Goal: Task Accomplishment & Management: Manage account settings

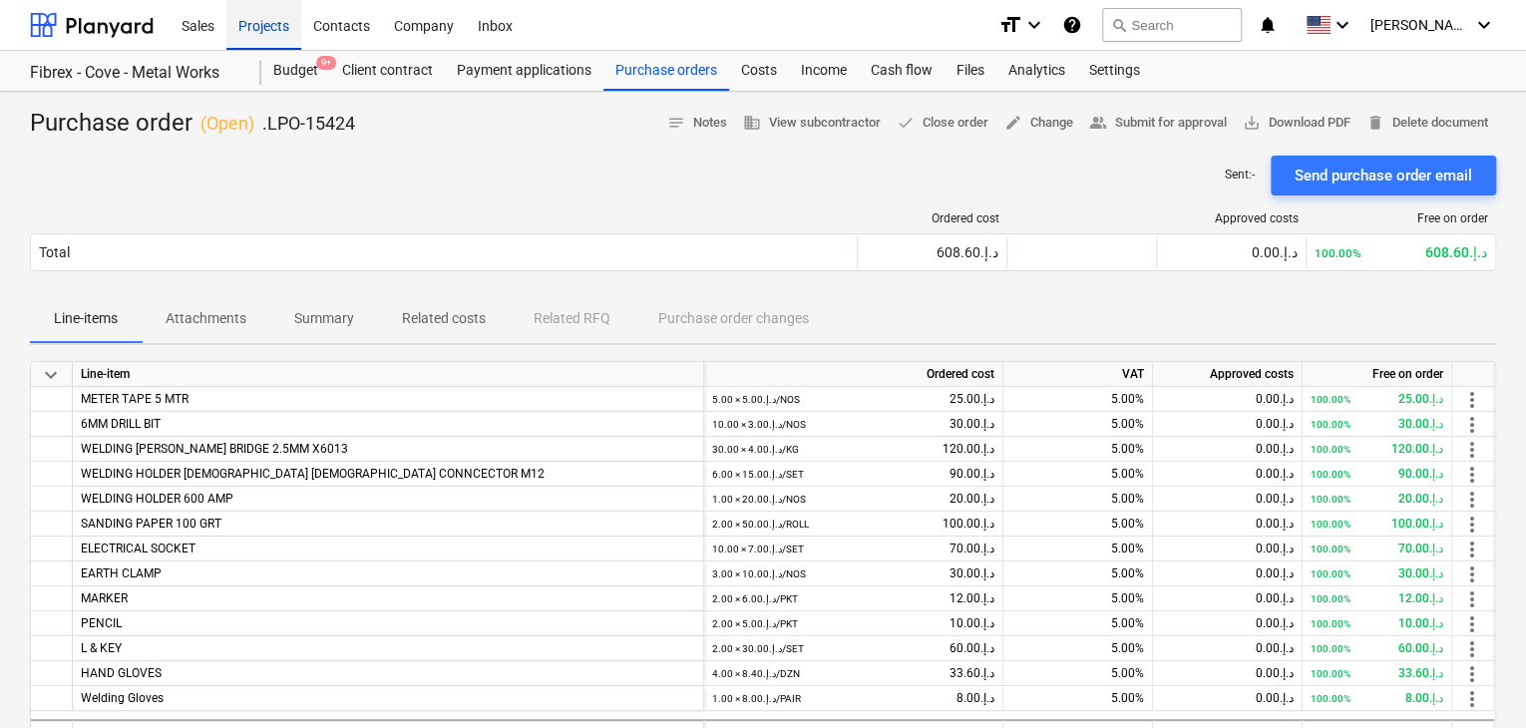
click at [273, 38] on div "Projects" at bounding box center [263, 24] width 75 height 51
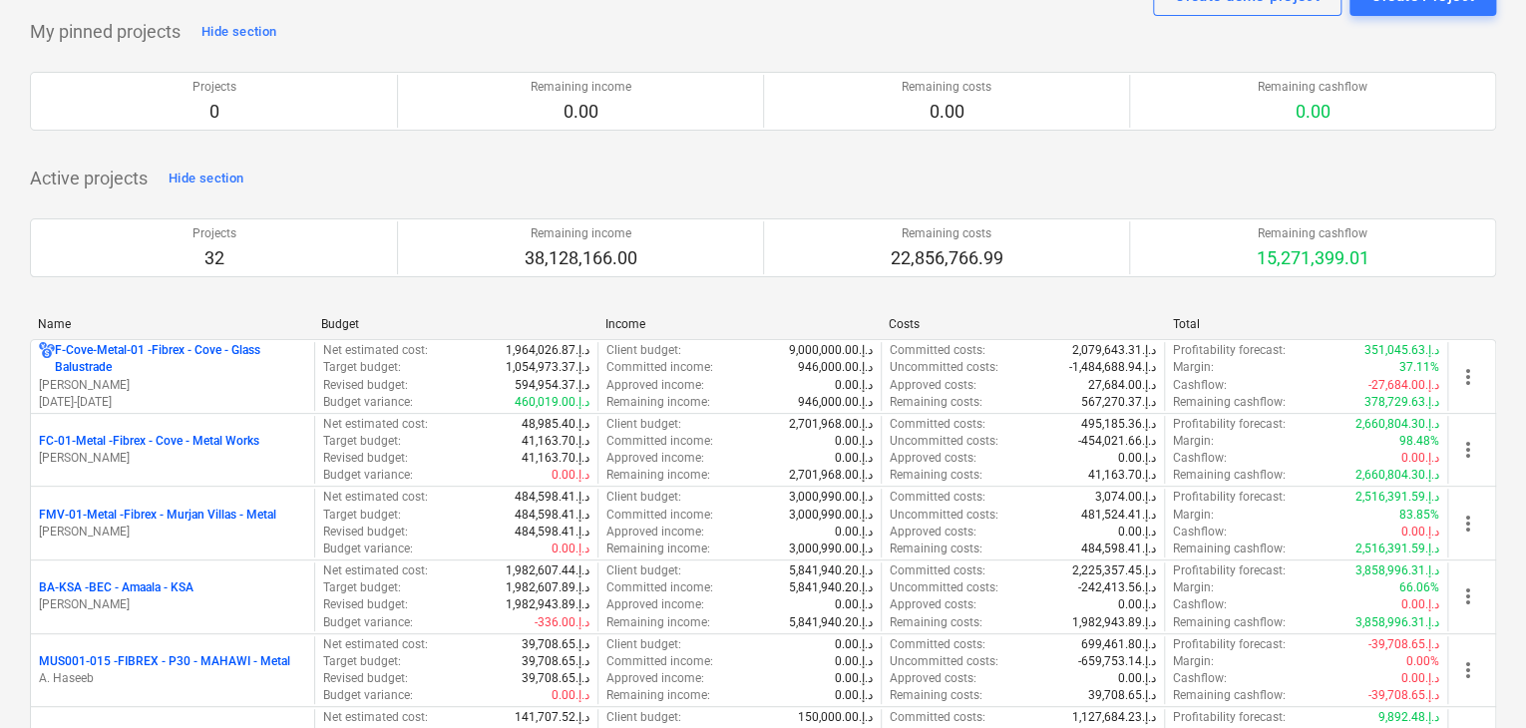
scroll to position [200, 0]
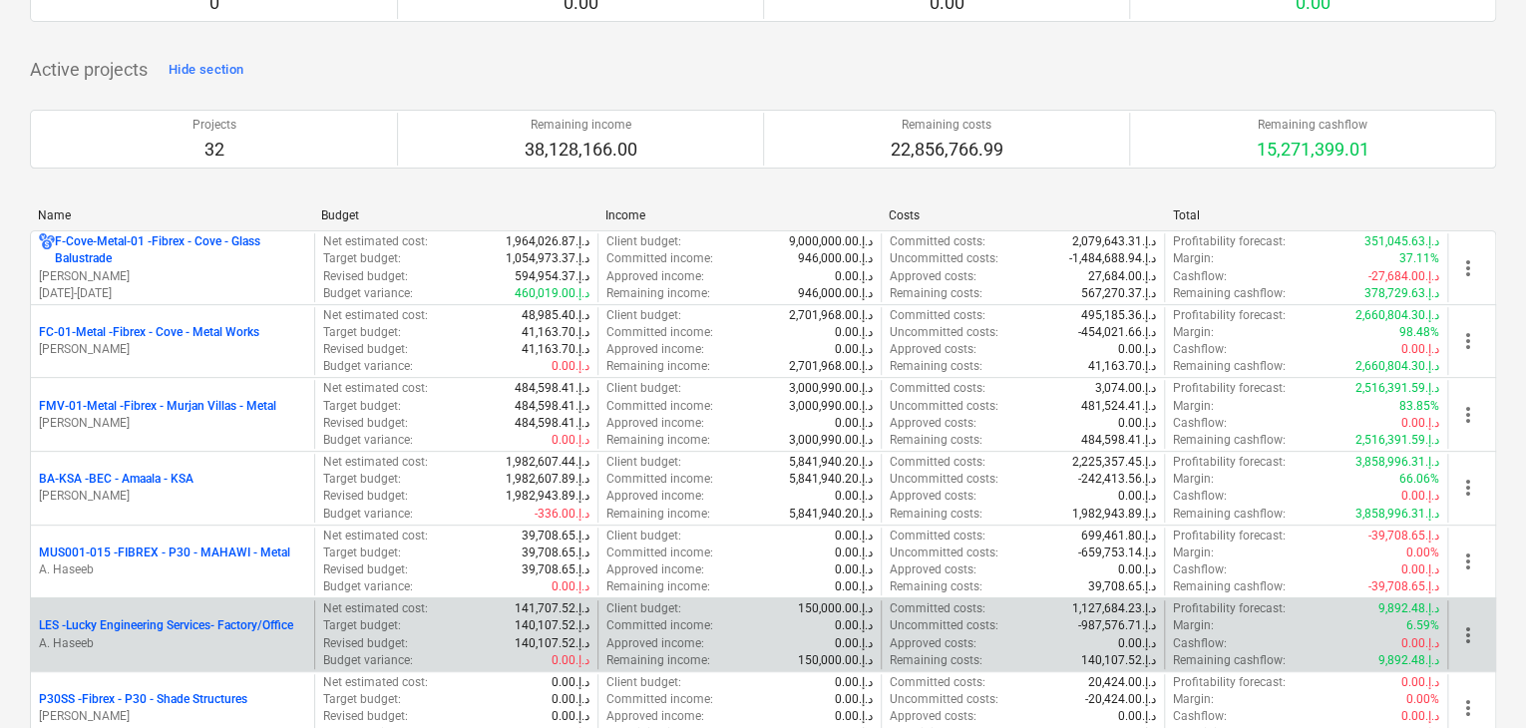
click at [158, 631] on p "LES - Lucky Engineering Services- Factory/Office" at bounding box center [166, 626] width 254 height 17
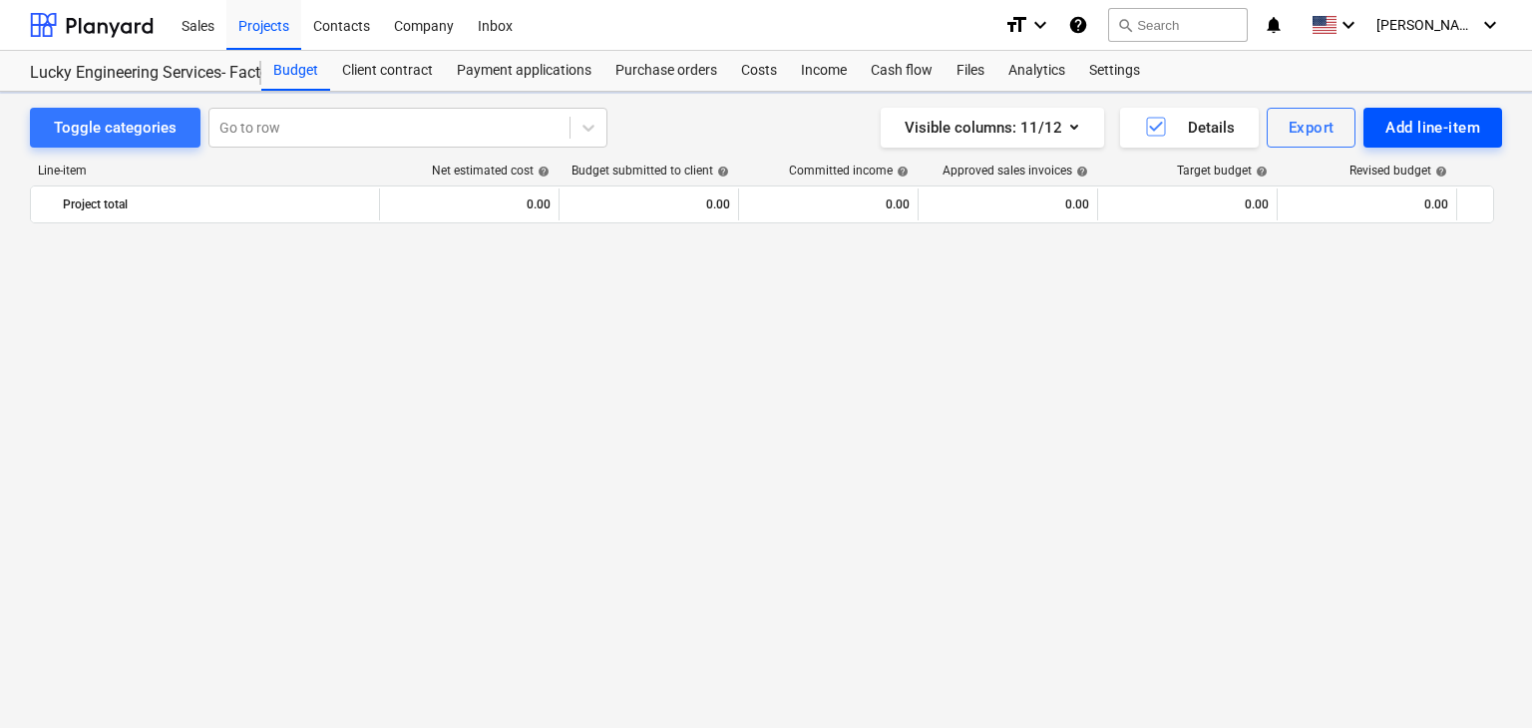
scroll to position [47319, 0]
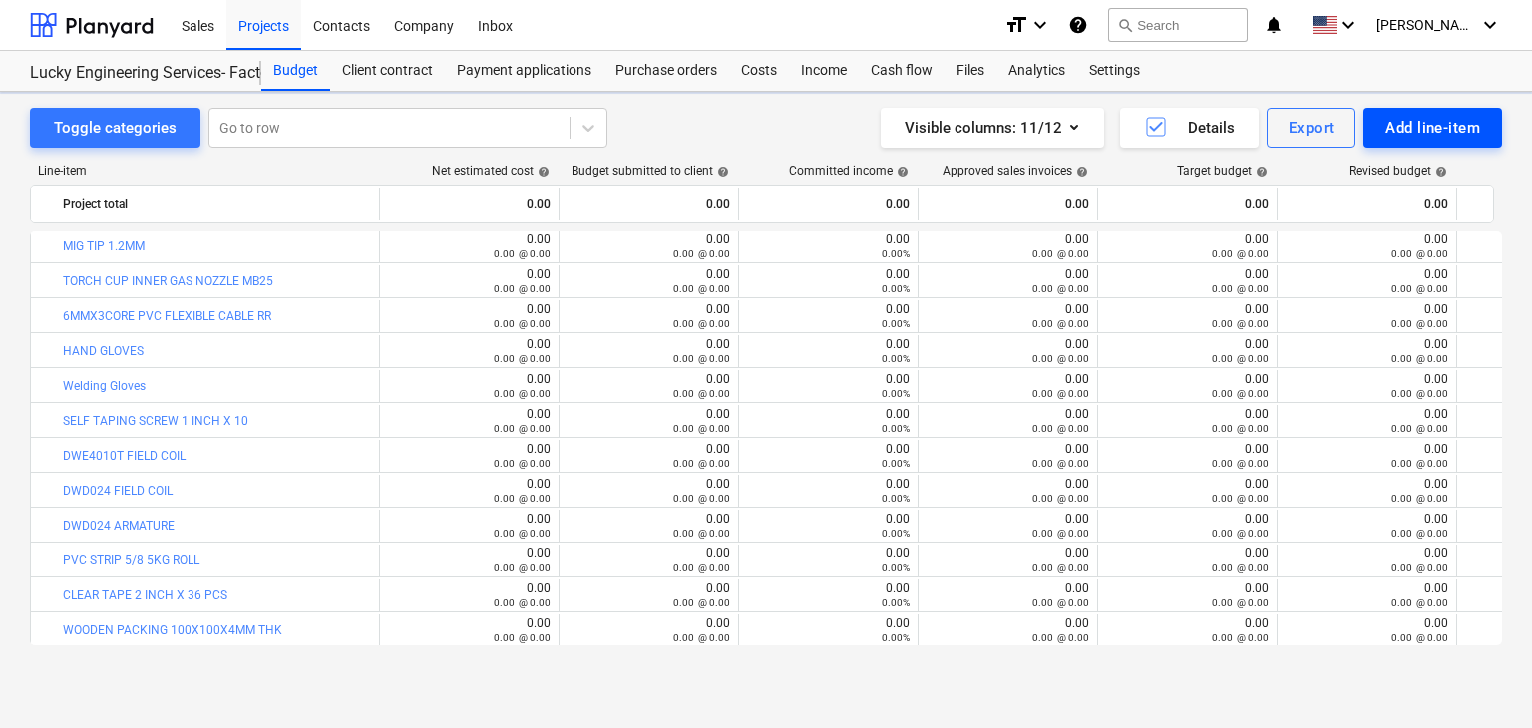
click at [1393, 132] on div "Add line-item" at bounding box center [1433, 128] width 95 height 26
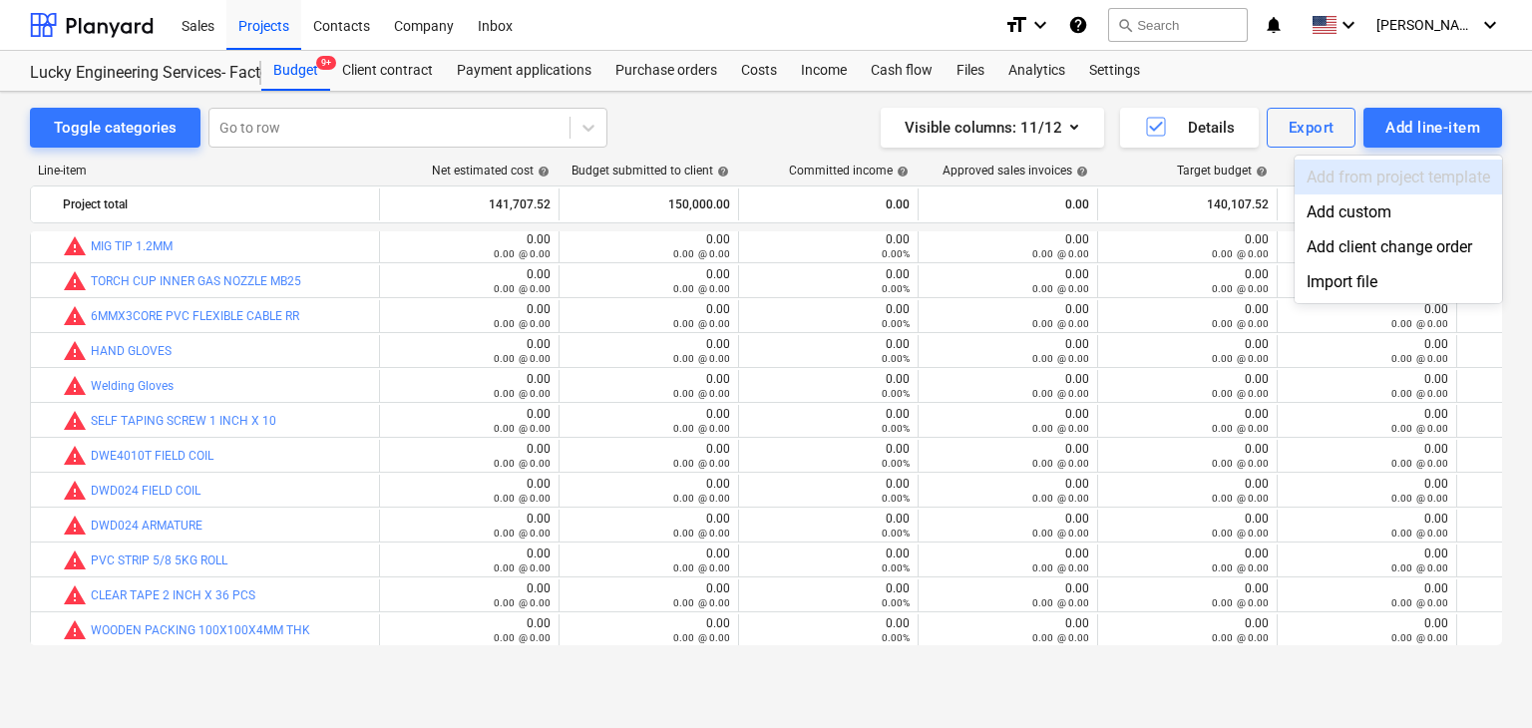
click at [1331, 213] on div "Add custom" at bounding box center [1399, 212] width 208 height 35
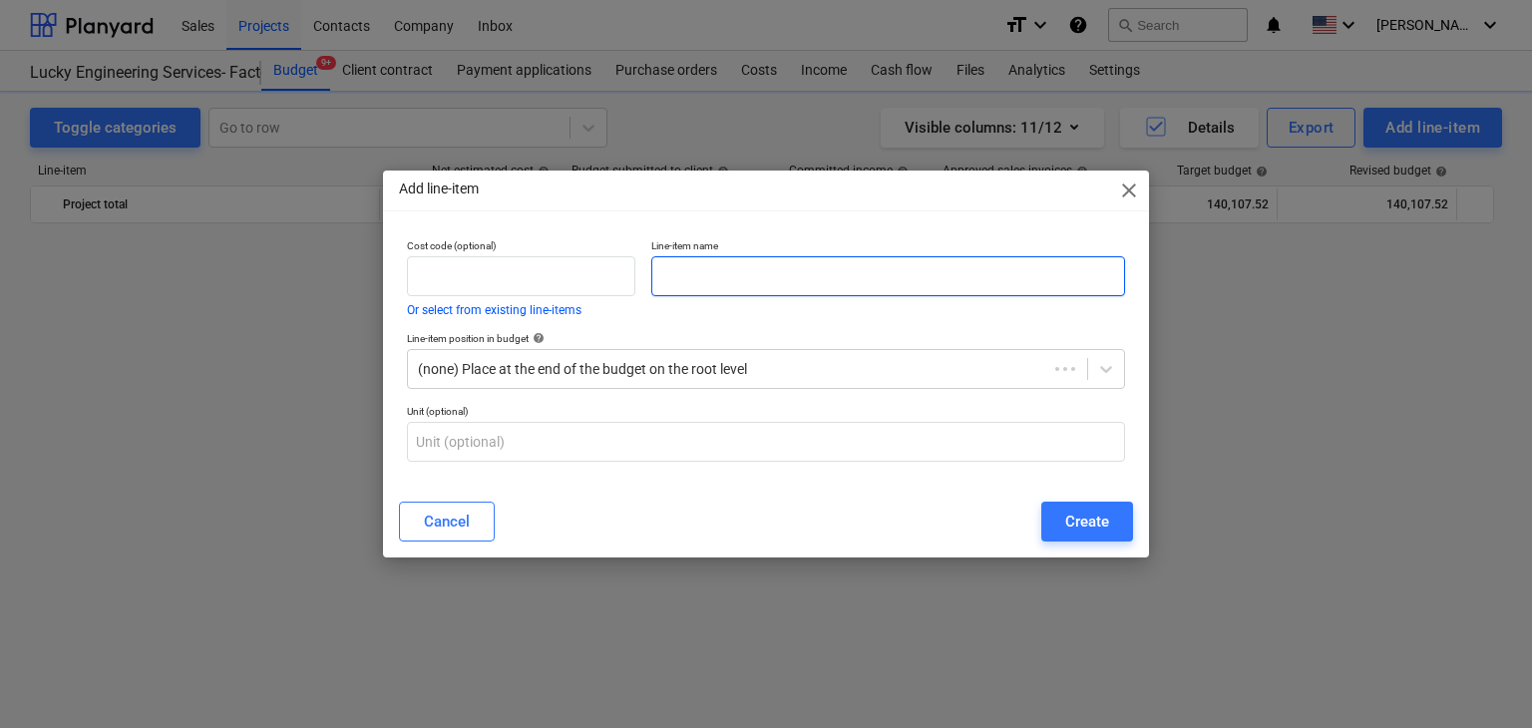
scroll to position [47319, 0]
click at [737, 280] on input "text" at bounding box center [888, 276] width 474 height 40
paste input "D25033 RAM SA STRIKER WITH RUBBER"
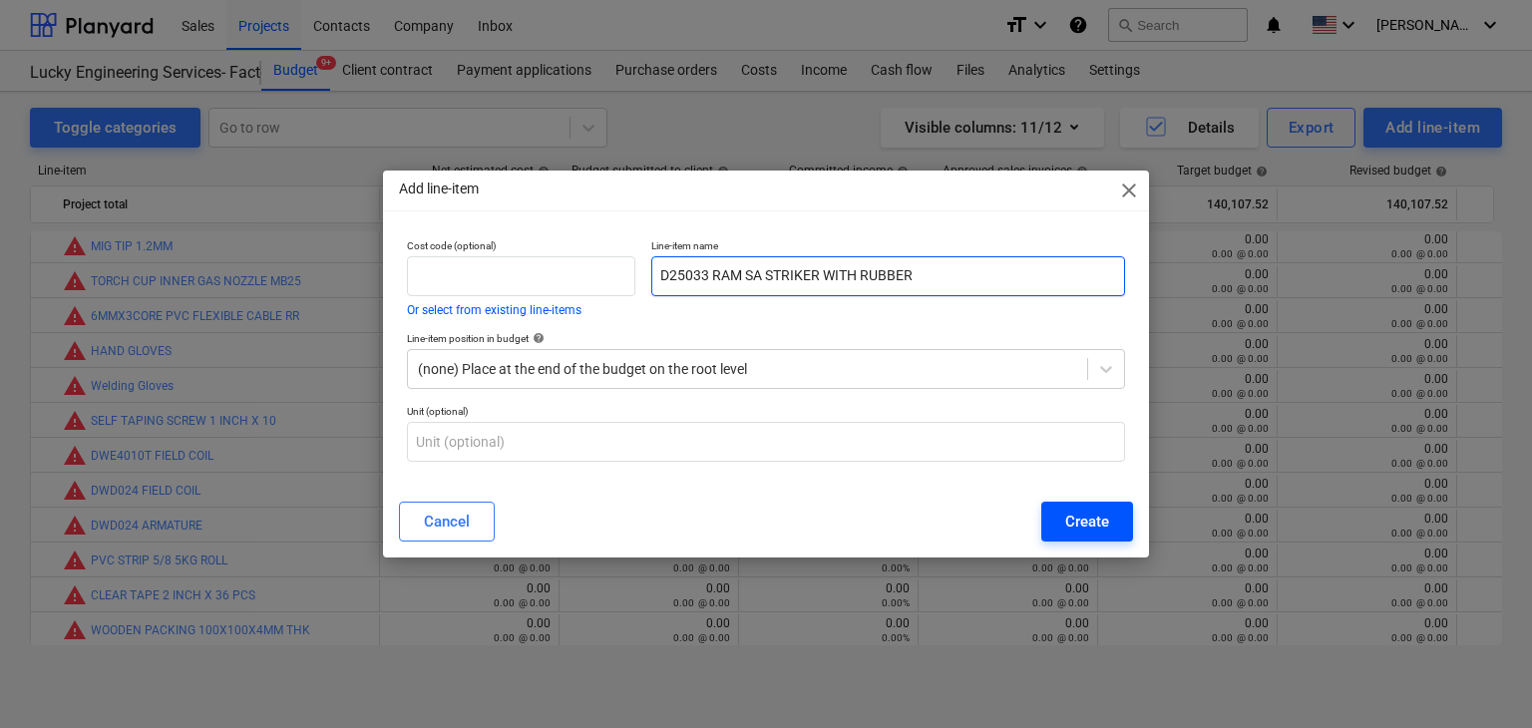
type input "D25033 RAM SA STRIKER WITH RUBBER"
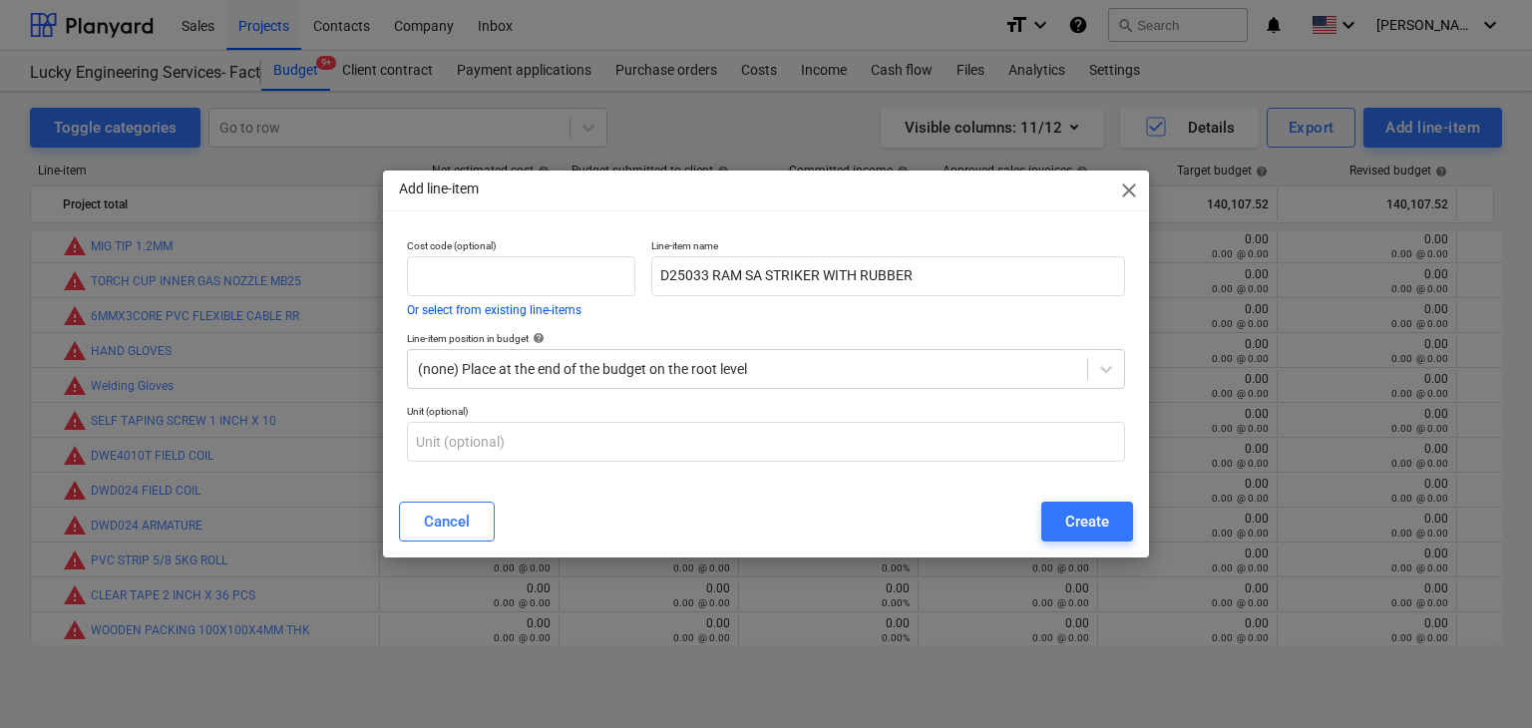
drag, startPoint x: 1093, startPoint y: 539, endPoint x: 1089, endPoint y: 529, distance: 10.7
click at [1092, 538] on button "Create" at bounding box center [1088, 522] width 92 height 40
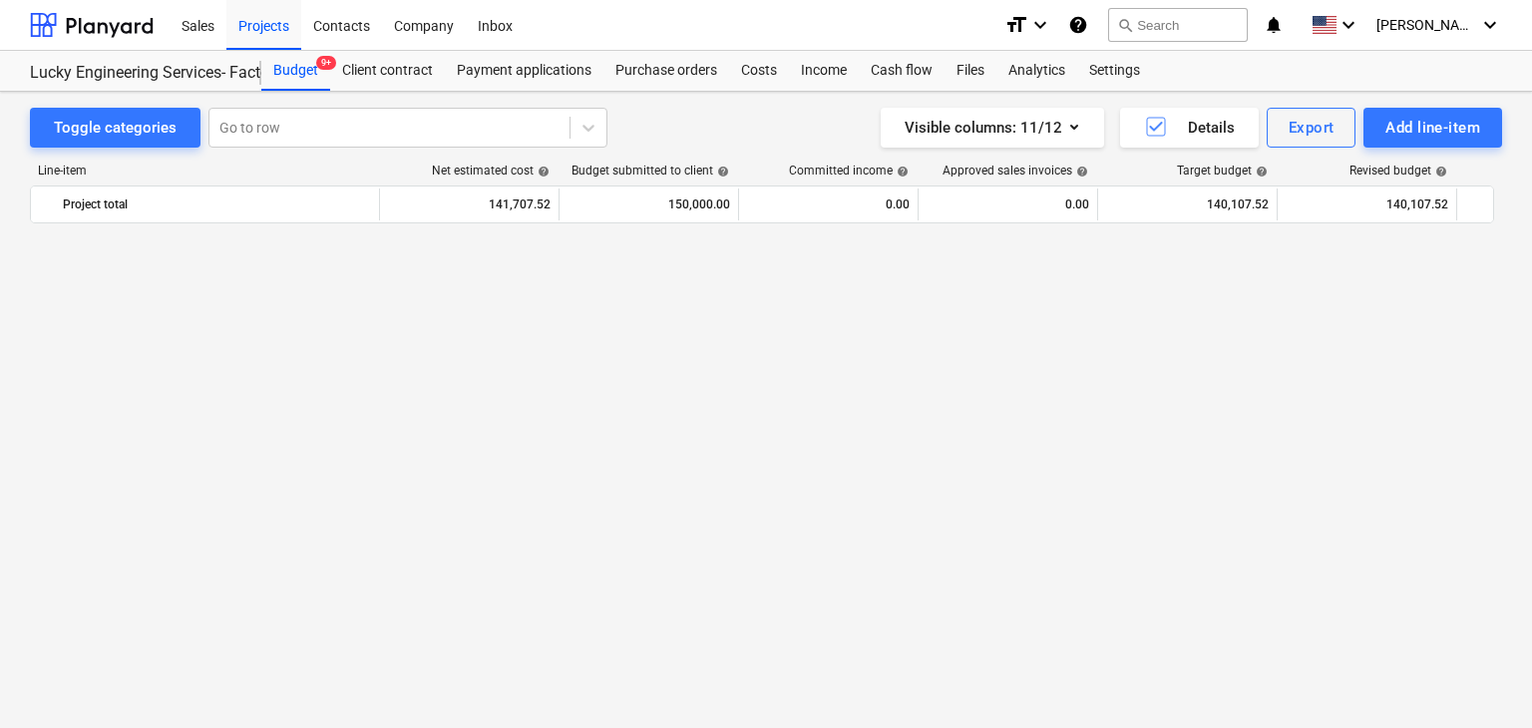
scroll to position [47319, 0]
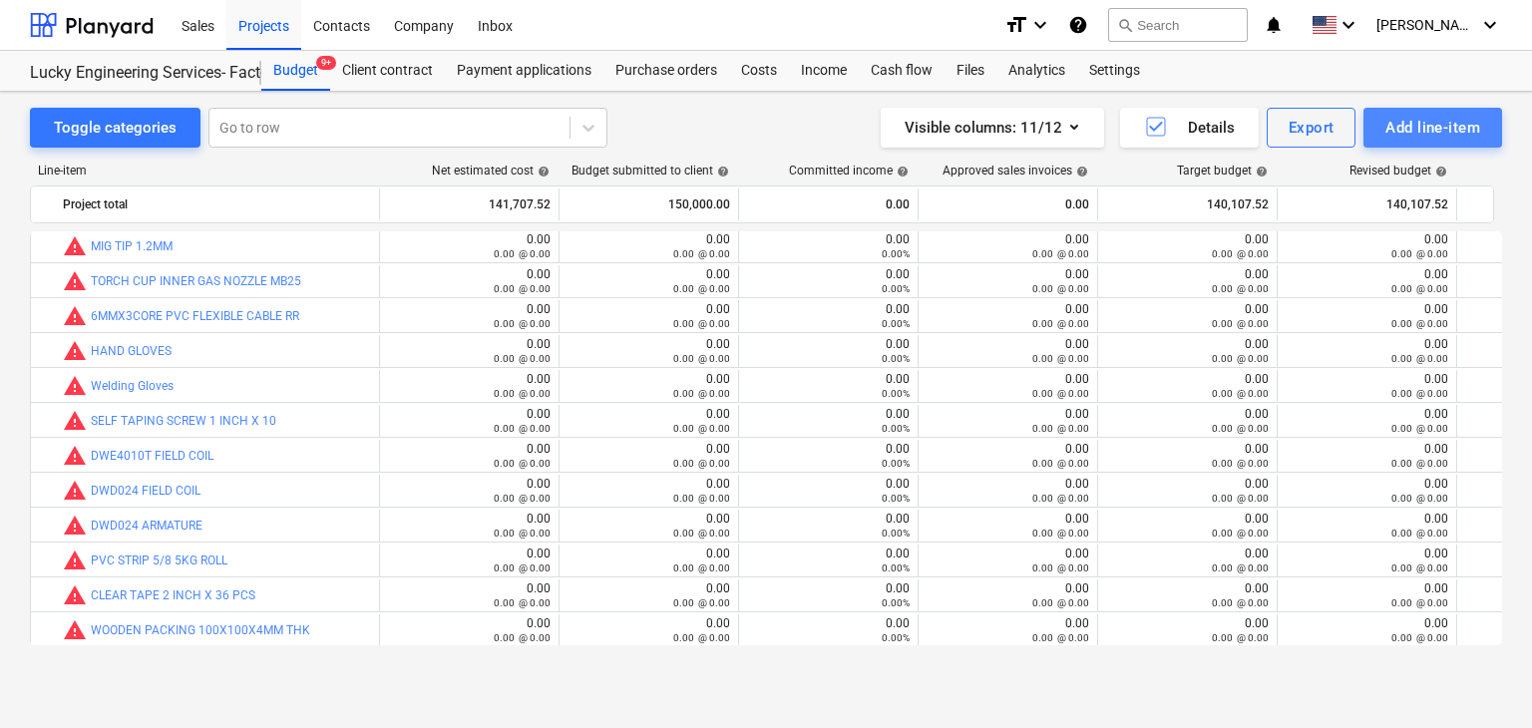
click at [1426, 127] on div "Add line-item" at bounding box center [1433, 128] width 95 height 26
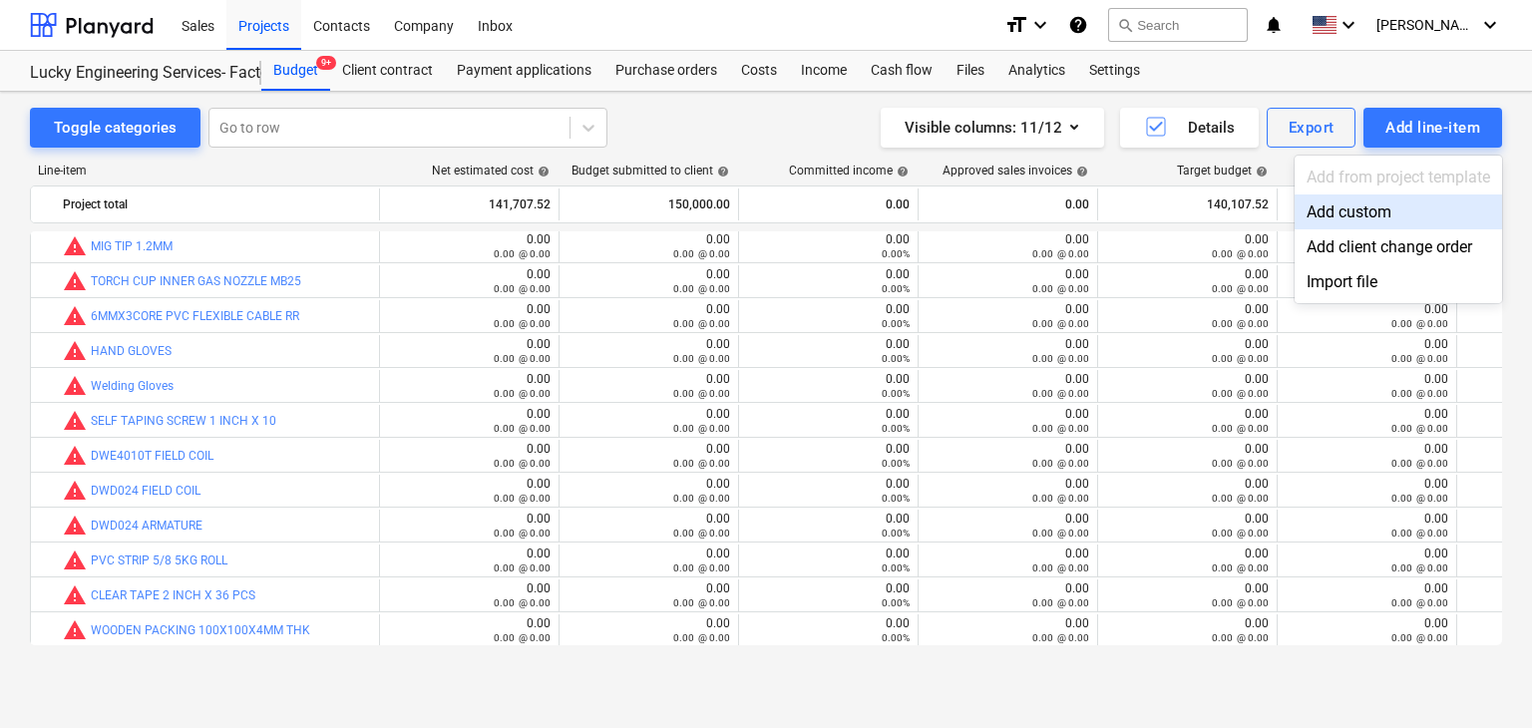
click at [1321, 206] on div "Add custom" at bounding box center [1399, 212] width 208 height 35
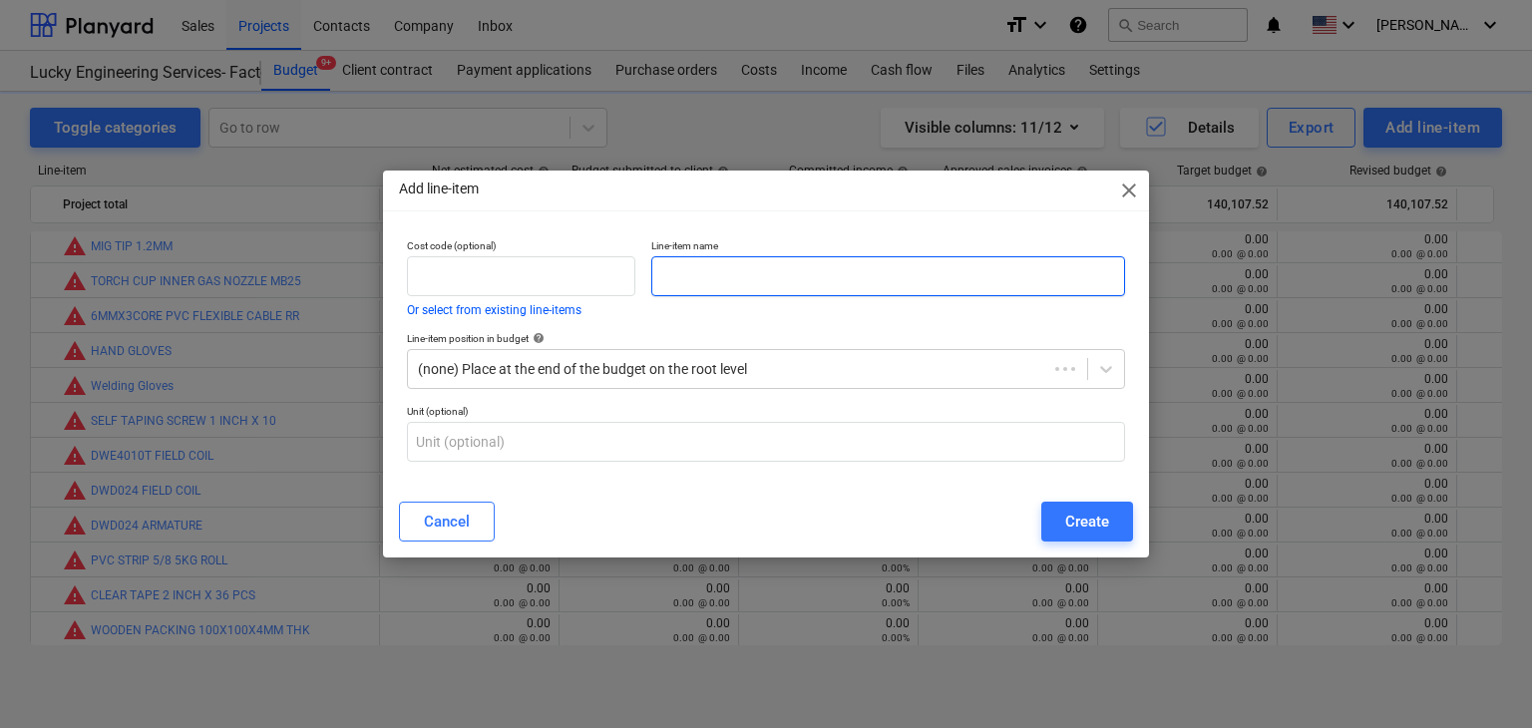
click at [710, 284] on input "text" at bounding box center [888, 276] width 474 height 40
type input "interlock fixed 210 sq.m for sajaa yard"
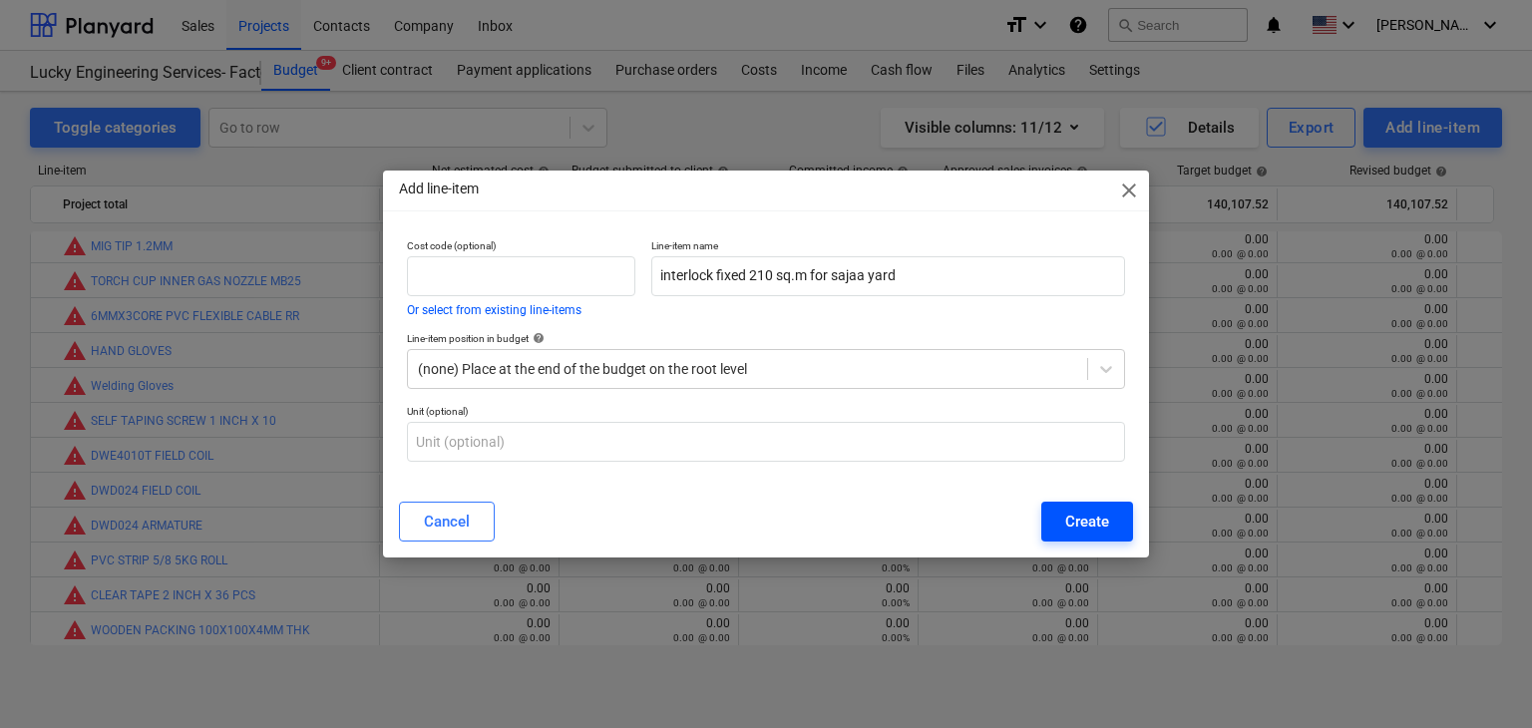
click at [1063, 524] on button "Create" at bounding box center [1088, 522] width 92 height 40
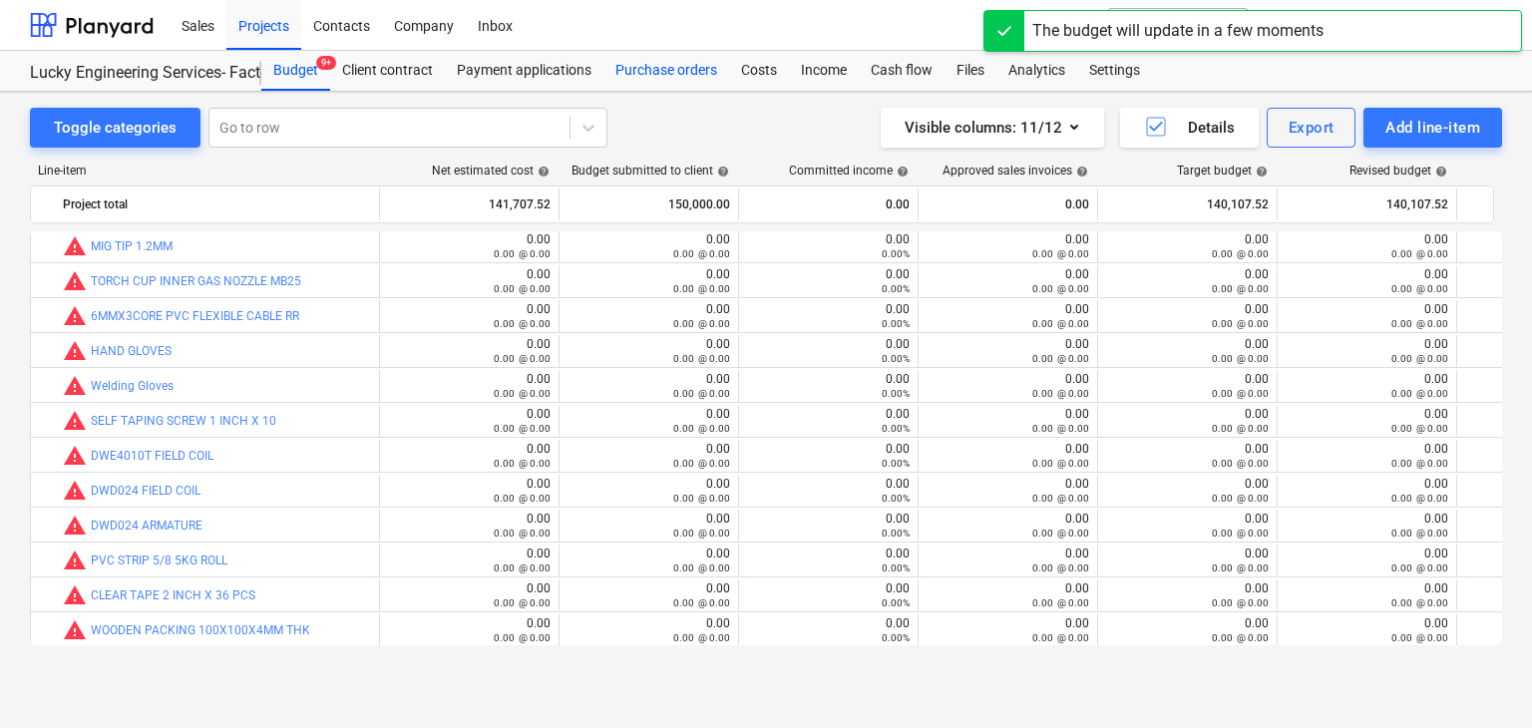
click at [651, 61] on div "Purchase orders" at bounding box center [667, 71] width 126 height 40
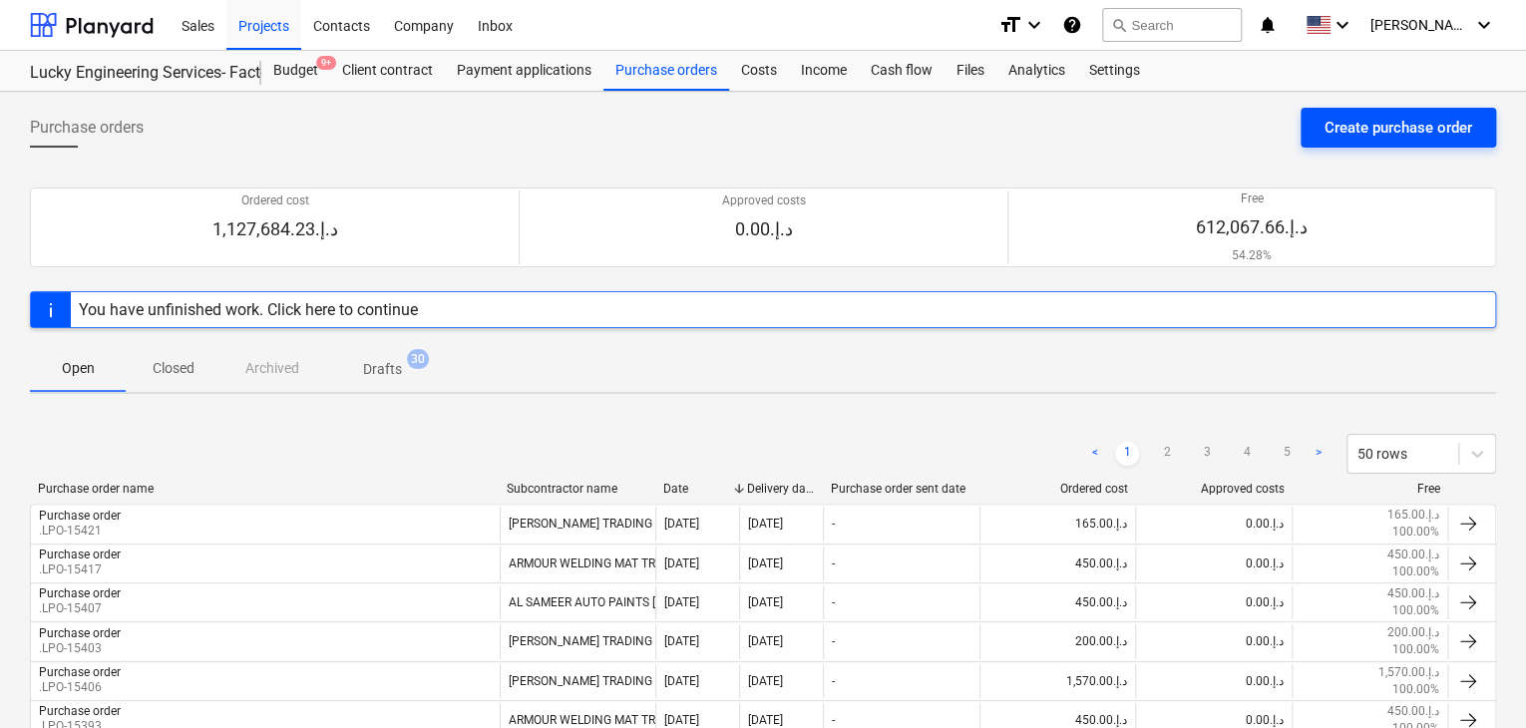
click at [1390, 122] on div "Create purchase order" at bounding box center [1399, 128] width 148 height 26
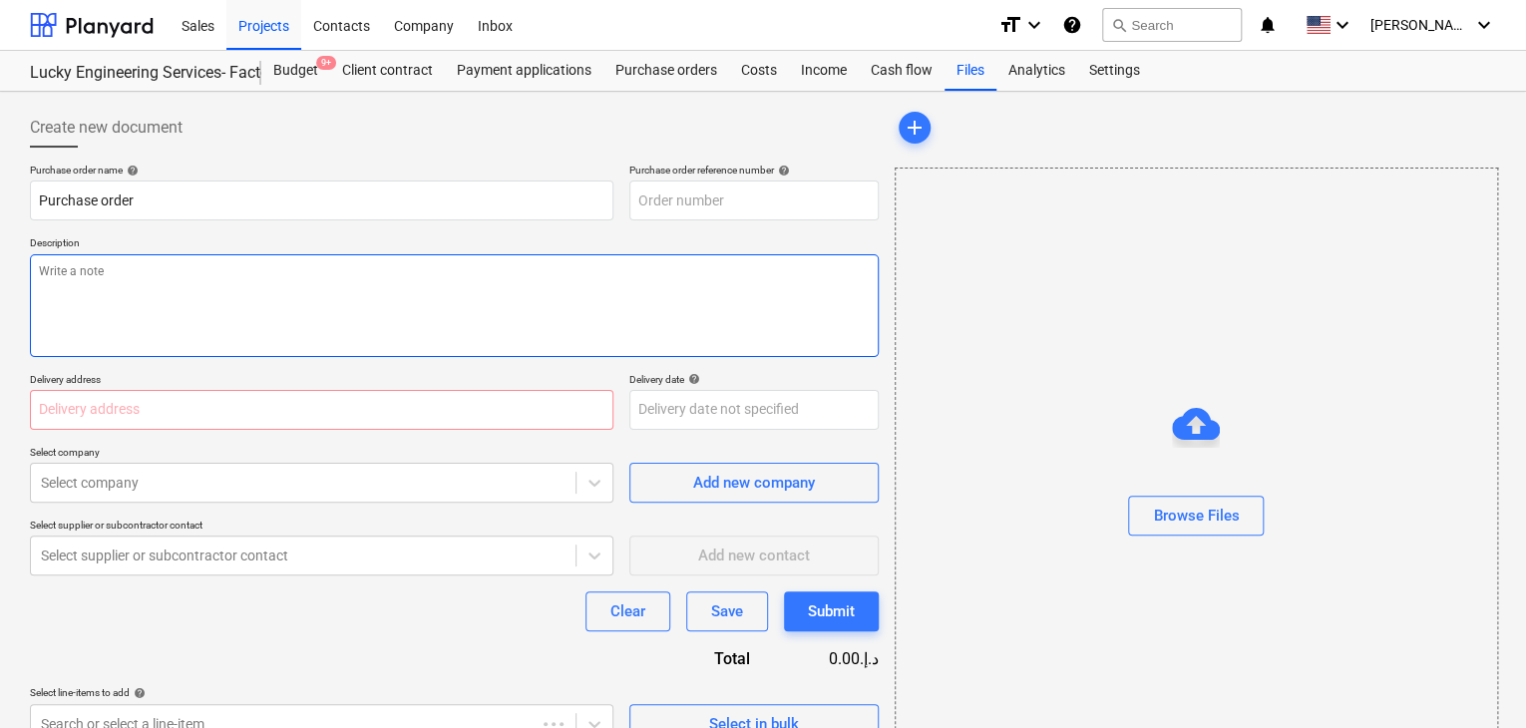
click at [701, 261] on textarea at bounding box center [454, 305] width 849 height 103
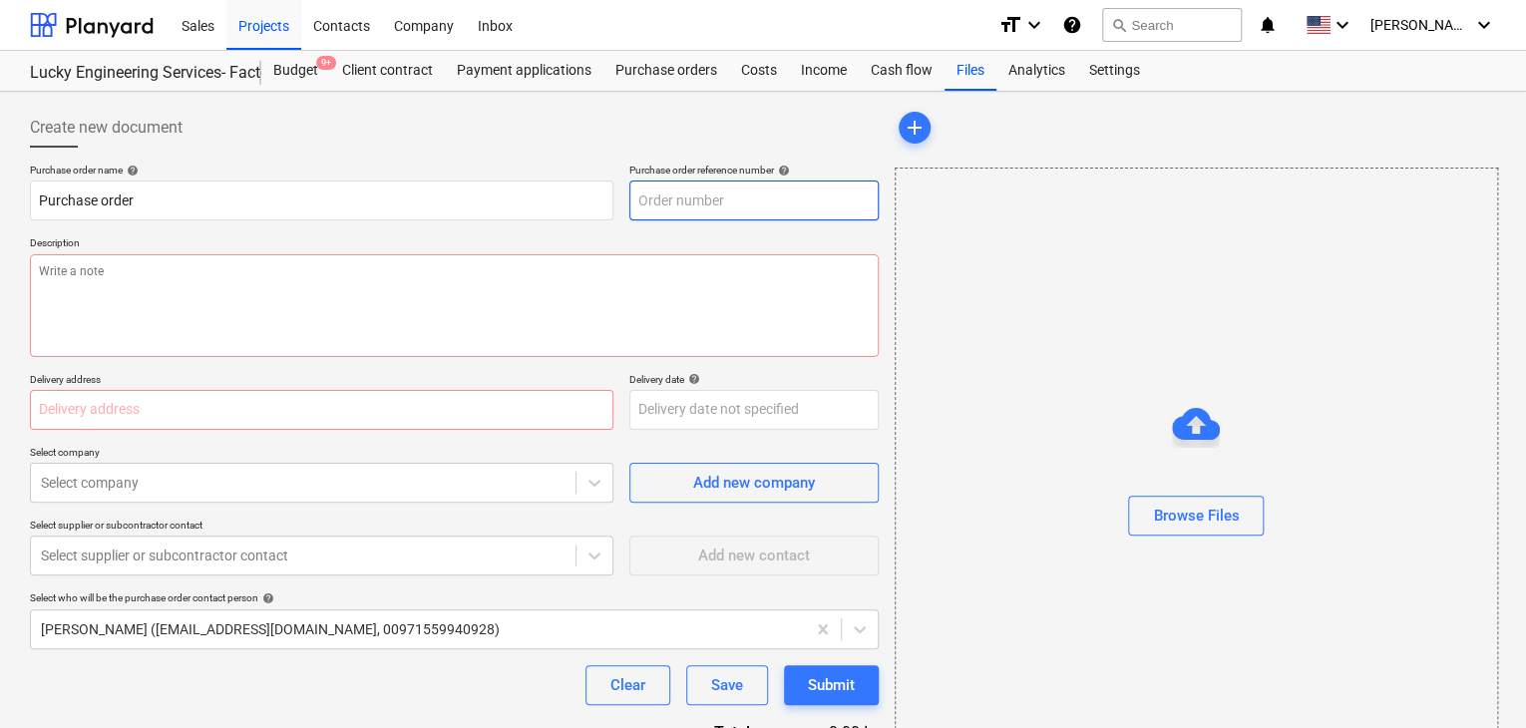
click at [743, 203] on input "text" at bounding box center [754, 201] width 249 height 40
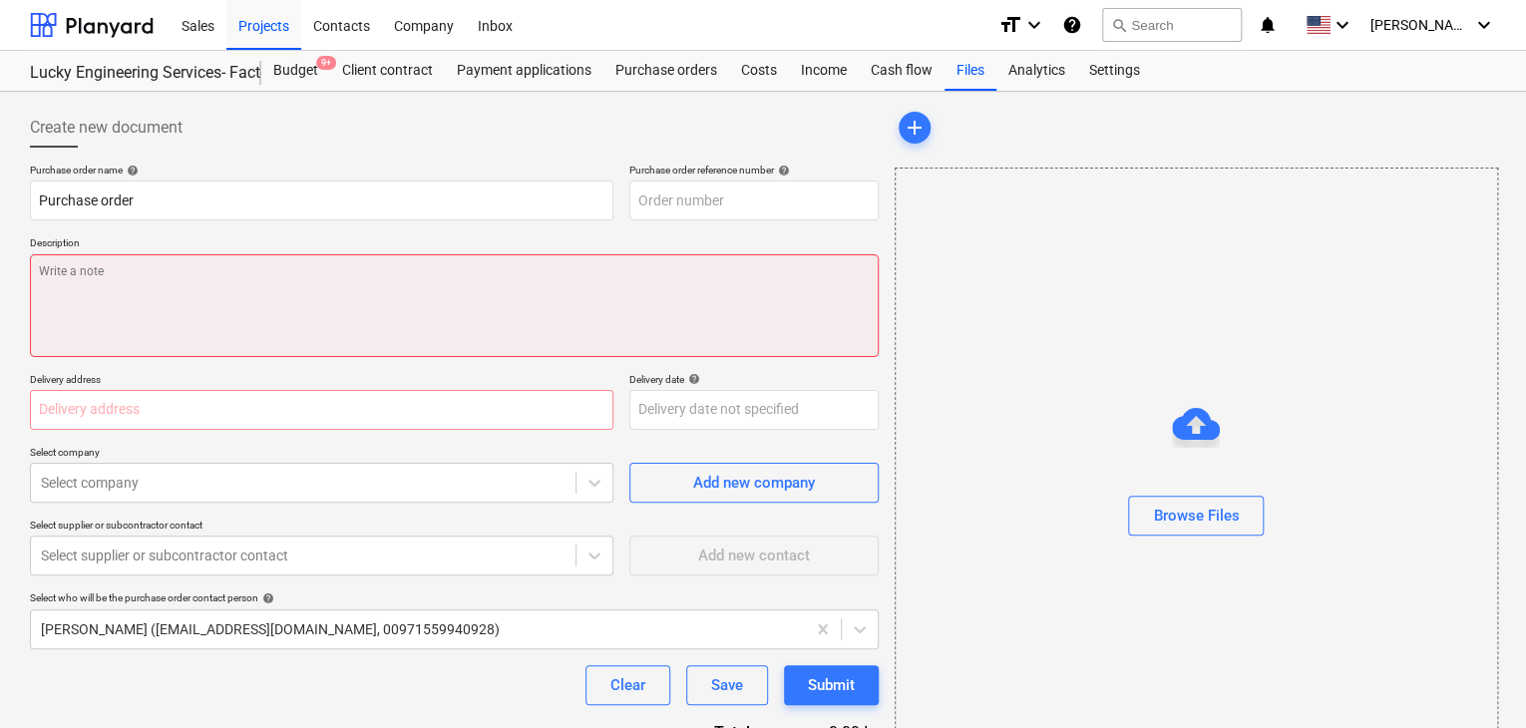
click at [606, 271] on textarea at bounding box center [454, 305] width 849 height 103
type textarea "x"
type input "LES-PO-506"
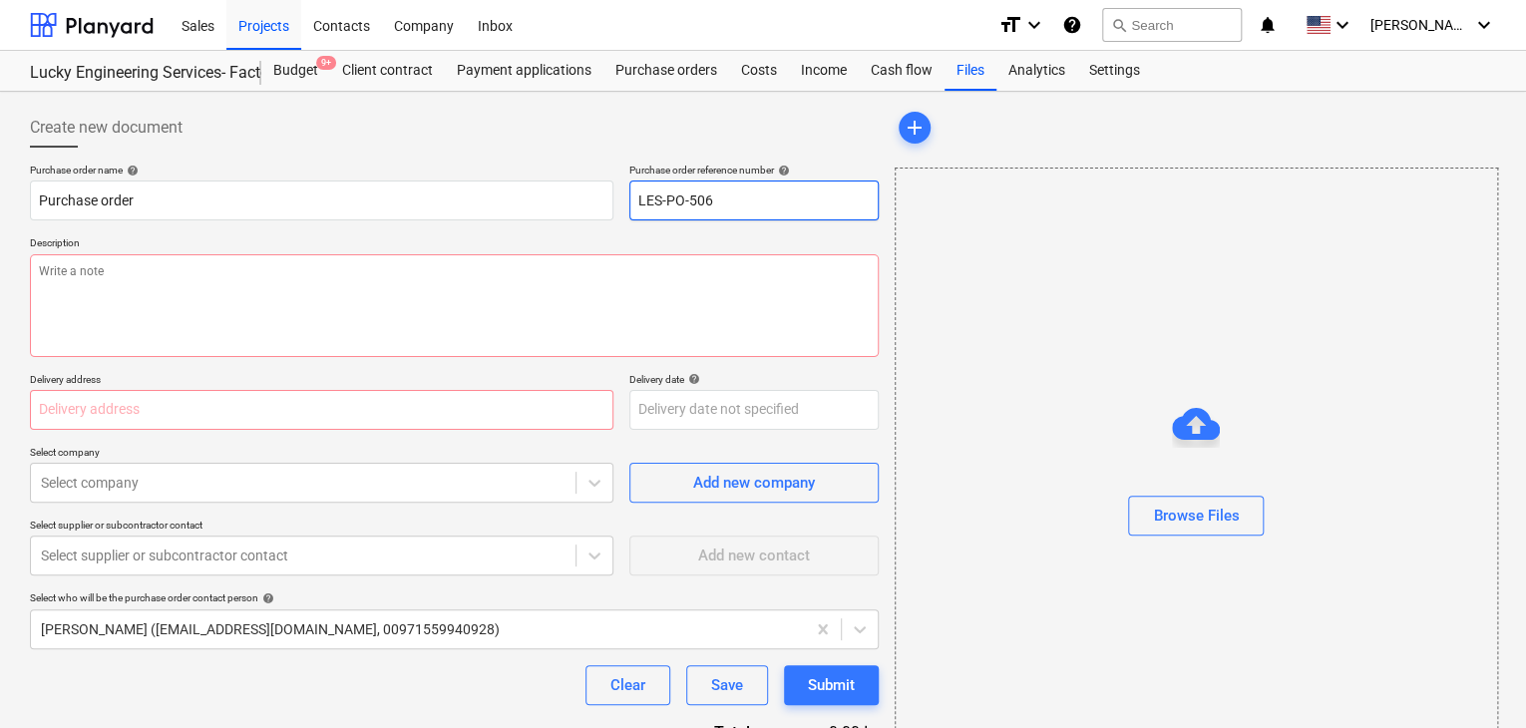
drag, startPoint x: 738, startPoint y: 207, endPoint x: 640, endPoint y: 210, distance: 98.8
click at [640, 210] on input "LES-PO-506" at bounding box center [754, 201] width 249 height 40
type textarea "x"
type input "."
type textarea "x"
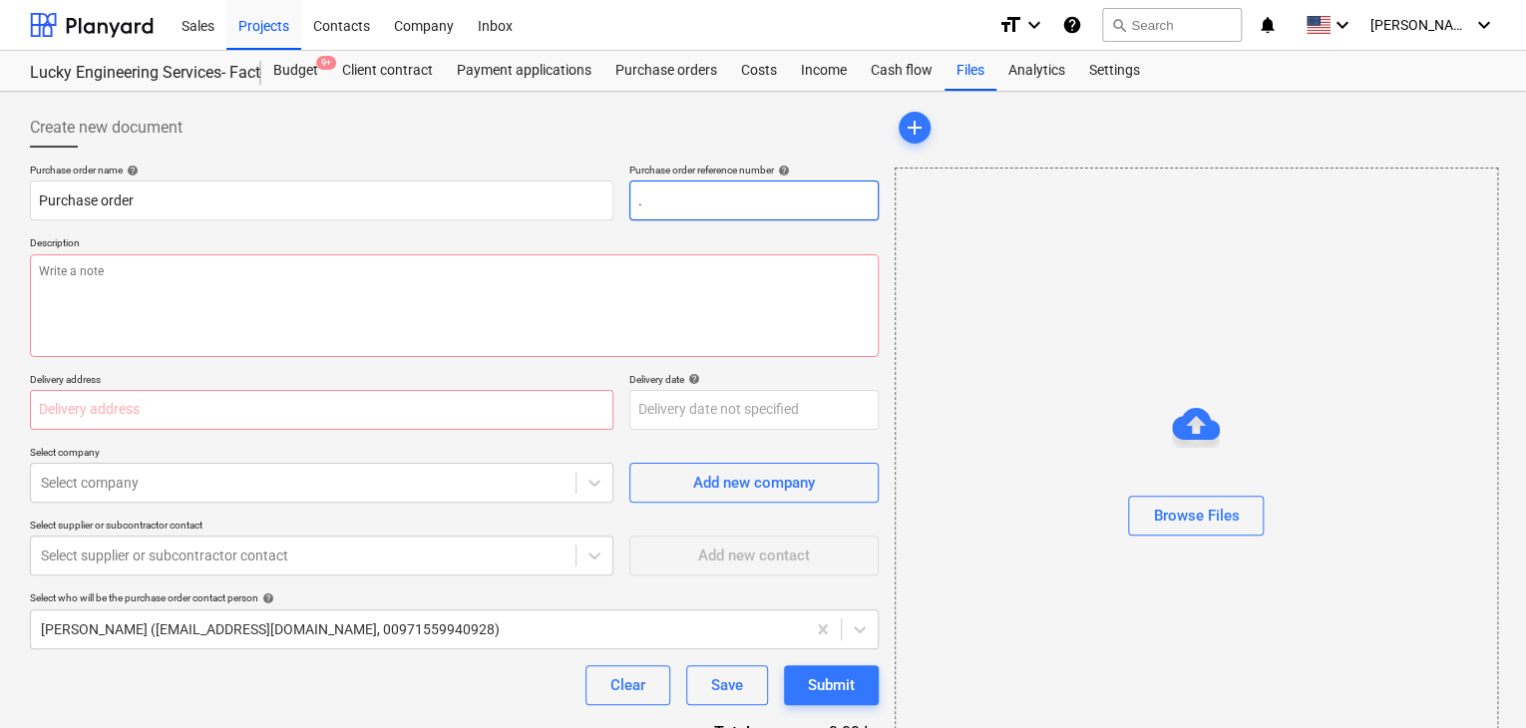
type input ".l"
type textarea "x"
type input ".lp"
type textarea "x"
type input ".lpo"
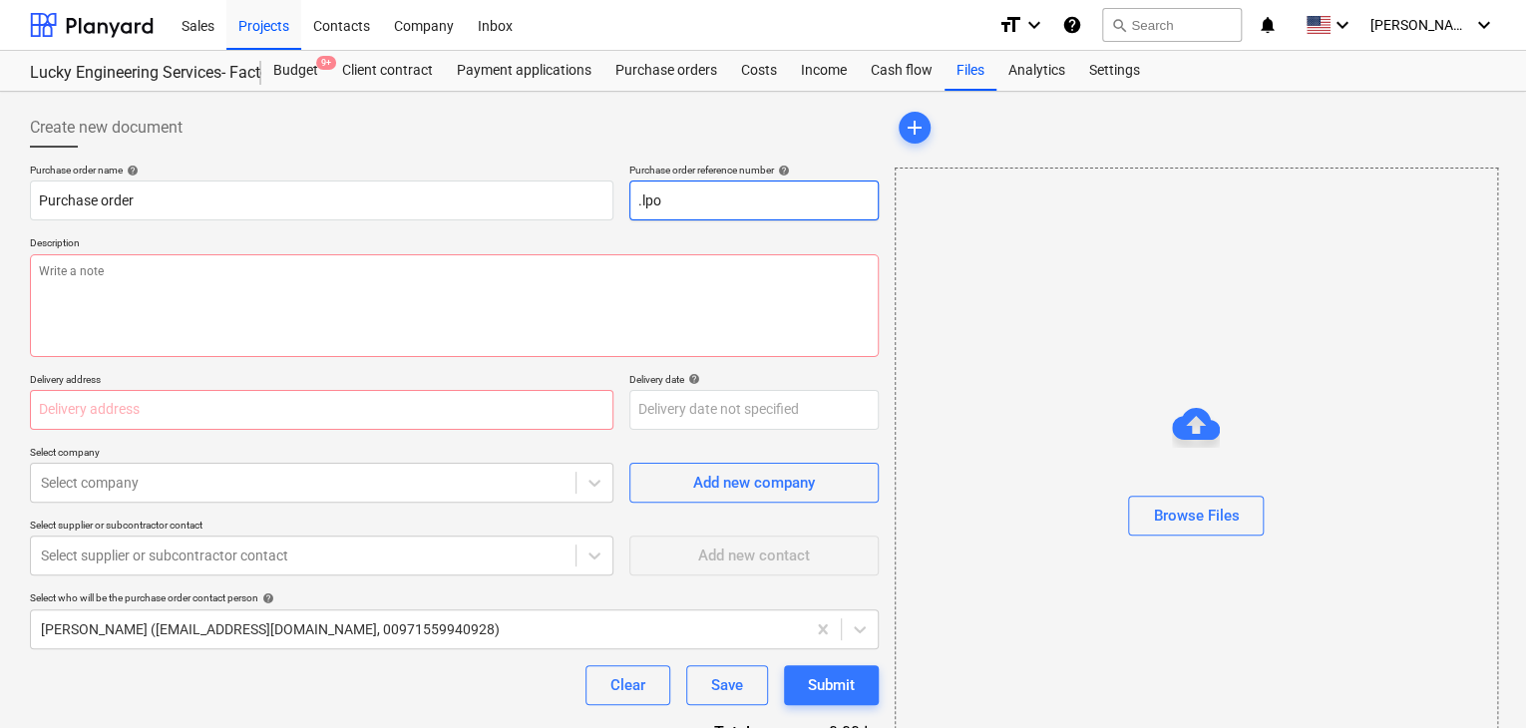
type textarea "x"
type input ".lpo-1"
type textarea "x"
type input ".lpo-15"
type textarea "x"
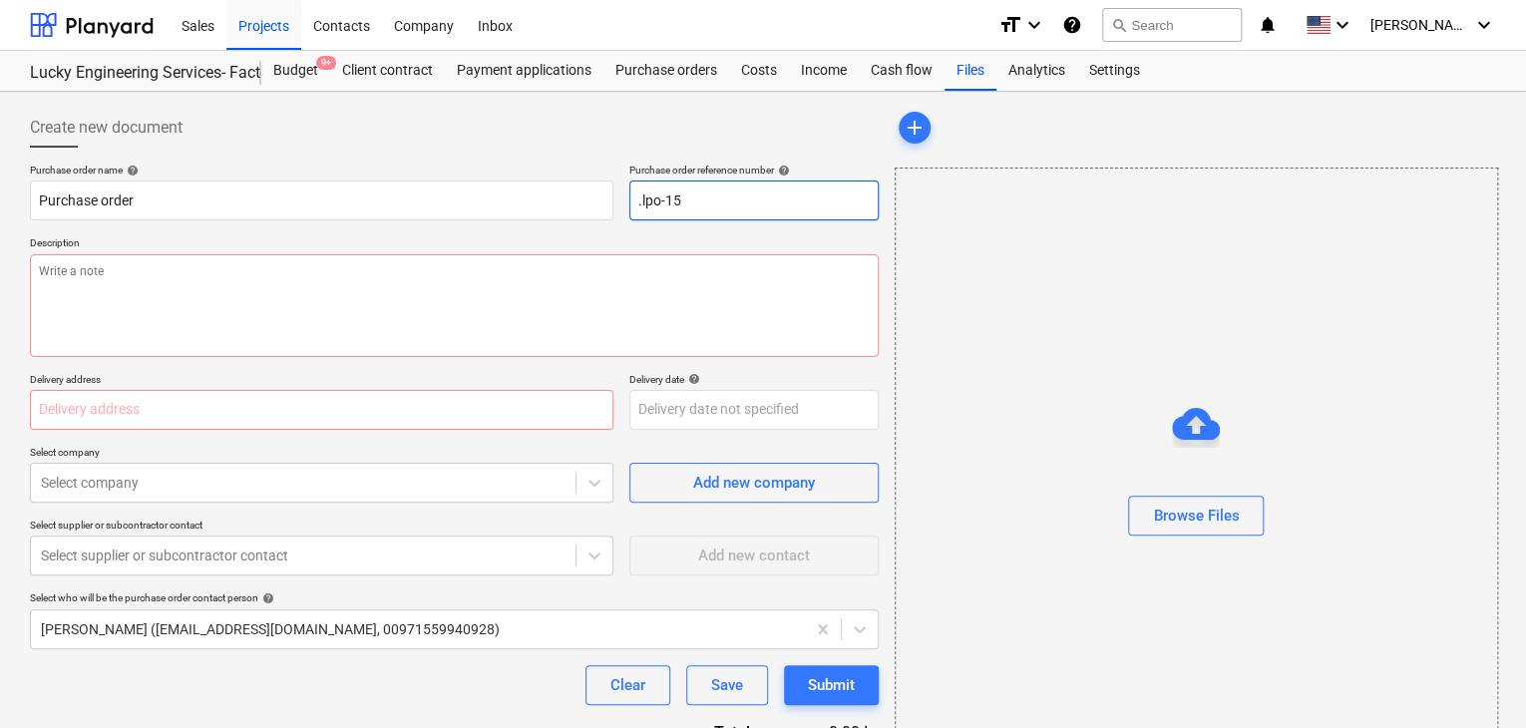
type input ".lpo-154"
type textarea "x"
type input ".lpo-1540"
type textarea "x"
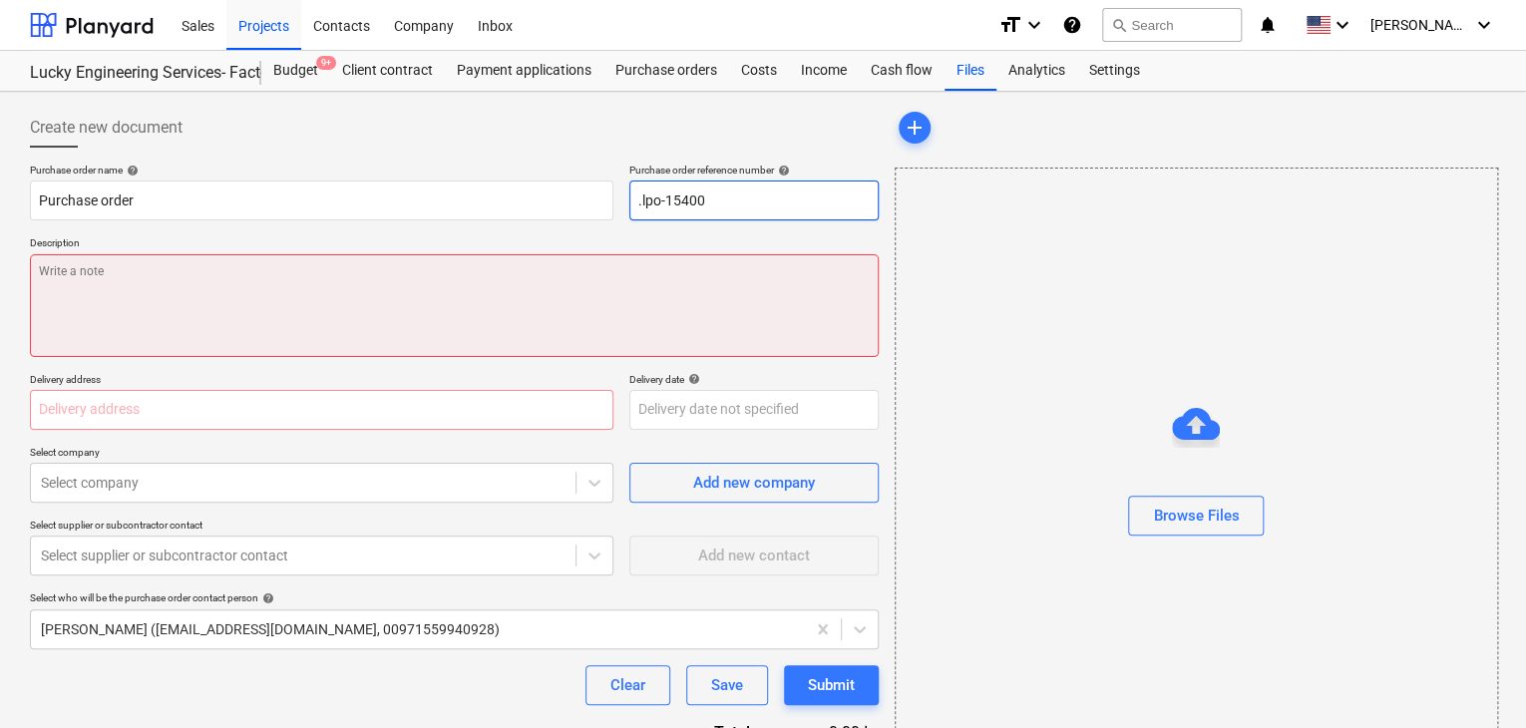
type input ".lpo-15400"
click at [359, 293] on textarea at bounding box center [454, 305] width 849 height 103
type textarea "x"
type textarea "2"
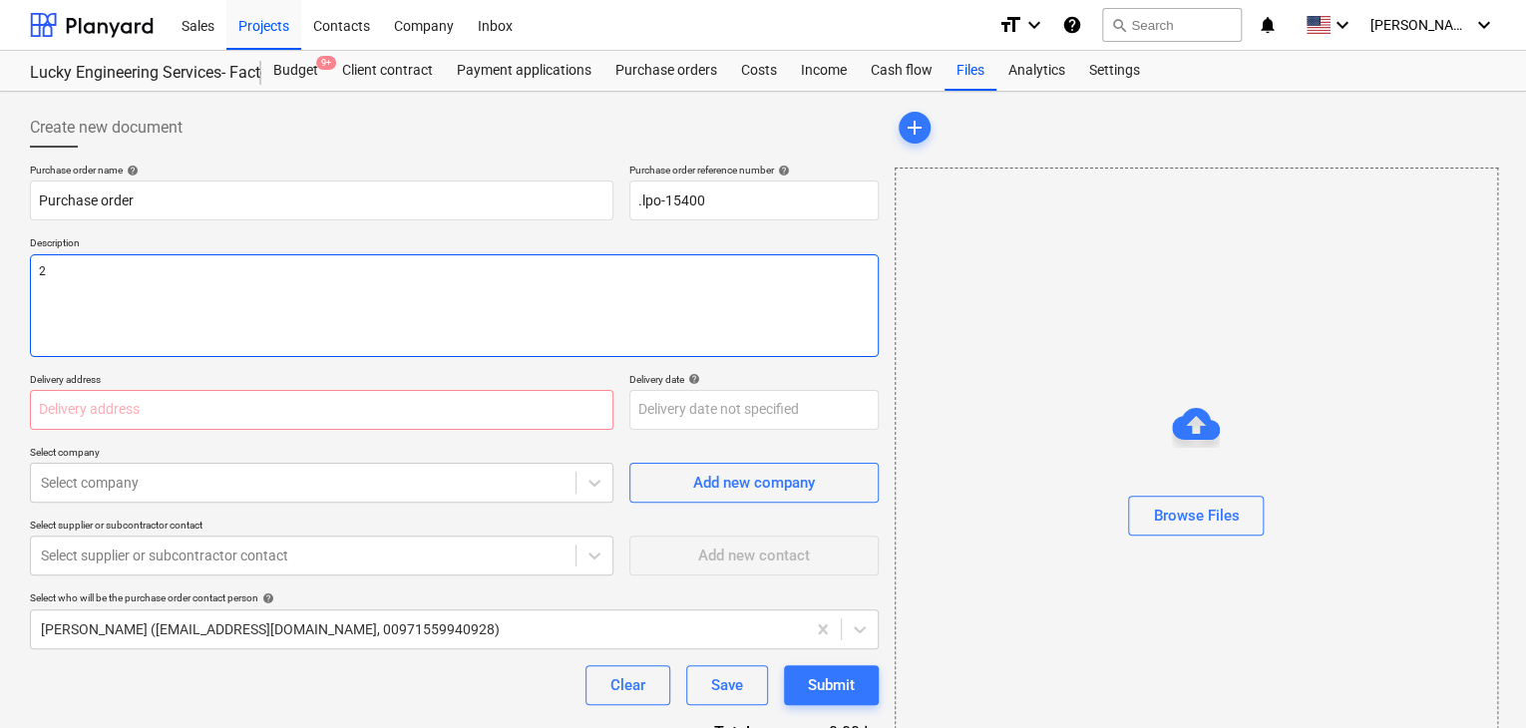
type textarea "x"
type textarea "28"
type textarea "x"
type textarea "28/"
type textarea "x"
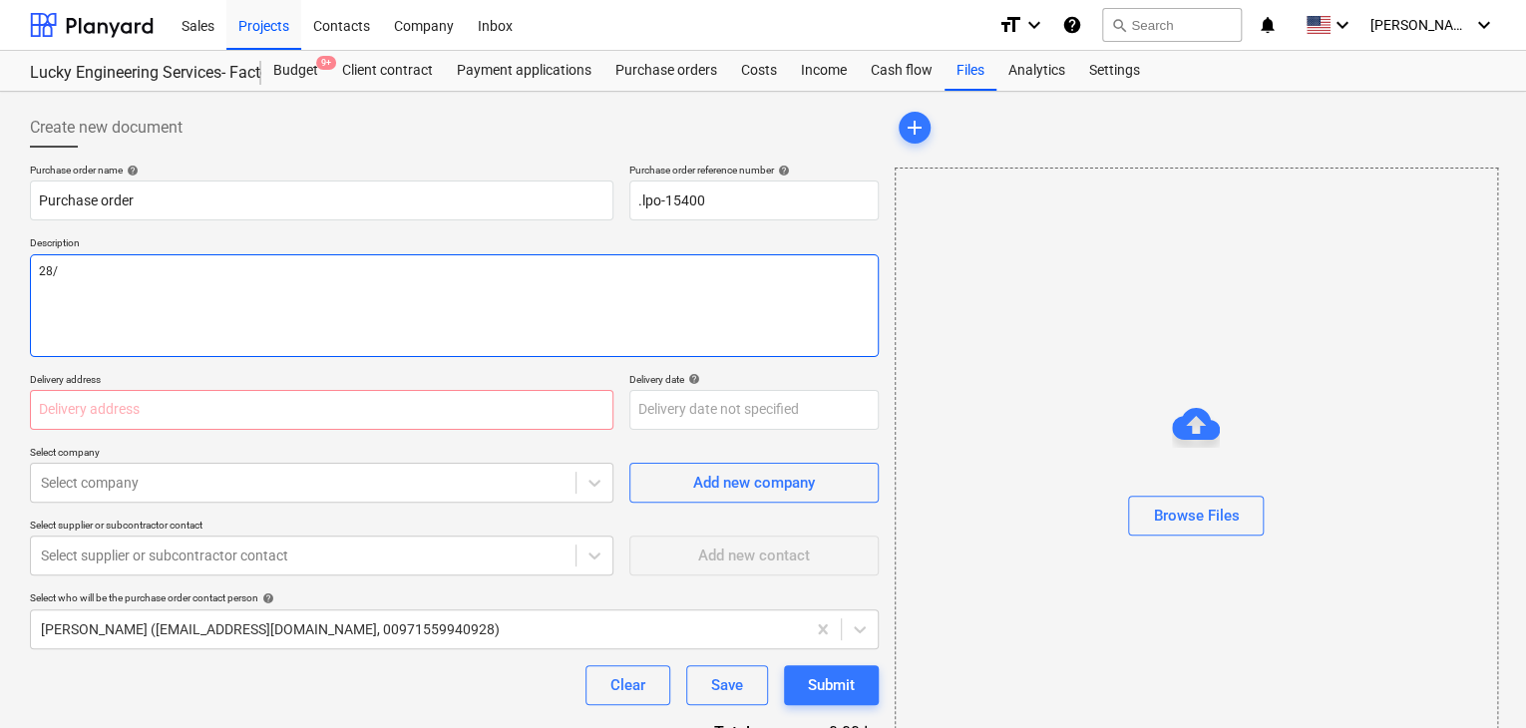
type textarea "28/A"
type textarea "x"
type textarea "28/AU"
type textarea "x"
type textarea "28/AUG"
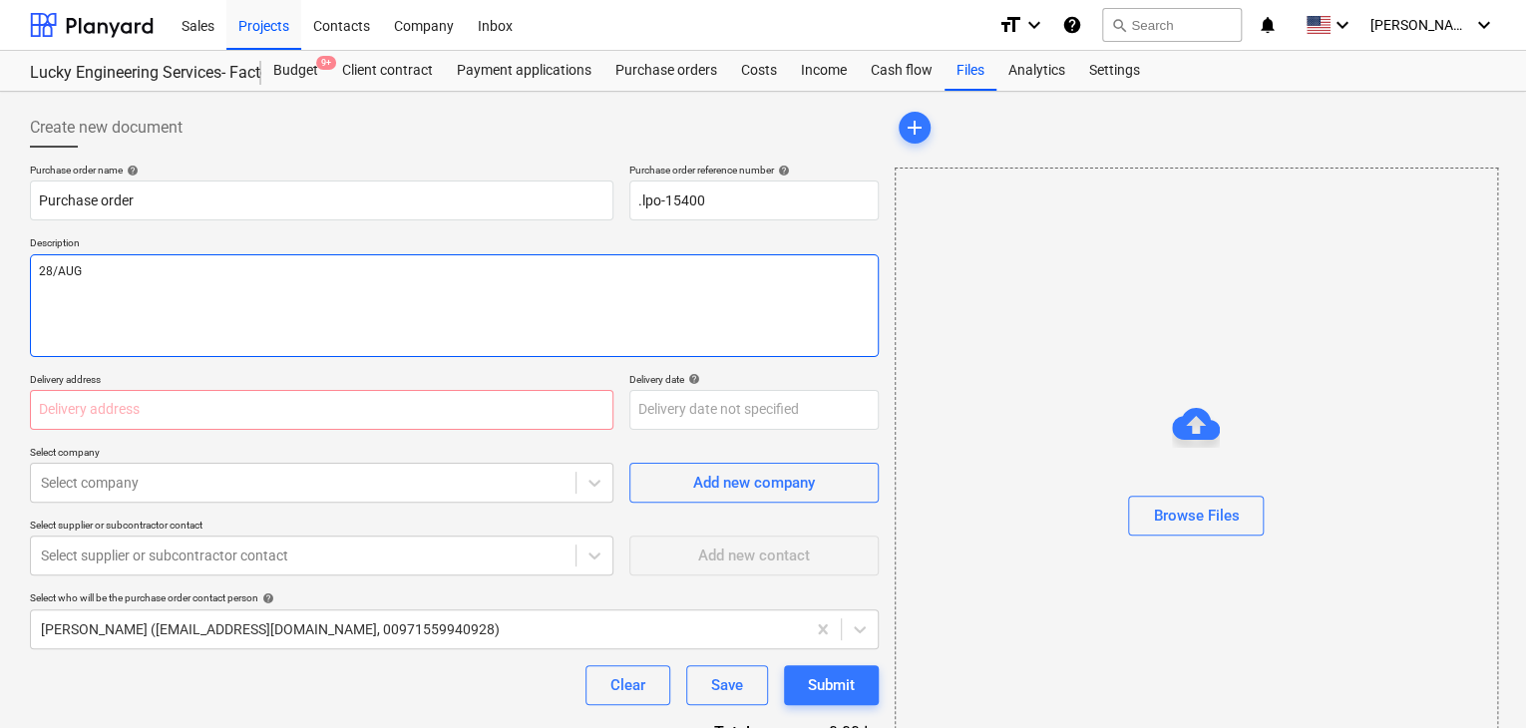
type textarea "x"
type textarea "28/AUG/"
type textarea "x"
type textarea "28/[DATE]"
type textarea "x"
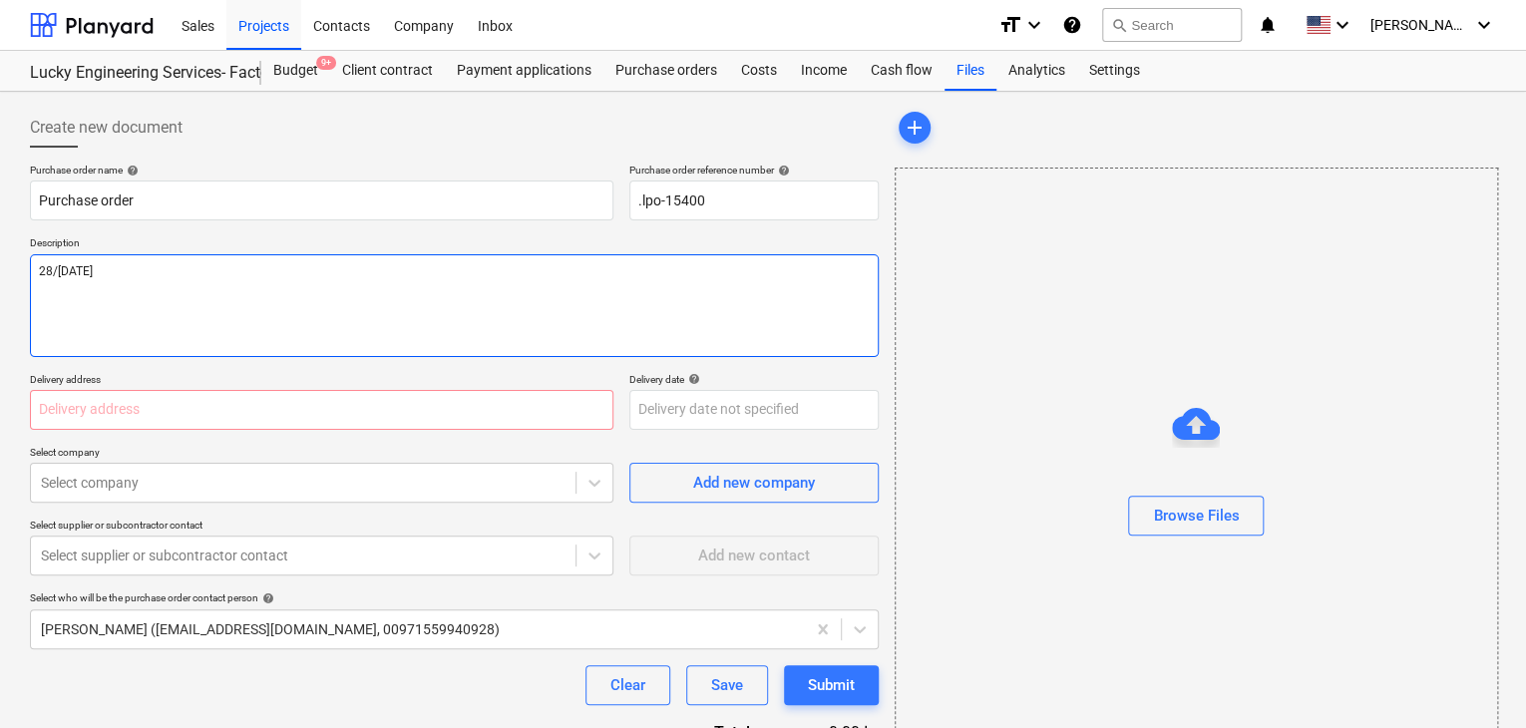
type textarea "[DATE]"
type textarea "x"
type textarea "[DATE]"
type textarea "x"
type textarea "[DATE]"
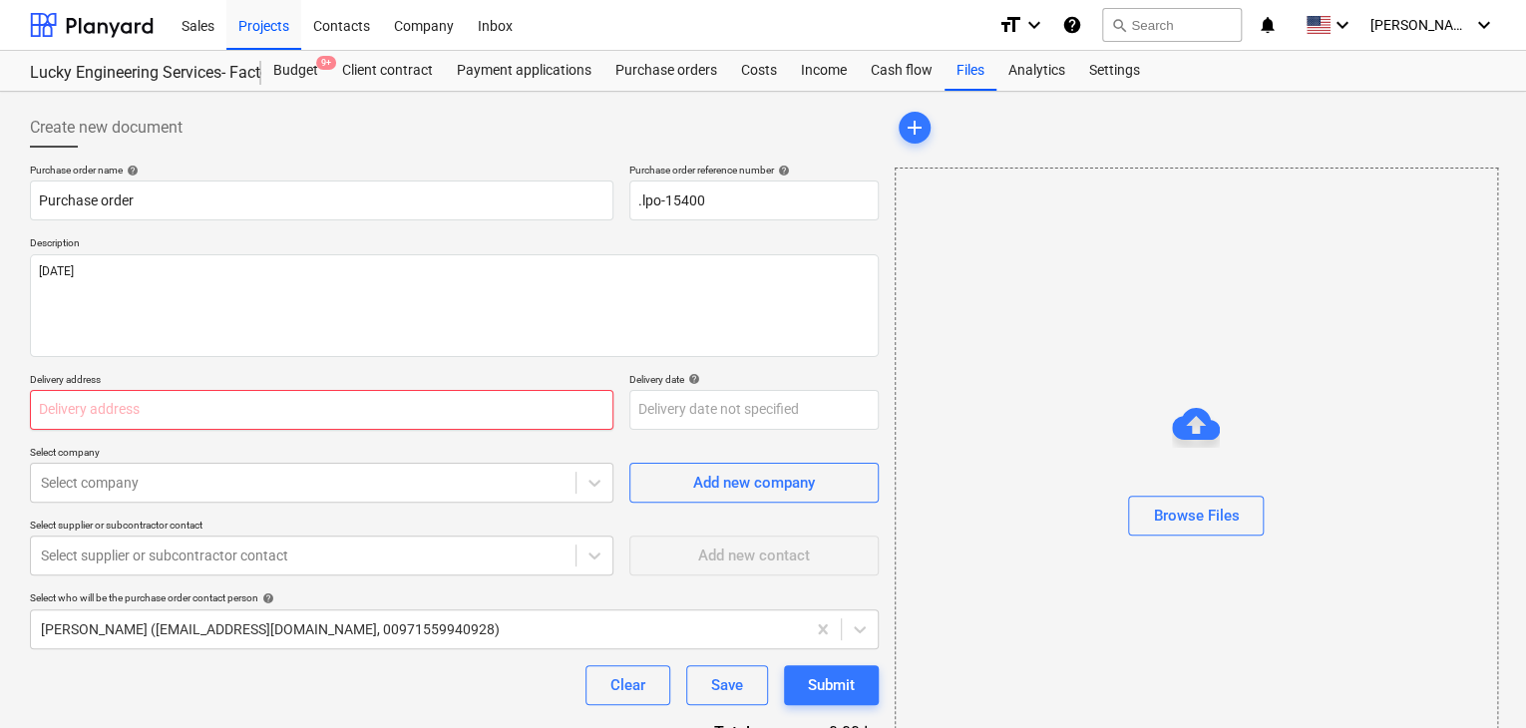
click at [168, 417] on input "text" at bounding box center [322, 410] width 584 height 40
type textarea "x"
type input "L"
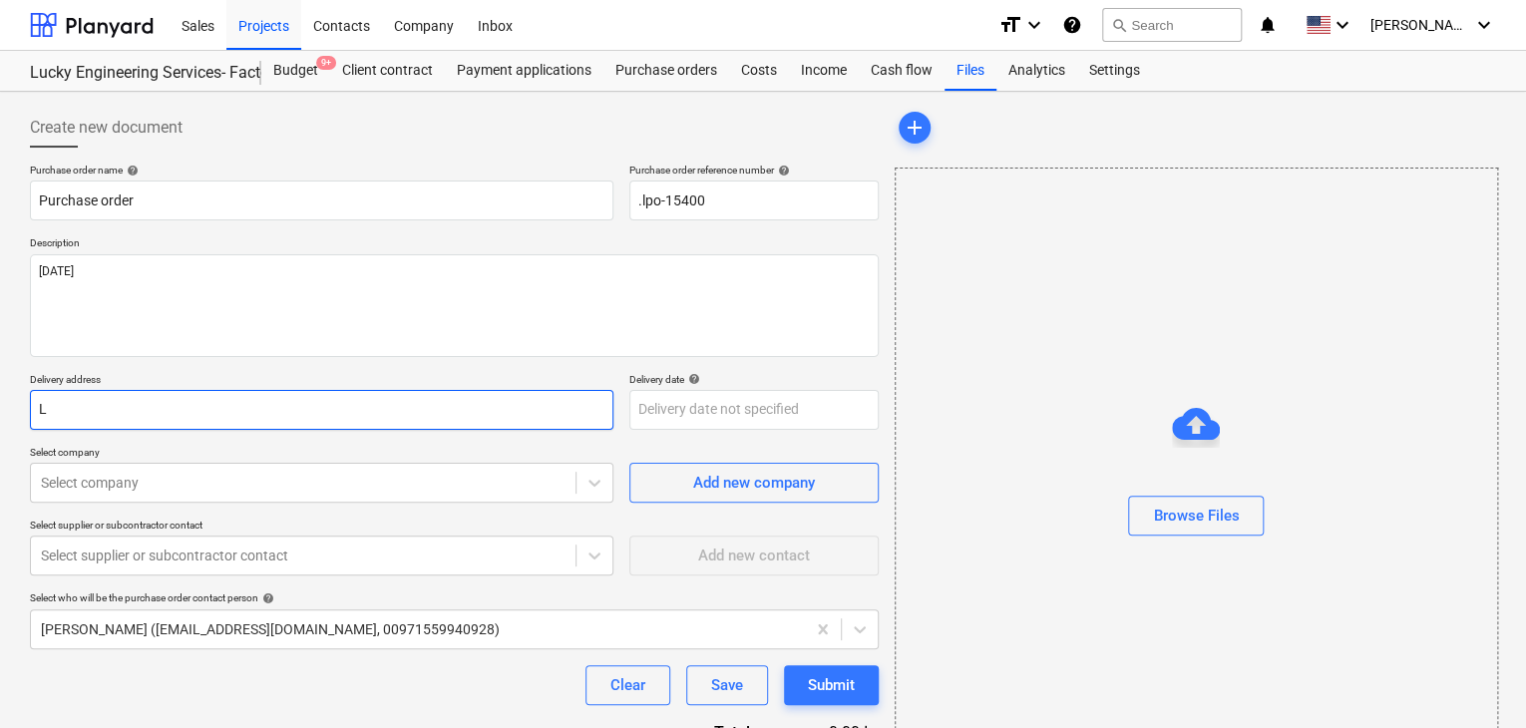
type textarea "x"
type input "LU"
type textarea "x"
type input "LUC"
type textarea "x"
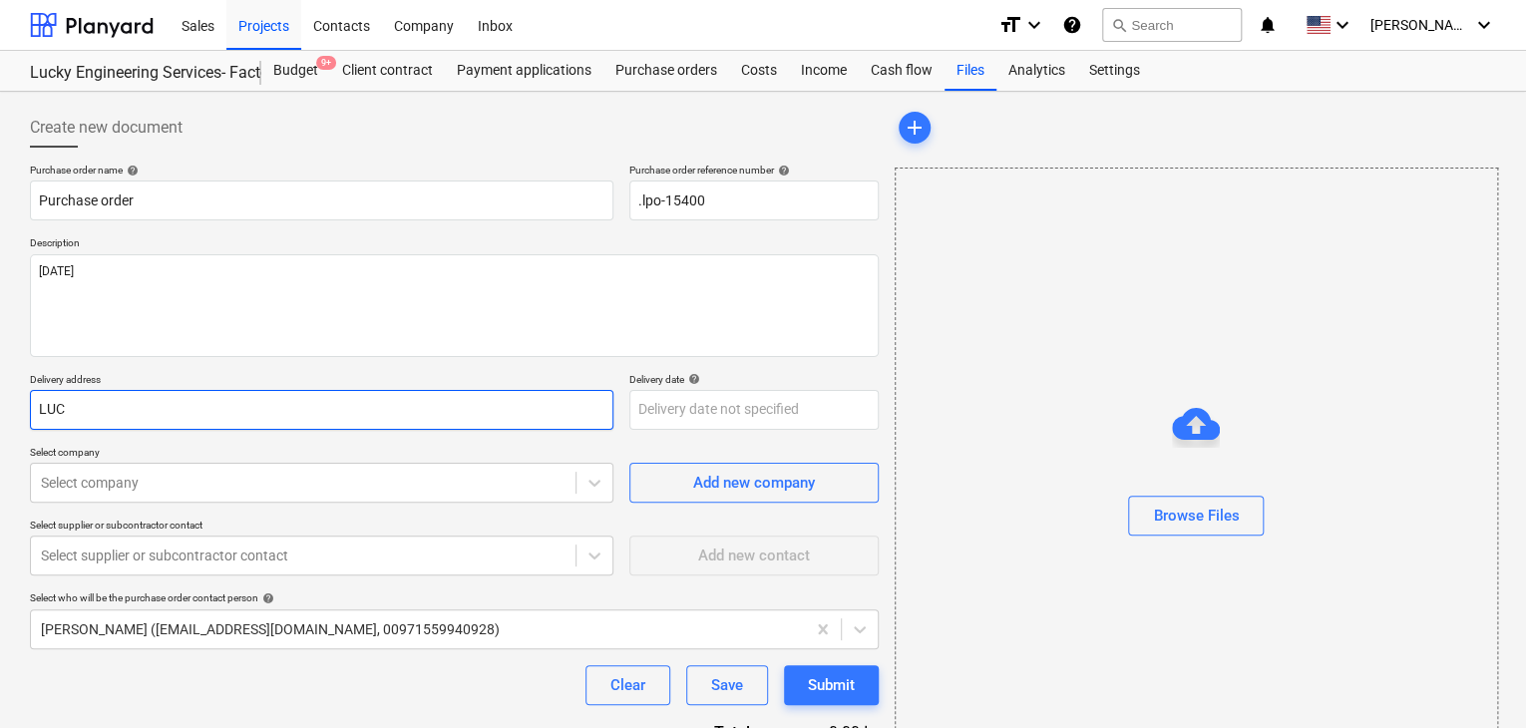
type input "LUCK"
type textarea "x"
type input "LUCKY"
type textarea "x"
type input "LUCKY"
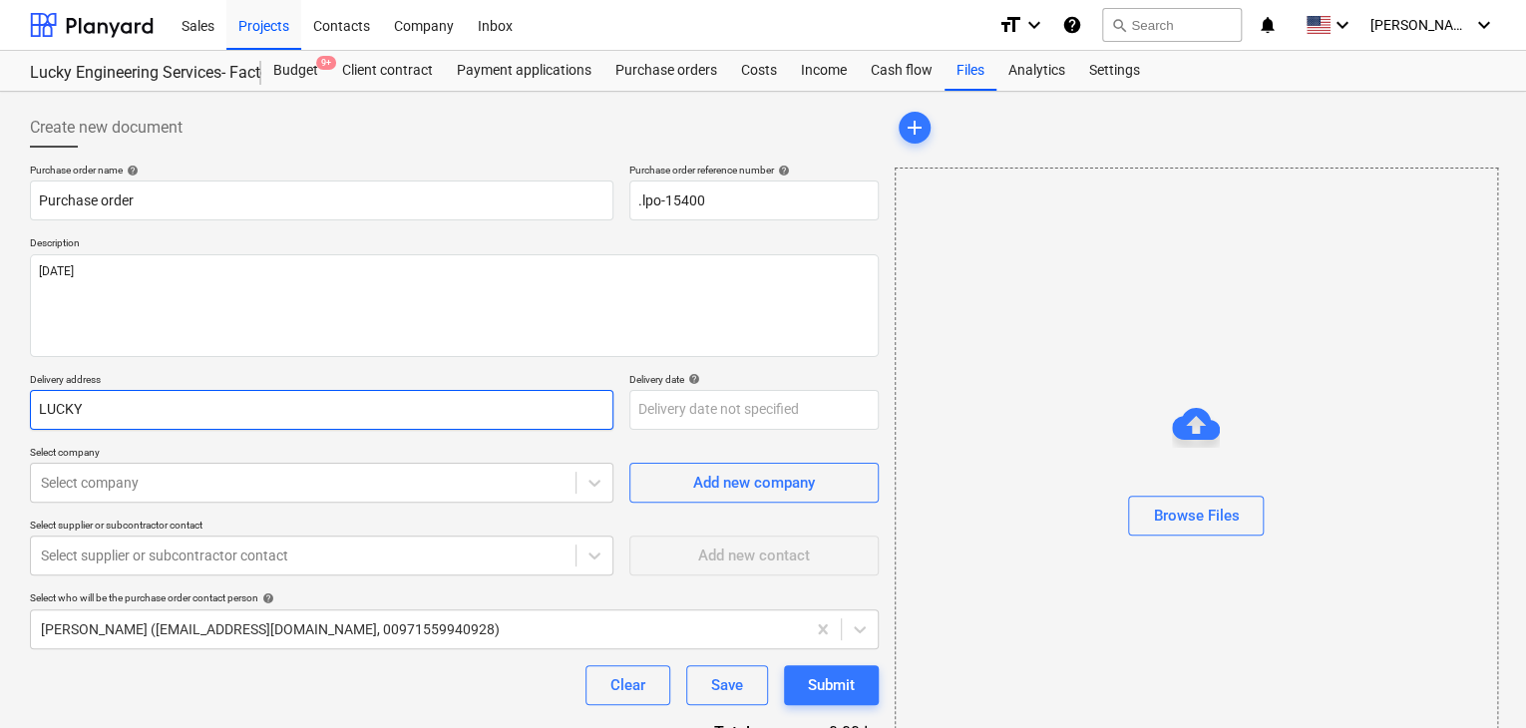
type textarea "x"
type input "LUCKY E"
type textarea "x"
type input "LUCKY EN"
type textarea "x"
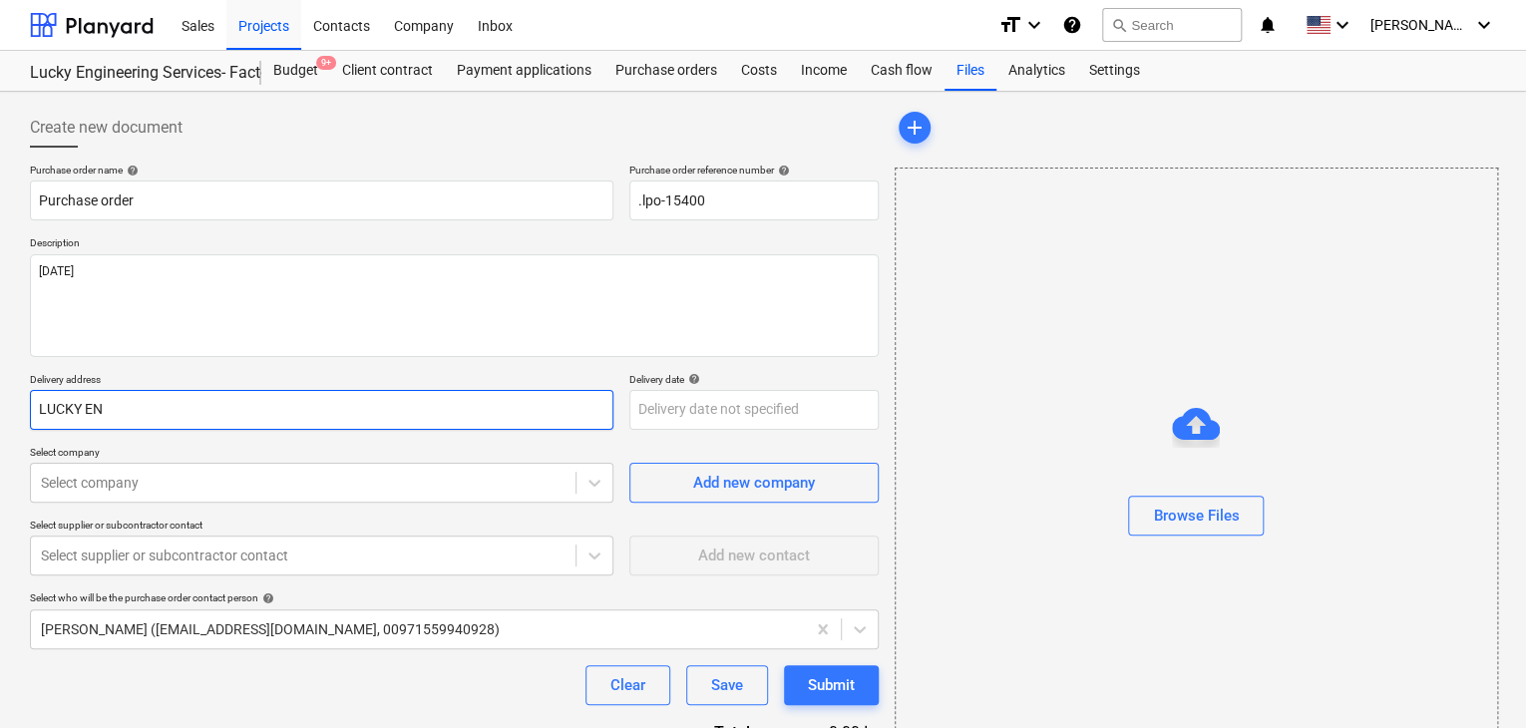
type input "LUCKY ENG"
type textarea "x"
type input "LUCKY ENGI"
type textarea "x"
type input "LUCKY ENGIN"
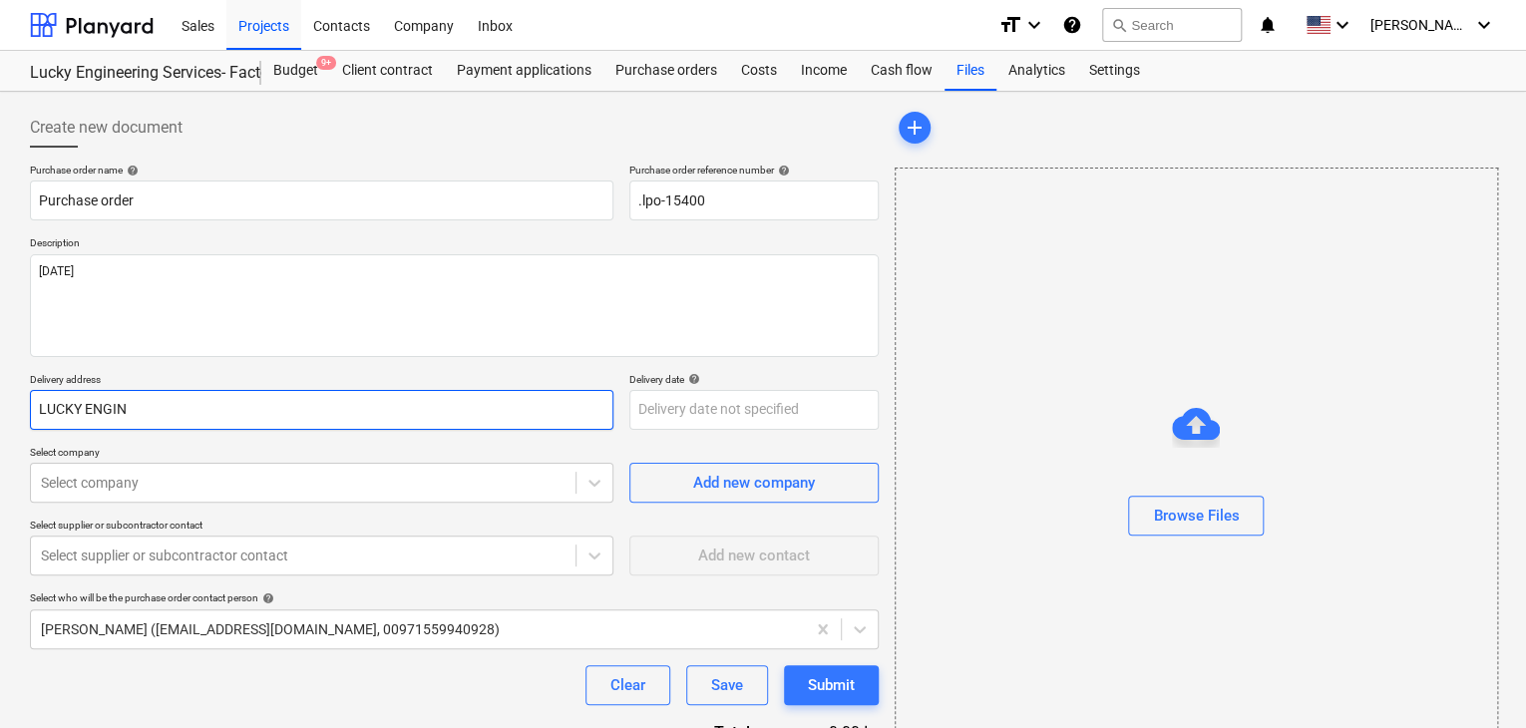
type textarea "x"
type input "LUCKY ENGINE"
type textarea "x"
type input "LUCKY ENGINEE"
type textarea "x"
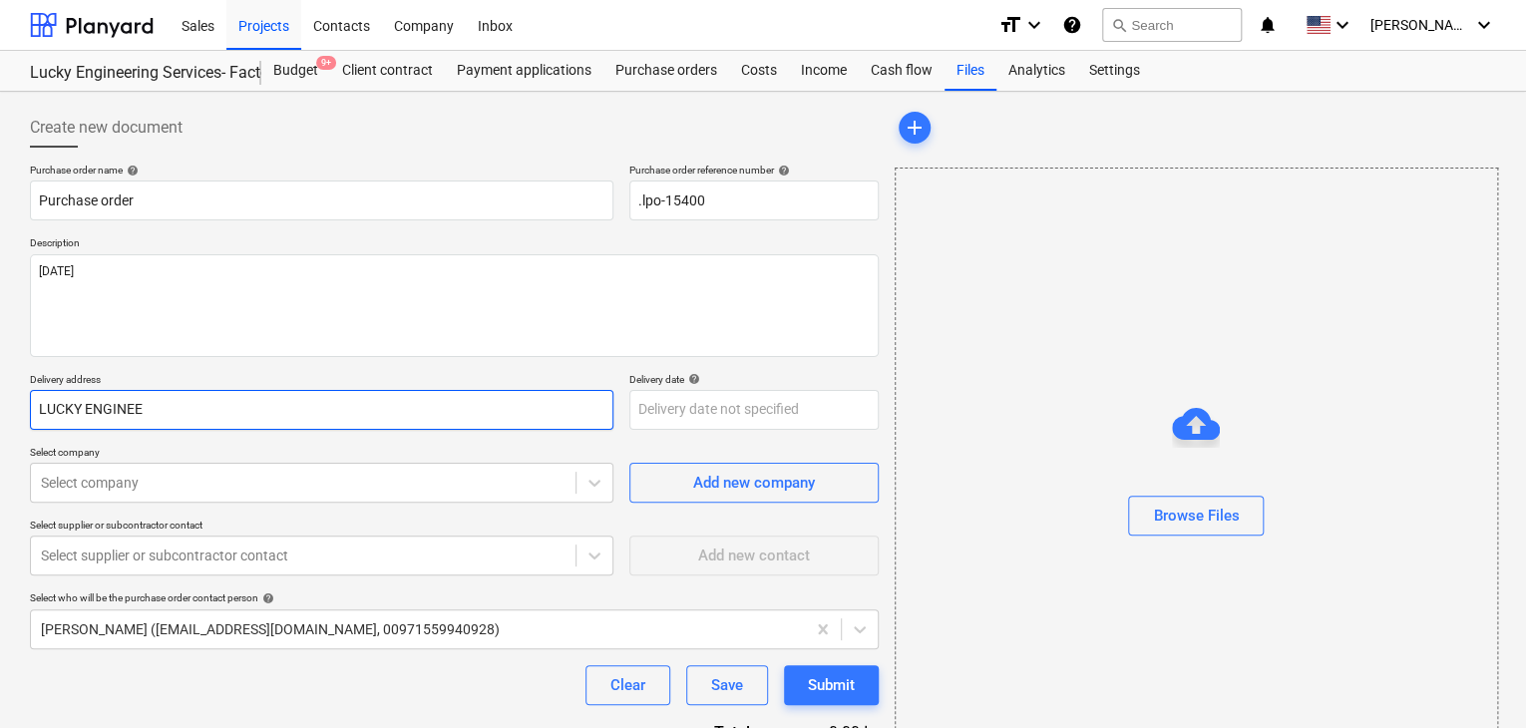
type input "LUCKY ENGINEER"
type textarea "x"
type input "LUCKY ENGINEERI"
type textarea "x"
type input "LUCKY ENGINEERIN"
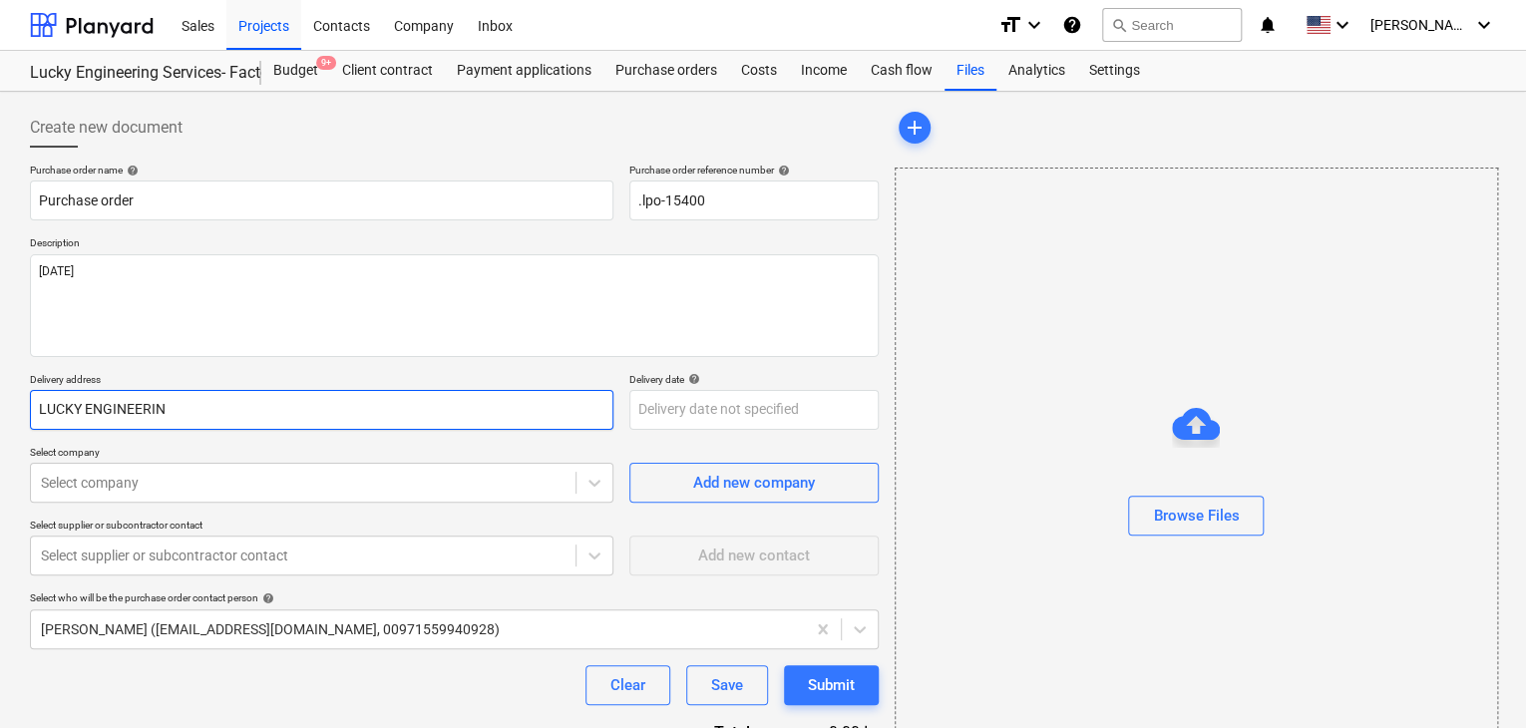
type textarea "x"
type input "LUCKY ENGINEERING"
type textarea "x"
type input "LUCKY ENGINEERING"
type textarea "x"
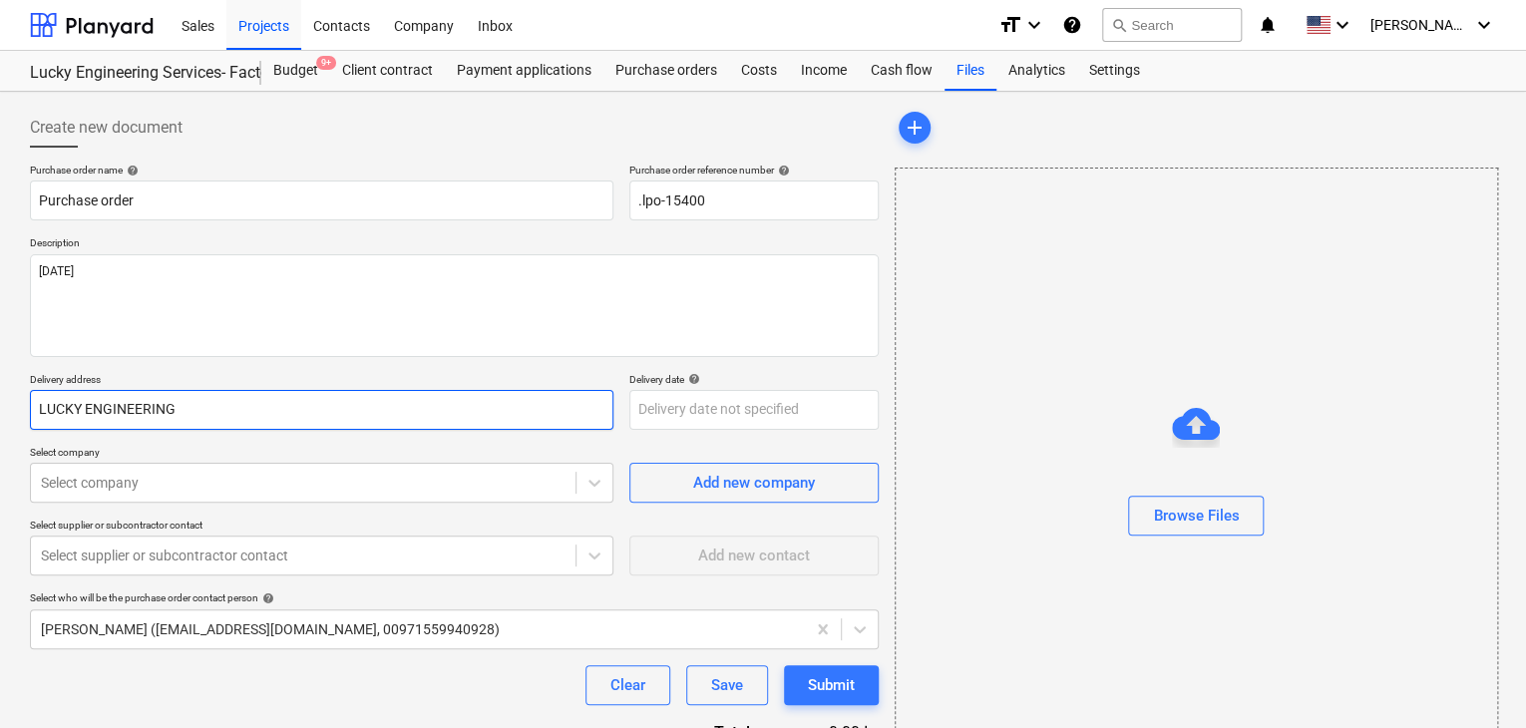
type input "LUCKY ENGINEERING S"
type textarea "x"
type input "LUCKY ENGINEERING SE"
type textarea "x"
type input "LUCKY ENGINEERING SER"
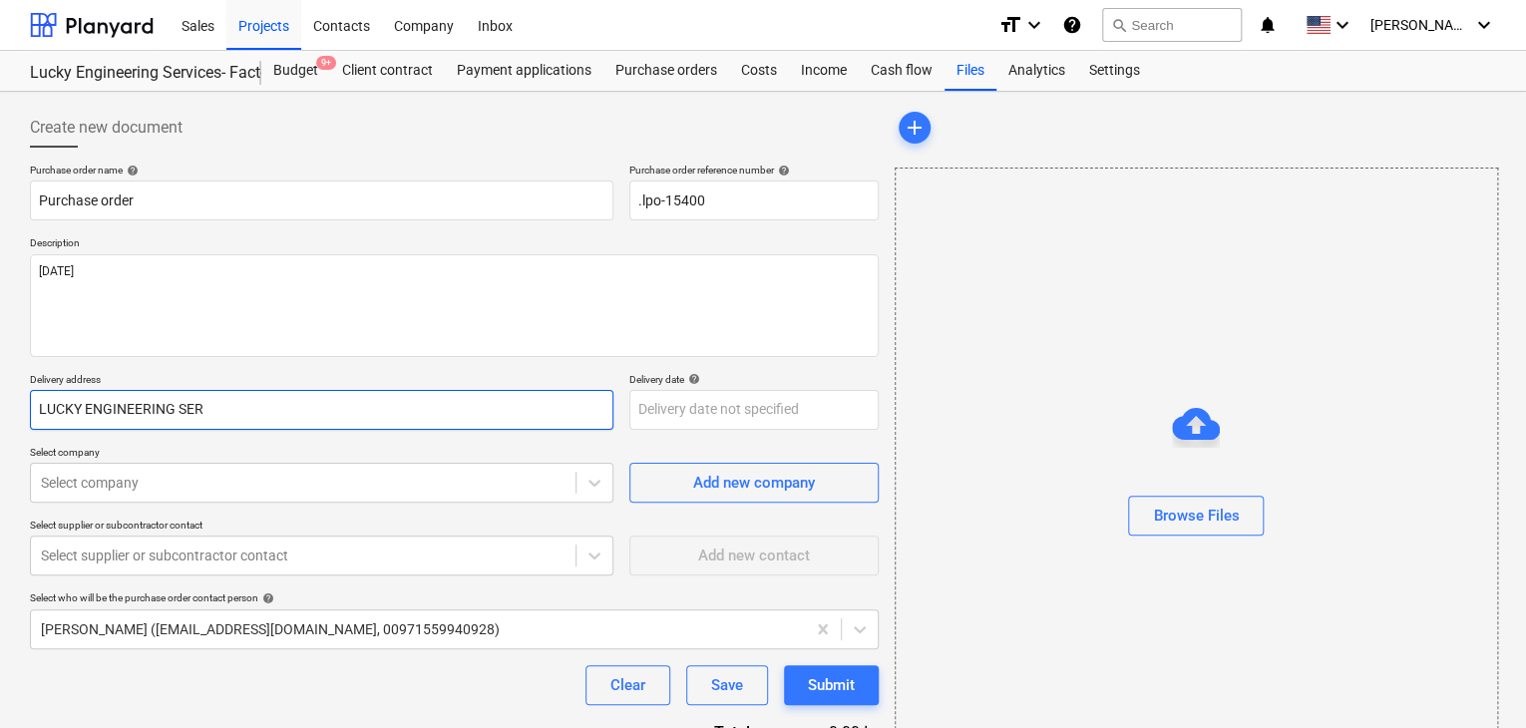
type textarea "x"
type input "LUCKY ENGINEERING SERV"
type textarea "x"
type input "LUCKY ENGINEERING SERVIC"
type textarea "x"
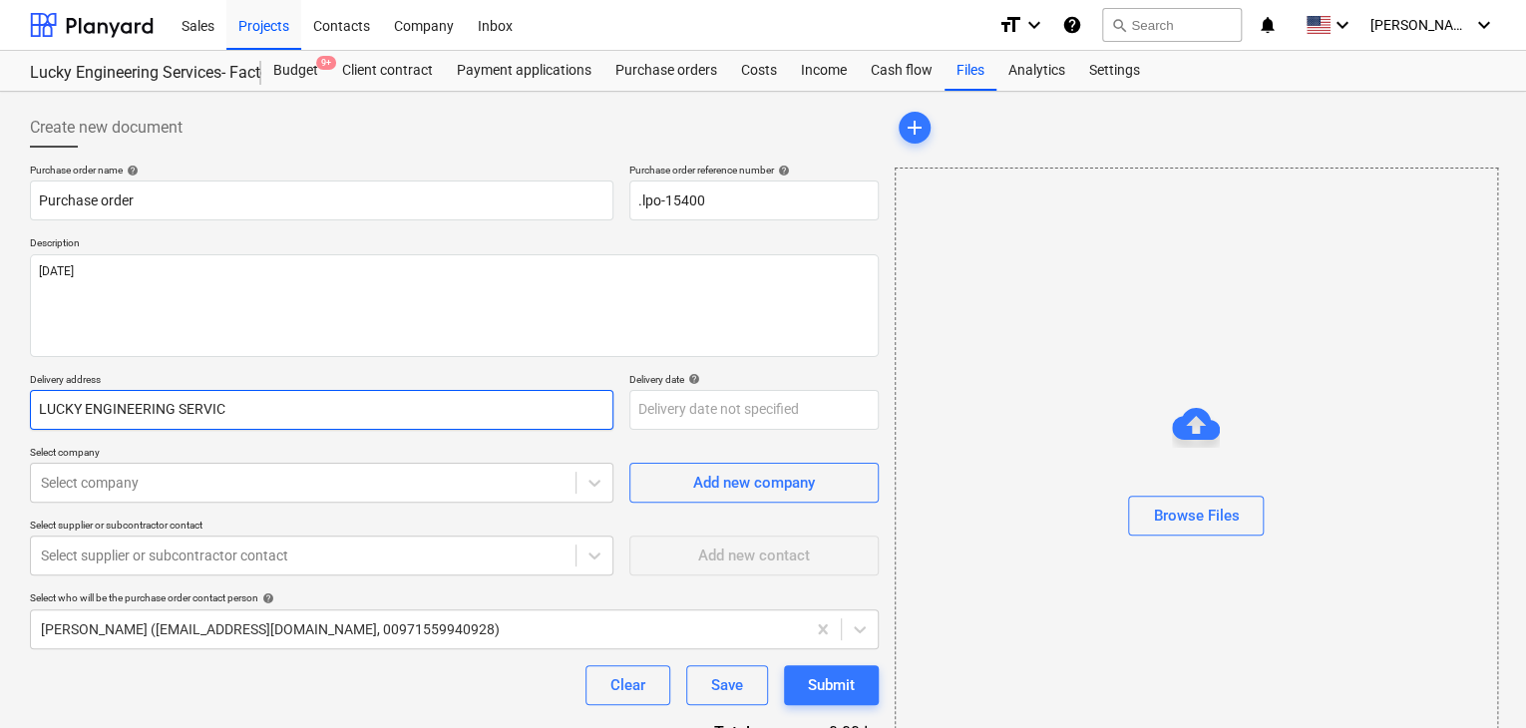
type input "LUCKY ENGINEERING SERVICE"
type textarea "x"
type input "LUCKY ENGINEERING SERVICES"
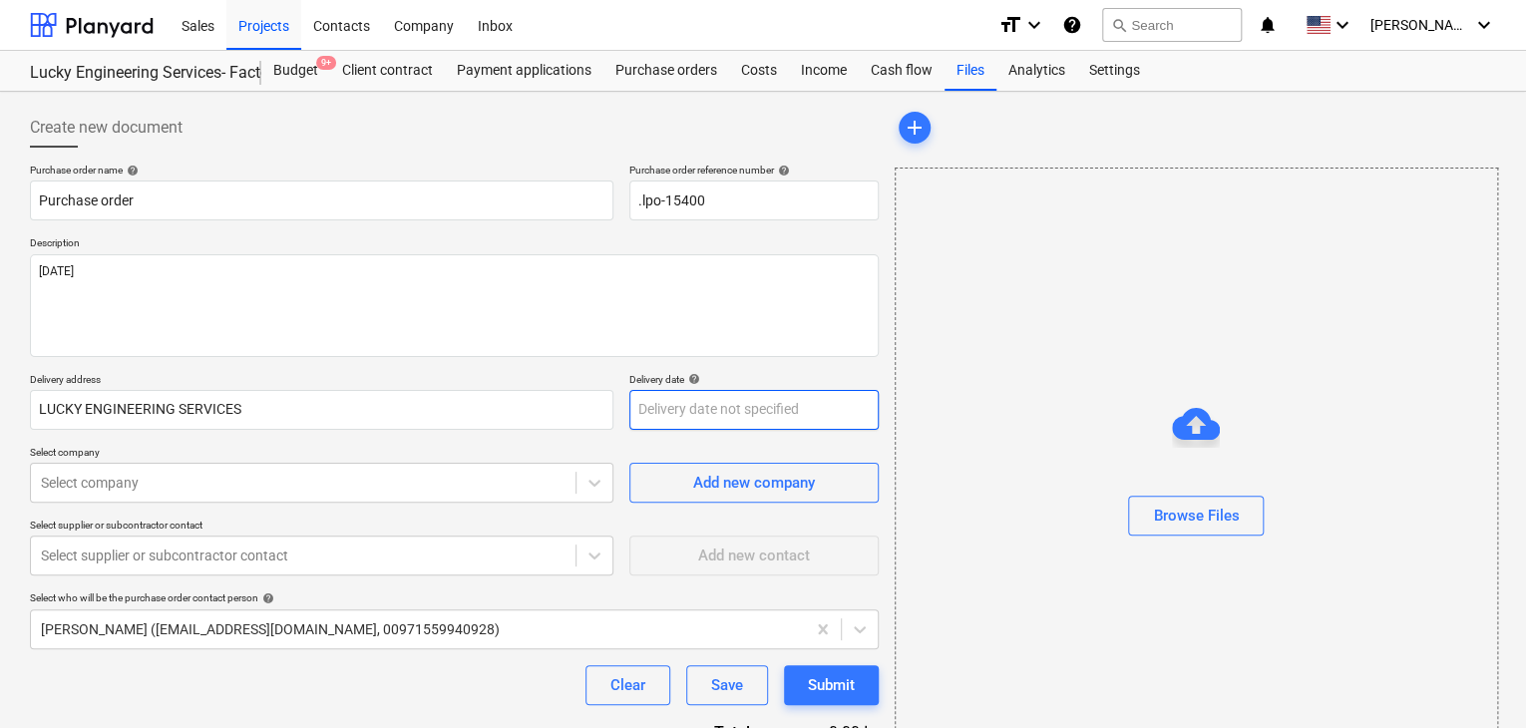
click at [658, 412] on body "Sales Projects Contacts Company Inbox format_size keyboard_arrow_down help sear…" at bounding box center [763, 364] width 1526 height 728
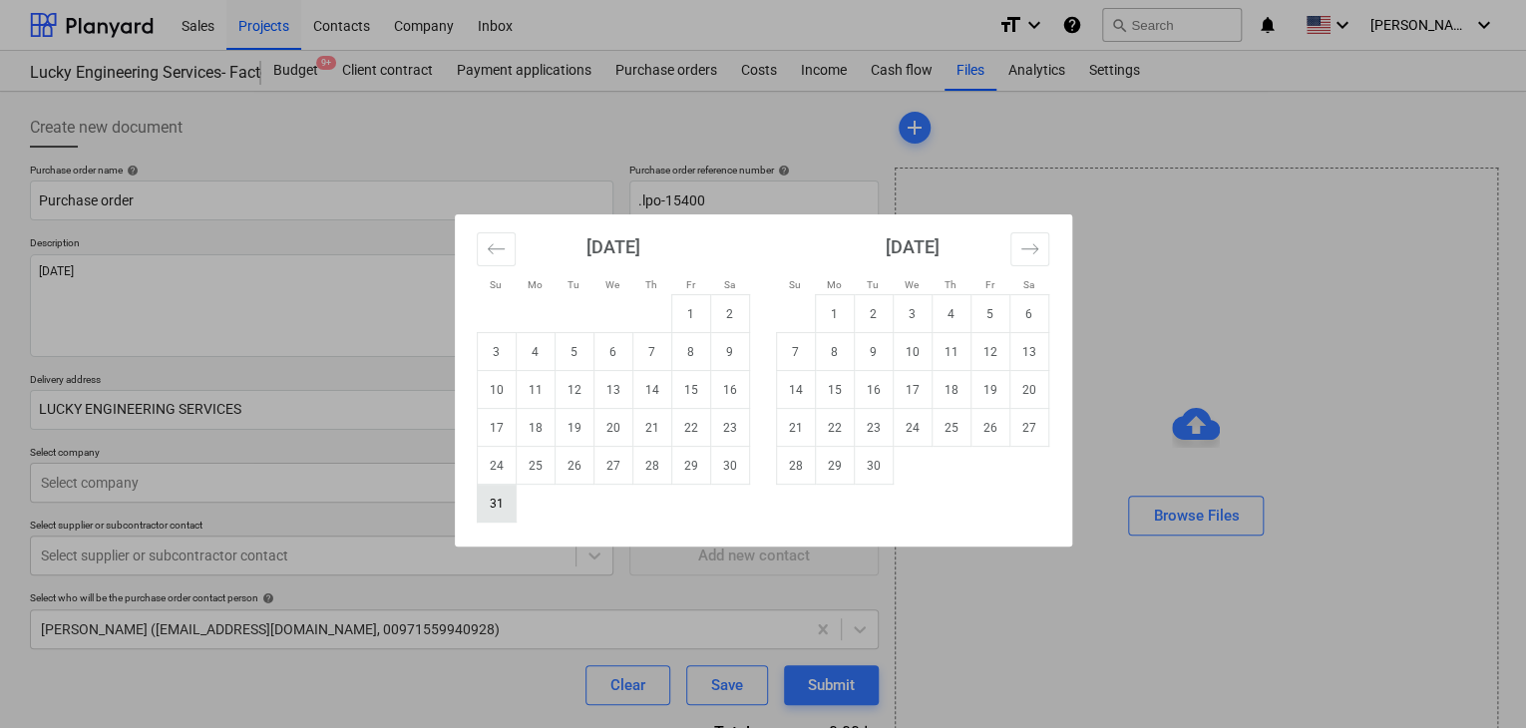
drag, startPoint x: 483, startPoint y: 498, endPoint x: 452, endPoint y: 504, distance: 31.5
click at [483, 500] on td "31" at bounding box center [496, 504] width 39 height 38
type textarea "x"
type input "[DATE]"
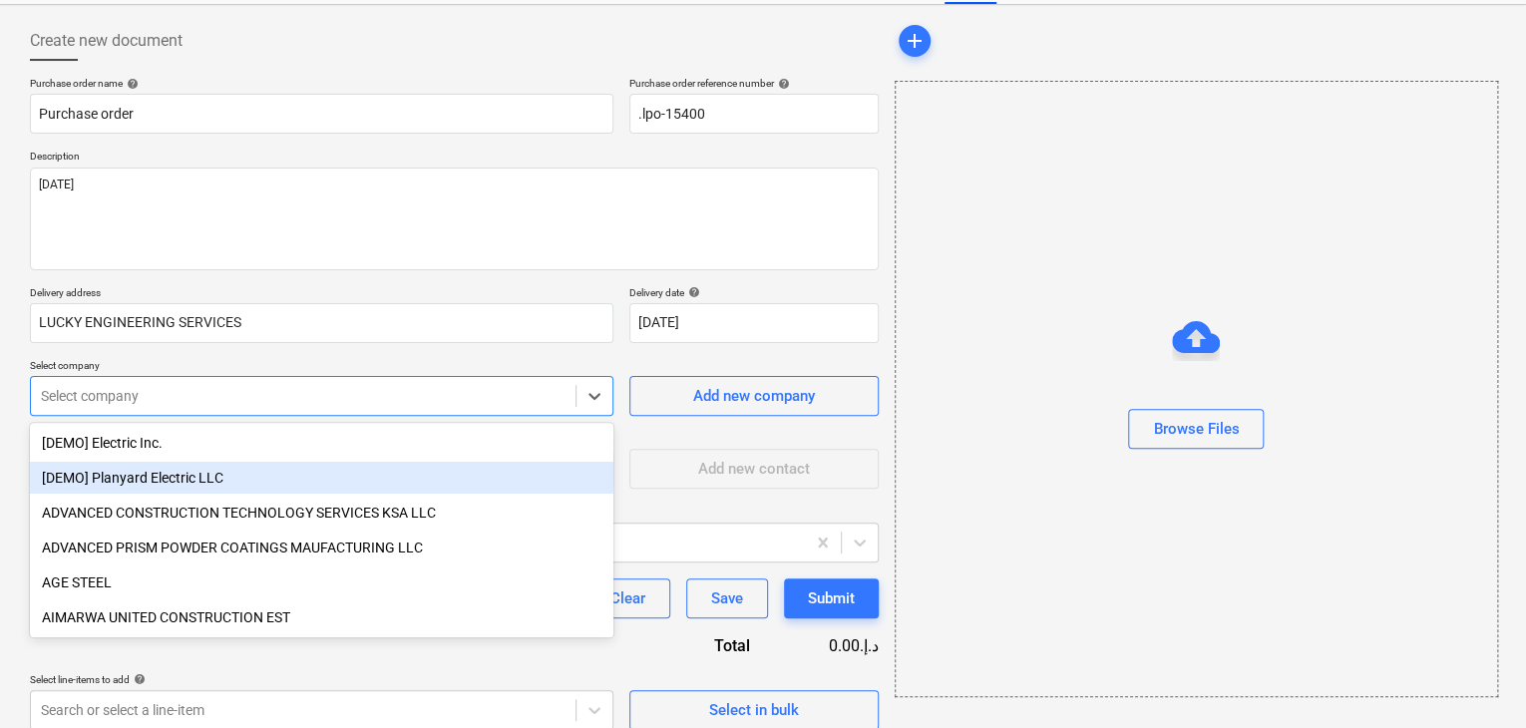
click at [271, 494] on body "Sales Projects Contacts Company Inbox format_size keyboard_arrow_down help sear…" at bounding box center [763, 277] width 1526 height 728
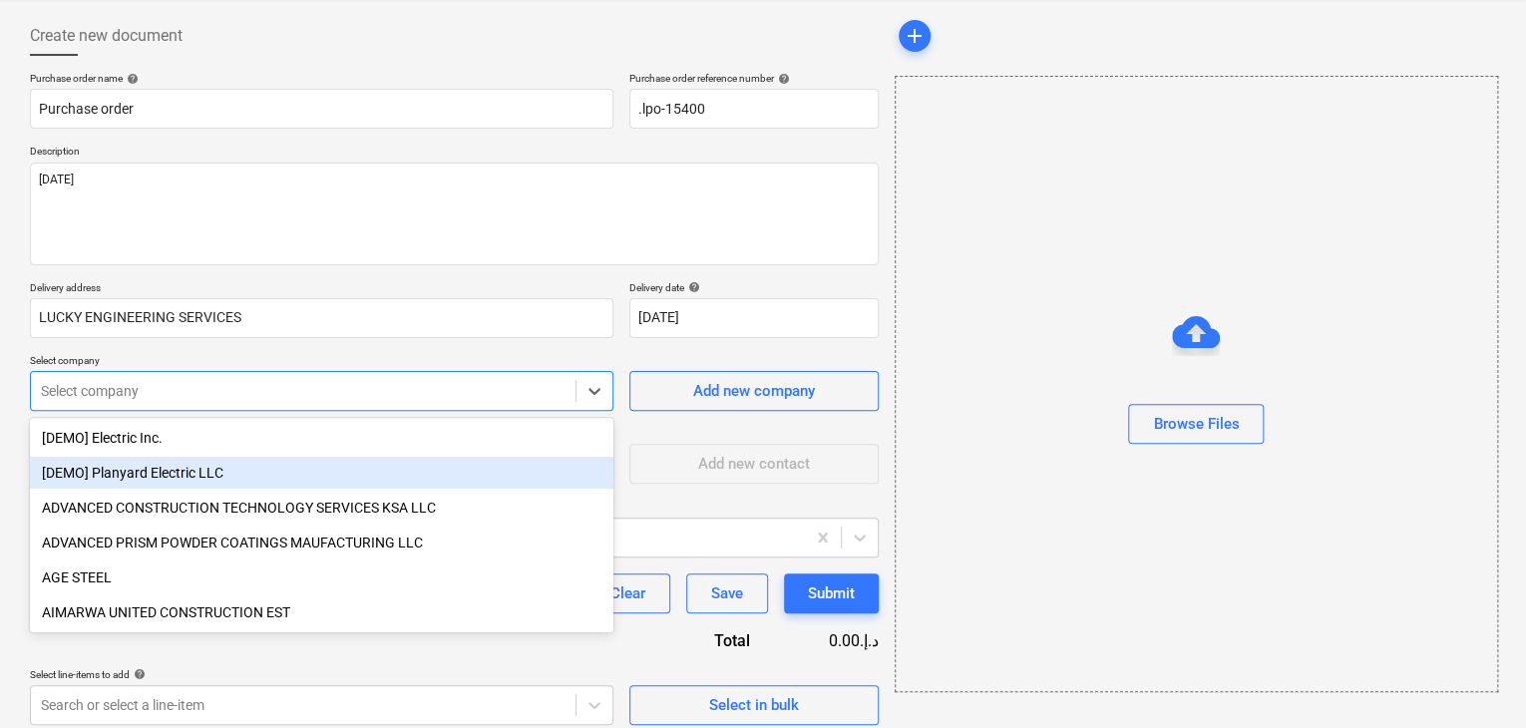
scroll to position [93, 0]
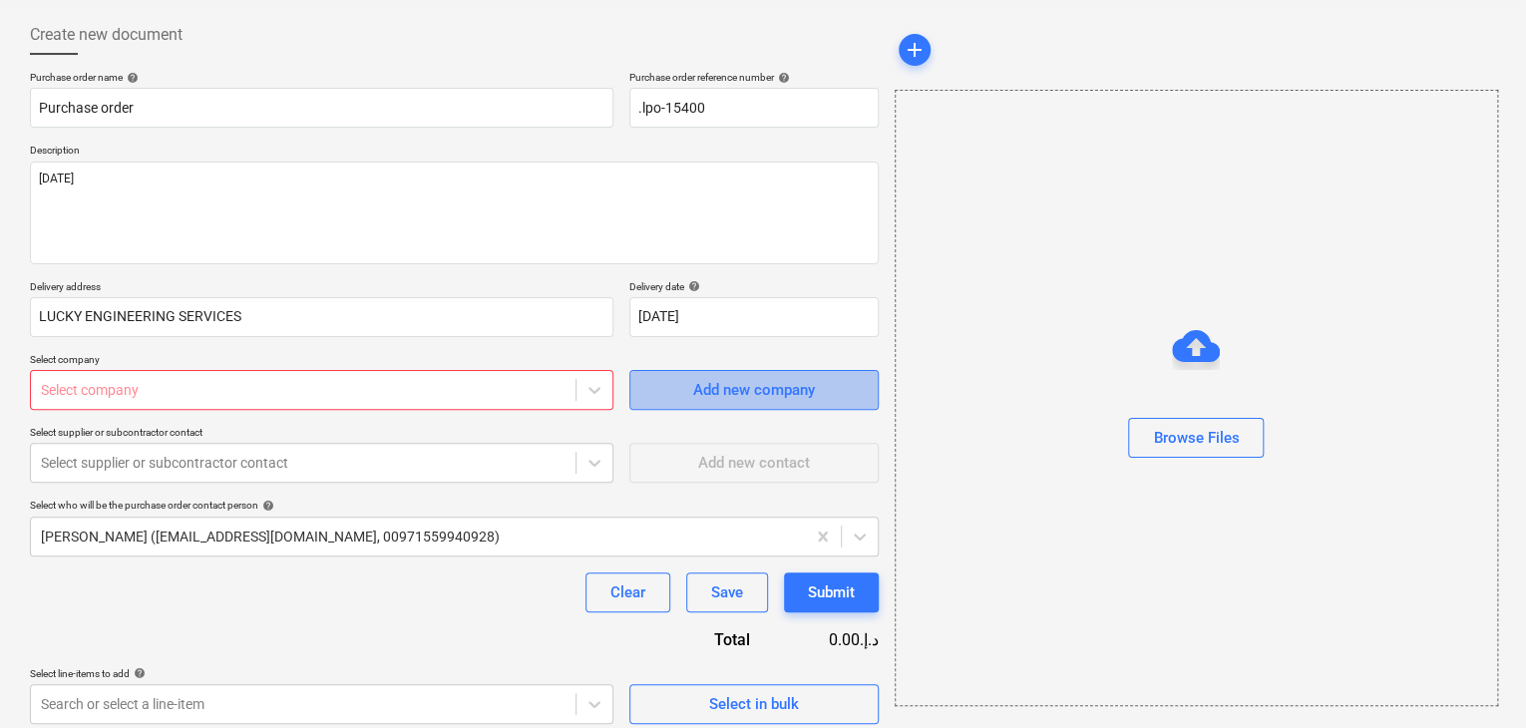
click at [692, 404] on button "Add new company" at bounding box center [754, 390] width 249 height 40
type textarea "x"
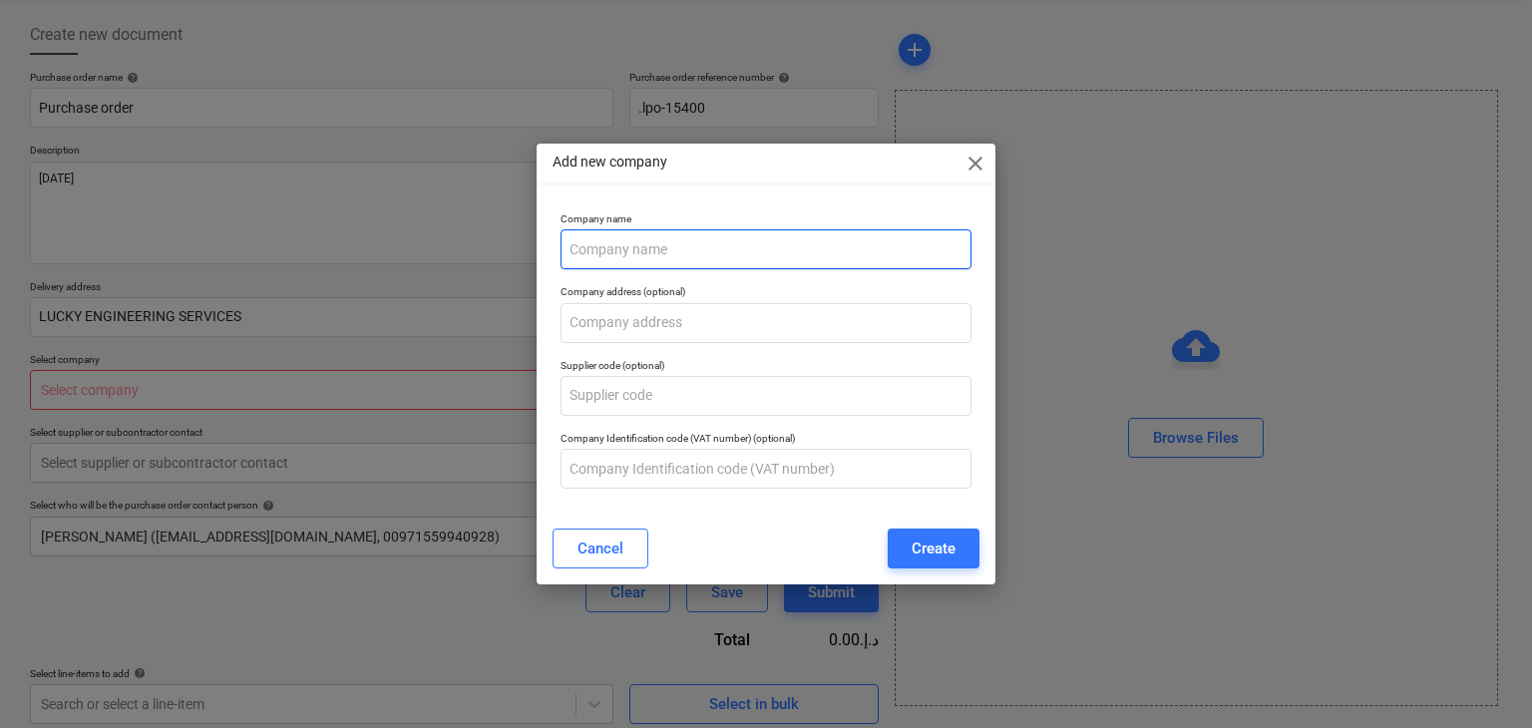
drag, startPoint x: 592, startPoint y: 213, endPoint x: 588, endPoint y: 234, distance: 22.3
click at [590, 220] on p "Company name" at bounding box center [767, 221] width 412 height 17
click at [587, 254] on input "text" at bounding box center [767, 249] width 412 height 40
type input "[PERSON_NAME]"
click at [958, 544] on button "Create" at bounding box center [934, 549] width 92 height 40
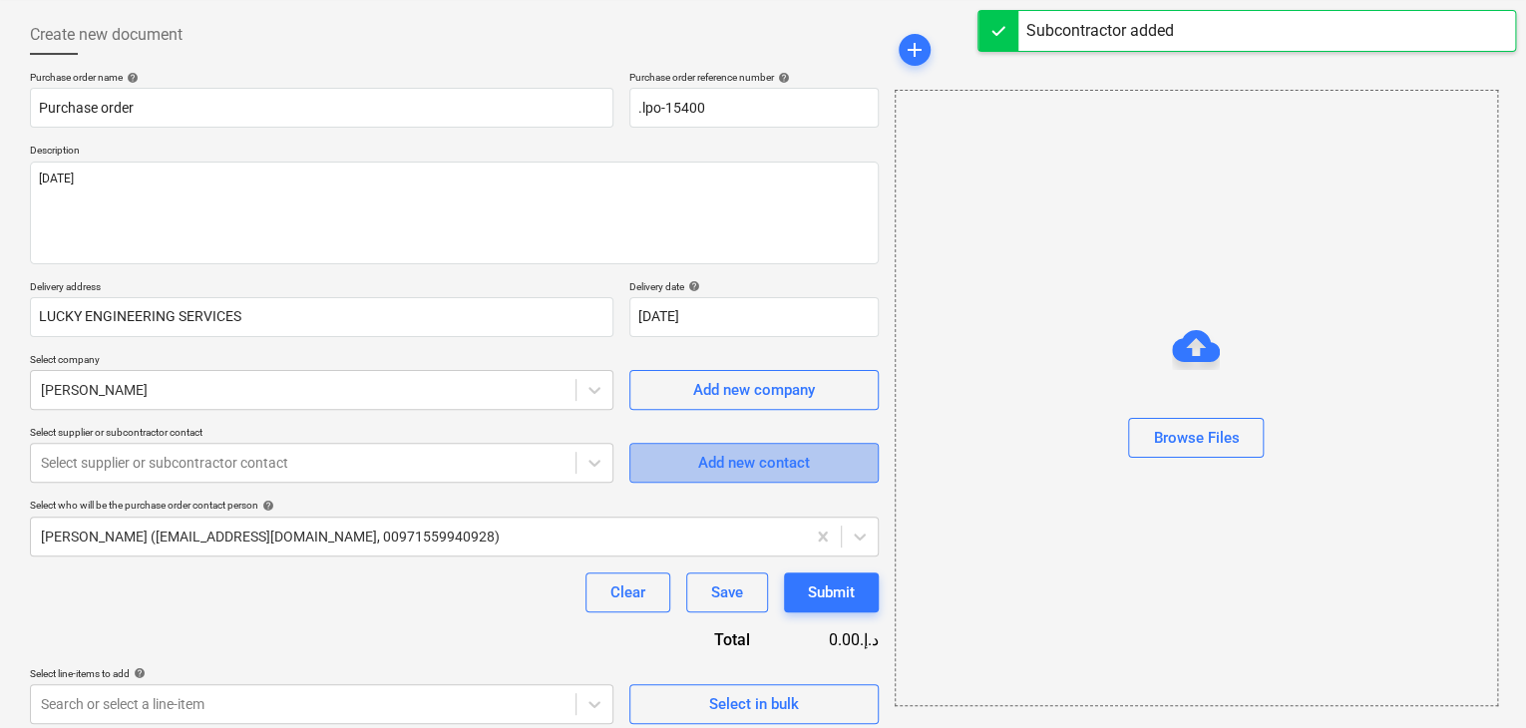
click at [749, 476] on button "Add new contact" at bounding box center [754, 463] width 249 height 40
type textarea "x"
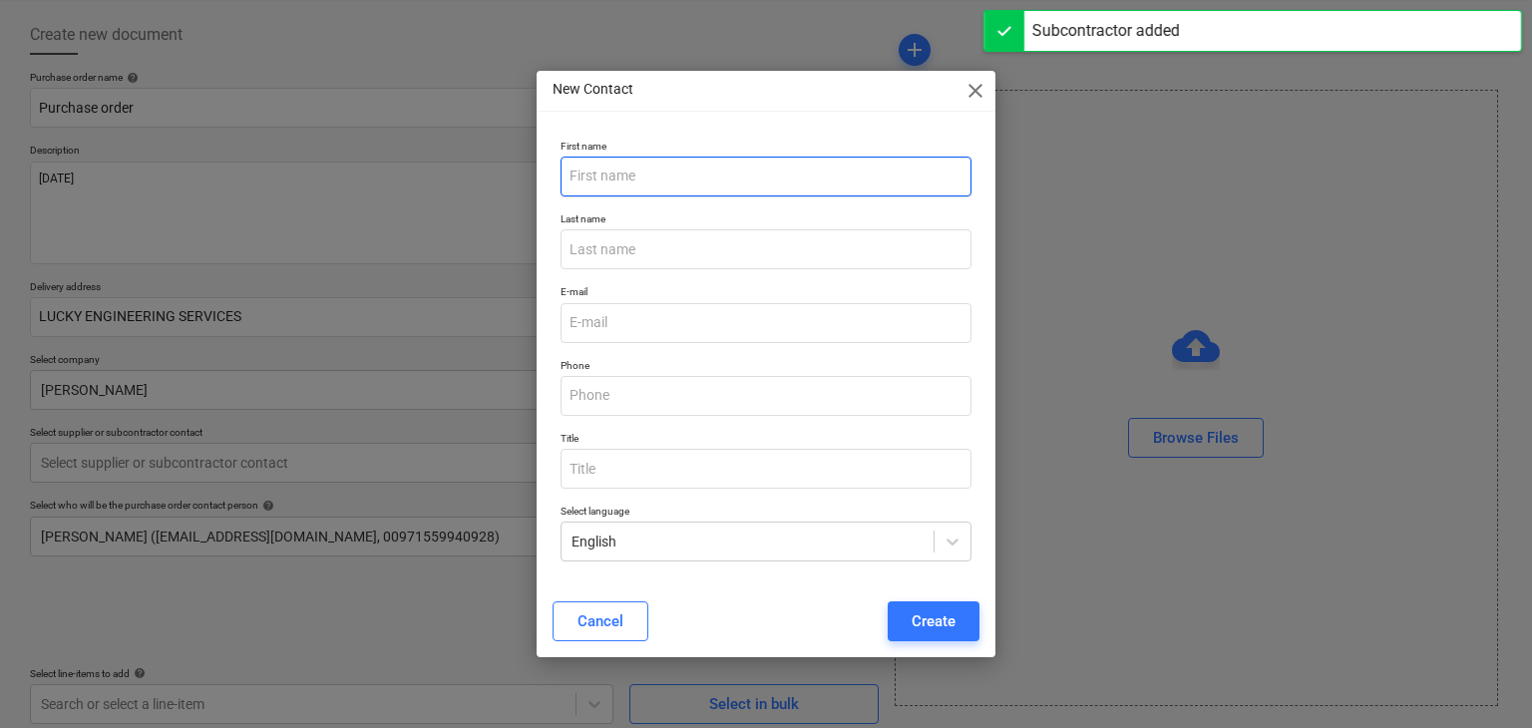
drag, startPoint x: 607, startPoint y: 173, endPoint x: 611, endPoint y: 190, distance: 17.4
click at [607, 174] on input "text" at bounding box center [767, 177] width 412 height 40
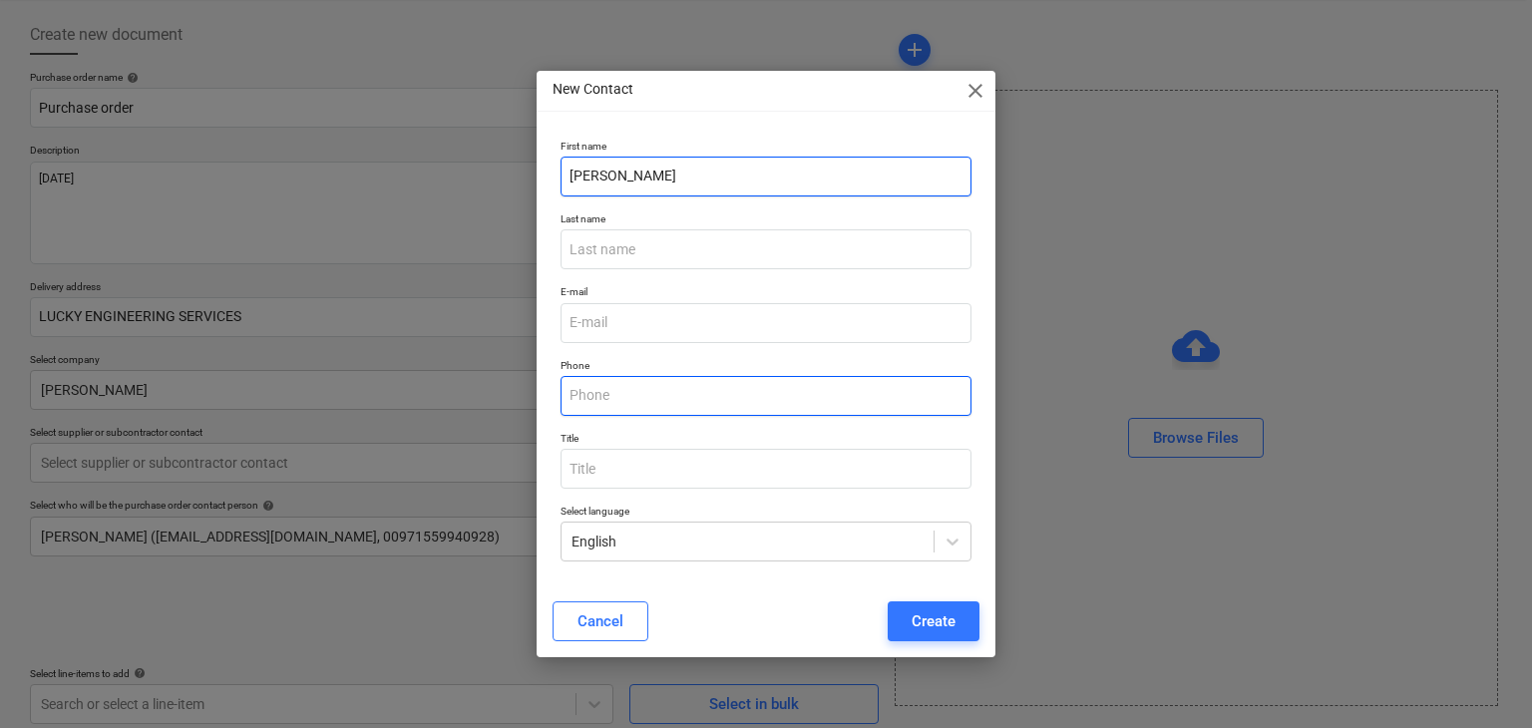
type input "[PERSON_NAME]"
click at [598, 384] on input "text" at bounding box center [767, 396] width 412 height 40
type input "0589315162"
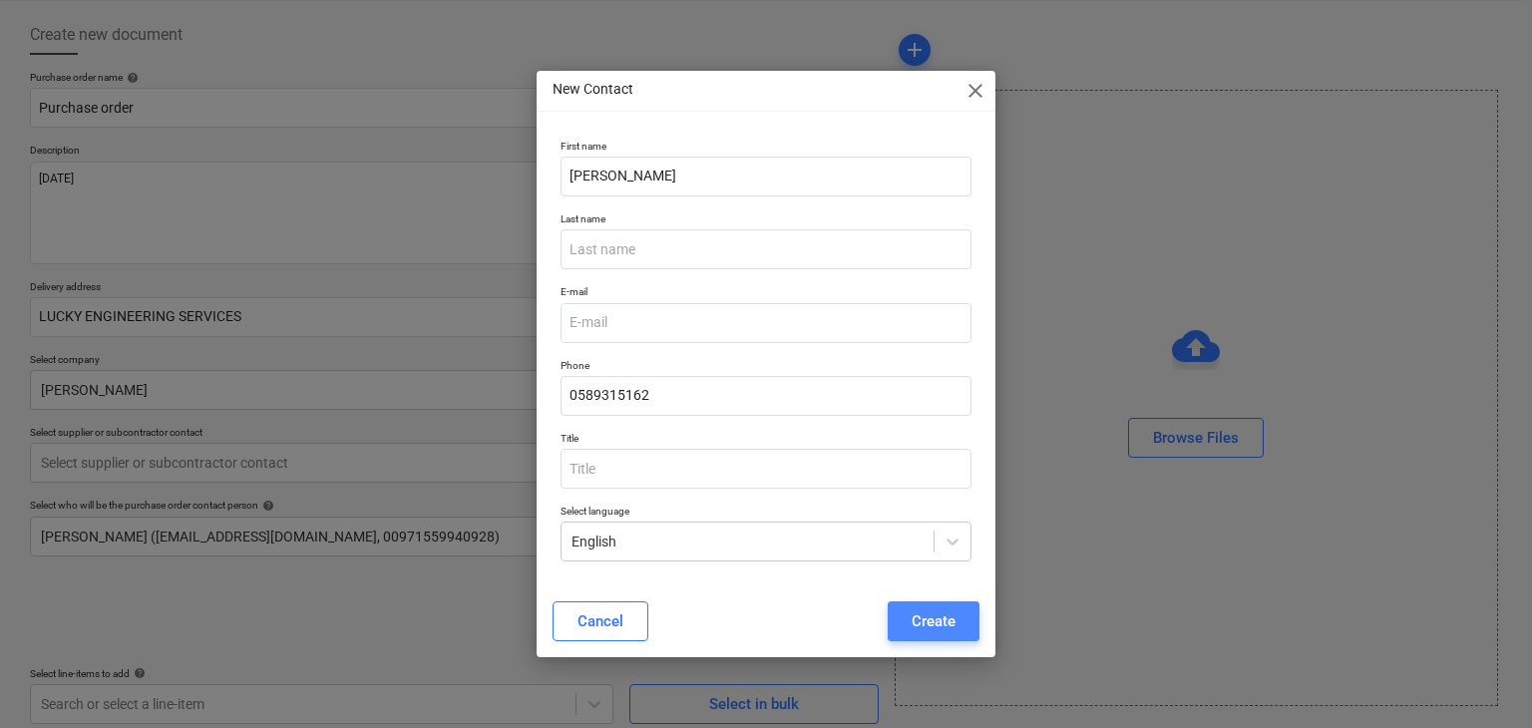
click at [918, 622] on div "Create" at bounding box center [934, 622] width 44 height 26
click at [628, 319] on input "email" at bounding box center [767, 323] width 412 height 40
type input "N"
type input "m"
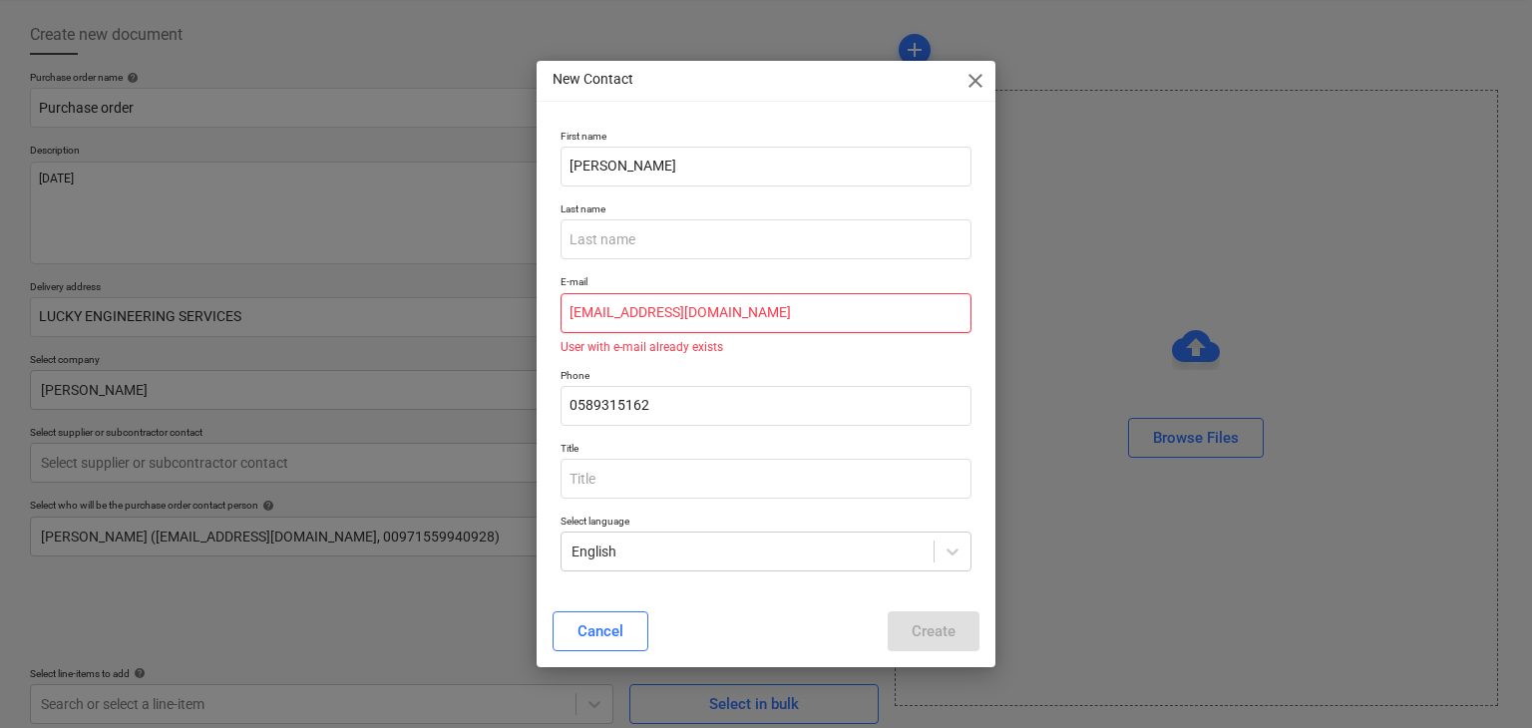
click at [608, 311] on input "[EMAIL_ADDRESS][DOMAIN_NAME]" at bounding box center [767, 313] width 412 height 40
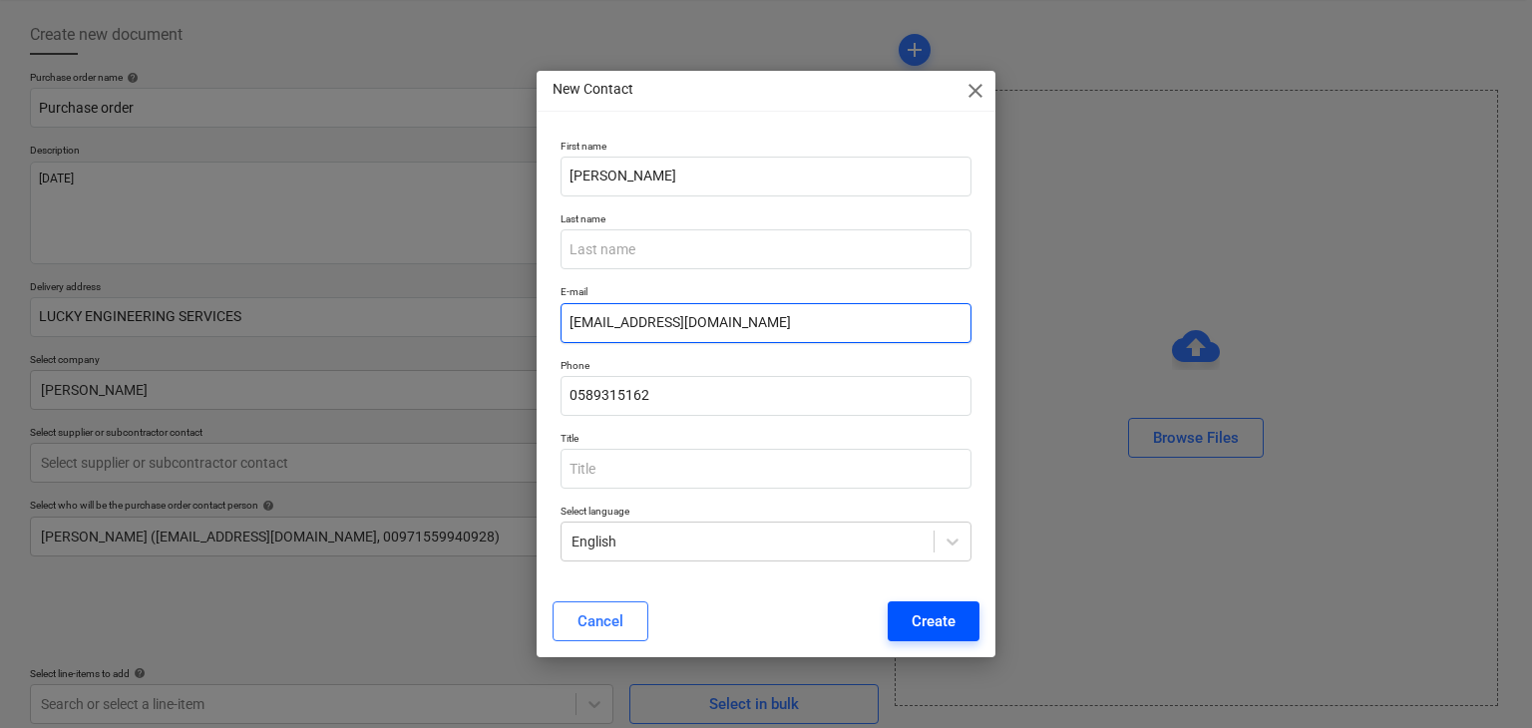
type input "[EMAIL_ADDRESS][DOMAIN_NAME]"
click at [937, 622] on div "Create" at bounding box center [934, 622] width 44 height 26
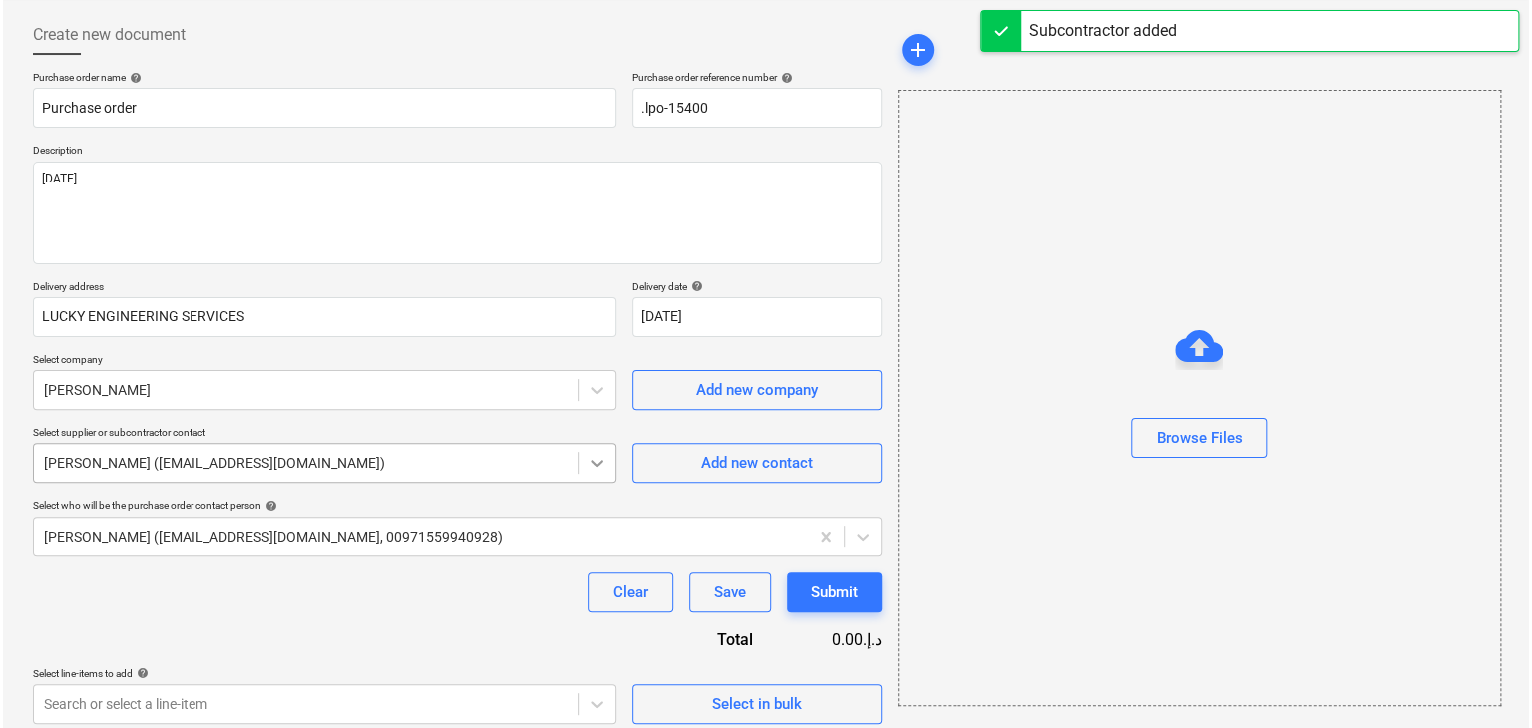
scroll to position [104, 0]
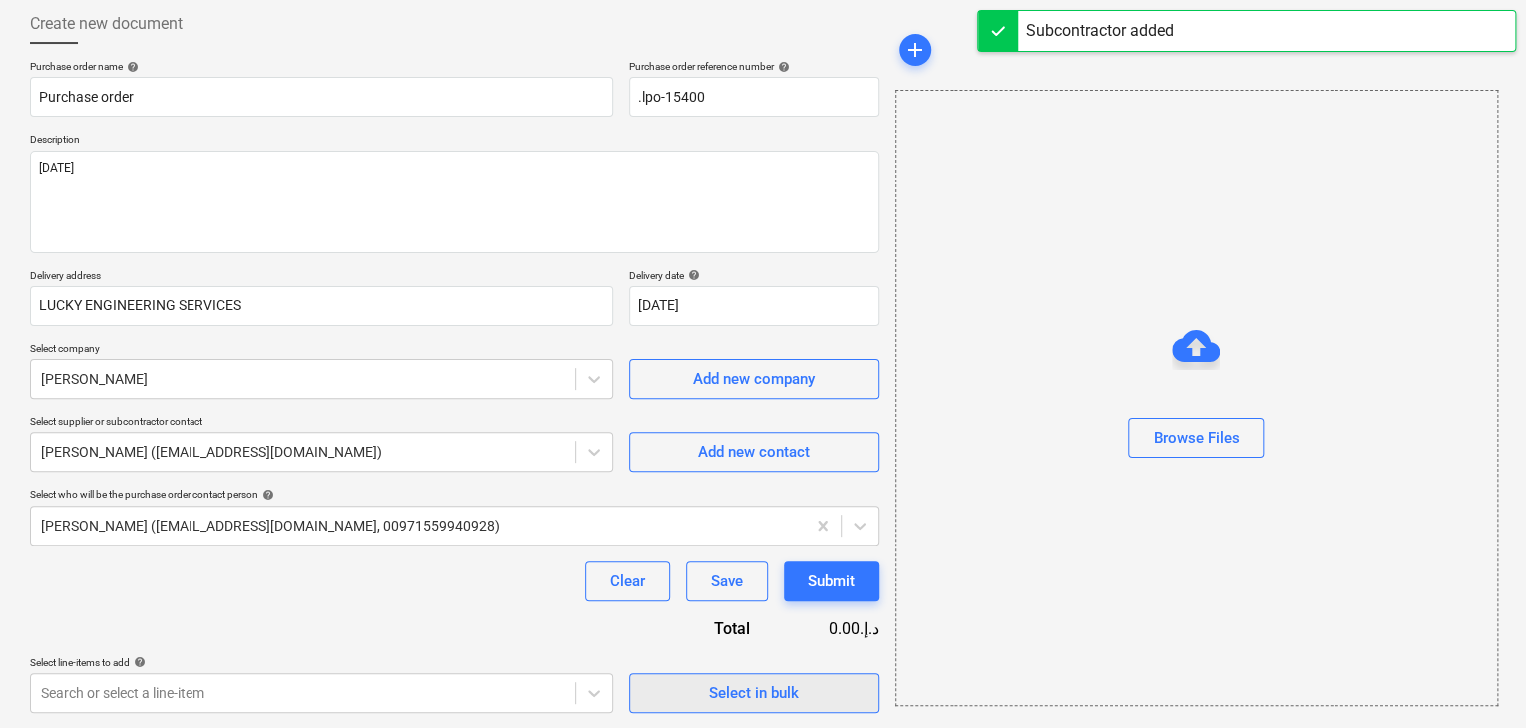
click at [696, 694] on span "Select in bulk" at bounding box center [754, 693] width 200 height 26
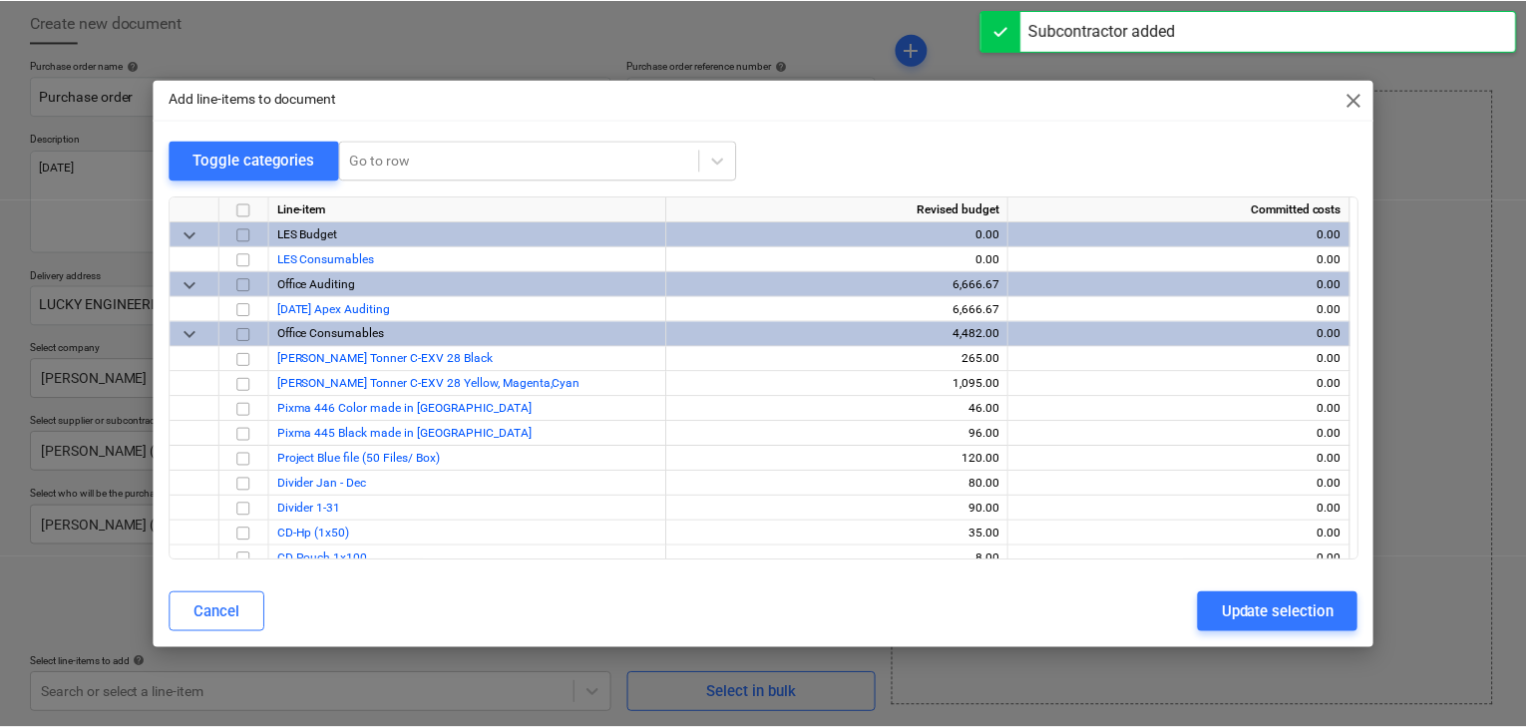
scroll to position [40068, 0]
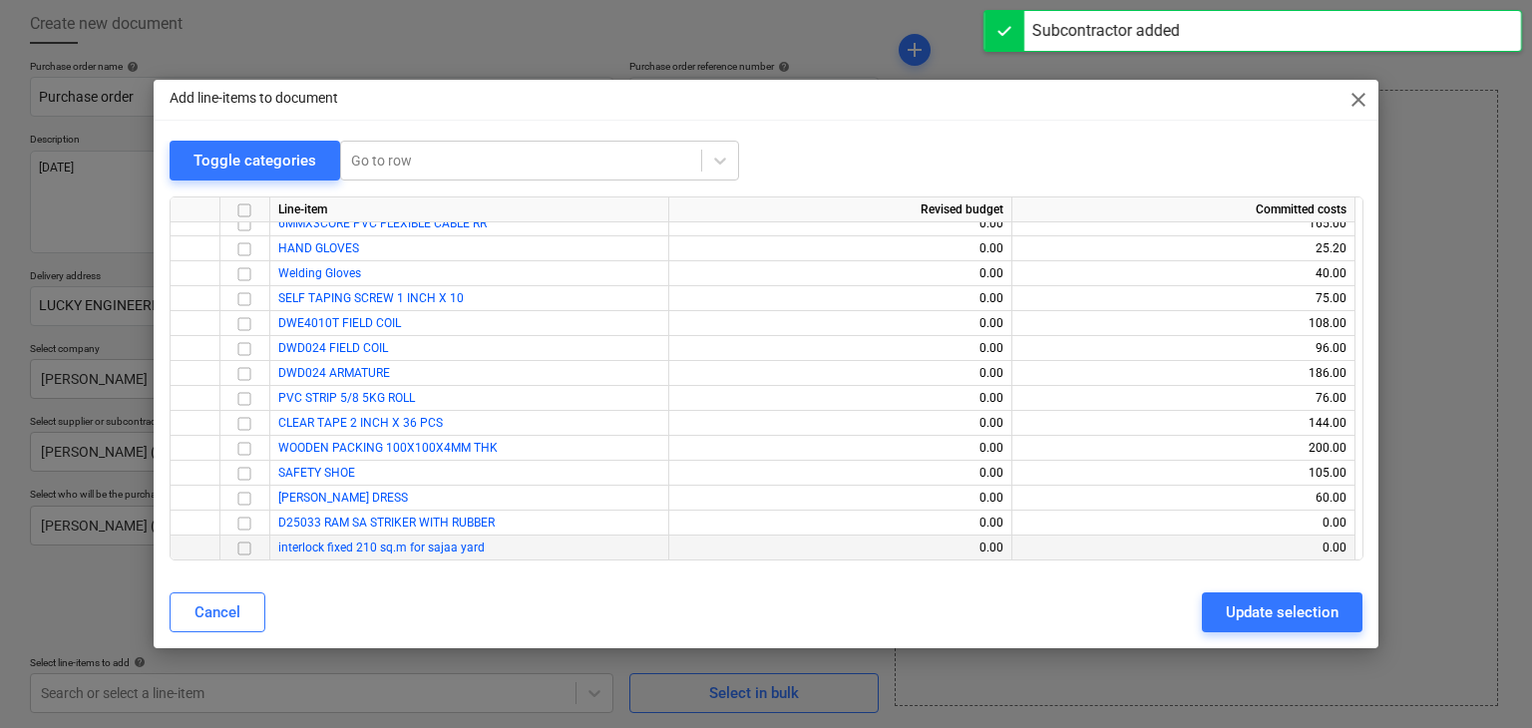
click at [248, 550] on input "checkbox" at bounding box center [244, 549] width 24 height 24
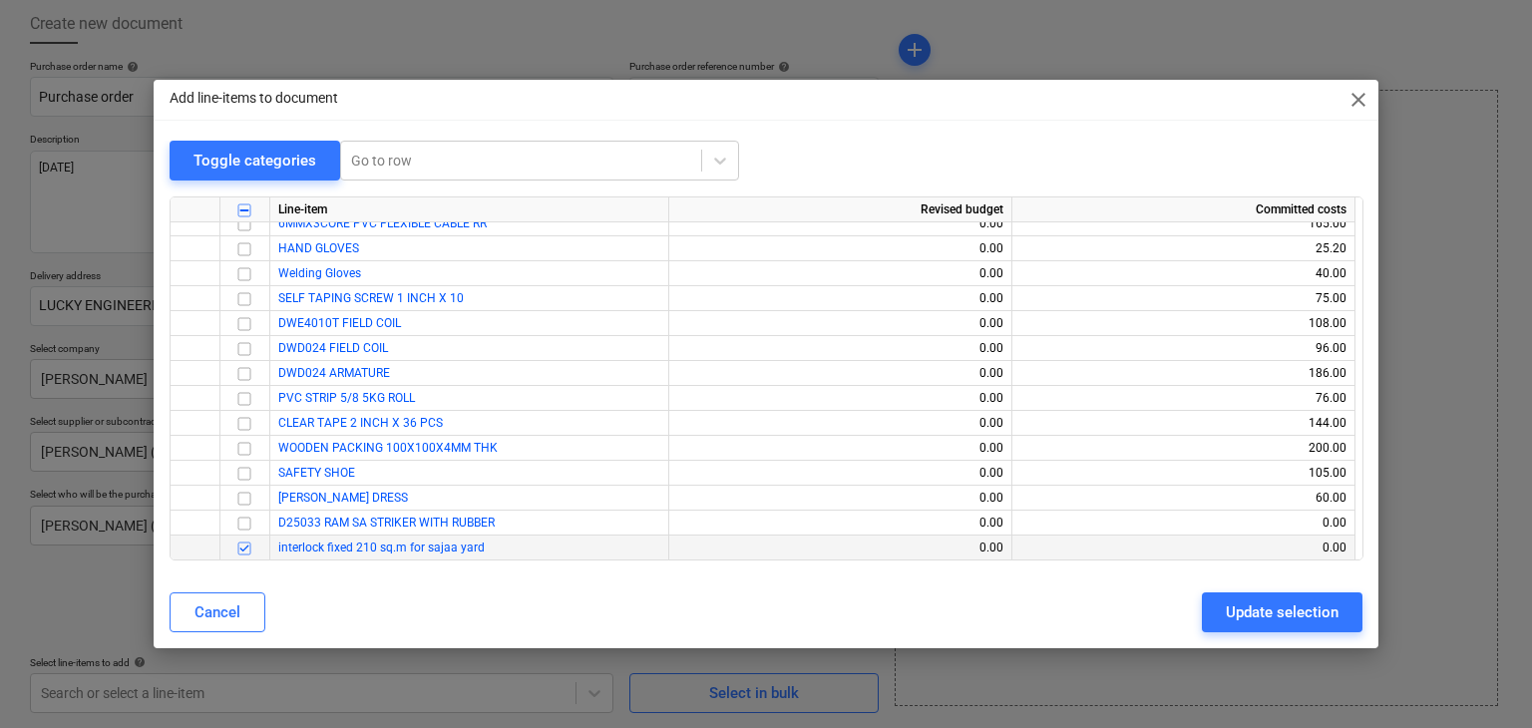
drag, startPoint x: 1244, startPoint y: 616, endPoint x: 806, endPoint y: 713, distance: 448.8
click at [1237, 616] on div "Update selection" at bounding box center [1282, 613] width 113 height 26
type textarea "x"
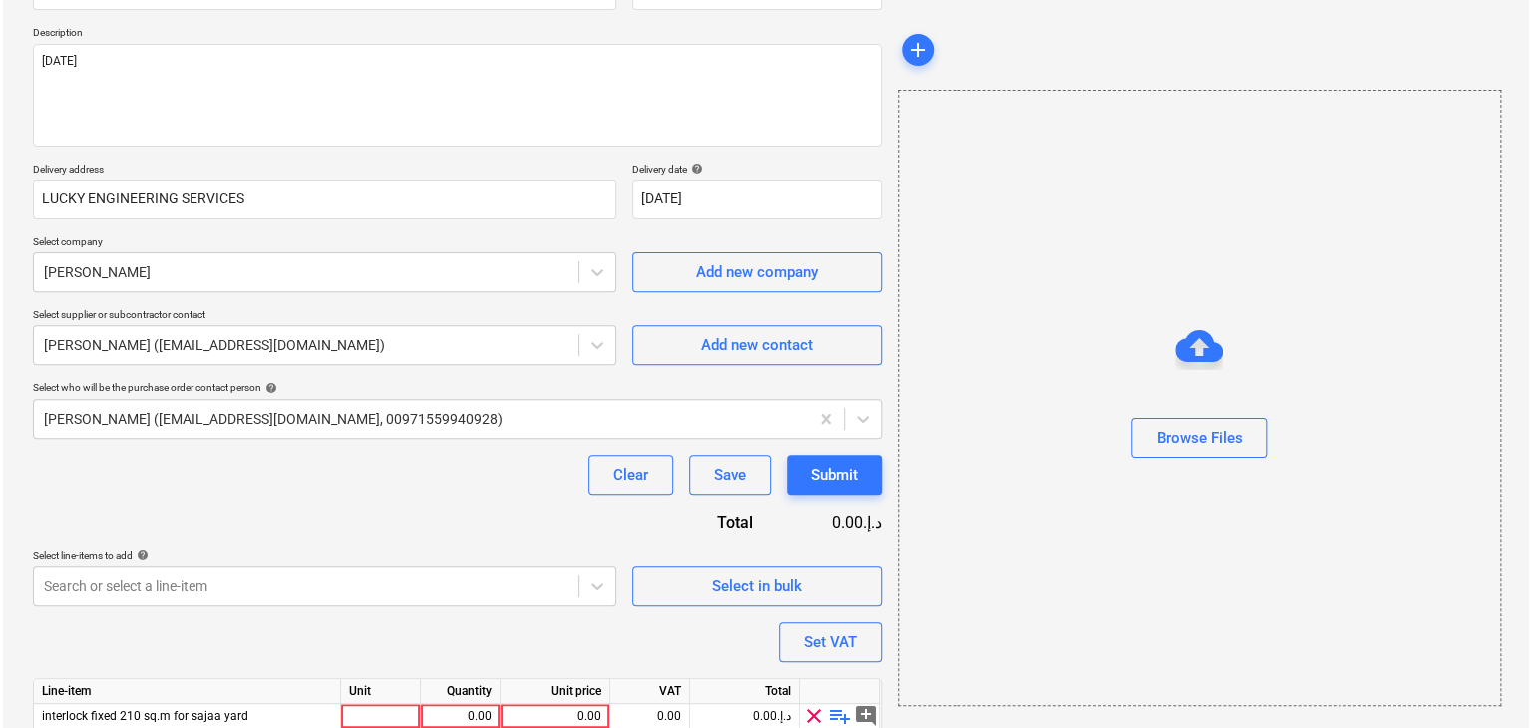
scroll to position [291, 0]
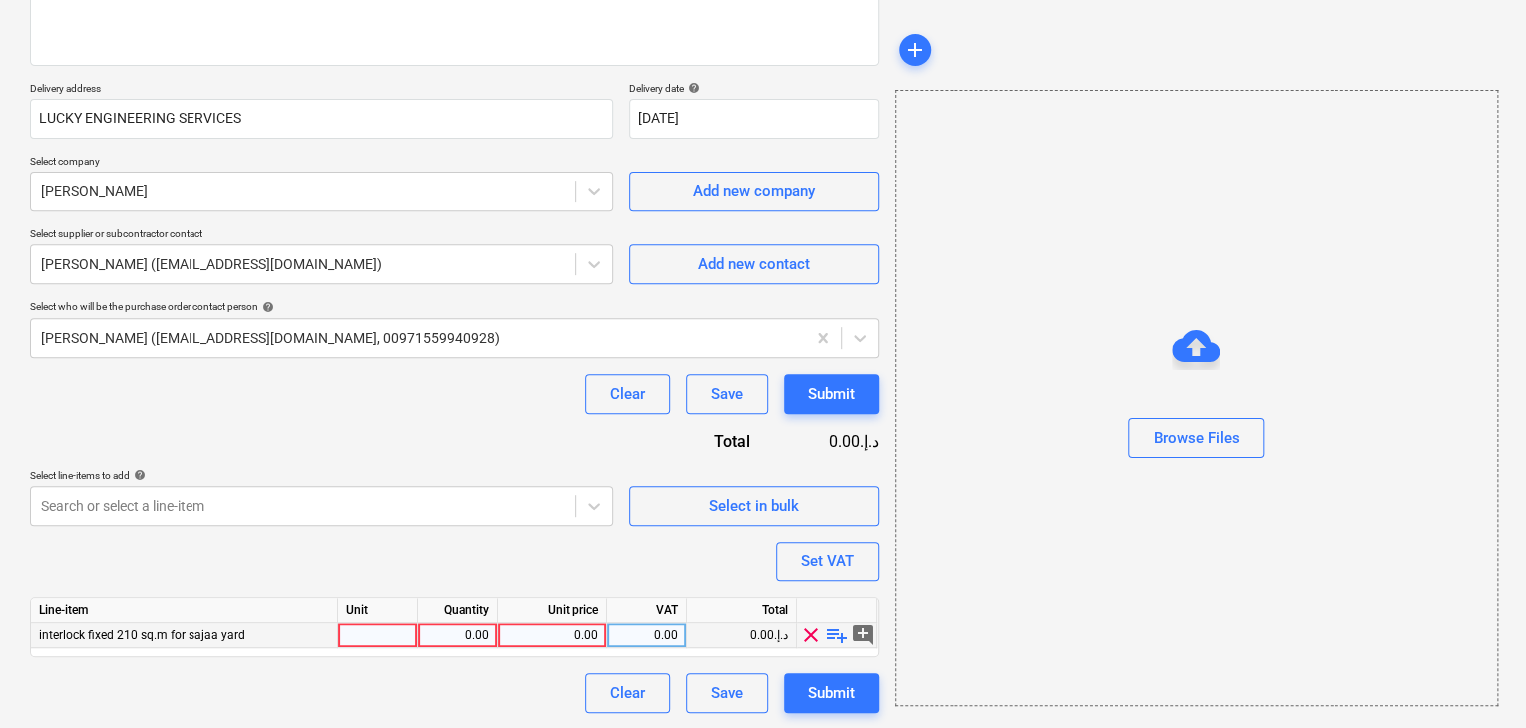
click at [360, 630] on div at bounding box center [378, 636] width 80 height 25
type input "sq.m"
type textarea "x"
click at [458, 640] on div "0.00" at bounding box center [457, 636] width 63 height 25
type input "210"
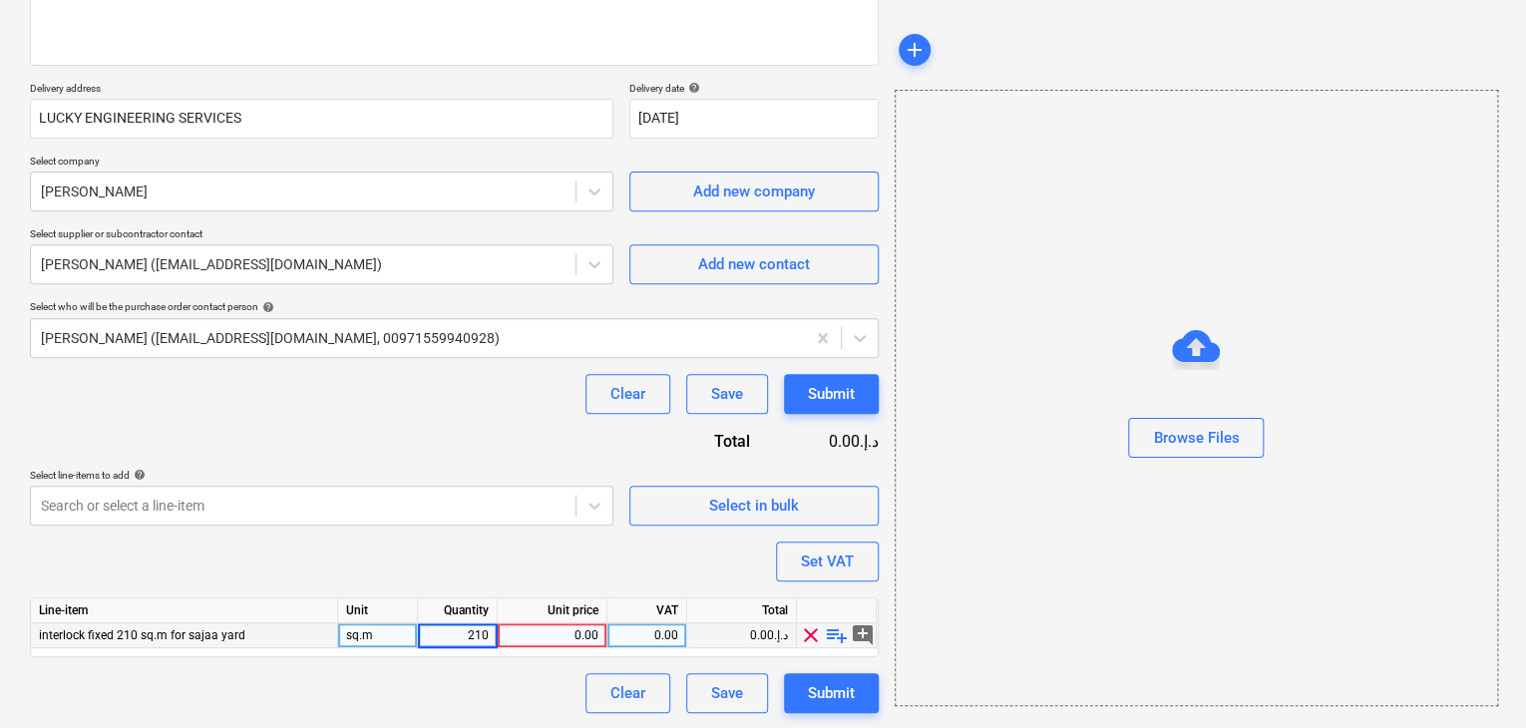
type textarea "x"
click at [564, 632] on div "0.00" at bounding box center [552, 636] width 93 height 25
type input "12"
click at [1009, 547] on div "Browse Files" at bounding box center [1197, 398] width 604 height 617
click at [841, 692] on div "Submit" at bounding box center [831, 693] width 47 height 26
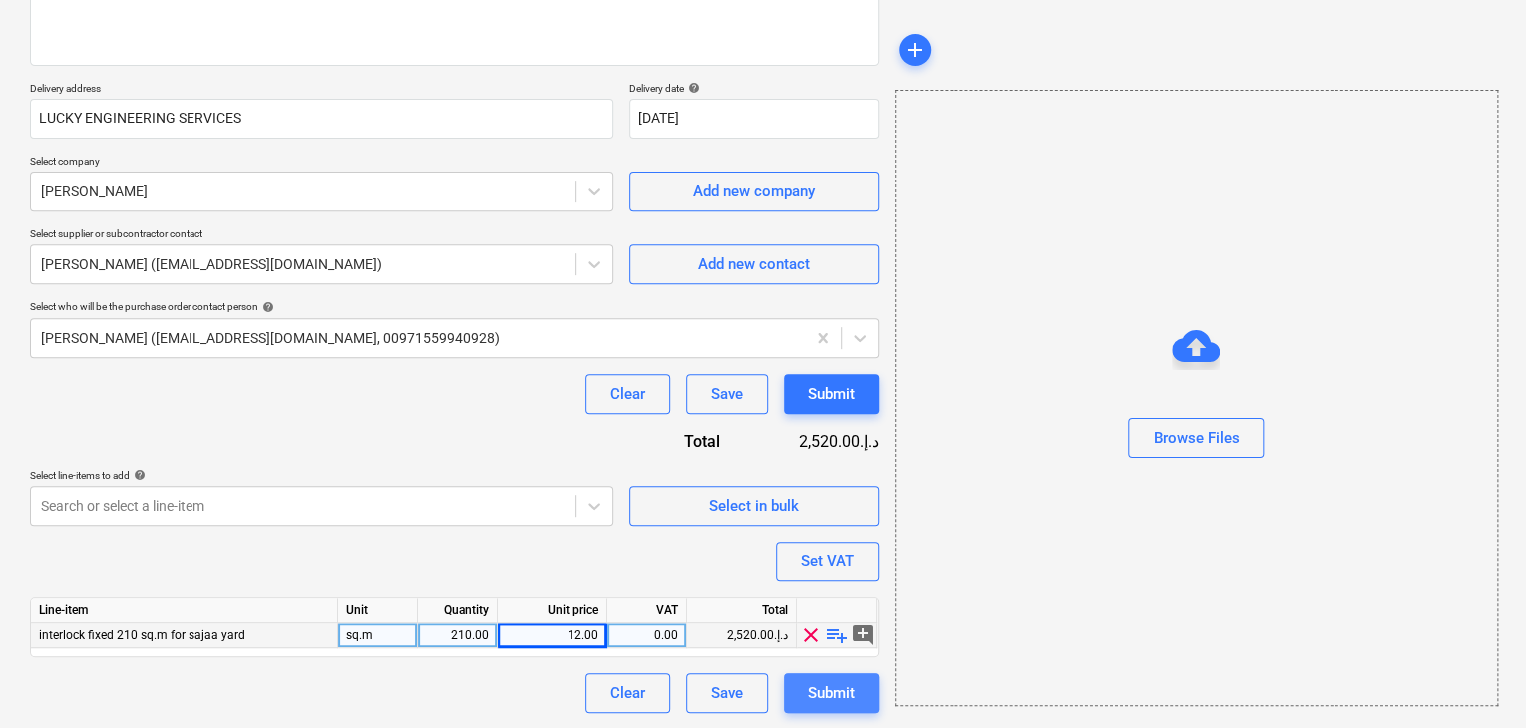
type textarea "x"
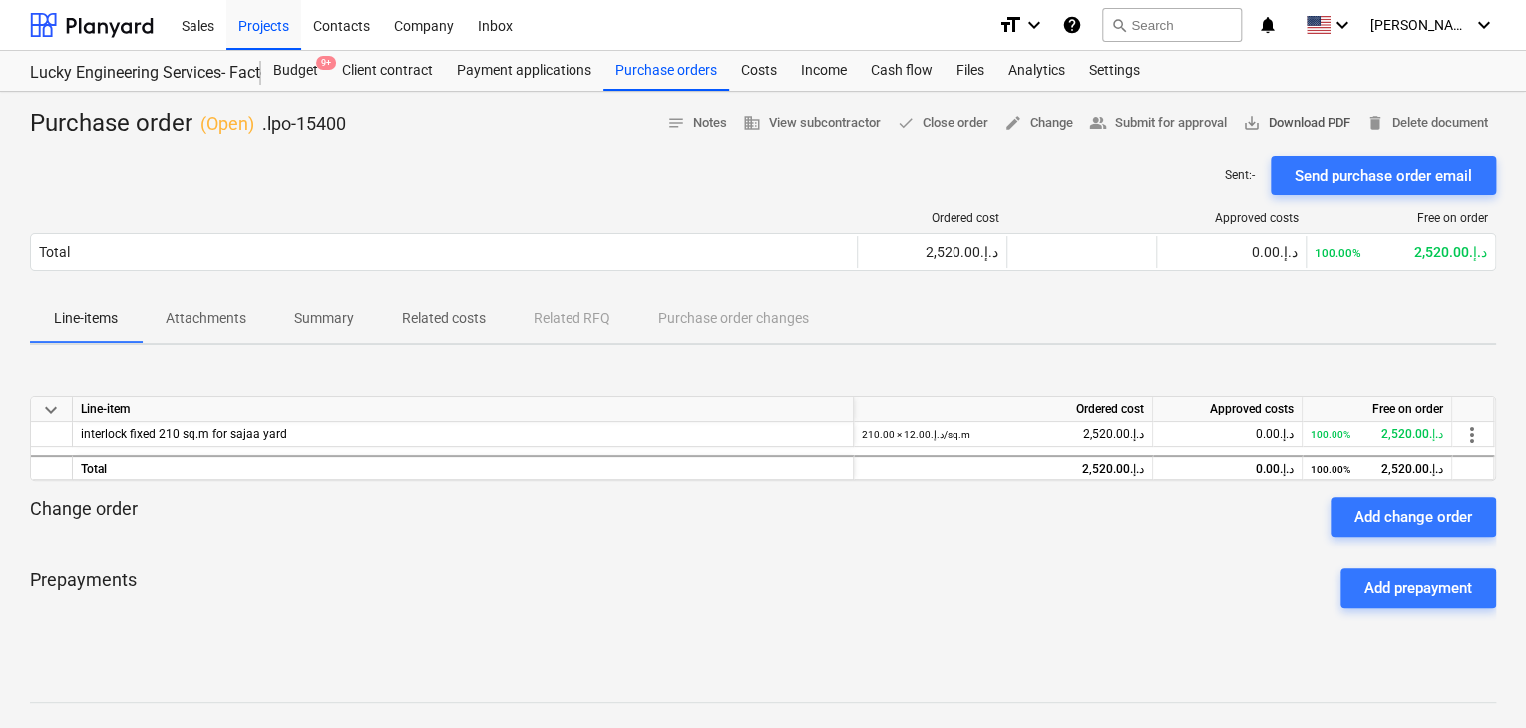
click at [1290, 133] on span "save_alt Download PDF" at bounding box center [1297, 123] width 108 height 23
click at [259, 41] on div "Projects" at bounding box center [263, 24] width 75 height 51
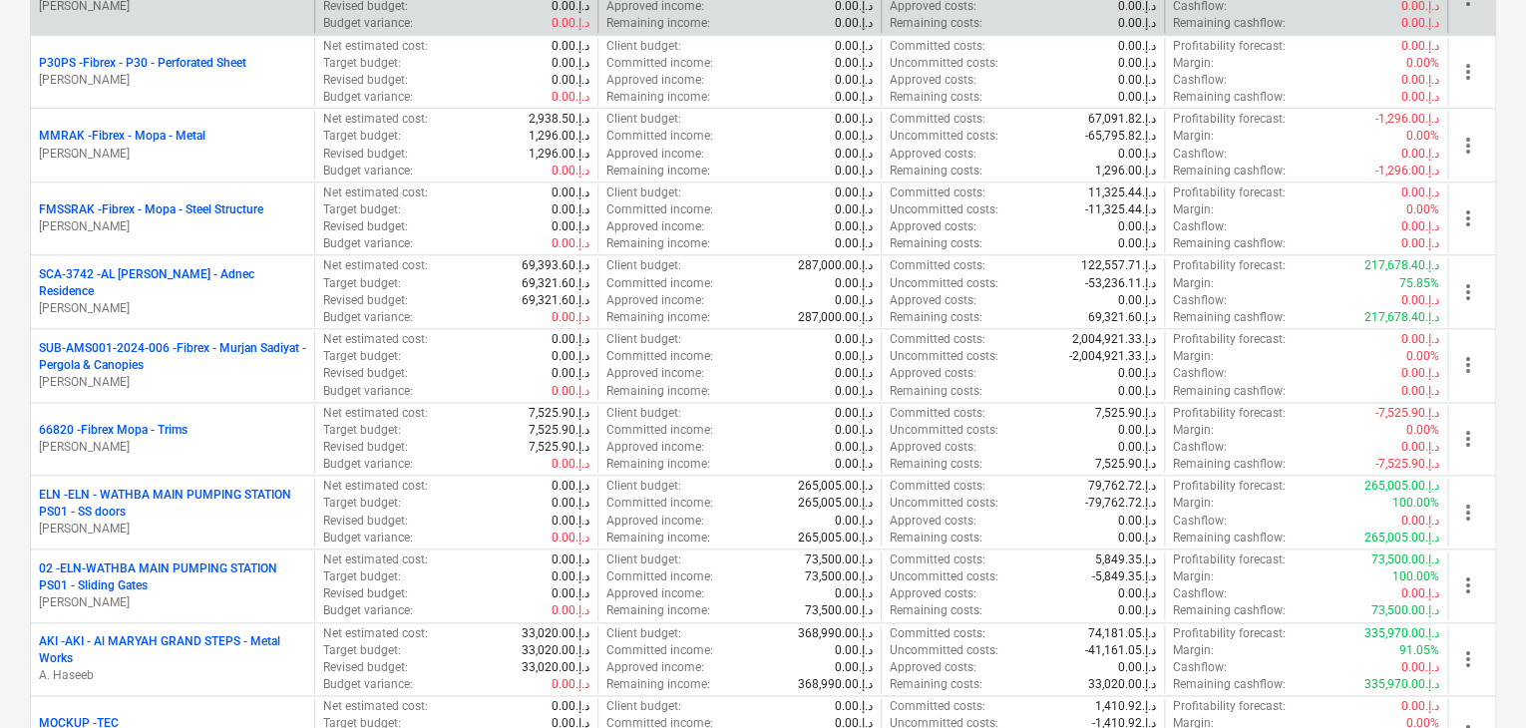
scroll to position [1097, 0]
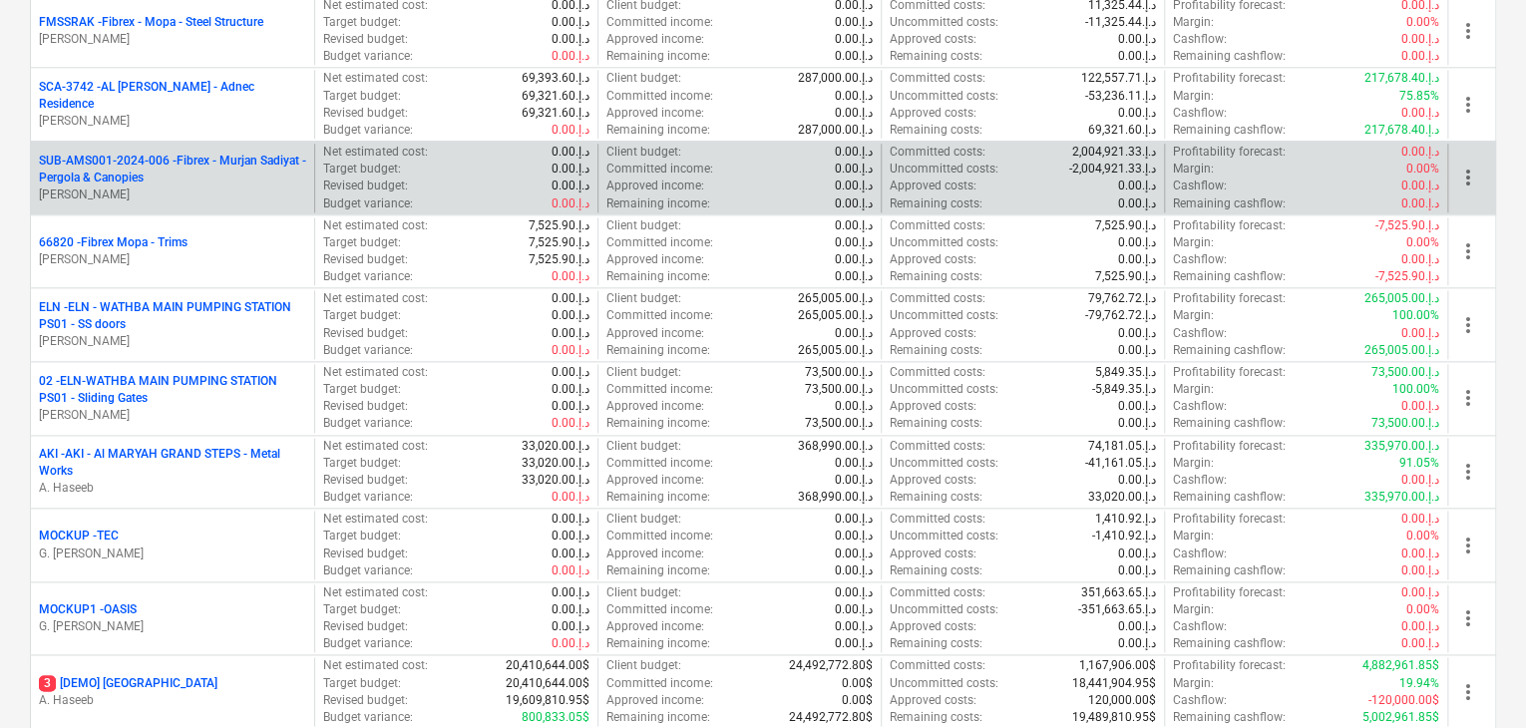
click at [189, 180] on p "SUB-AMS001-2024-006 - Fibrex - Murjan Sadiyat - Pergola & Canopies" at bounding box center [172, 170] width 267 height 34
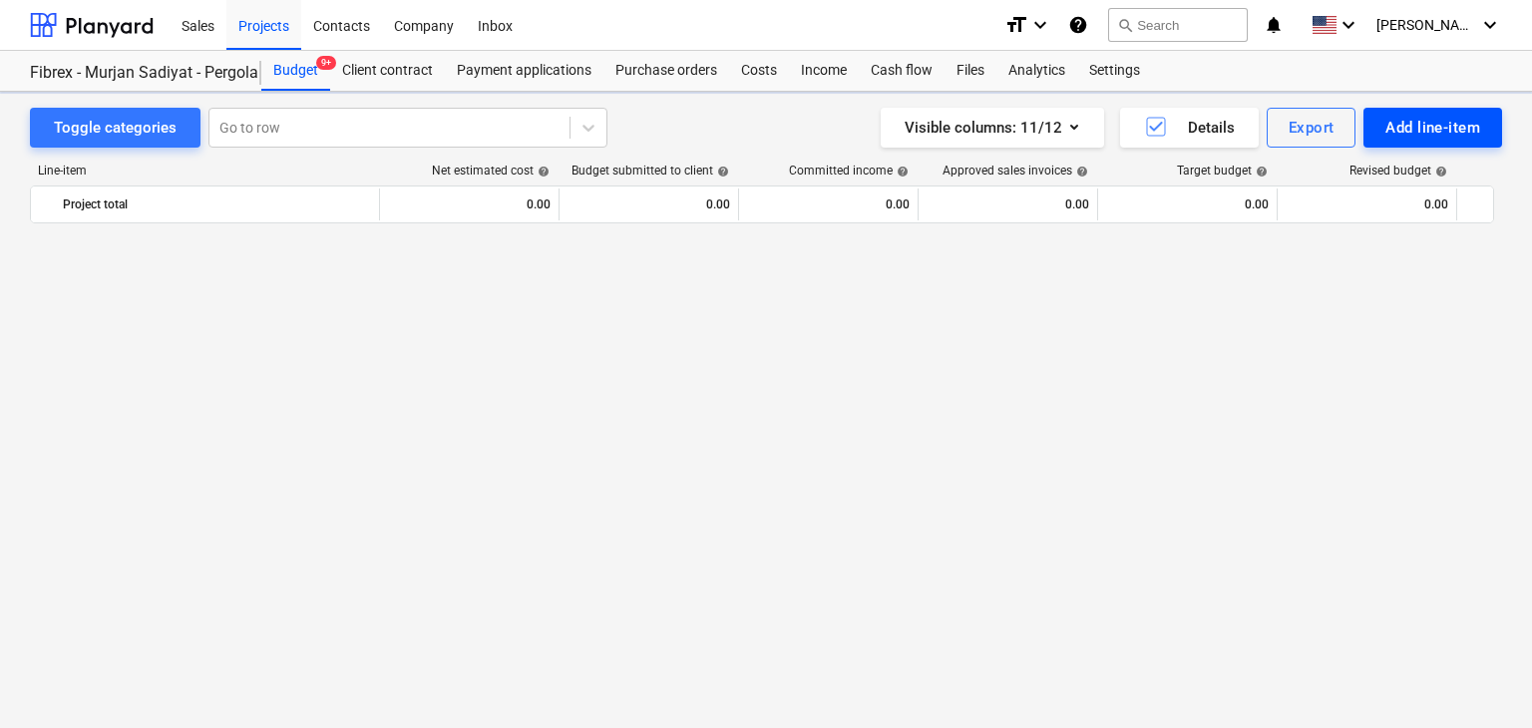
scroll to position [12890, 0]
click at [1418, 127] on div "Add line-item" at bounding box center [1433, 128] width 95 height 26
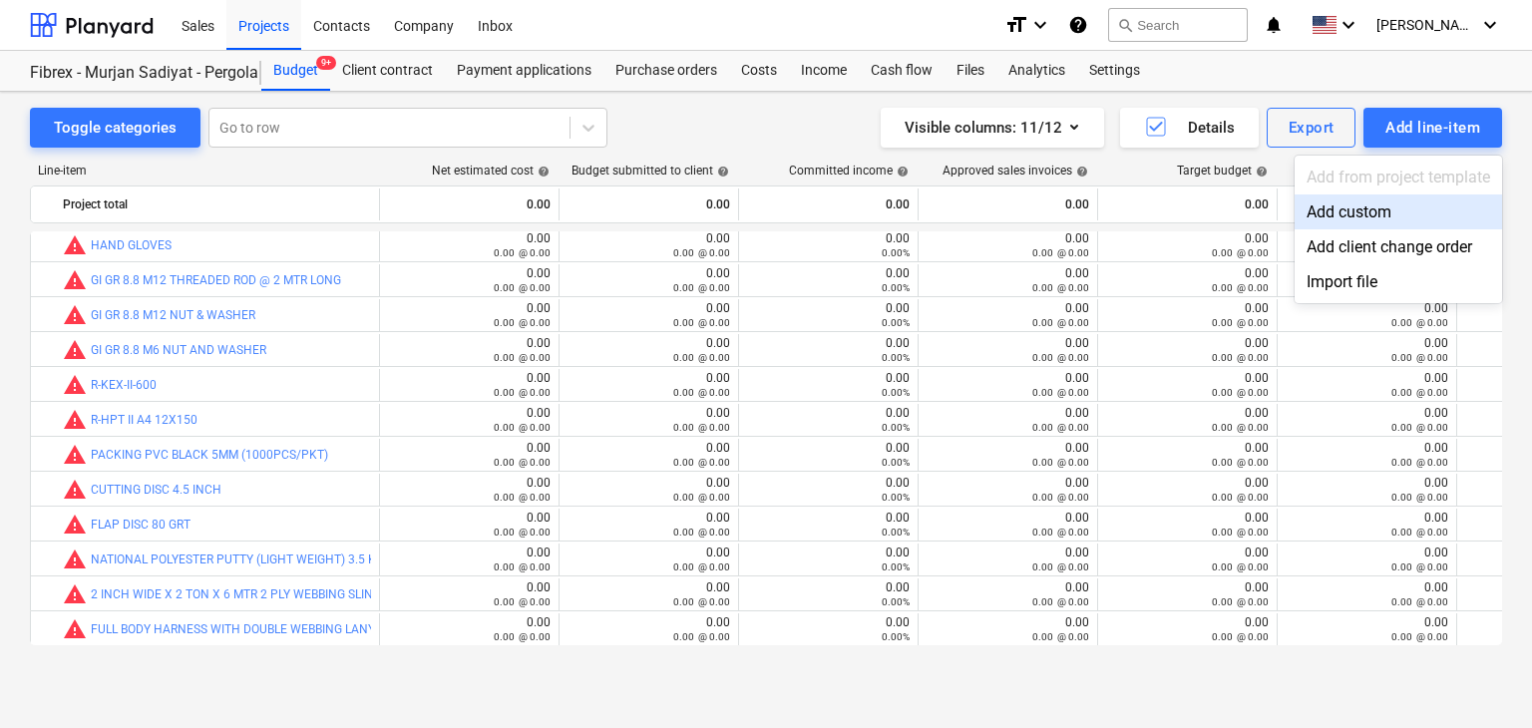
click at [1381, 203] on div "Add custom" at bounding box center [1399, 212] width 208 height 35
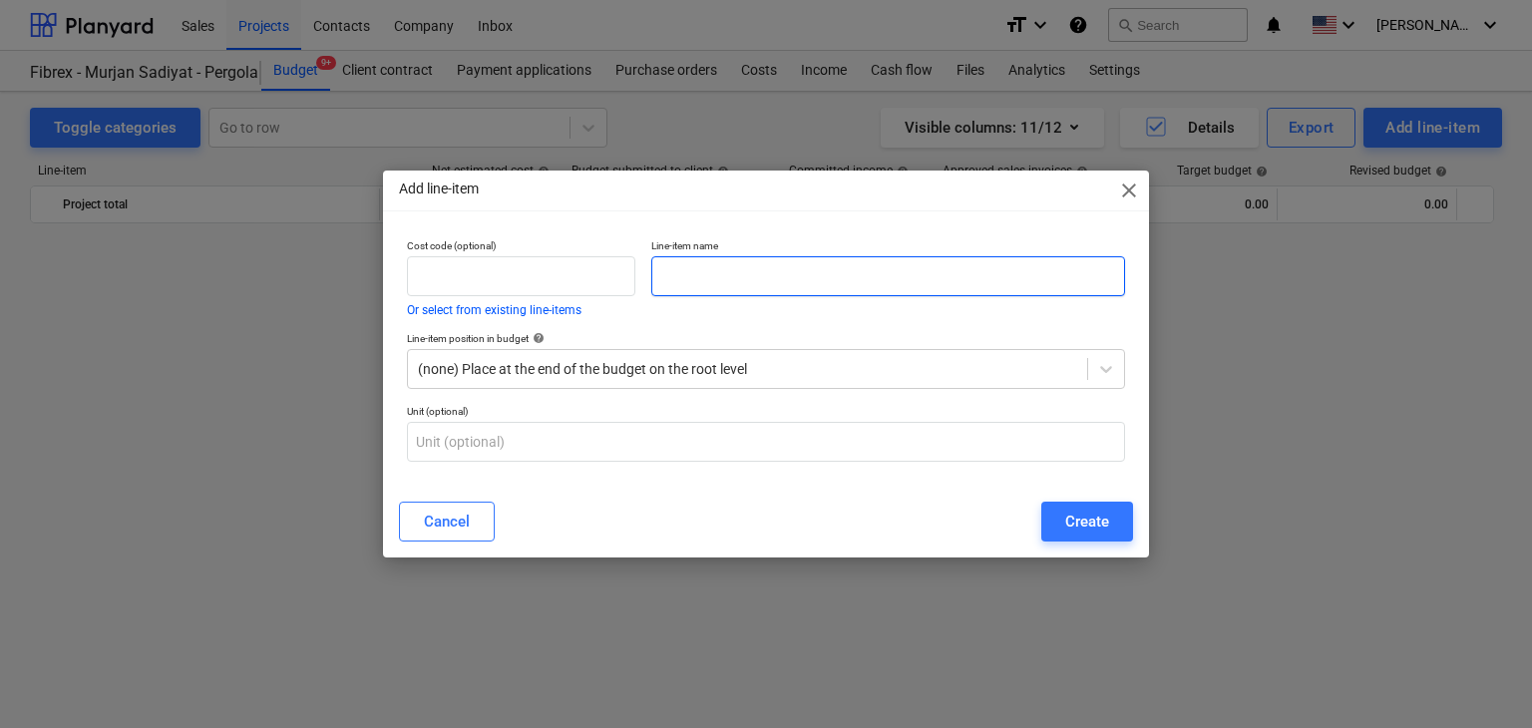
click at [704, 288] on input "text" at bounding box center [888, 276] width 474 height 40
paste input "R-HLX-10X100-CS-ZF"
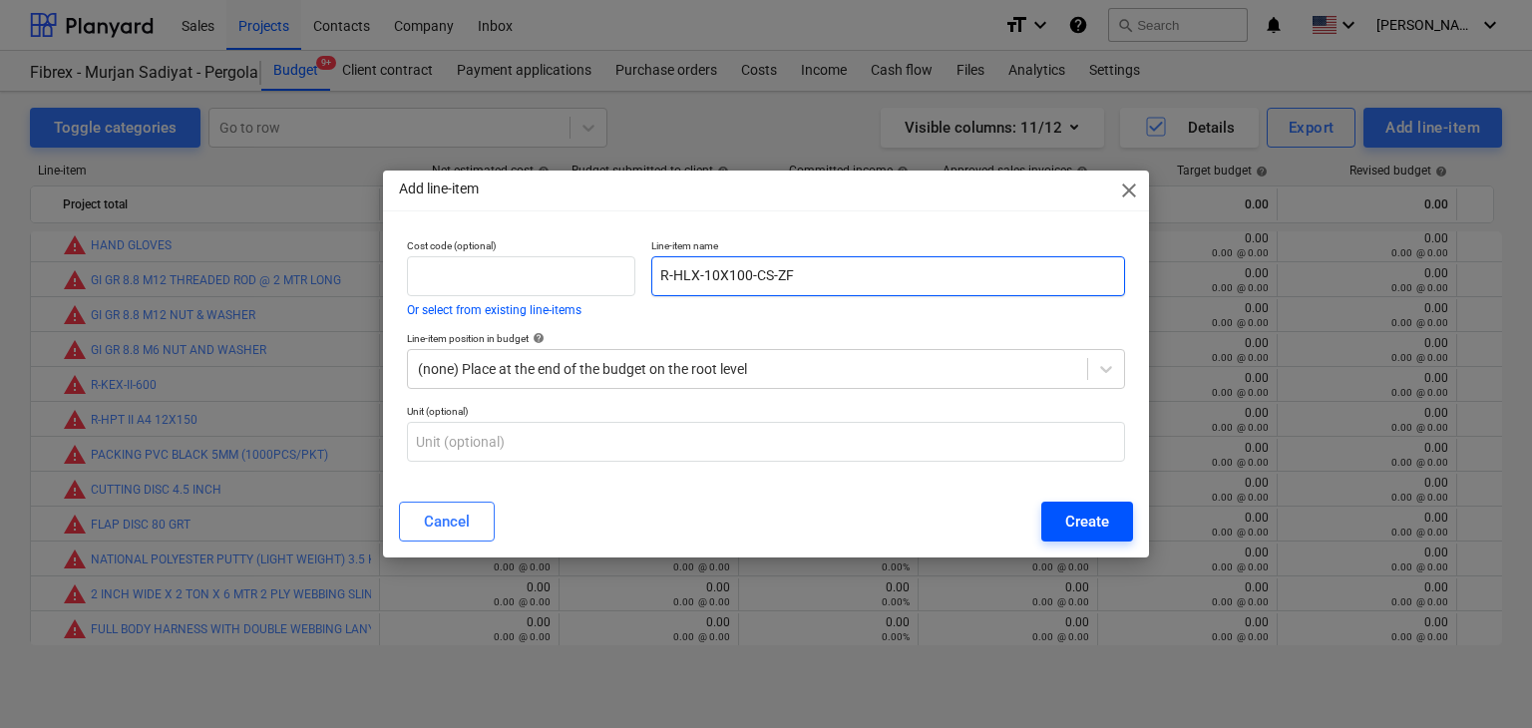
type input "R-HLX-10X100-CS-ZF"
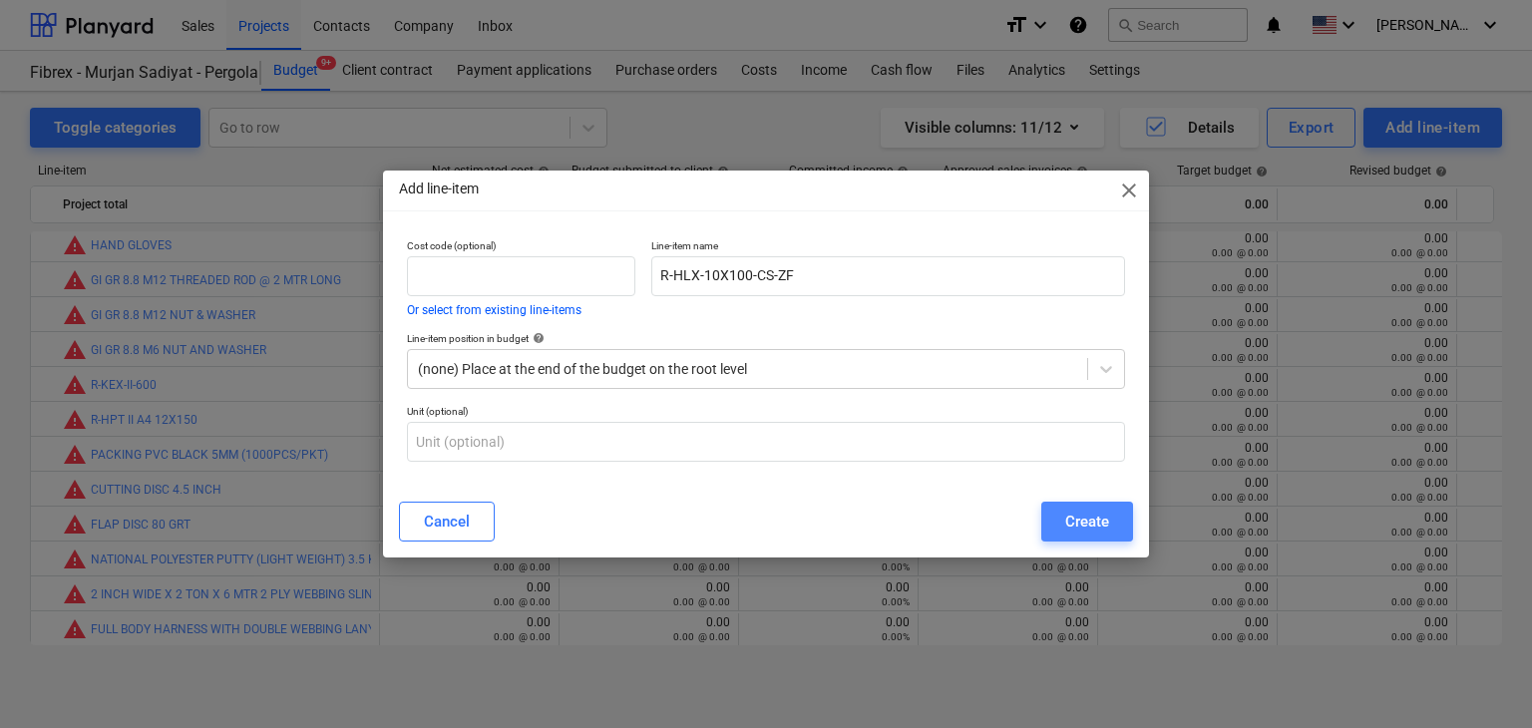
click at [1120, 533] on button "Create" at bounding box center [1088, 522] width 92 height 40
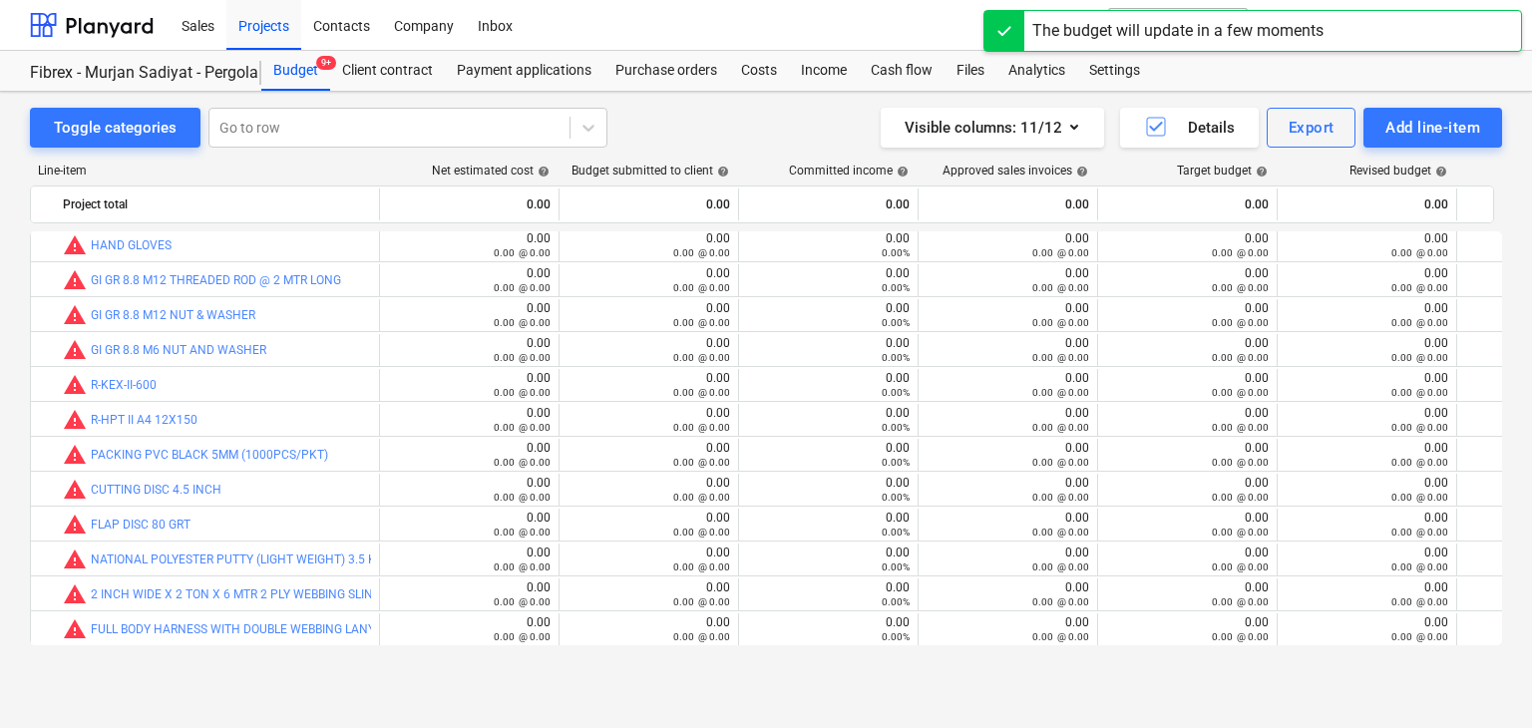
click at [660, 100] on div "Toggle categories Go to row Visible columns : 11/12 Details Export Add line-ite…" at bounding box center [766, 389] width 1532 height 594
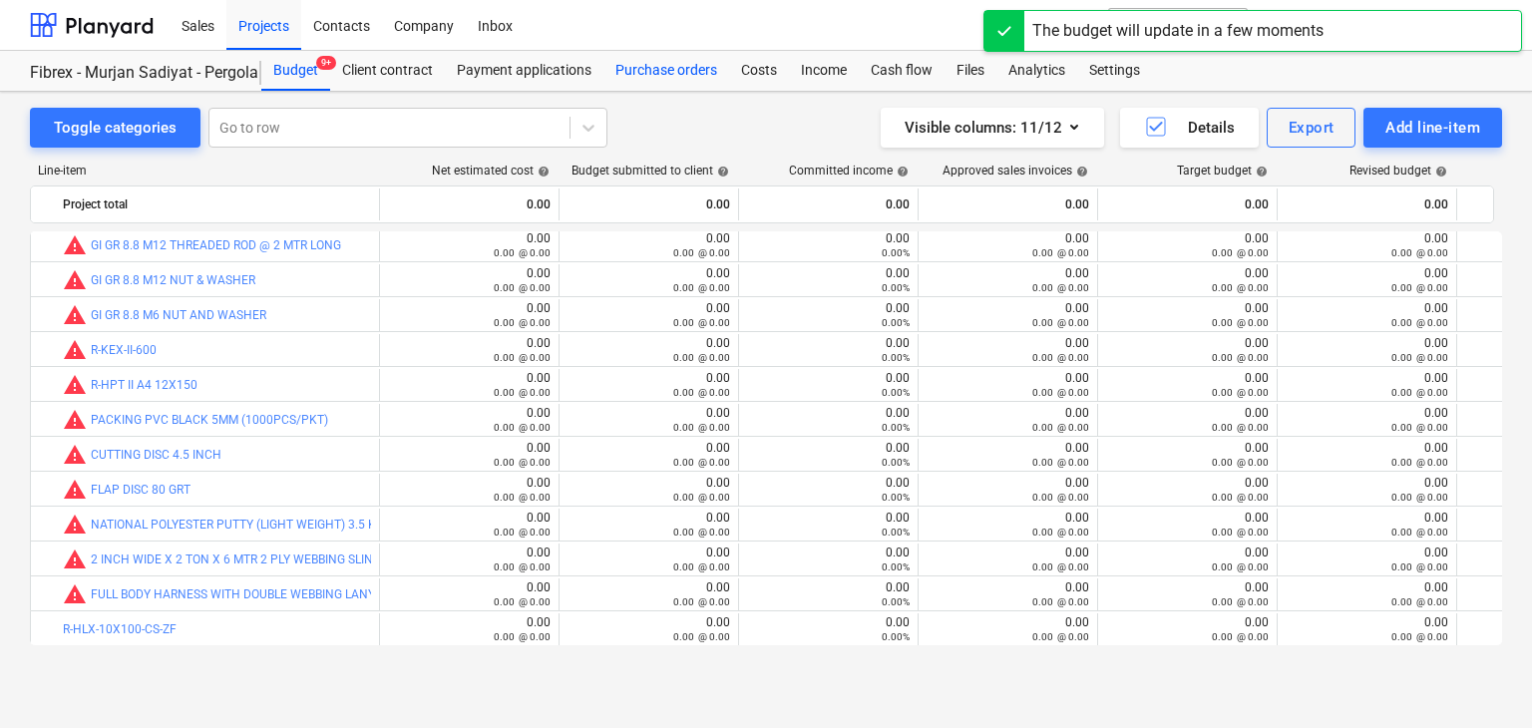
click at [670, 77] on div "Purchase orders" at bounding box center [667, 71] width 126 height 40
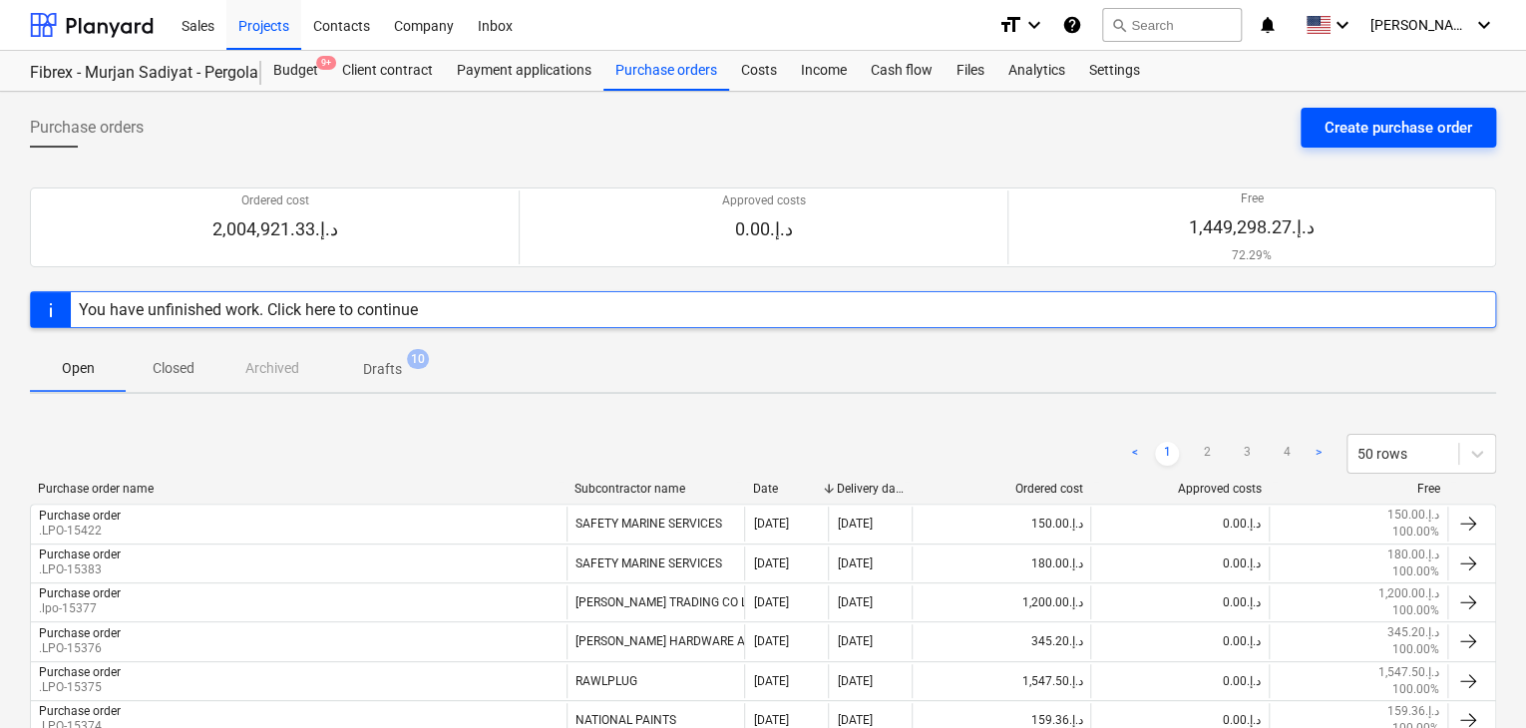
click at [1363, 117] on div "Create purchase order" at bounding box center [1399, 128] width 148 height 26
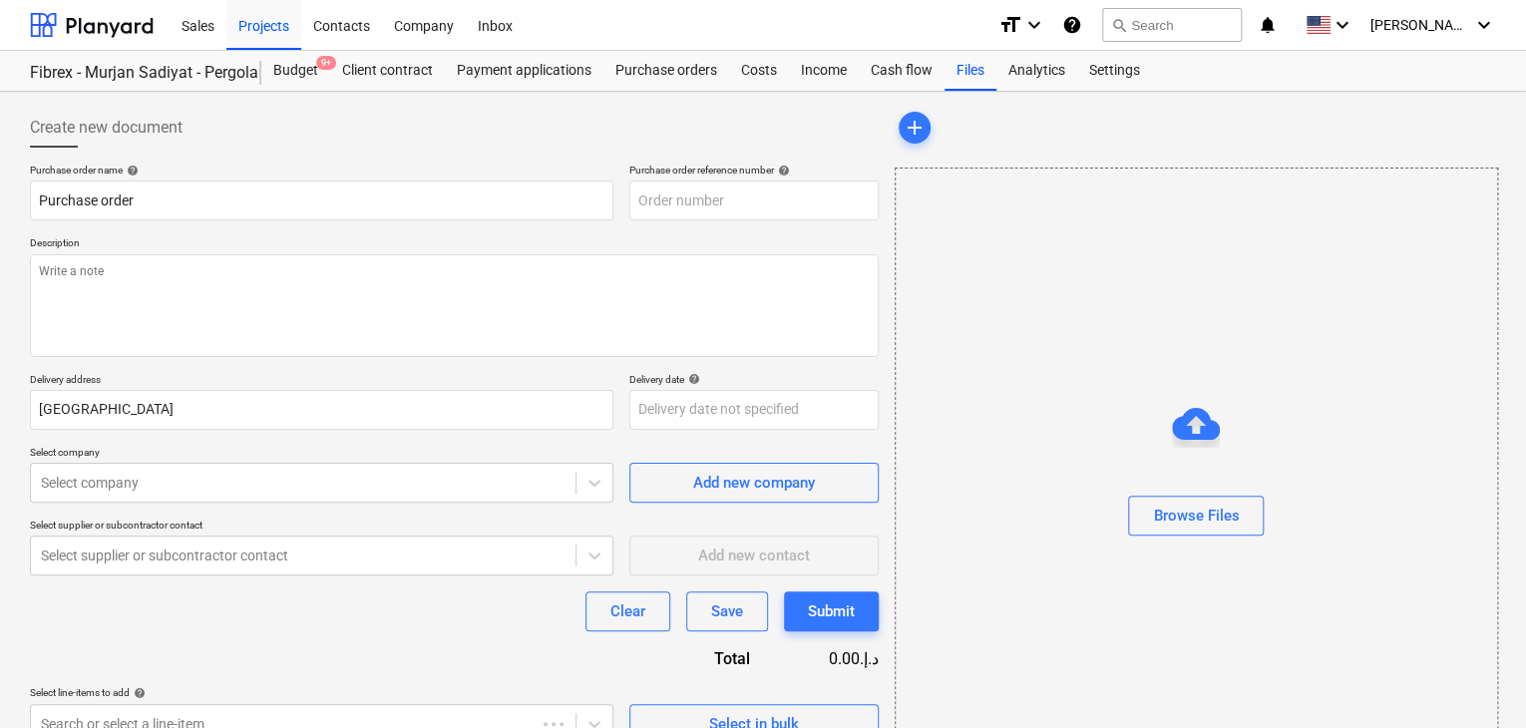
click at [688, 250] on p "Description" at bounding box center [454, 244] width 849 height 17
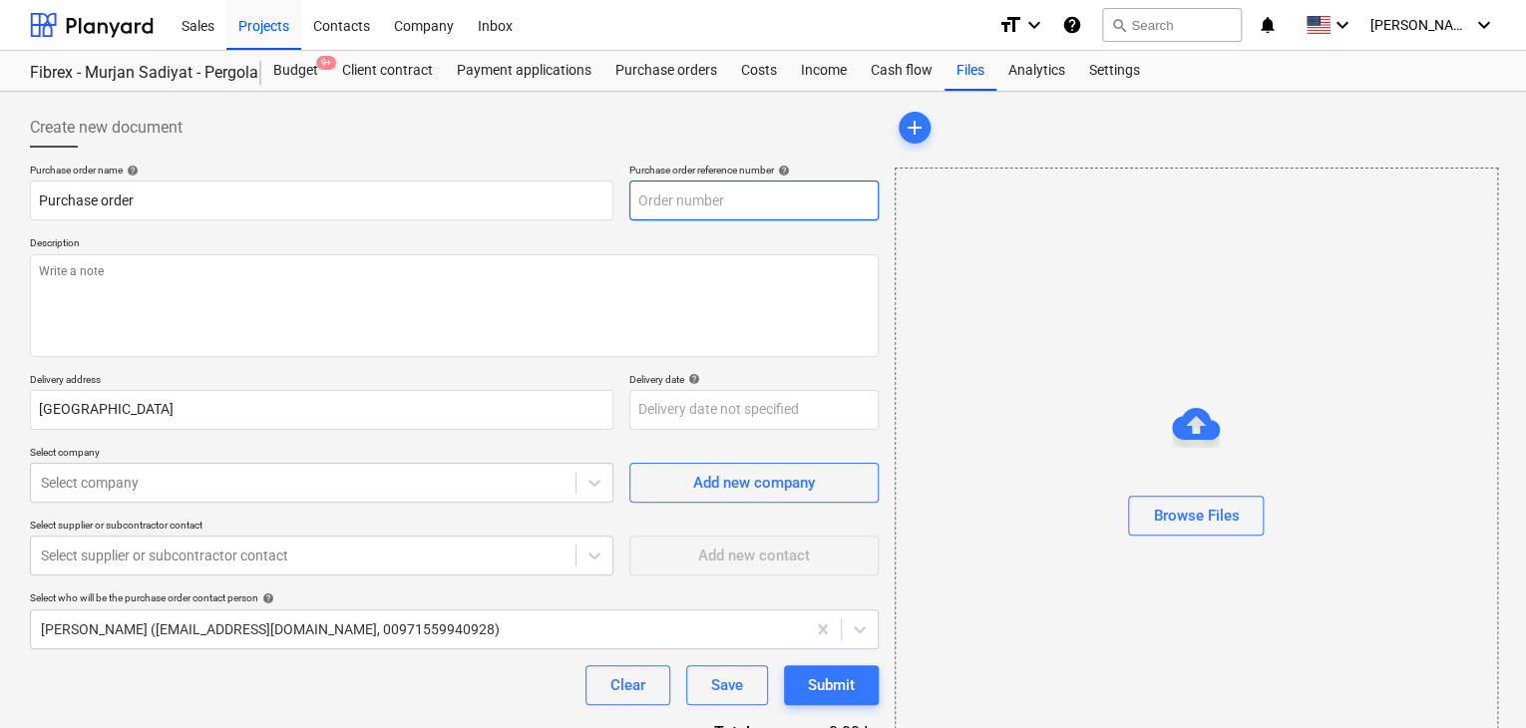
type textarea "x"
type input "SUB-AMS001-2024-006-PO-233"
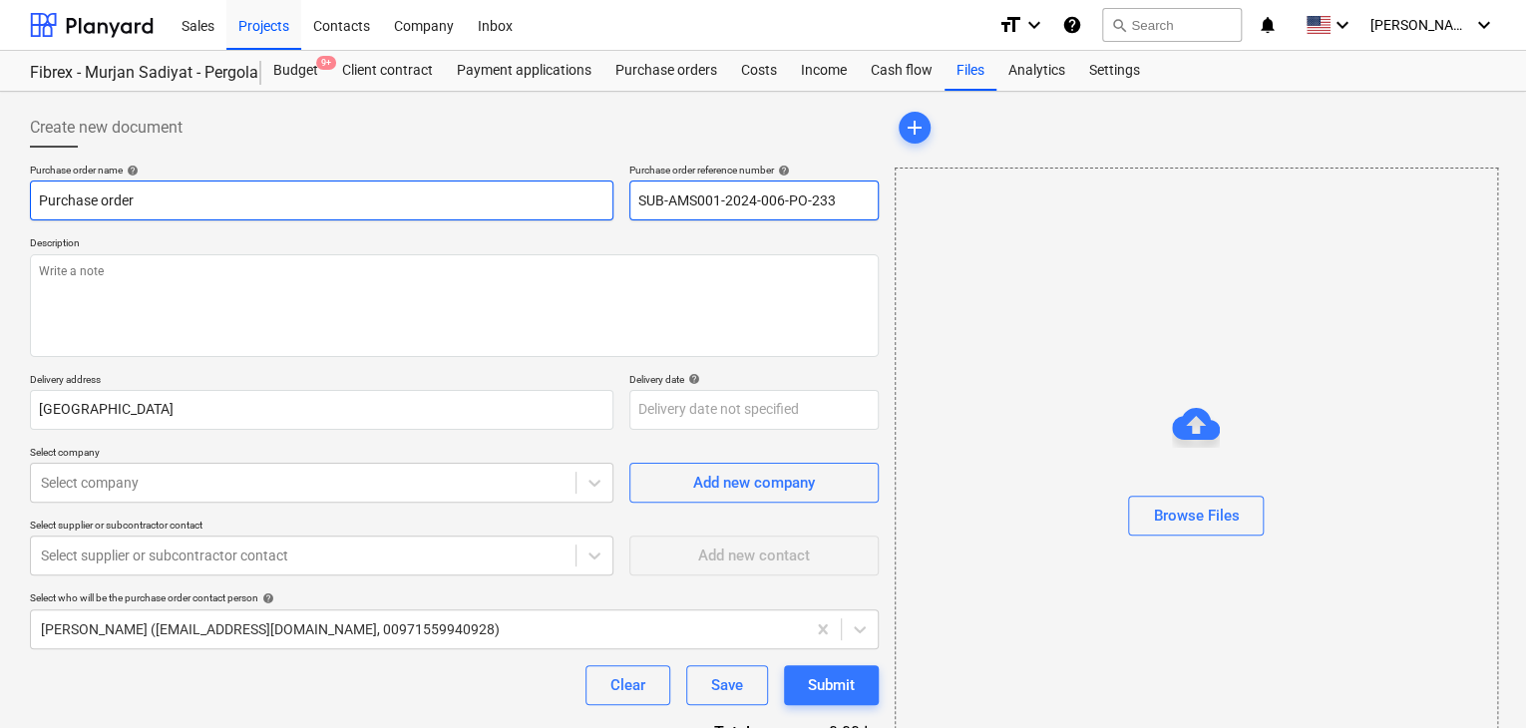
drag, startPoint x: 849, startPoint y: 203, endPoint x: 588, endPoint y: 203, distance: 261.4
click at [588, 203] on div "Purchase order name help Purchase order Purchase order reference number help SU…" at bounding box center [454, 192] width 849 height 57
type textarea "x"
type input "."
type textarea "x"
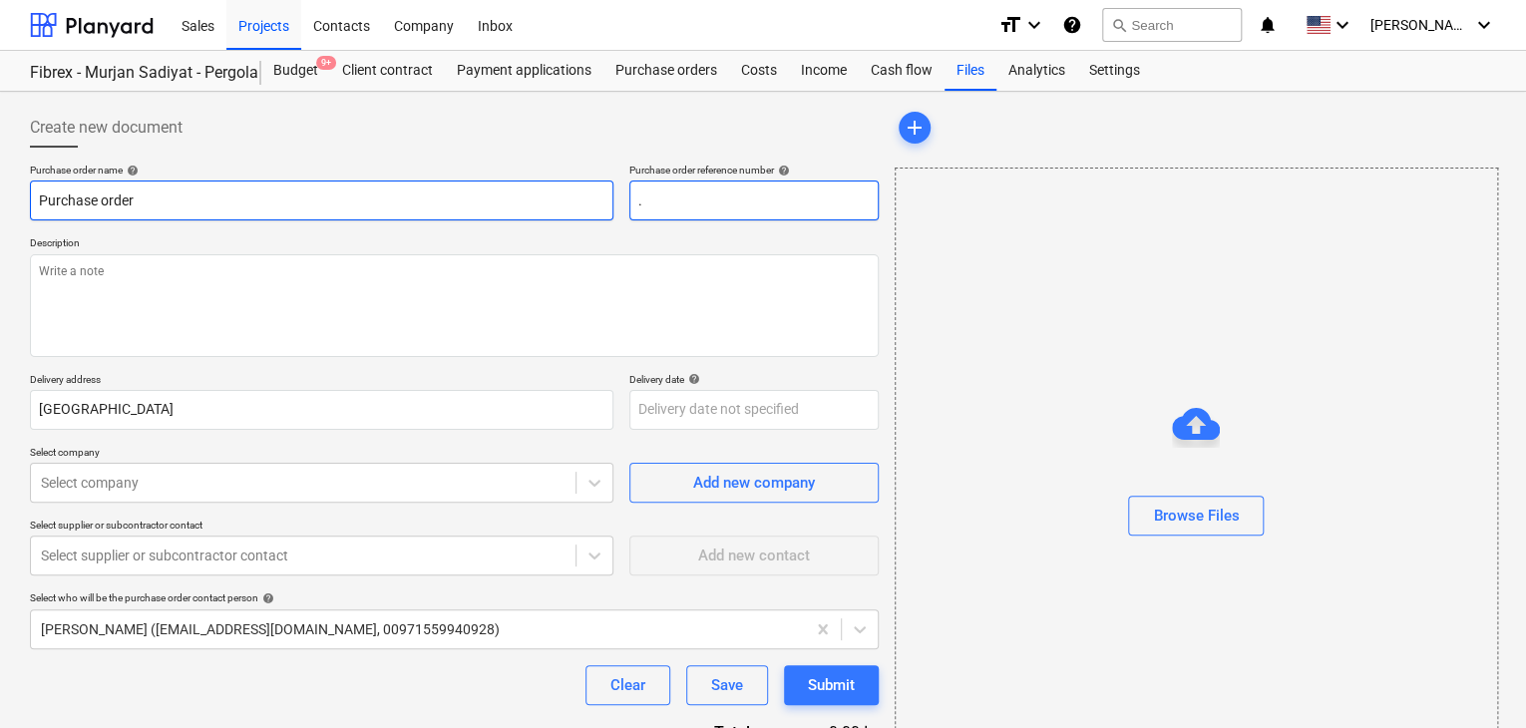
type input ".L"
type textarea "x"
type input ".LP"
type textarea "x"
type input ".LPO"
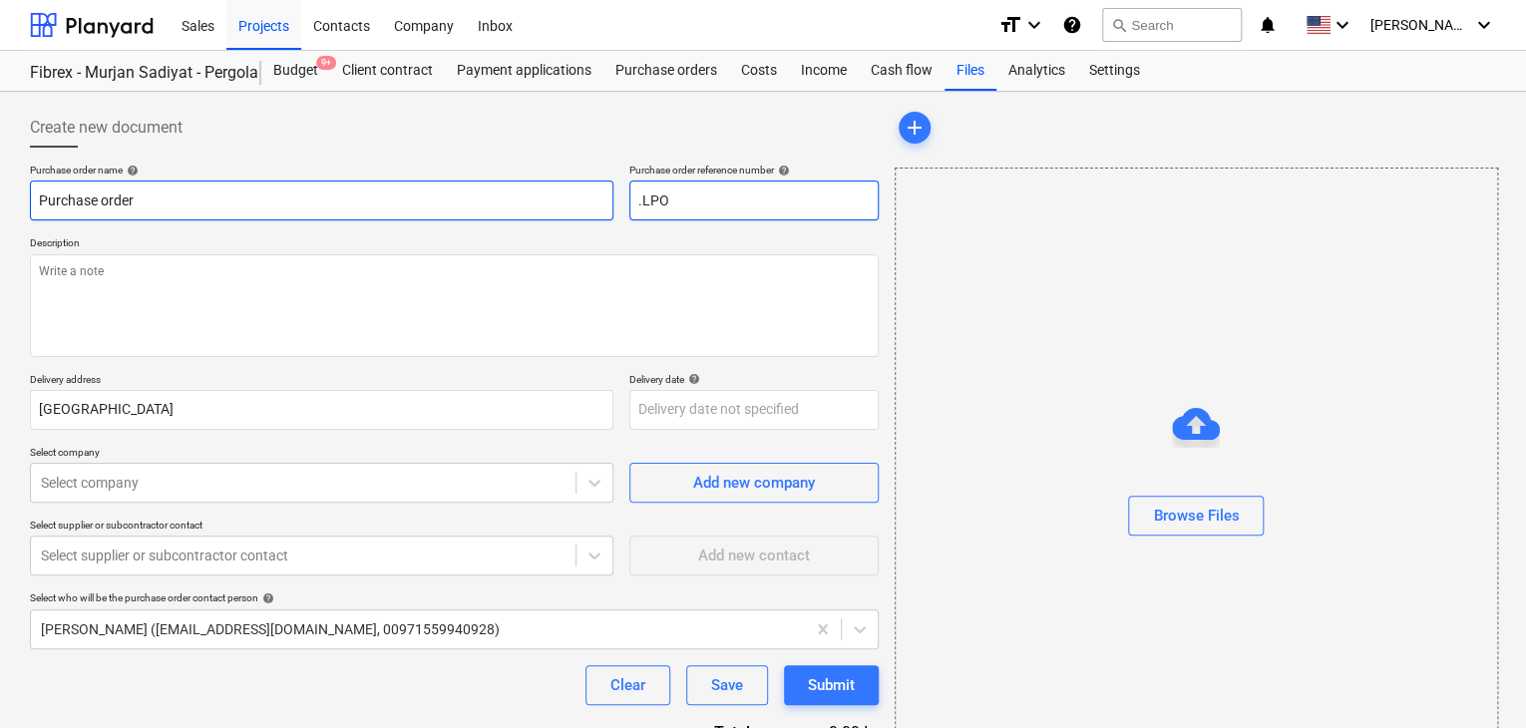
type textarea "x"
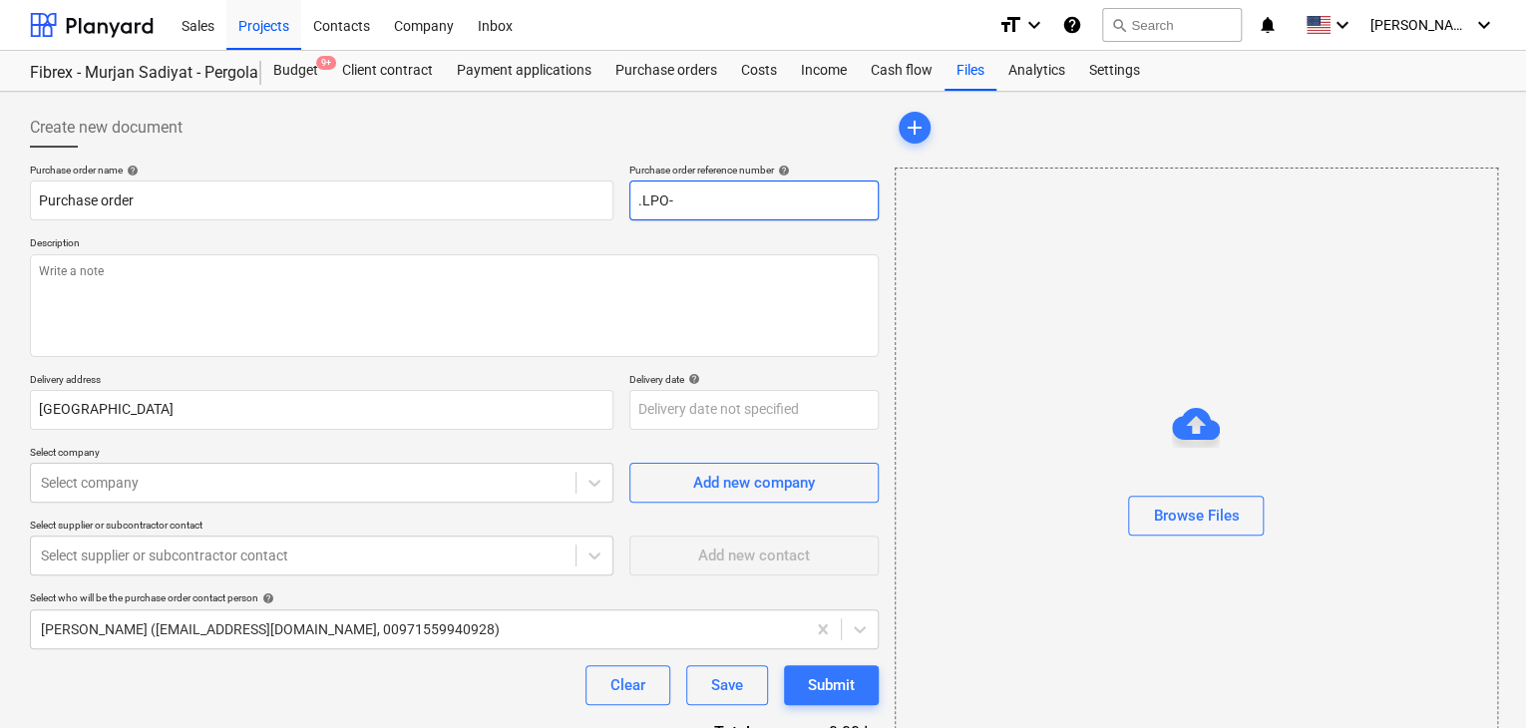
type input ".LPO-"
type textarea "x"
type input ".LPO-1"
type textarea "x"
type input ".LPO-15"
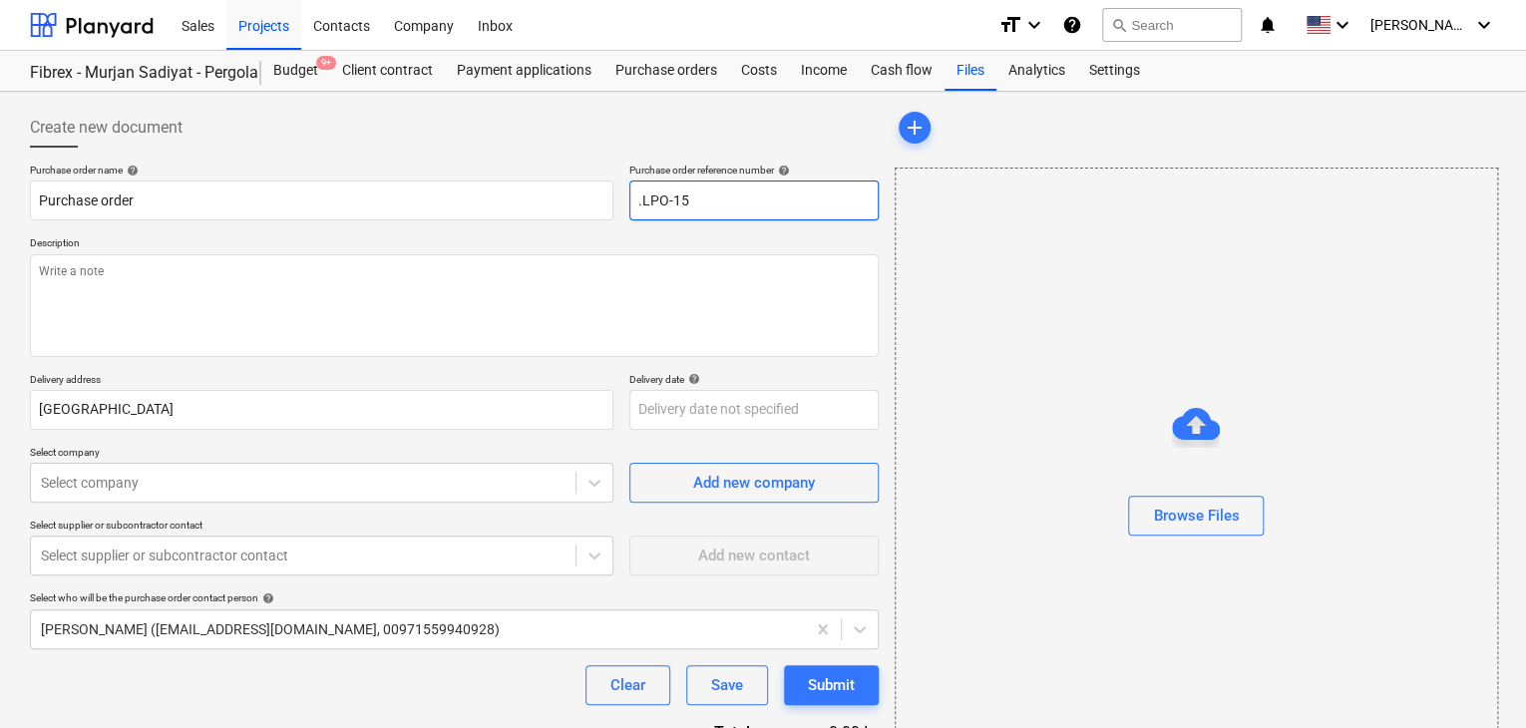
type textarea "x"
type input ".LPO-154"
type textarea "x"
type input ".LPO-1542"
type textarea "x"
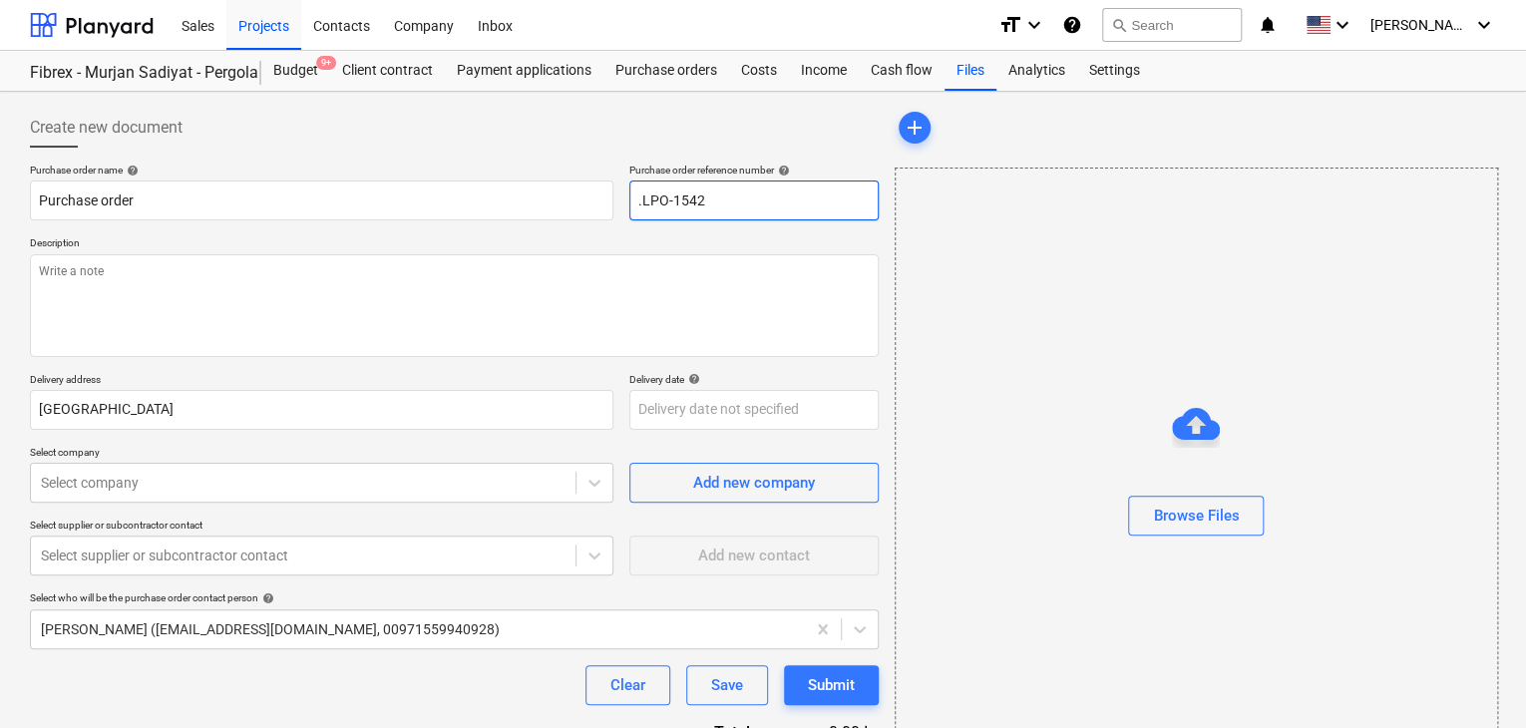
type input ".LPO-15426"
type textarea "x"
type input ".LPO-15426"
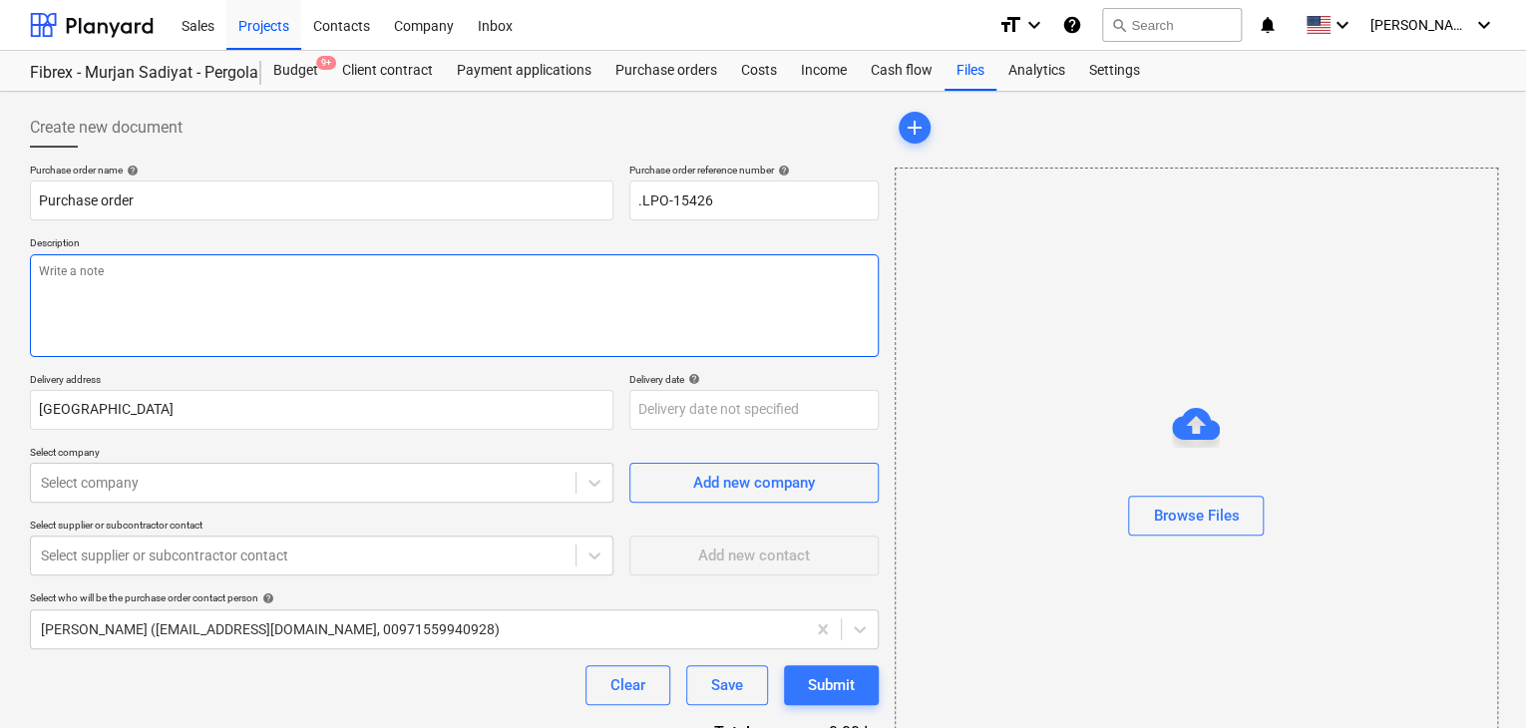
click at [172, 310] on textarea at bounding box center [454, 305] width 849 height 103
type textarea "x"
type textarea "2"
type textarea "x"
type textarea "28"
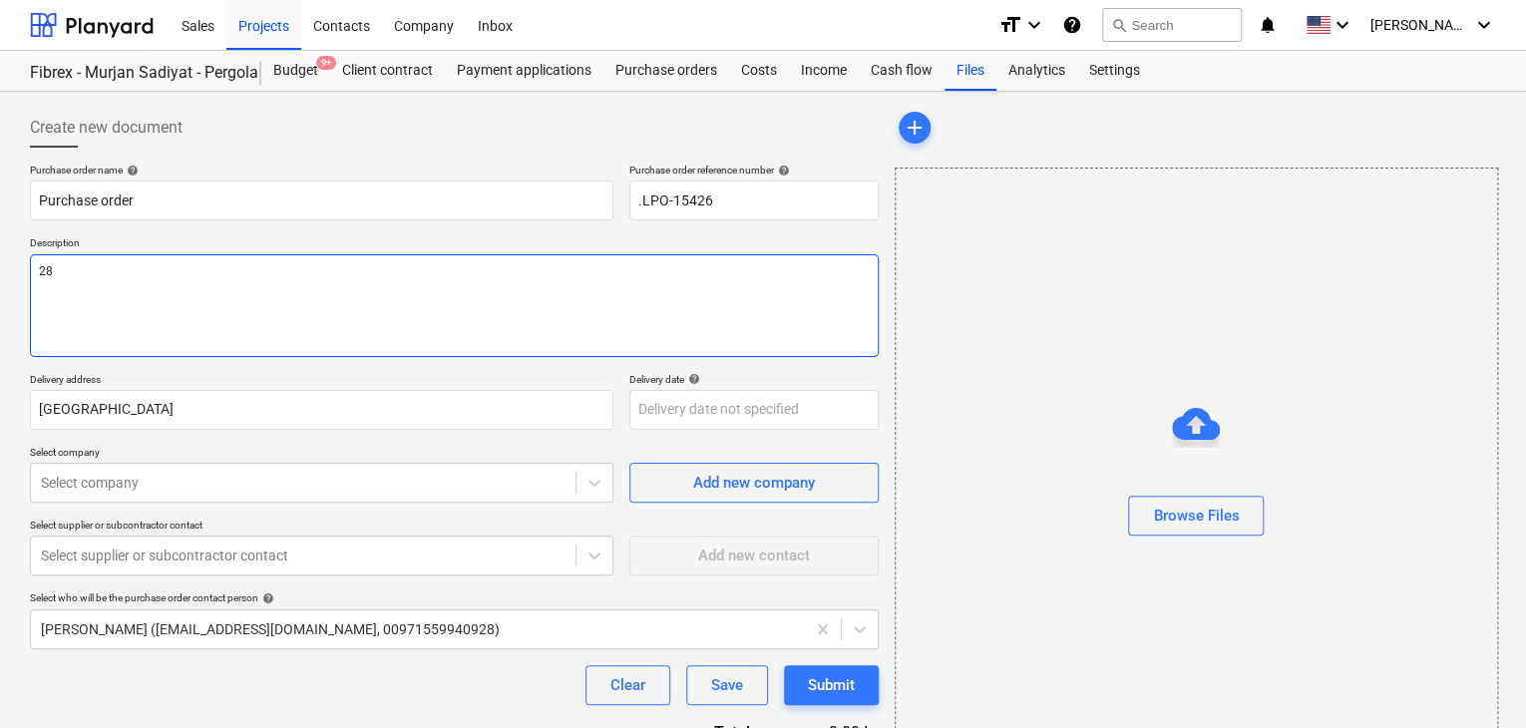
type textarea "x"
type textarea "28/"
type textarea "x"
type textarea "28/A"
type textarea "x"
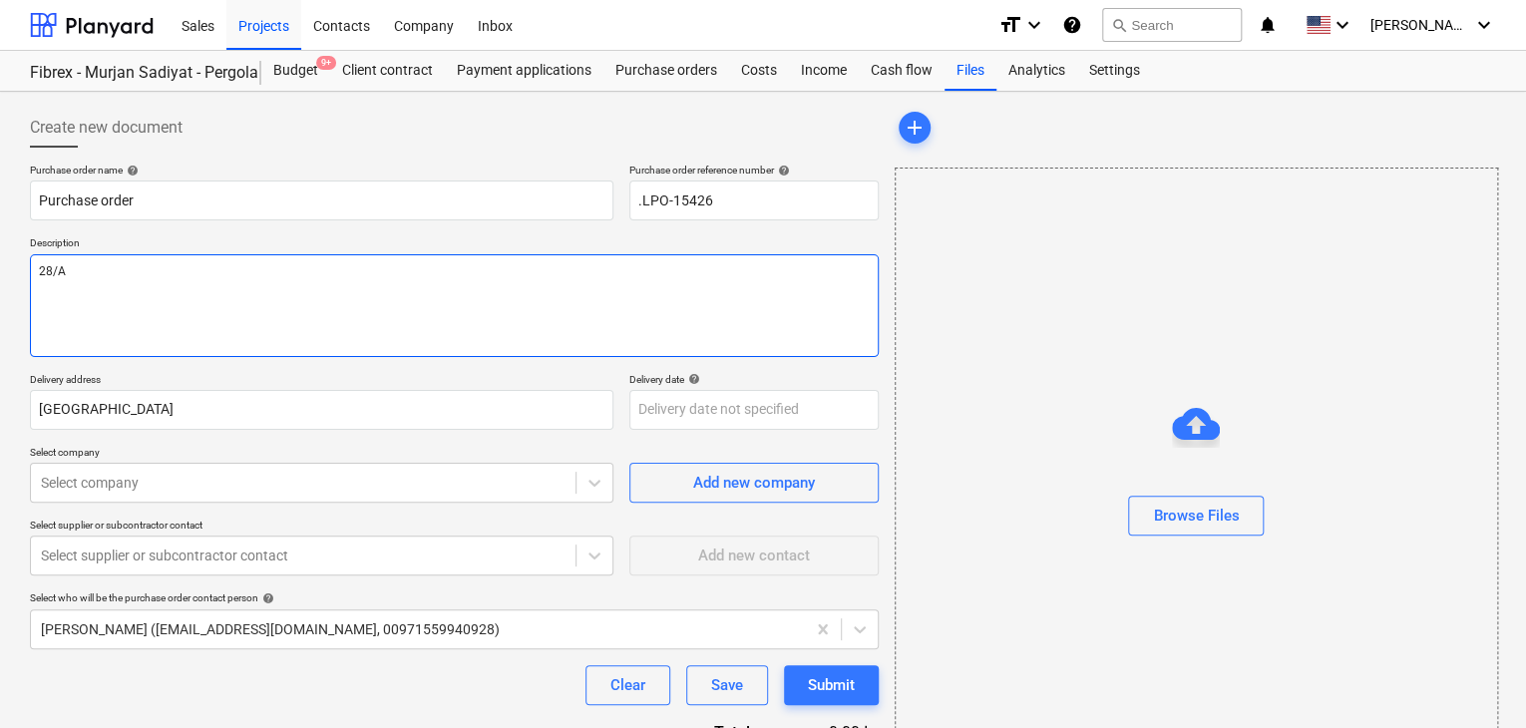
type textarea "28/AU"
type textarea "x"
type textarea "28/AUG"
type textarea "x"
type textarea "28/AUG/"
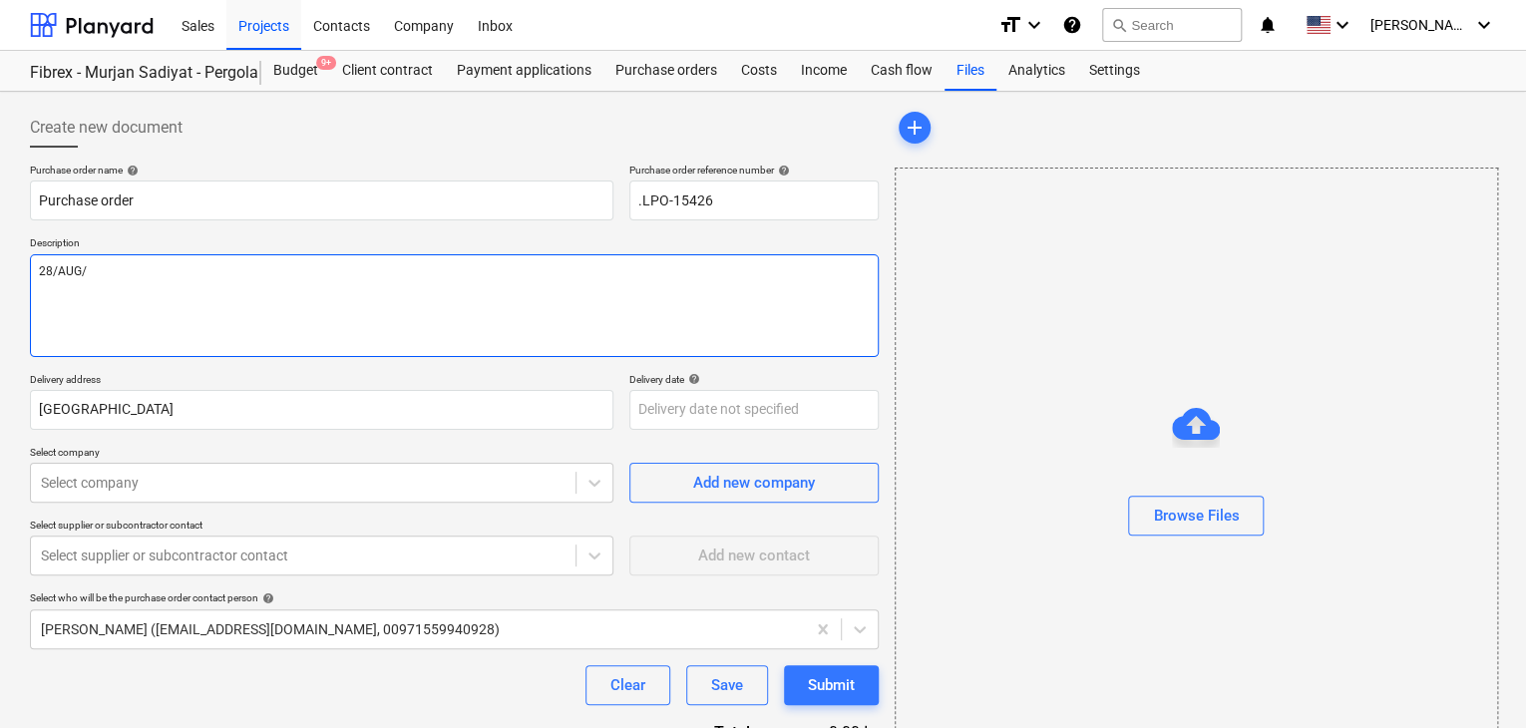
type textarea "x"
type textarea "28/[DATE]"
type textarea "x"
type textarea "[DATE]"
type textarea "x"
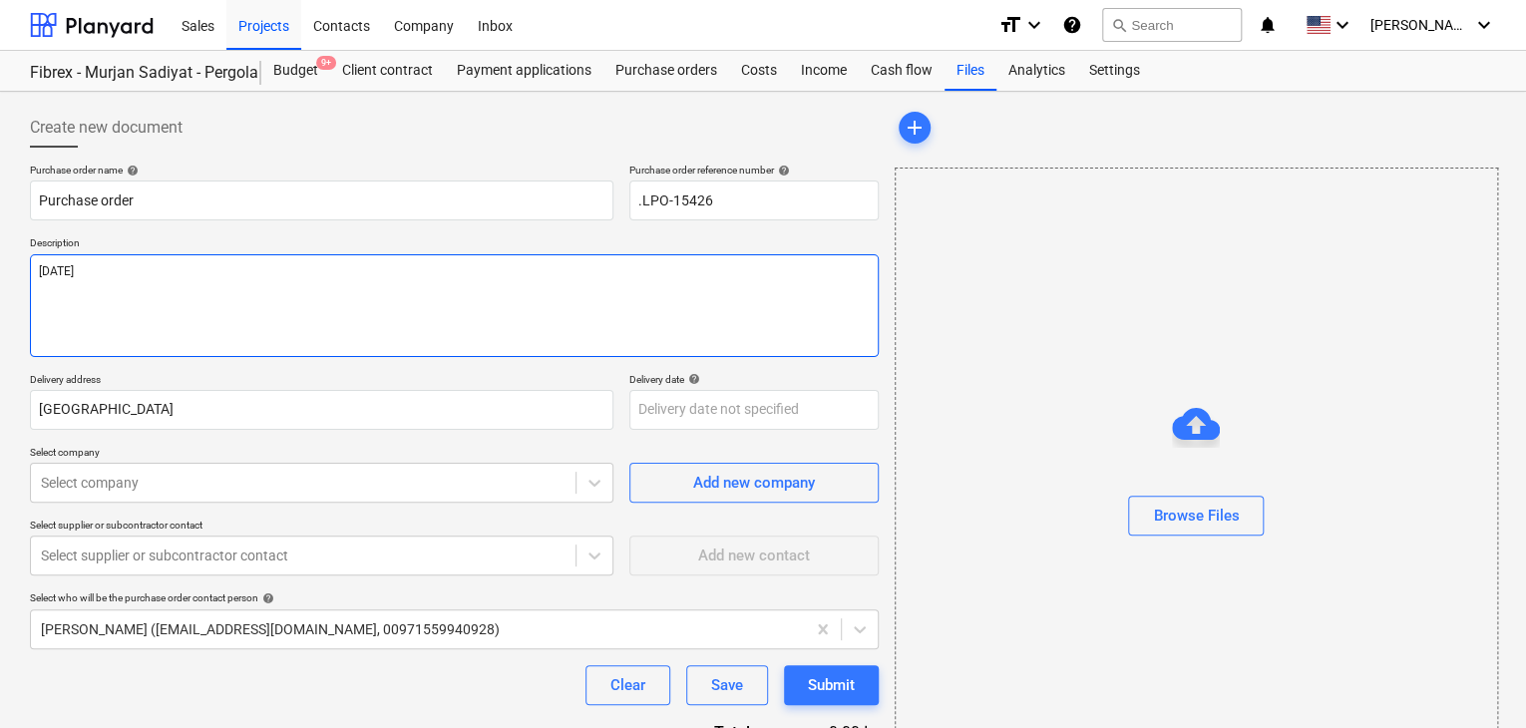
type textarea "[DATE]"
type textarea "x"
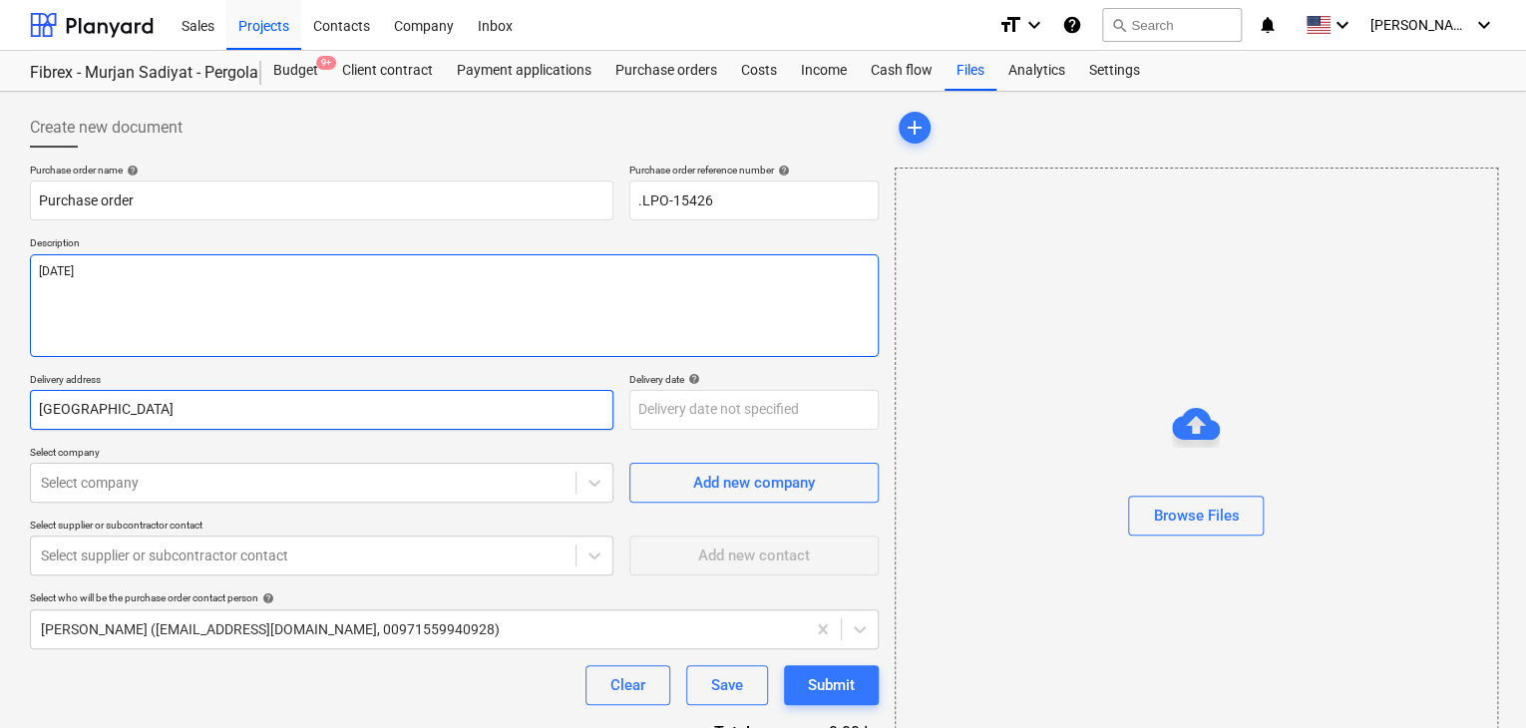
type textarea "[DATE]"
click at [118, 412] on input "[GEOGRAPHIC_DATA]" at bounding box center [322, 410] width 584 height 40
type textarea "x"
type input "Abu Dhab"
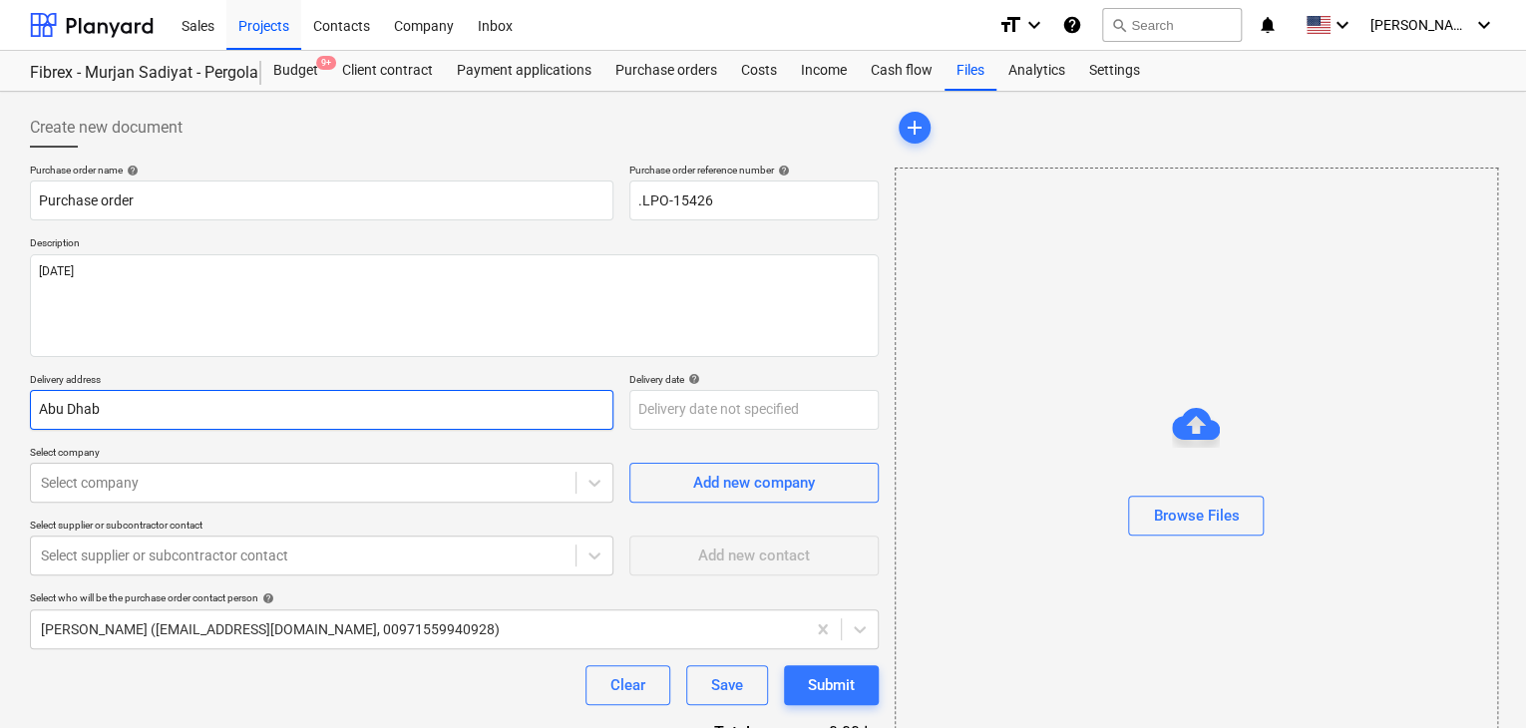
type textarea "x"
type input "Abu Dha"
type textarea "x"
type input "Abu Dh"
type textarea "x"
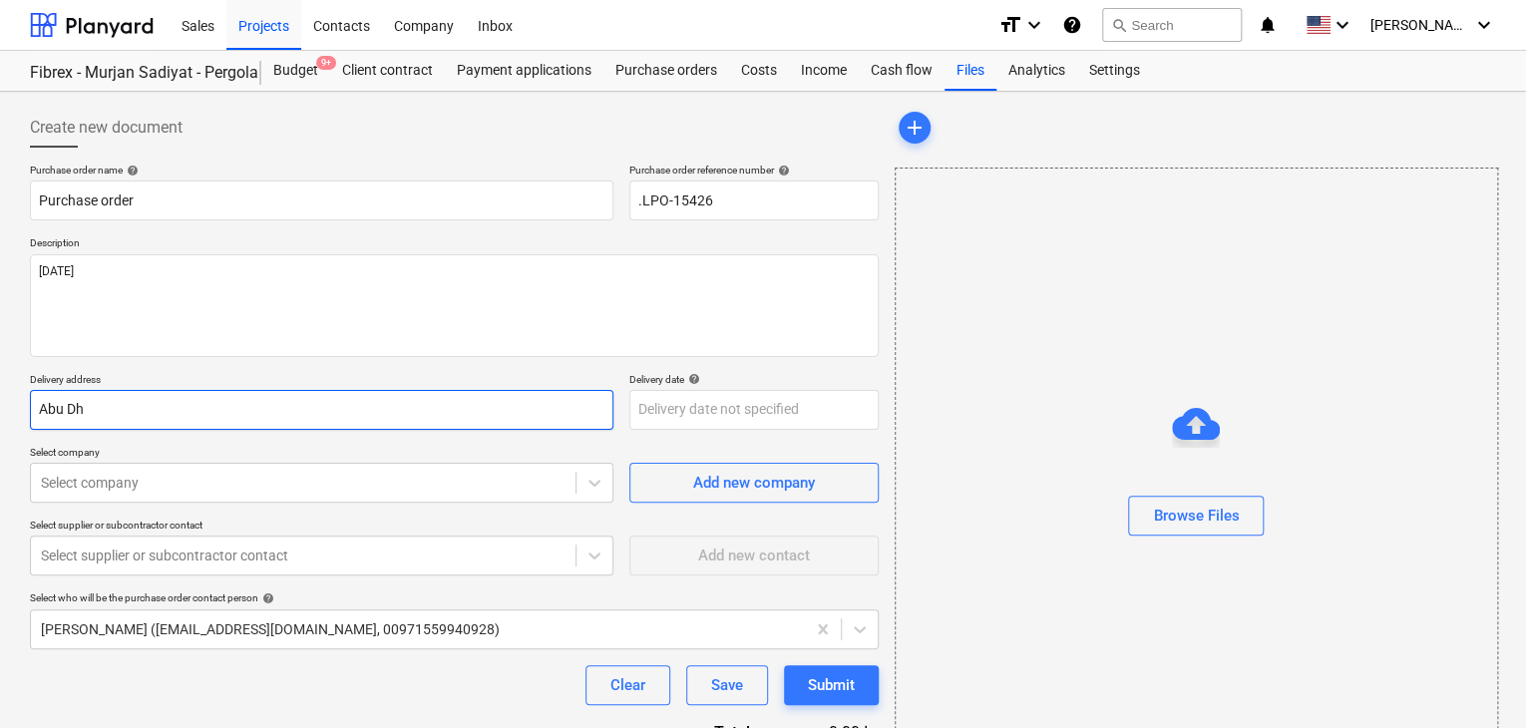
type input "Abu D"
type textarea "x"
type input "Abu"
type textarea "x"
type input "Abu"
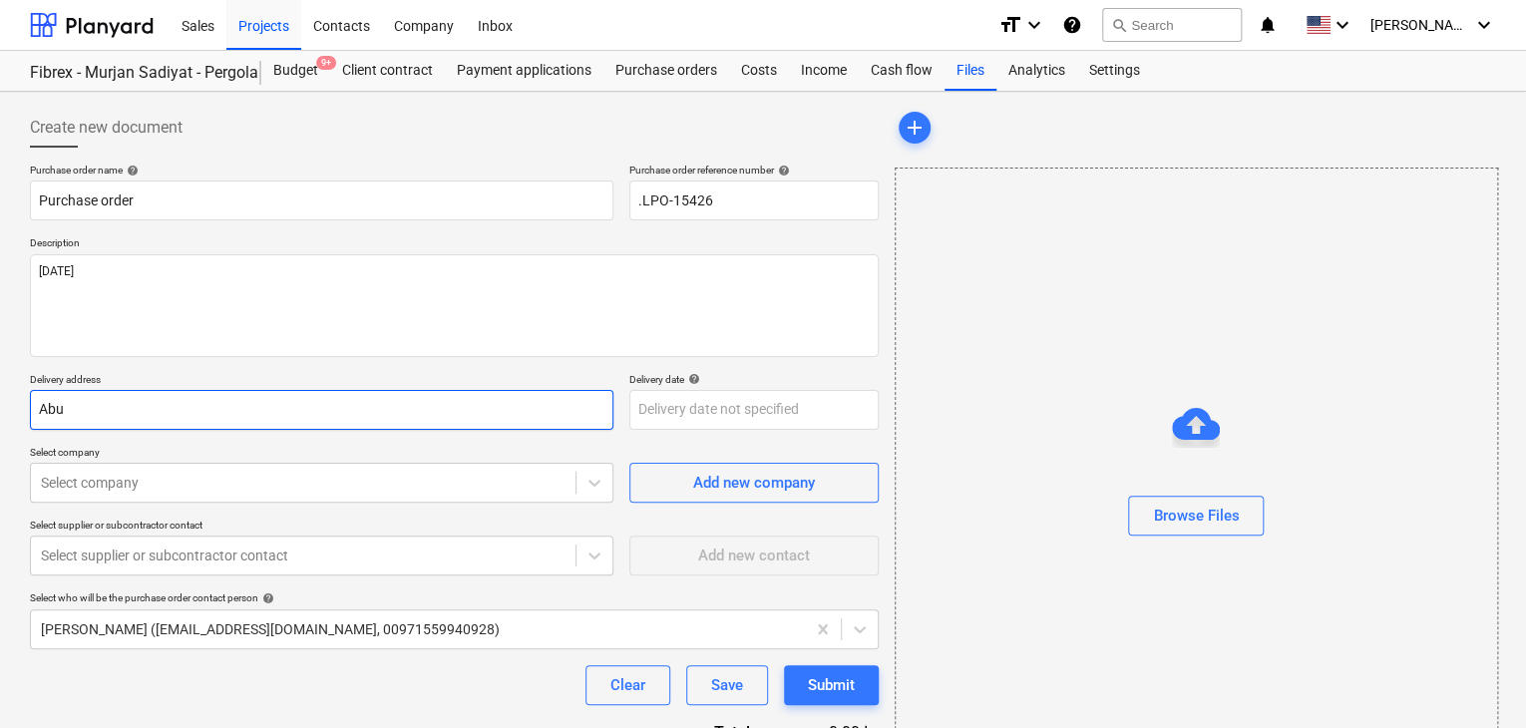
type textarea "x"
type input "Ab"
type textarea "x"
type input "A"
type textarea "x"
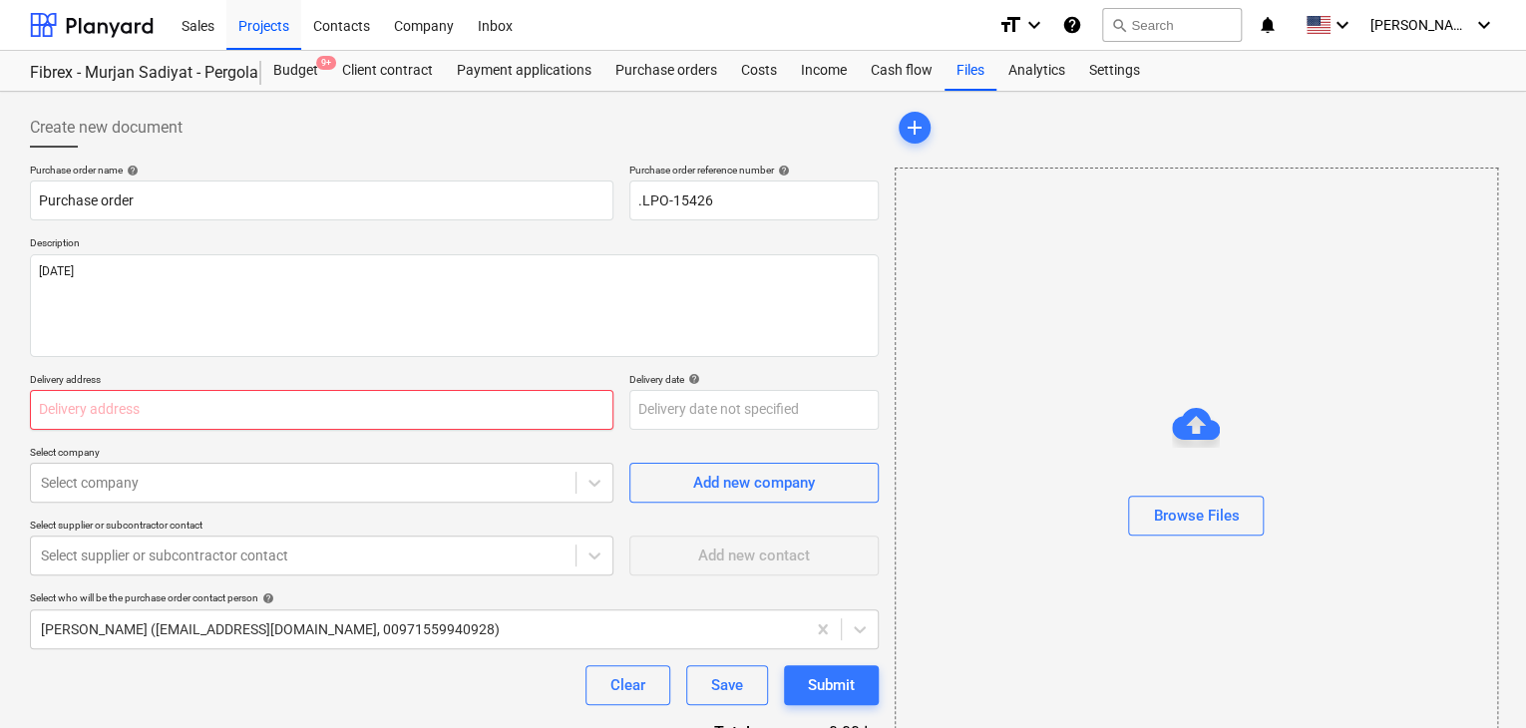
type textarea "x"
type input "L"
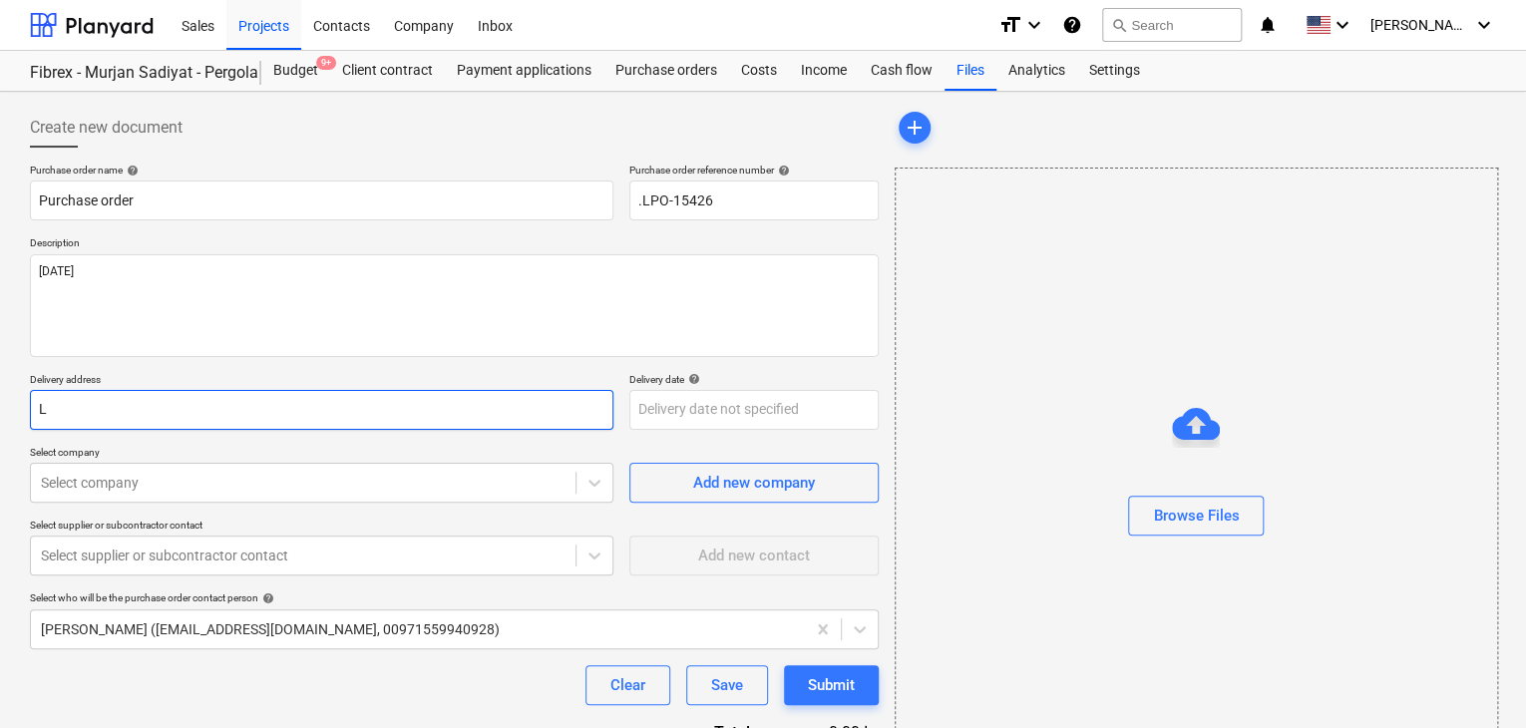
type textarea "x"
type input "LU"
type textarea "x"
type input "LUC"
type textarea "x"
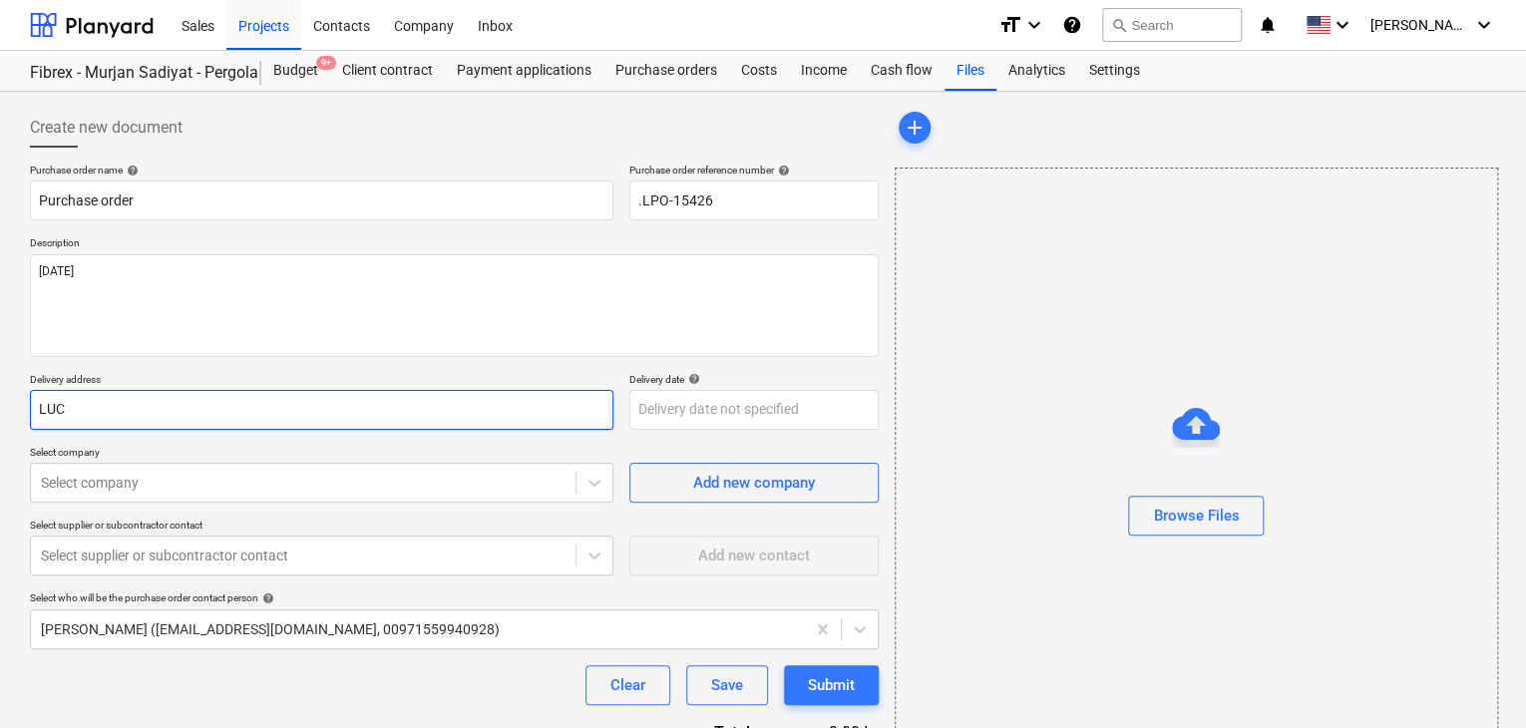
type input "LUCK"
type textarea "x"
type input "LUCKY"
type textarea "x"
type input "LUCKY"
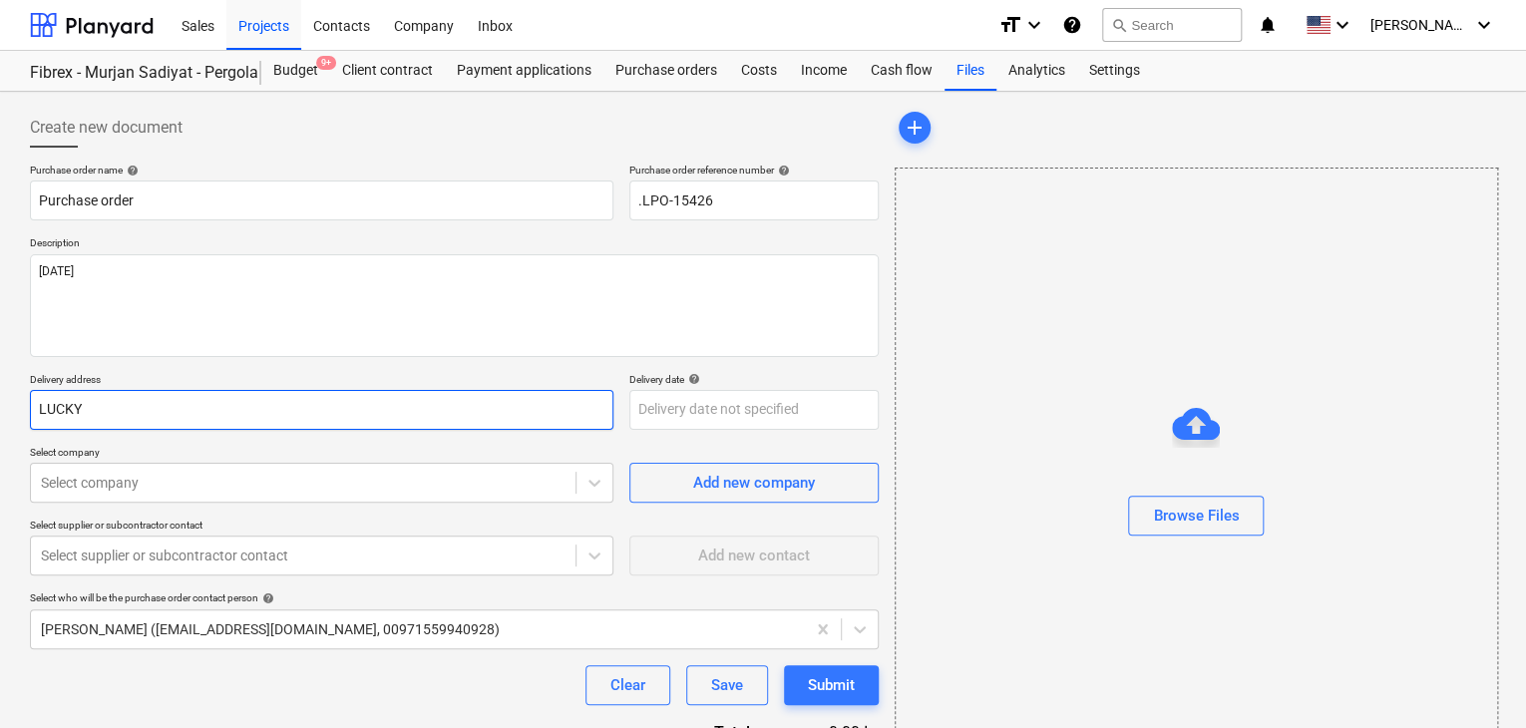
type textarea "x"
type input "LUCKY E"
type textarea "x"
type input "LUCKY EN"
type textarea "x"
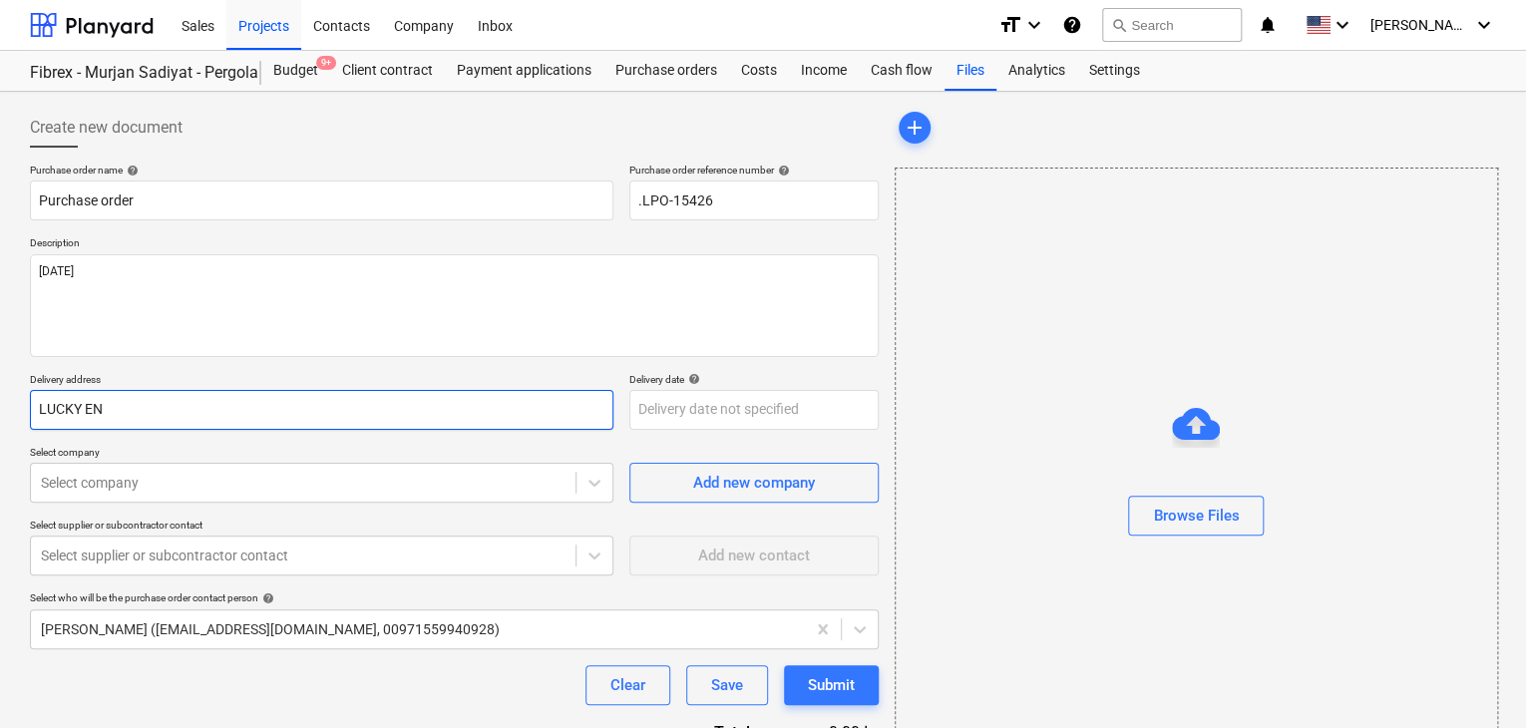
type input "LUCKY ENG"
type textarea "x"
type input "LUCKY ENGI"
type textarea "x"
type input "LUCKY ENGIN"
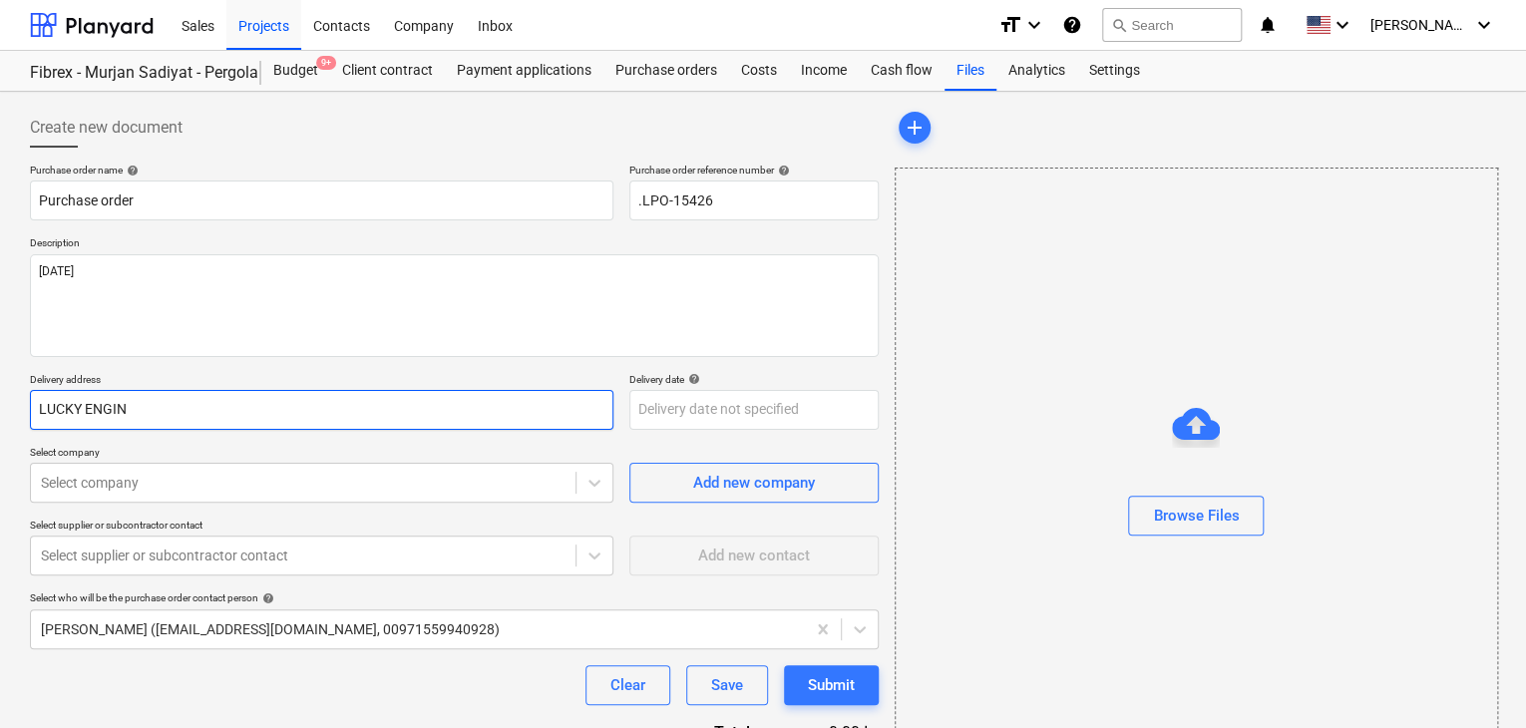
type textarea "x"
type input "LUCKY ENGINE"
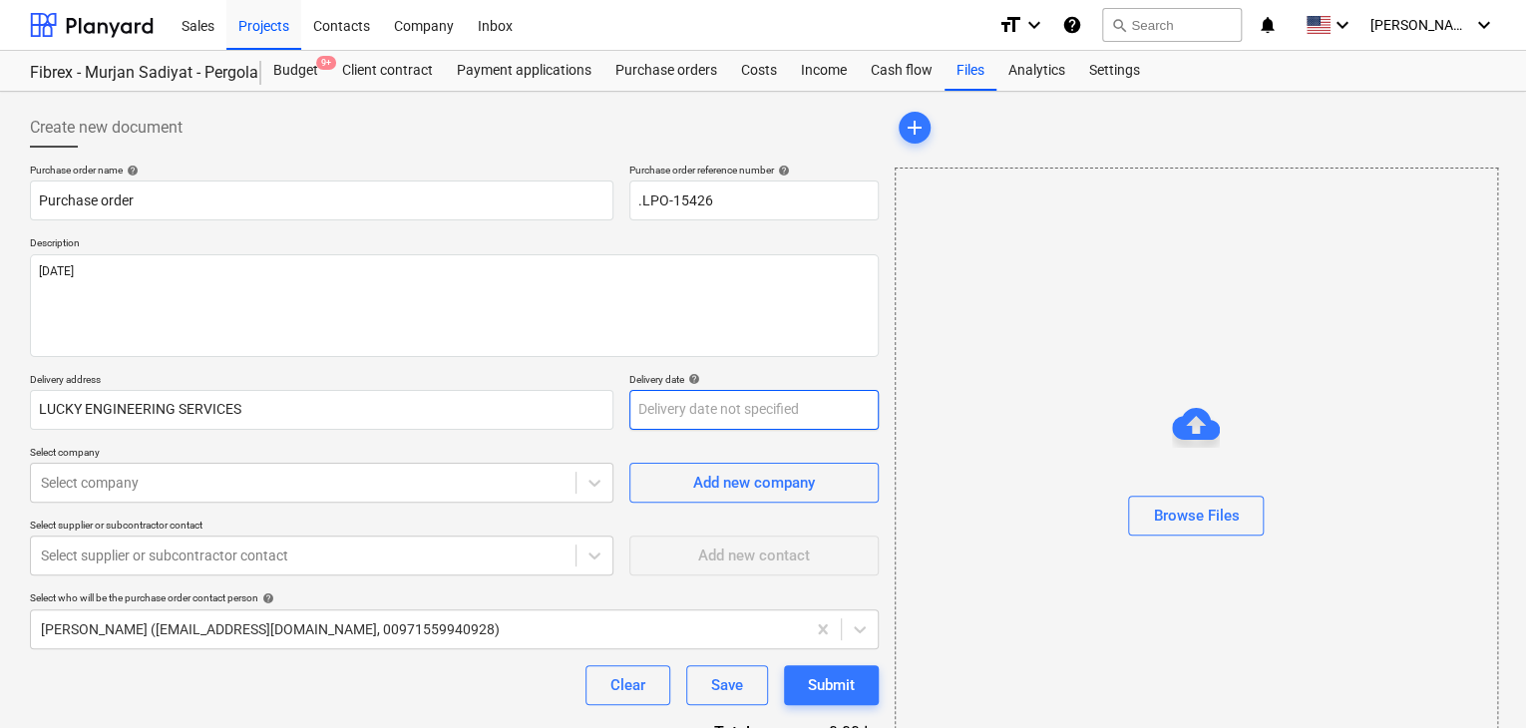
click at [636, 415] on body "Sales Projects Contacts Company Inbox format_size keyboard_arrow_down help sear…" at bounding box center [763, 364] width 1526 height 728
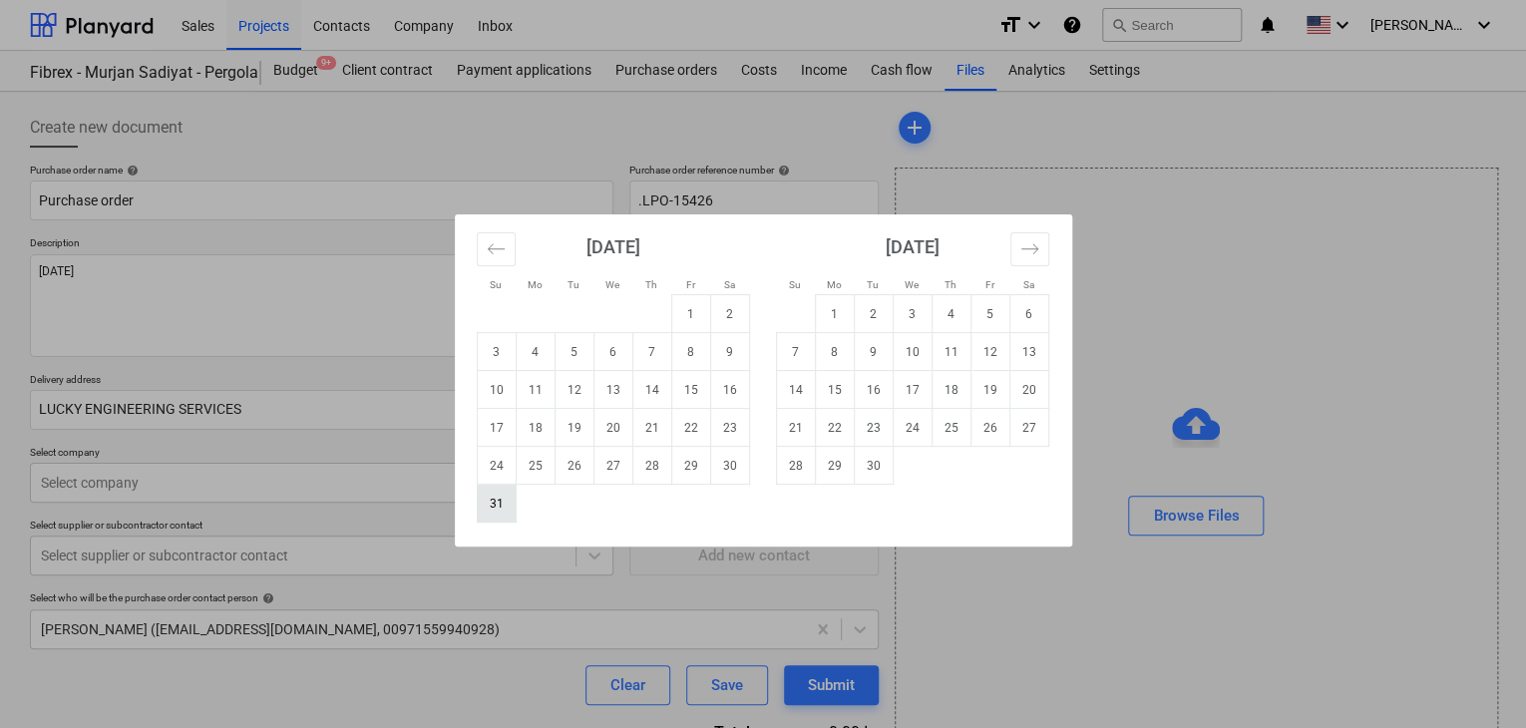
drag, startPoint x: 499, startPoint y: 508, endPoint x: 231, endPoint y: 477, distance: 269.2
click at [497, 509] on td "31" at bounding box center [496, 504] width 39 height 38
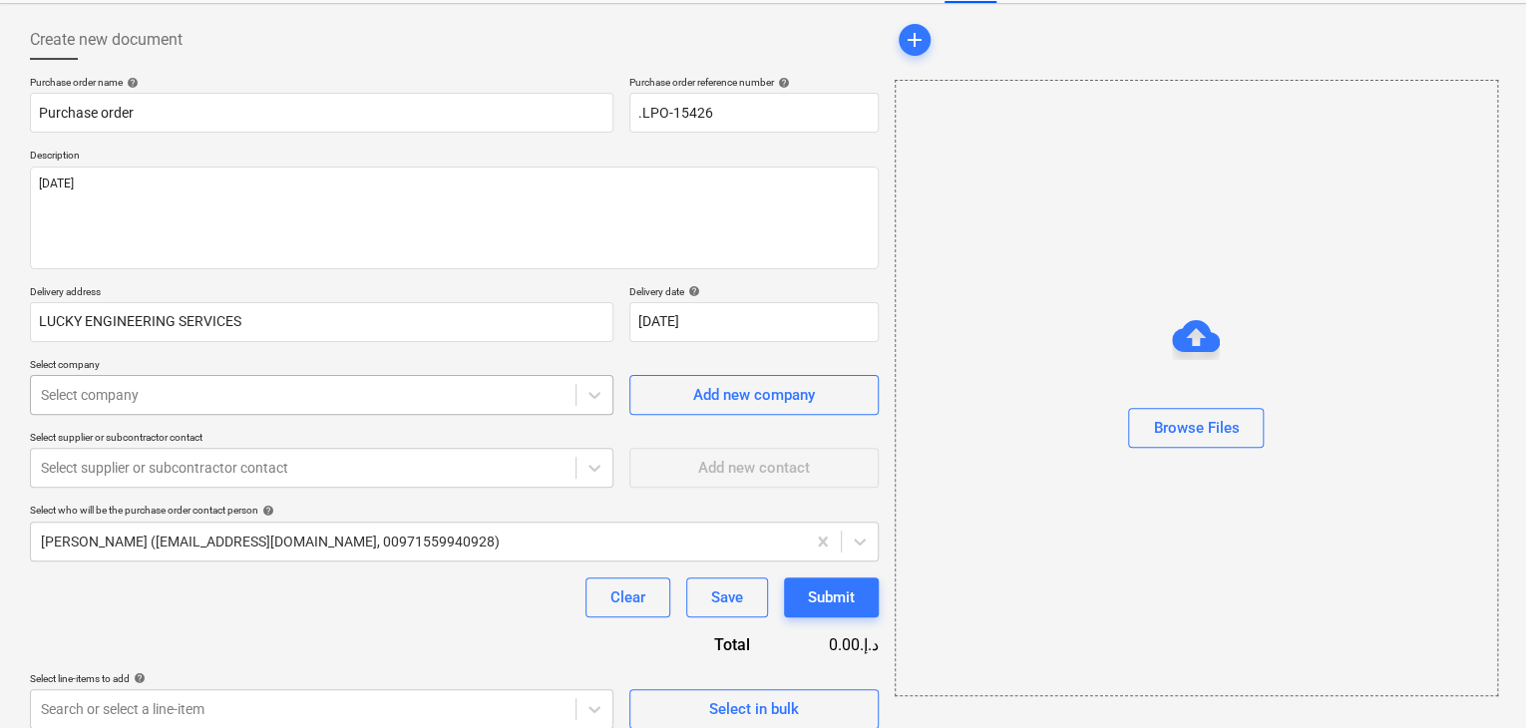
click at [219, 472] on body "Sales Projects Contacts Company Inbox format_size keyboard_arrow_down help sear…" at bounding box center [763, 276] width 1526 height 728
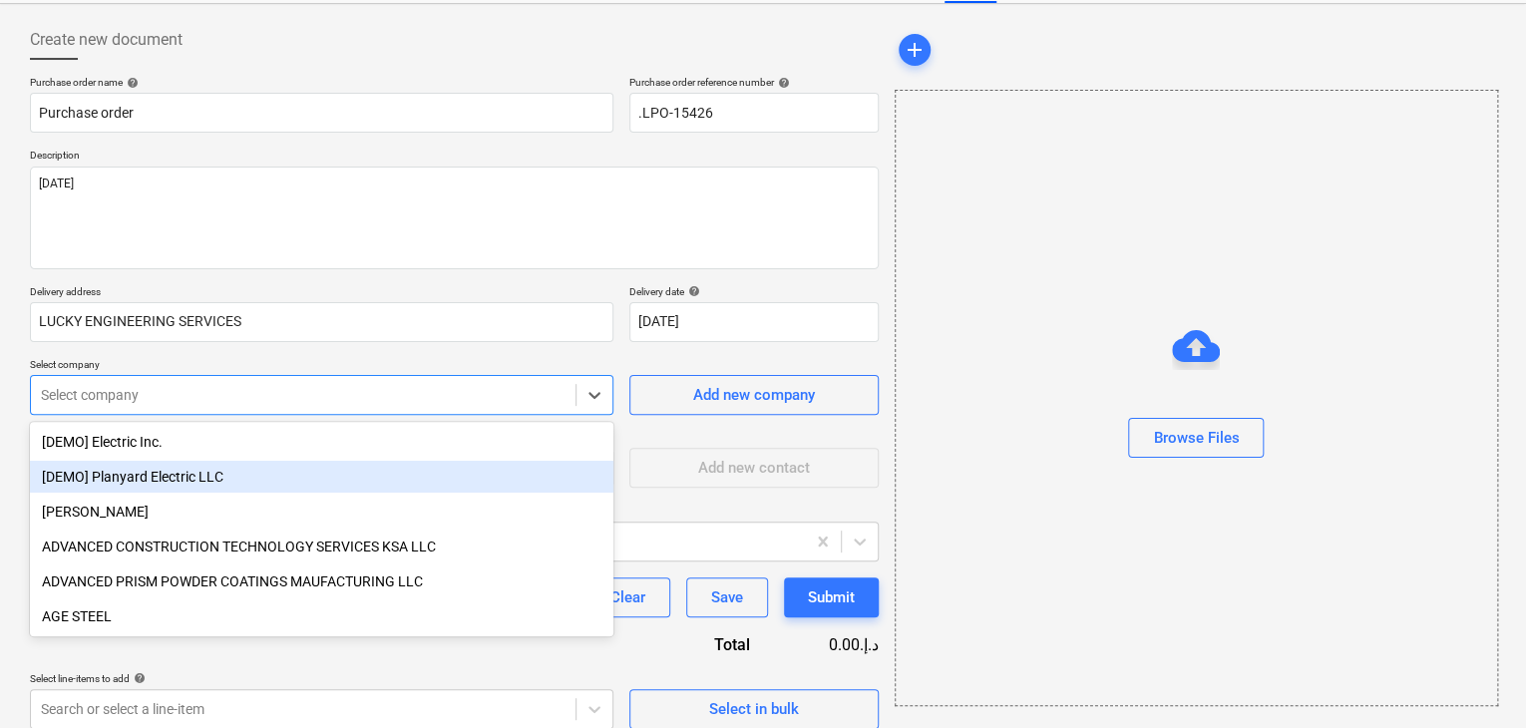
scroll to position [93, 0]
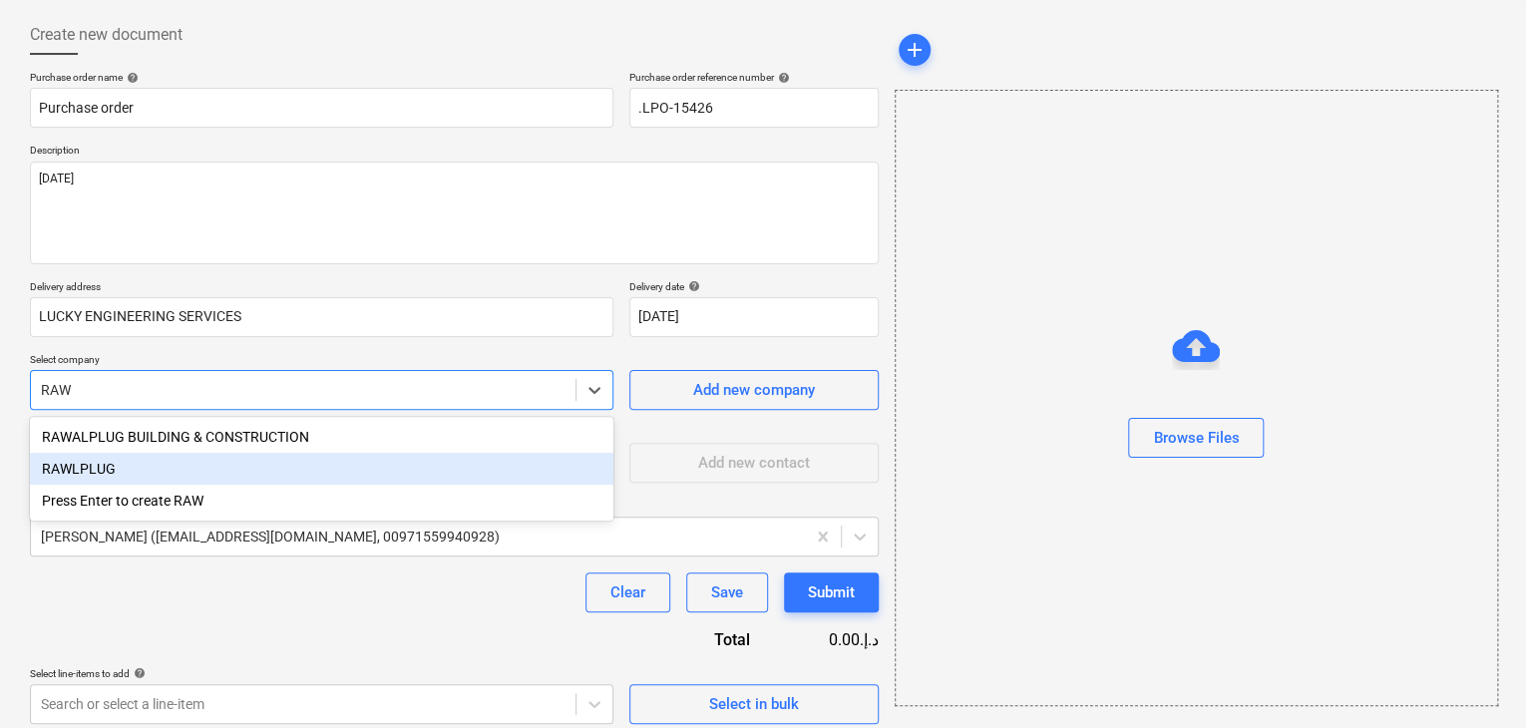
click at [186, 481] on div "RAWLPLUG" at bounding box center [322, 469] width 584 height 32
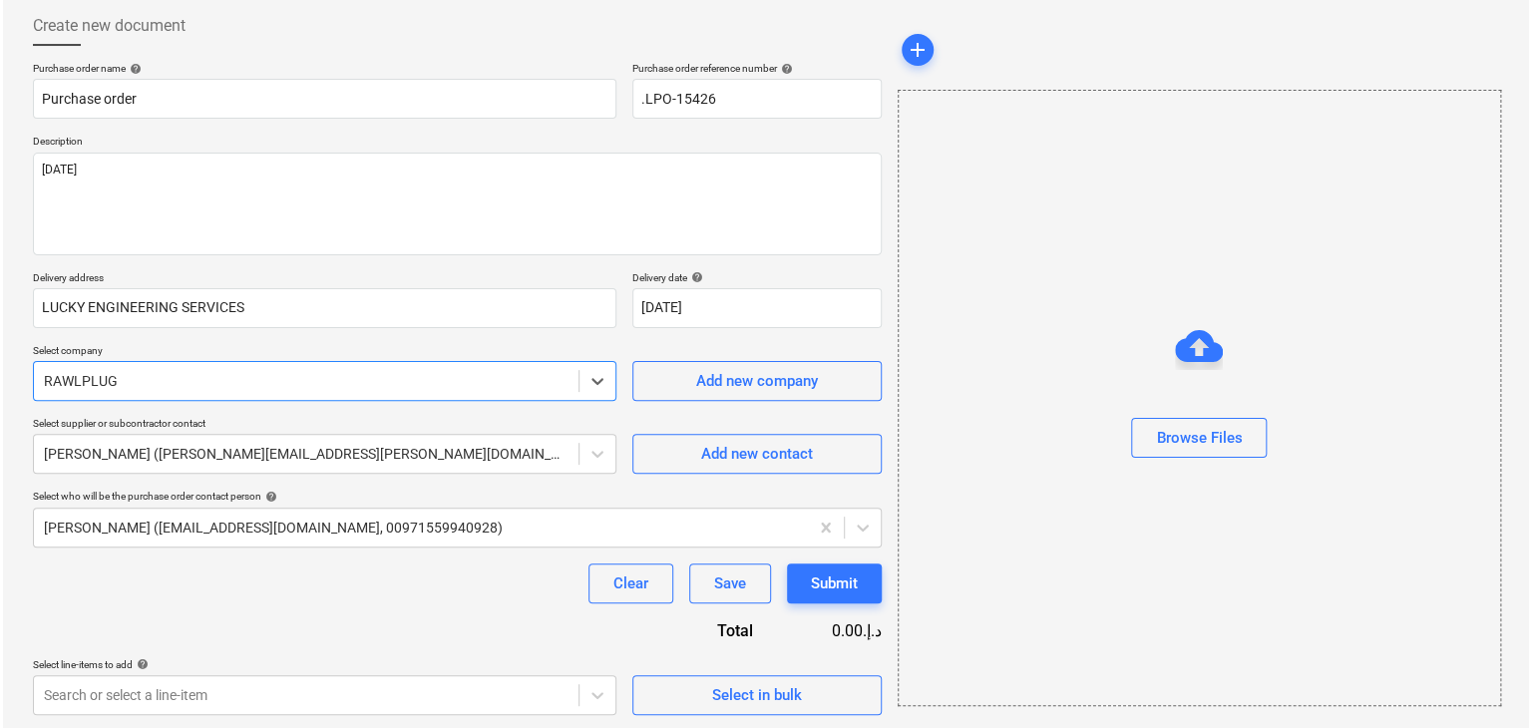
scroll to position [104, 0]
click at [674, 703] on span "Select in bulk" at bounding box center [754, 693] width 200 height 26
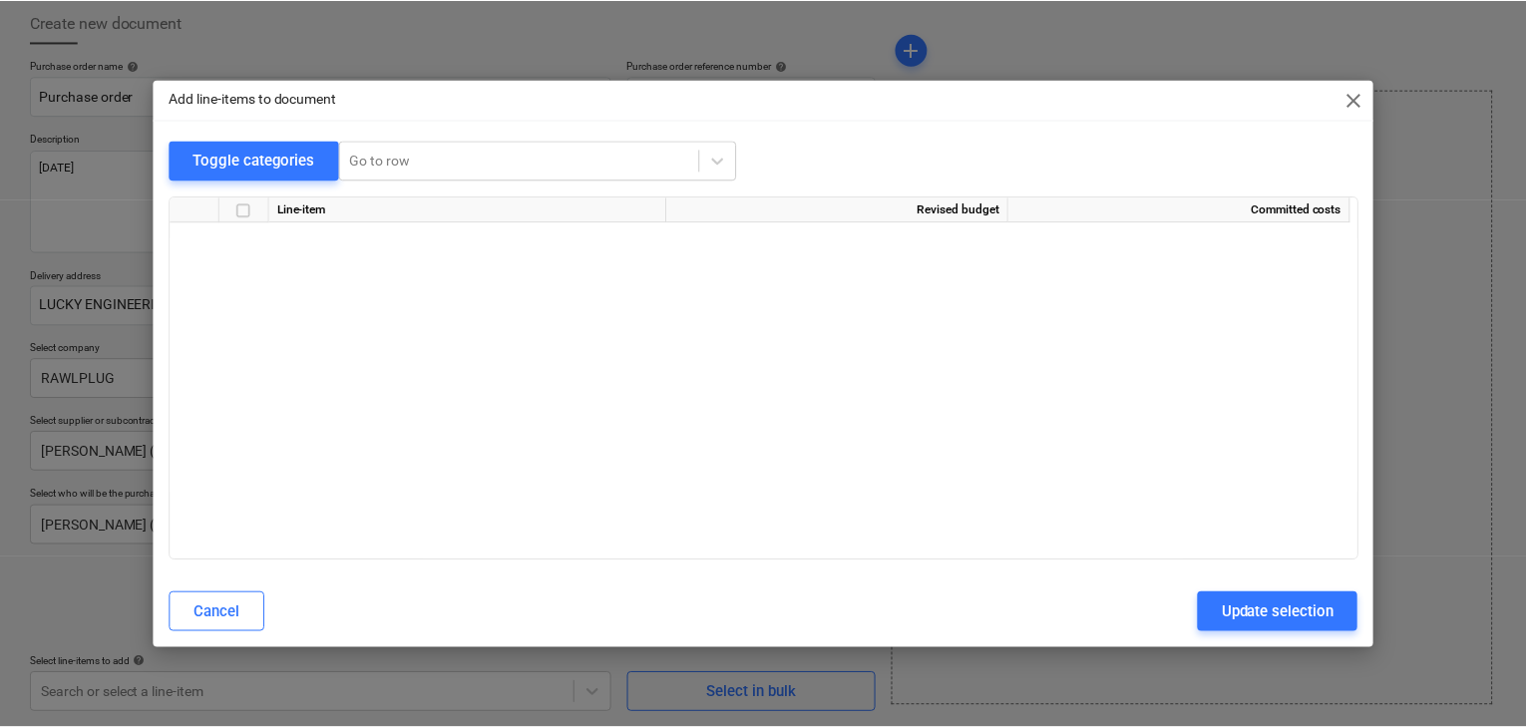
scroll to position [9191, 0]
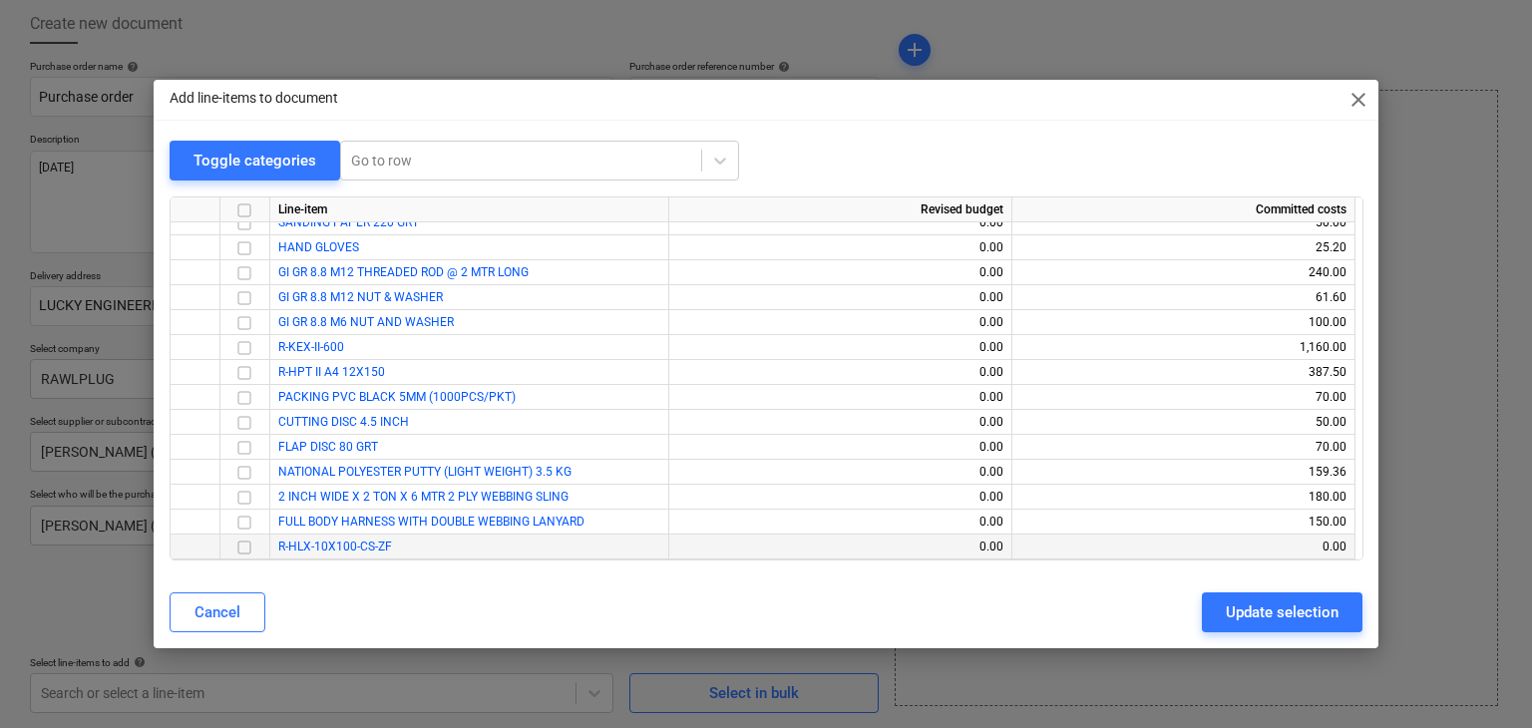
click at [245, 544] on input "checkbox" at bounding box center [244, 548] width 24 height 24
click at [1256, 613] on div "Update selection" at bounding box center [1282, 613] width 113 height 26
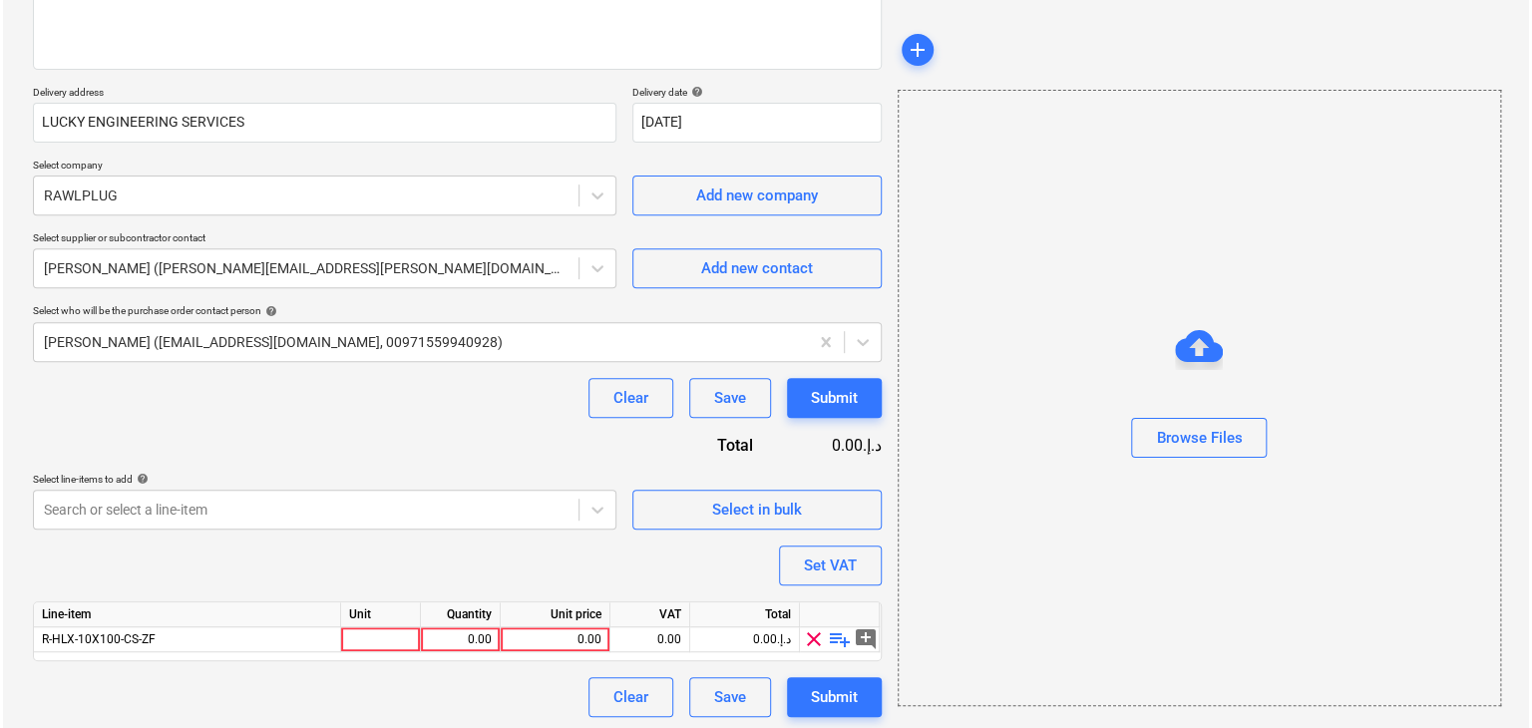
scroll to position [291, 0]
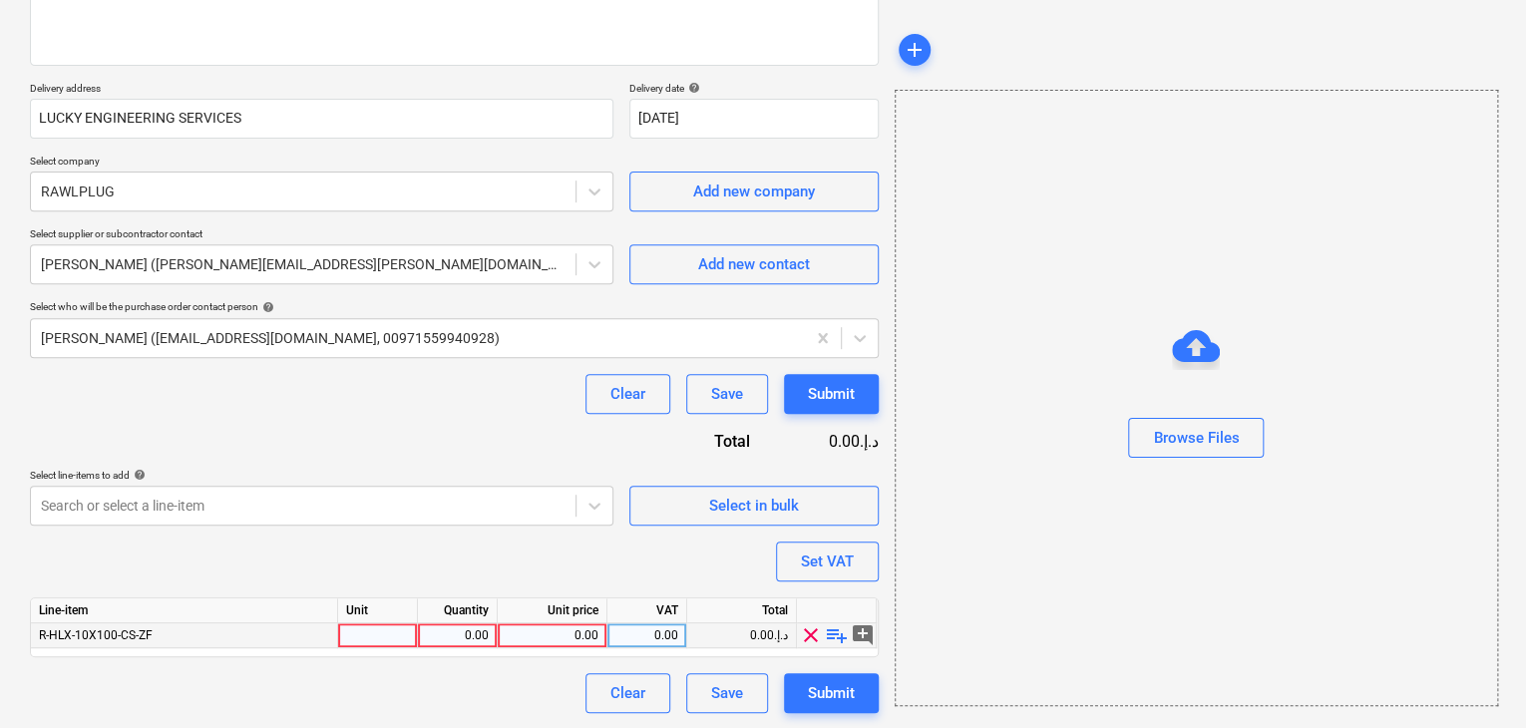
click at [369, 632] on div at bounding box center [378, 636] width 80 height 25
click at [469, 637] on div "0.00" at bounding box center [457, 636] width 63 height 25
click at [525, 624] on div "0.00" at bounding box center [552, 636] width 93 height 25
drag, startPoint x: 996, startPoint y: 512, endPoint x: 978, endPoint y: 515, distance: 18.2
click at [990, 513] on div "Browse Files" at bounding box center [1197, 398] width 604 height 617
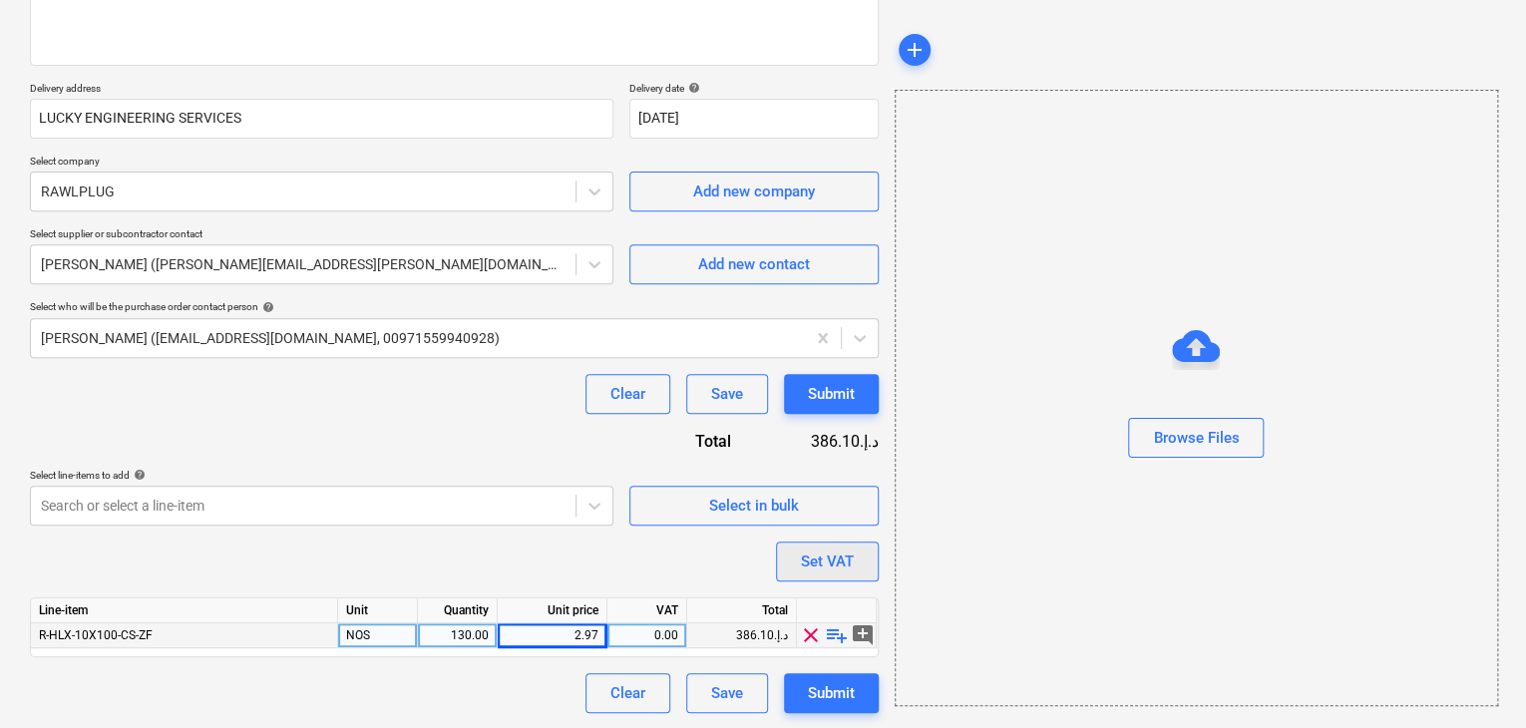
click at [795, 560] on button "Set VAT" at bounding box center [827, 562] width 103 height 40
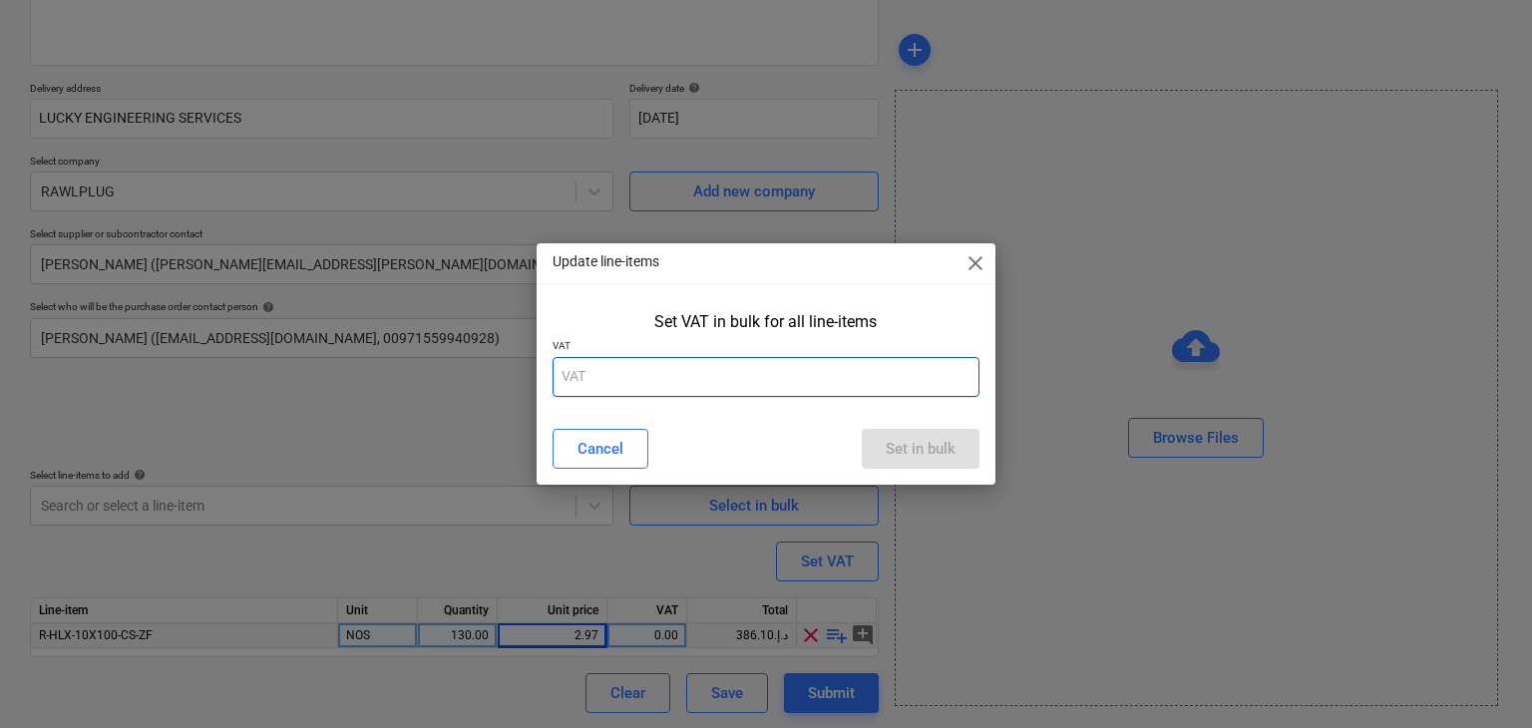
click at [624, 384] on input "text" at bounding box center [767, 377] width 428 height 40
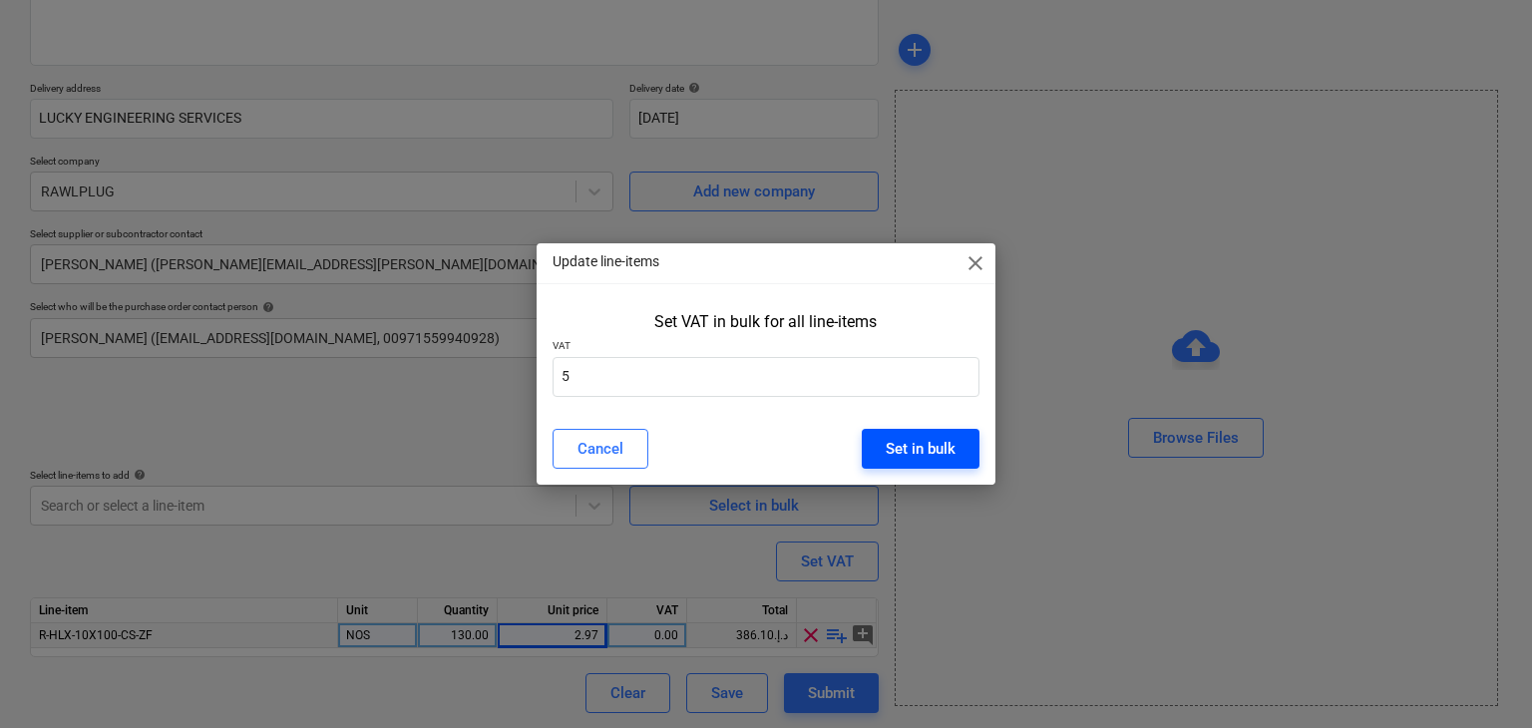
click at [932, 447] on div "Set in bulk" at bounding box center [921, 449] width 70 height 26
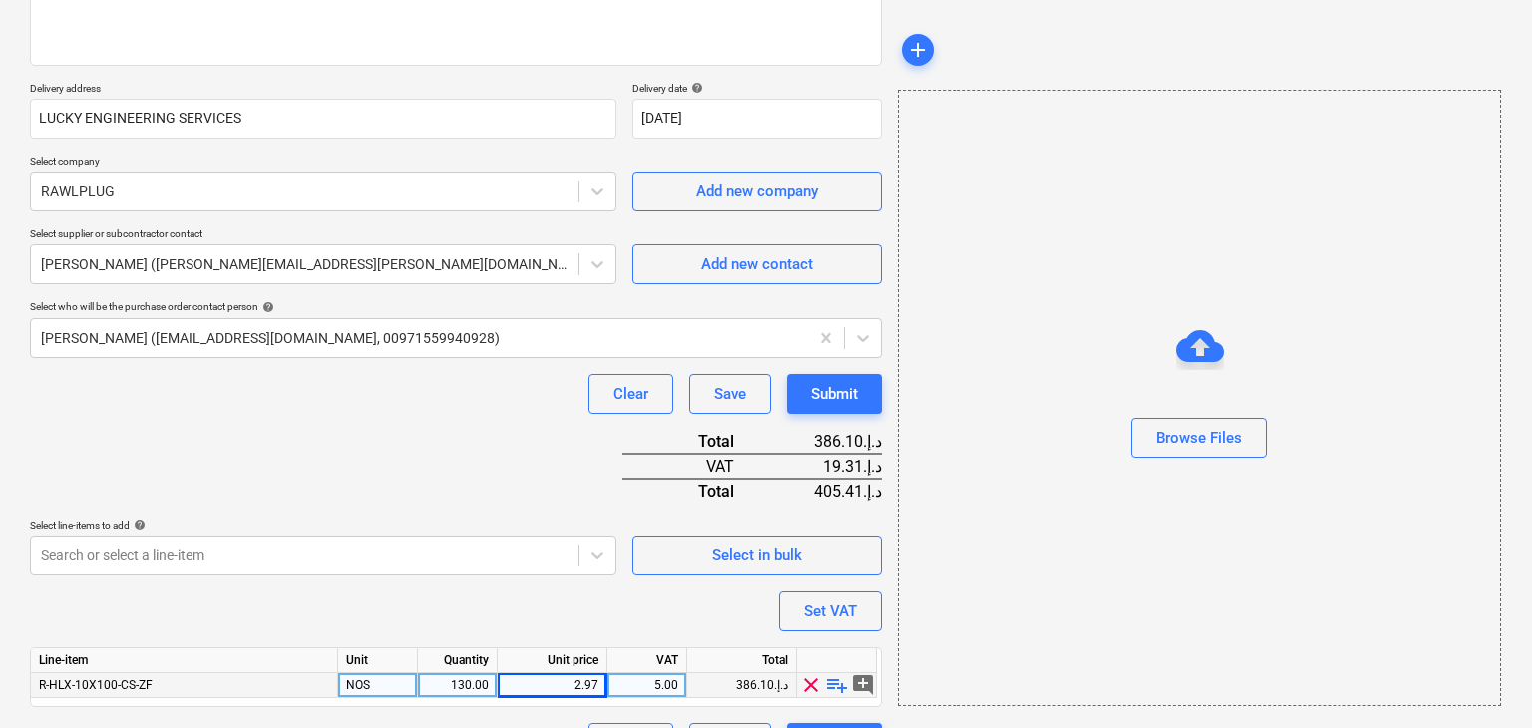
scroll to position [341, 0]
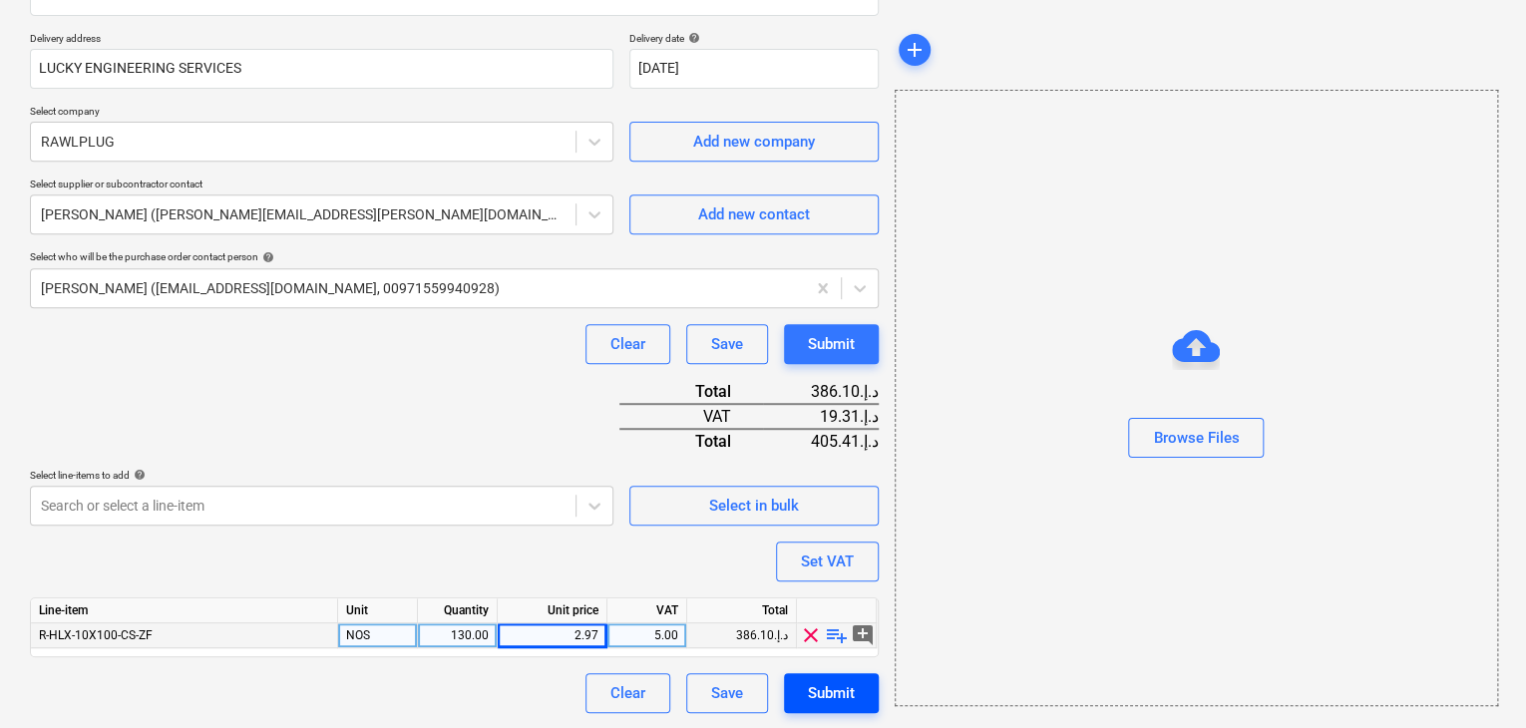
click at [841, 696] on div "Submit" at bounding box center [831, 693] width 47 height 26
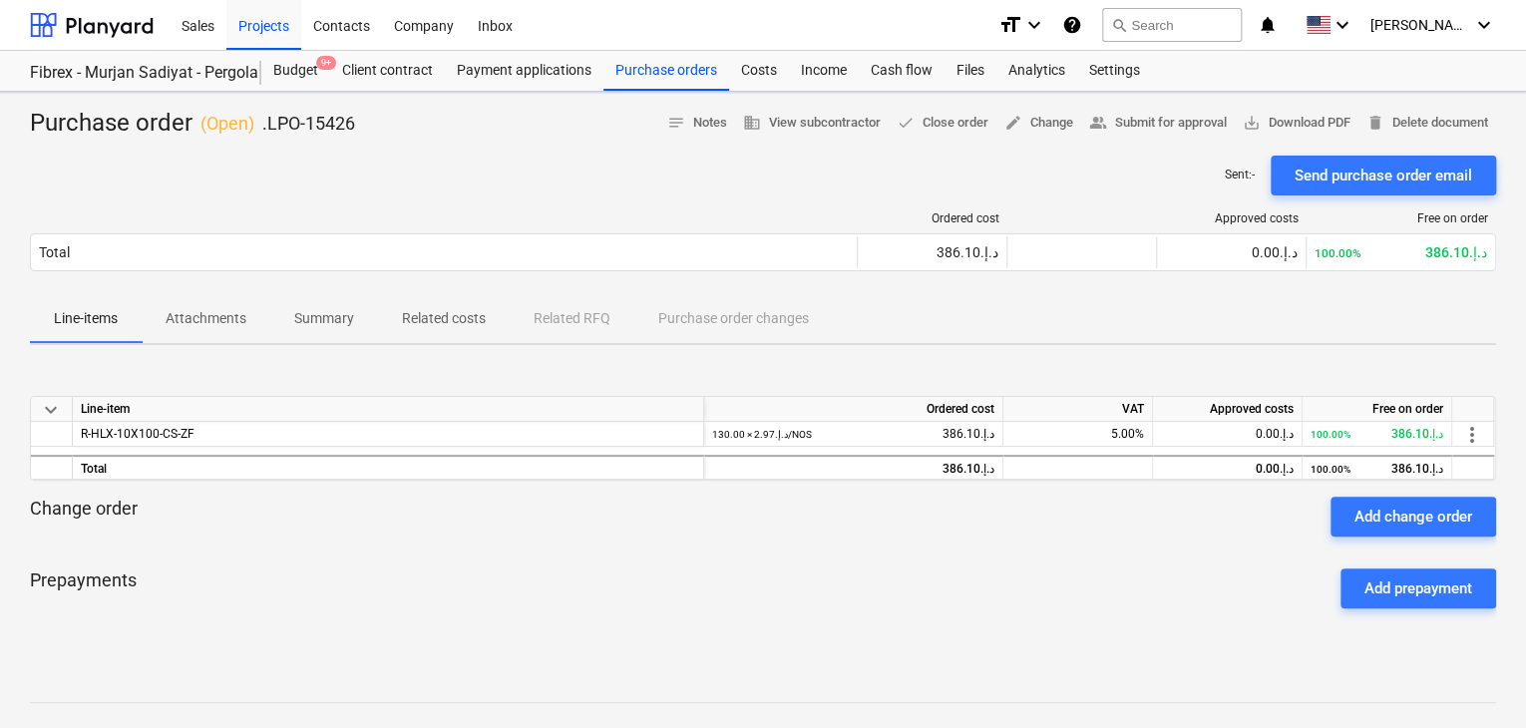
click at [1285, 105] on div "Purchase order ( Open ) .LPO-15426 notes Notes business View subcontractor done…" at bounding box center [763, 524] width 1526 height 865
click at [1270, 120] on span "save_alt Download PDF" at bounding box center [1297, 123] width 108 height 23
click at [262, 45] on div "Projects" at bounding box center [263, 24] width 75 height 51
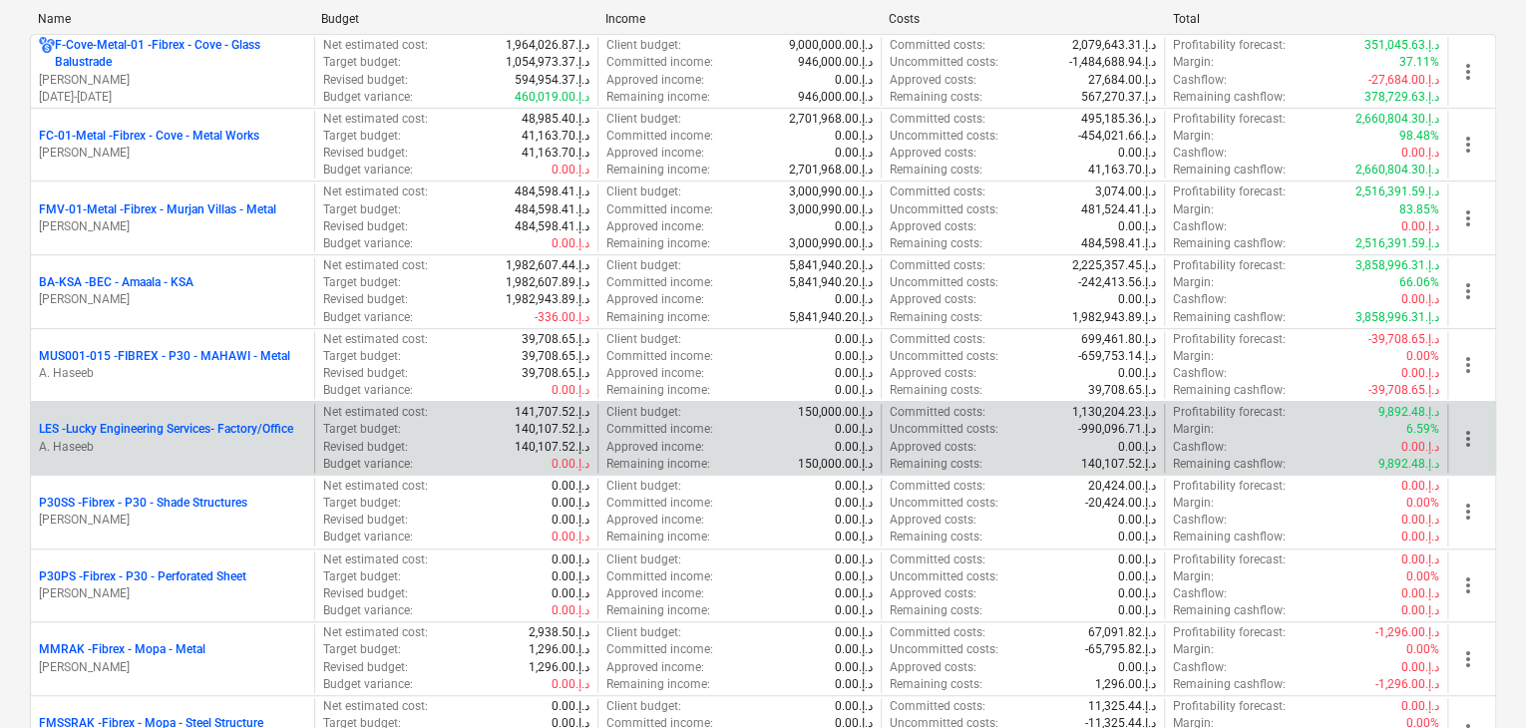
scroll to position [399, 0]
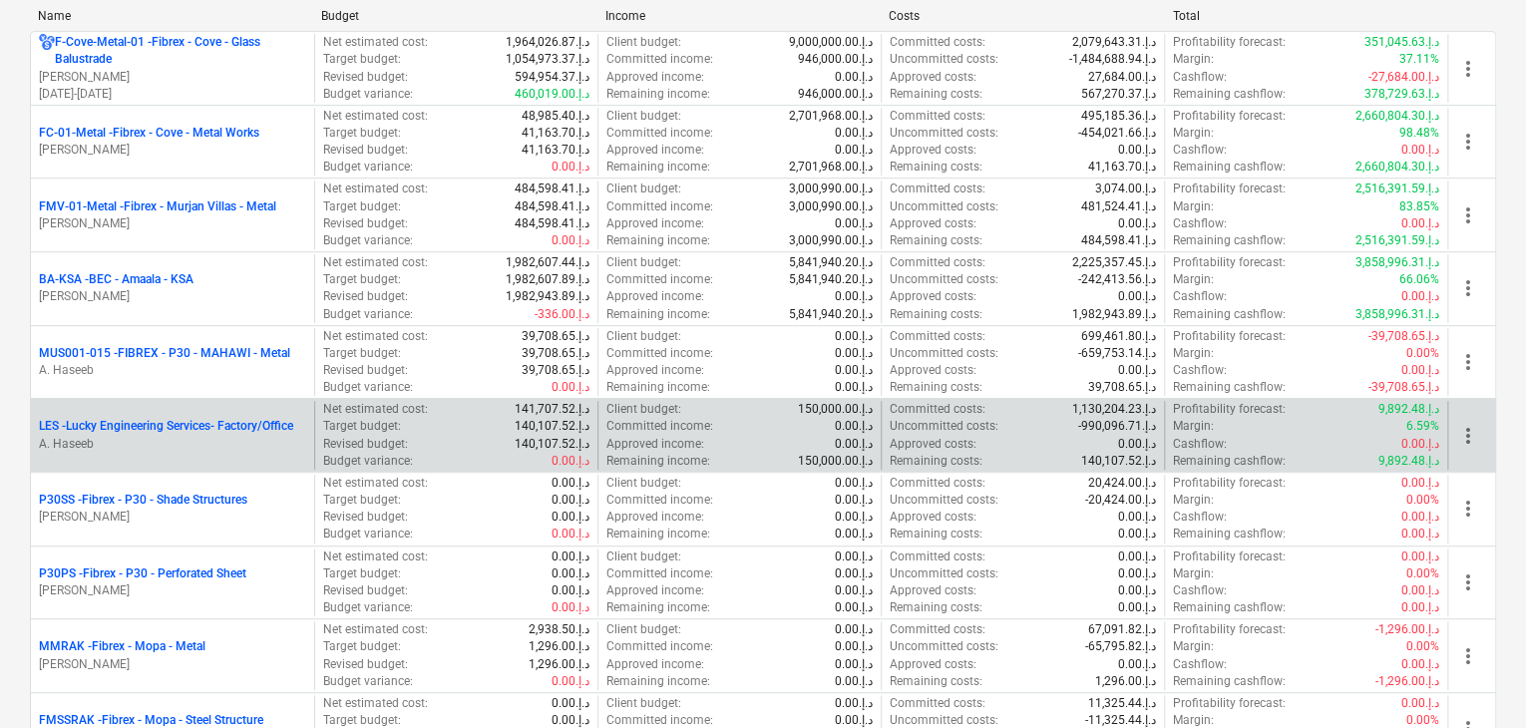
click at [172, 444] on p "A. Haseeb" at bounding box center [172, 444] width 267 height 17
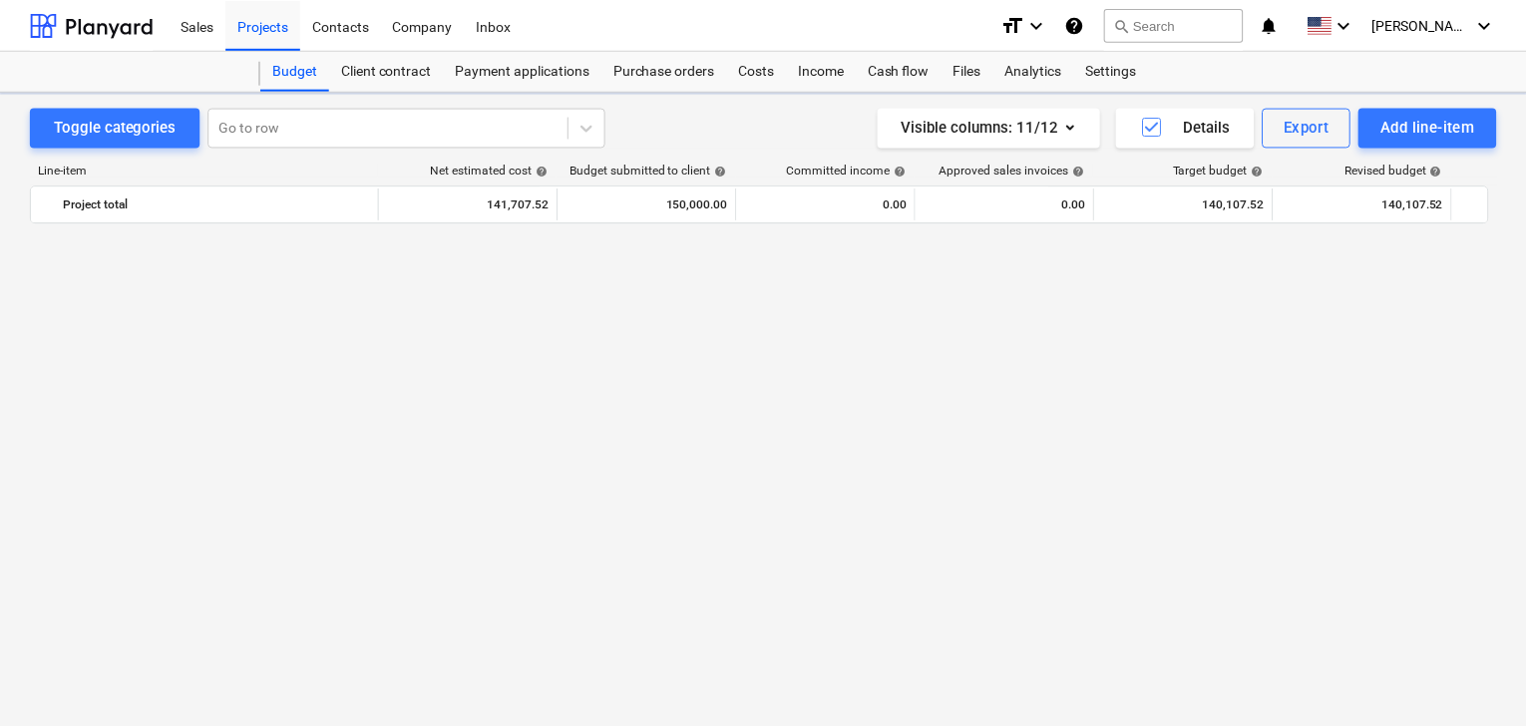
scroll to position [12925, 0]
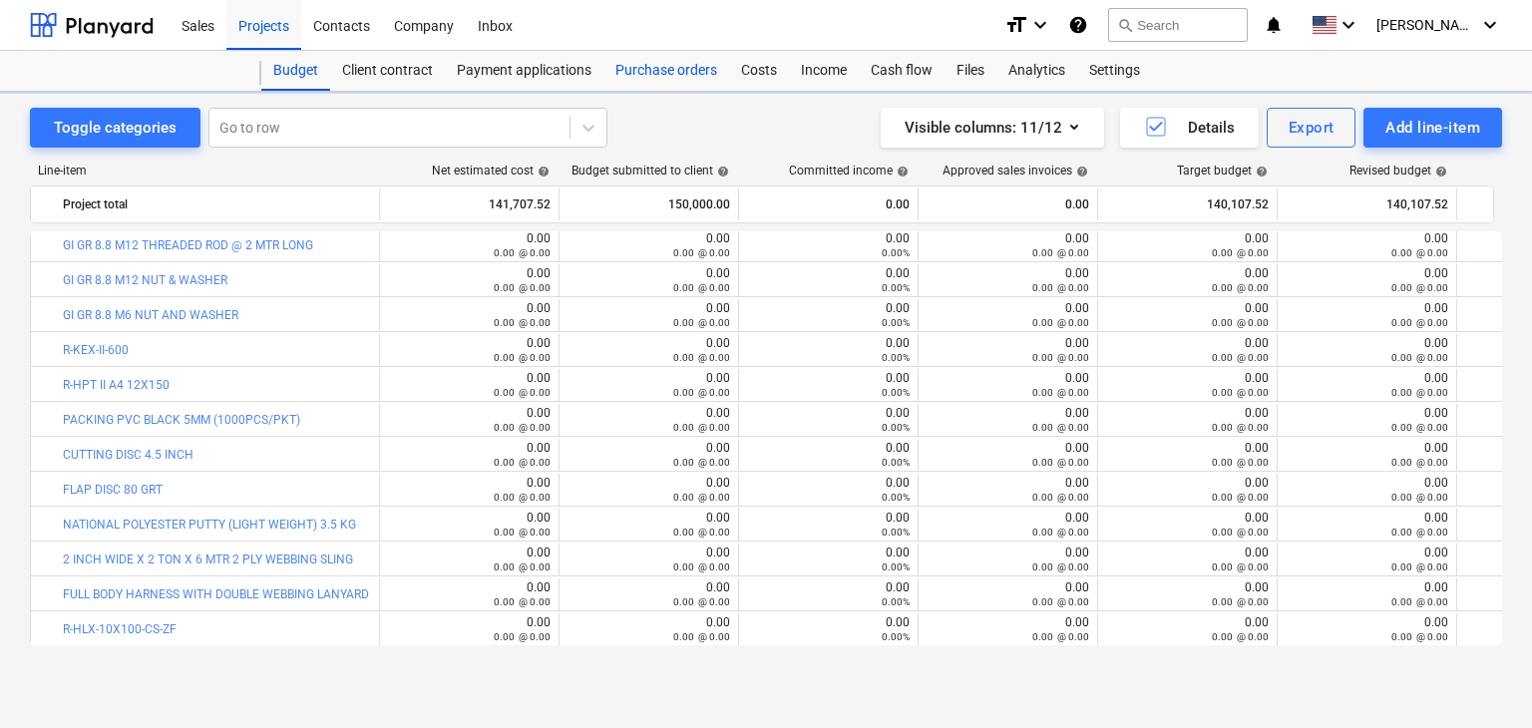
click at [690, 81] on div "Purchase orders" at bounding box center [667, 71] width 126 height 40
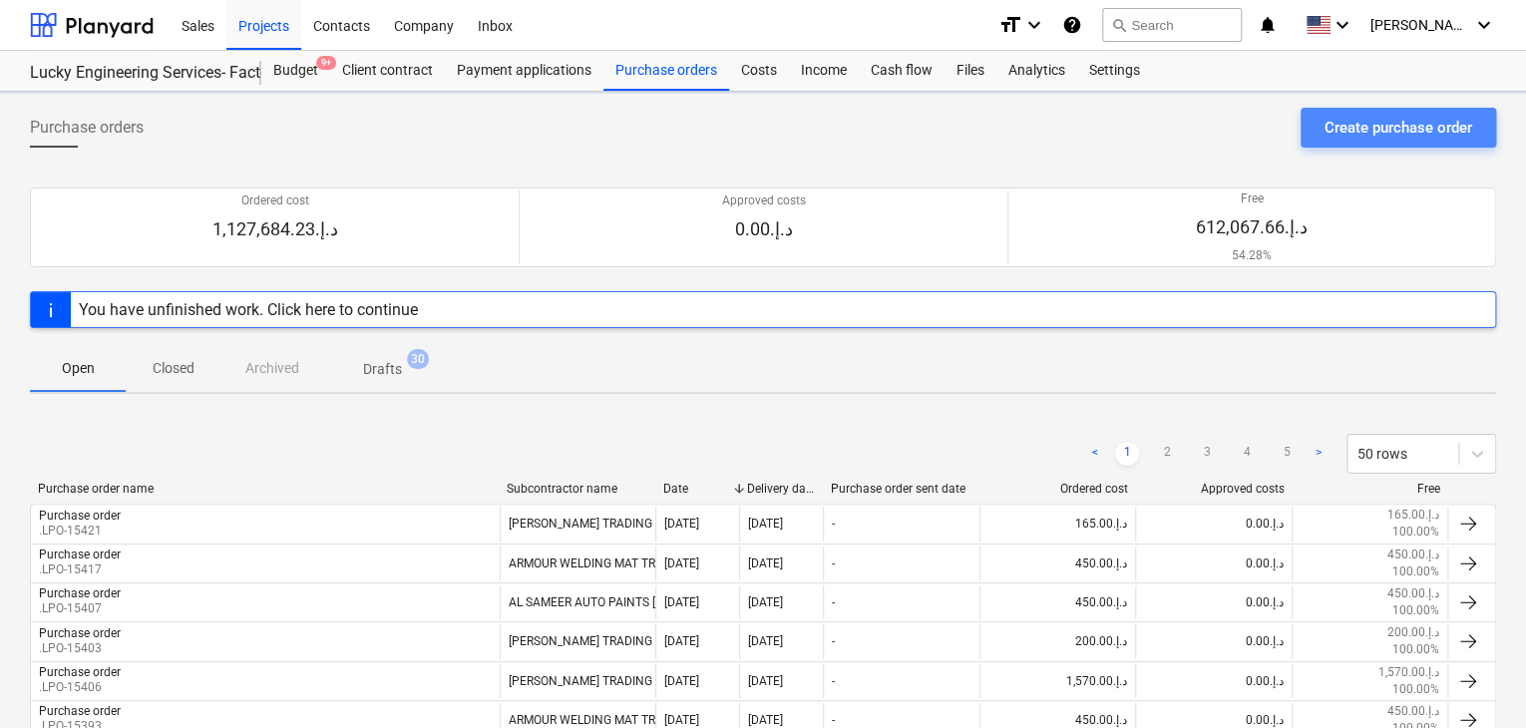
click at [1438, 122] on div "Create purchase order" at bounding box center [1399, 128] width 148 height 26
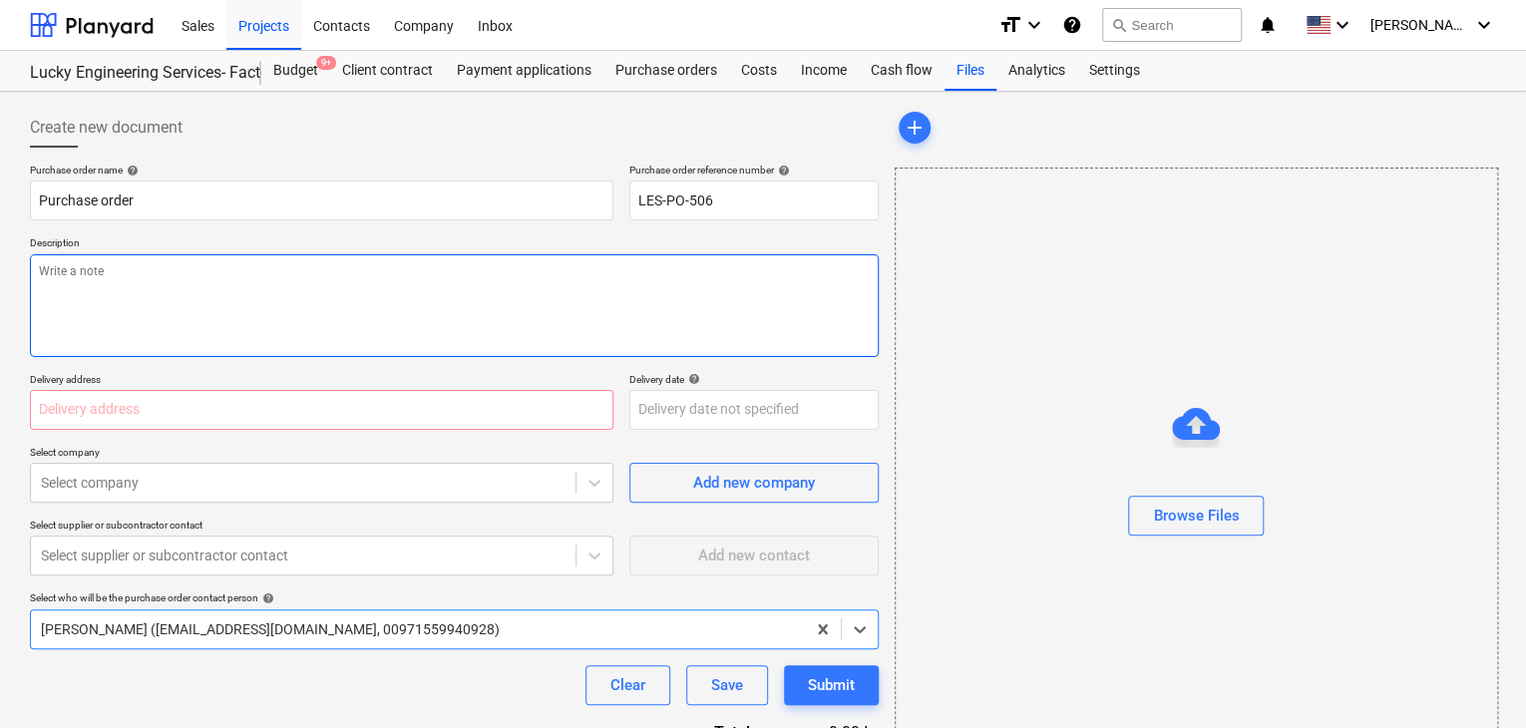
click at [734, 276] on textarea at bounding box center [454, 305] width 849 height 103
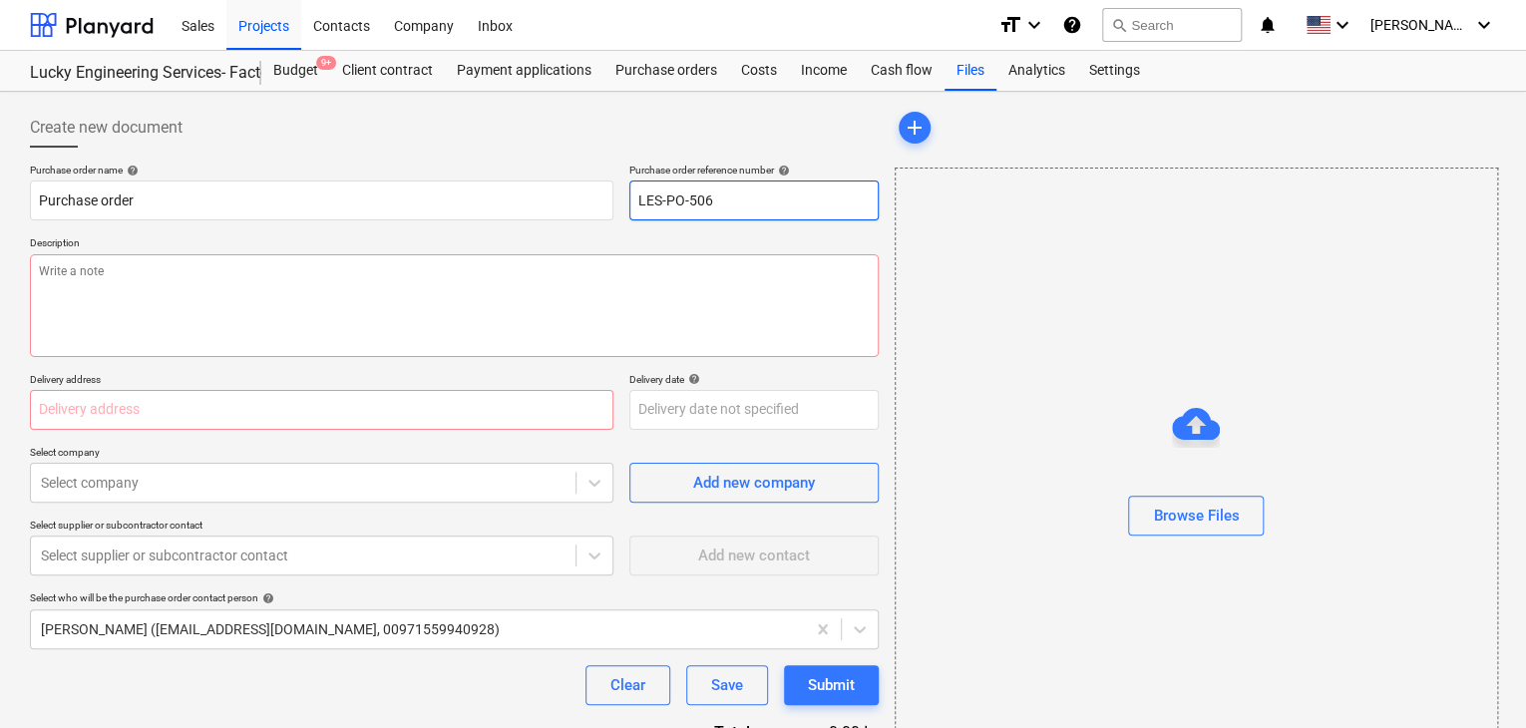
drag, startPoint x: 720, startPoint y: 194, endPoint x: 616, endPoint y: 197, distance: 104.8
click at [616, 197] on div "Purchase order name help Purchase order Purchase order reference number help LE…" at bounding box center [454, 192] width 849 height 57
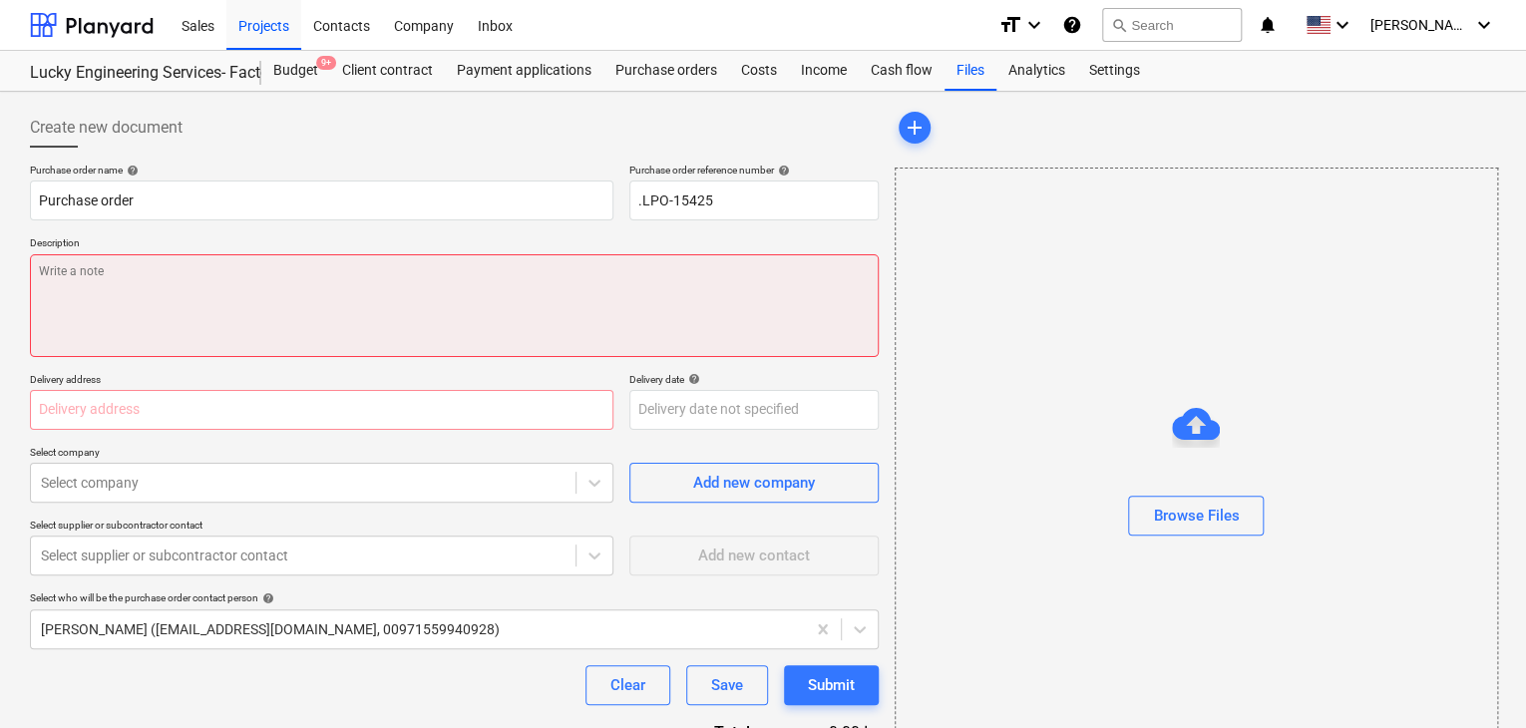
click at [272, 308] on textarea at bounding box center [454, 305] width 849 height 103
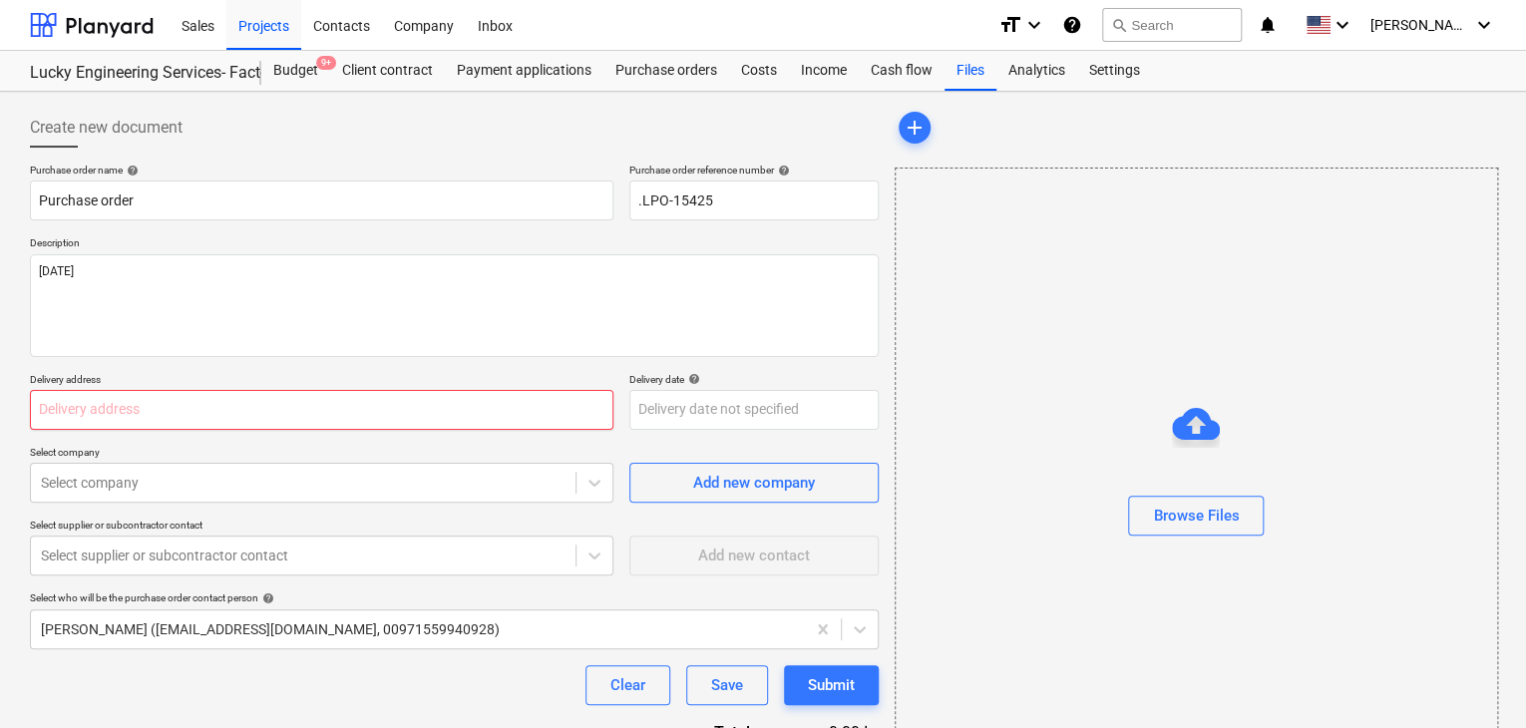
click at [157, 405] on input "text" at bounding box center [322, 410] width 584 height 40
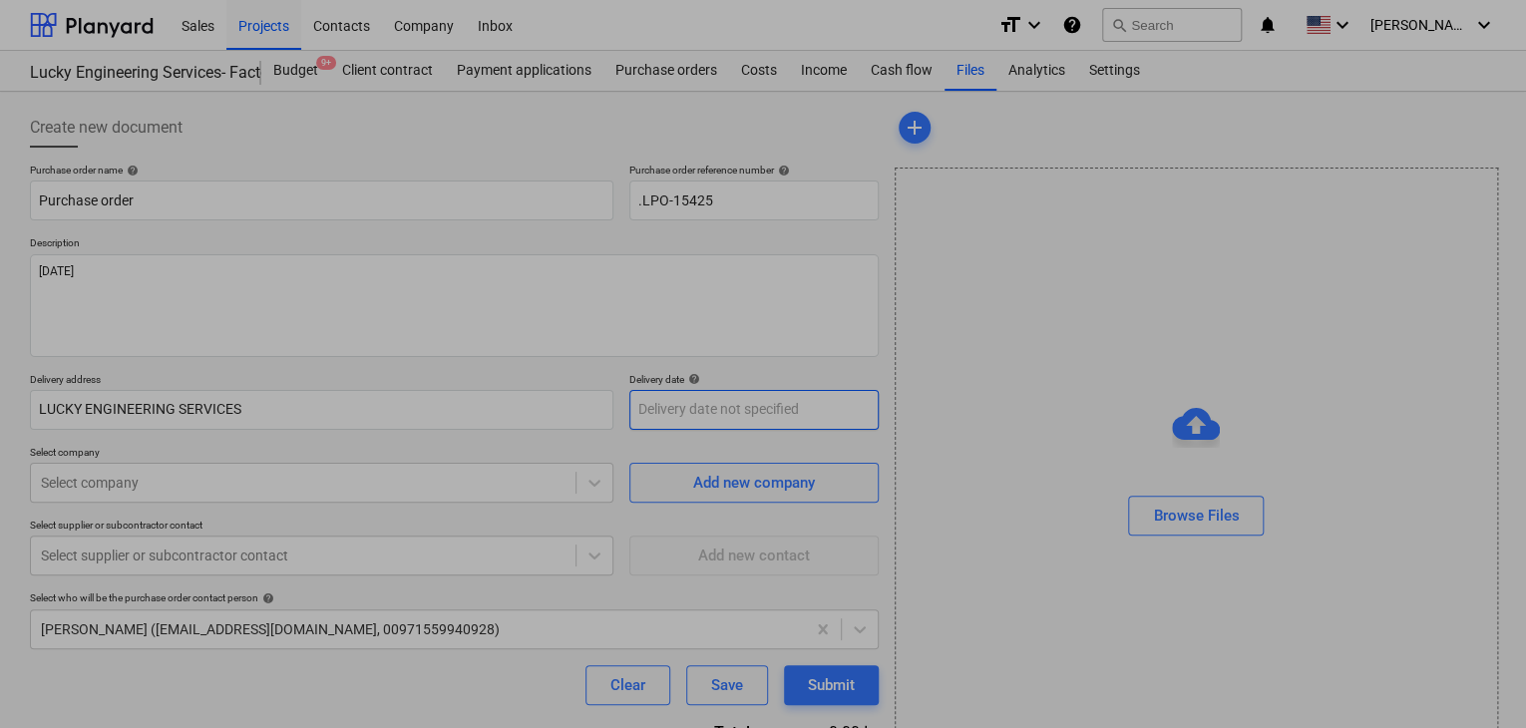
drag, startPoint x: 658, startPoint y: 424, endPoint x: 562, endPoint y: 468, distance: 106.3
click at [655, 424] on body "Sales Projects Contacts Company Inbox format_size keyboard_arrow_down help sear…" at bounding box center [763, 364] width 1526 height 728
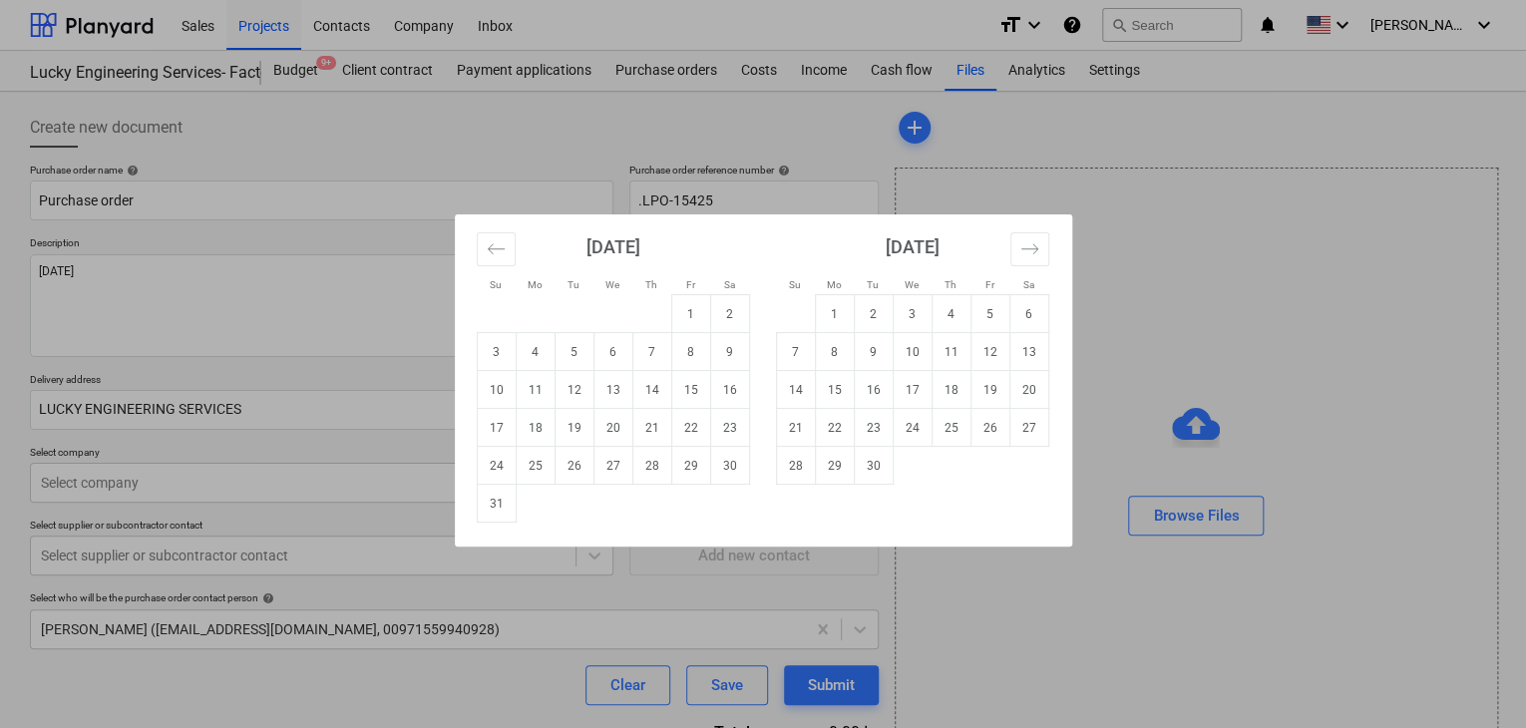
drag, startPoint x: 504, startPoint y: 505, endPoint x: 247, endPoint y: 507, distance: 256.4
click at [501, 505] on td "31" at bounding box center [496, 504] width 39 height 38
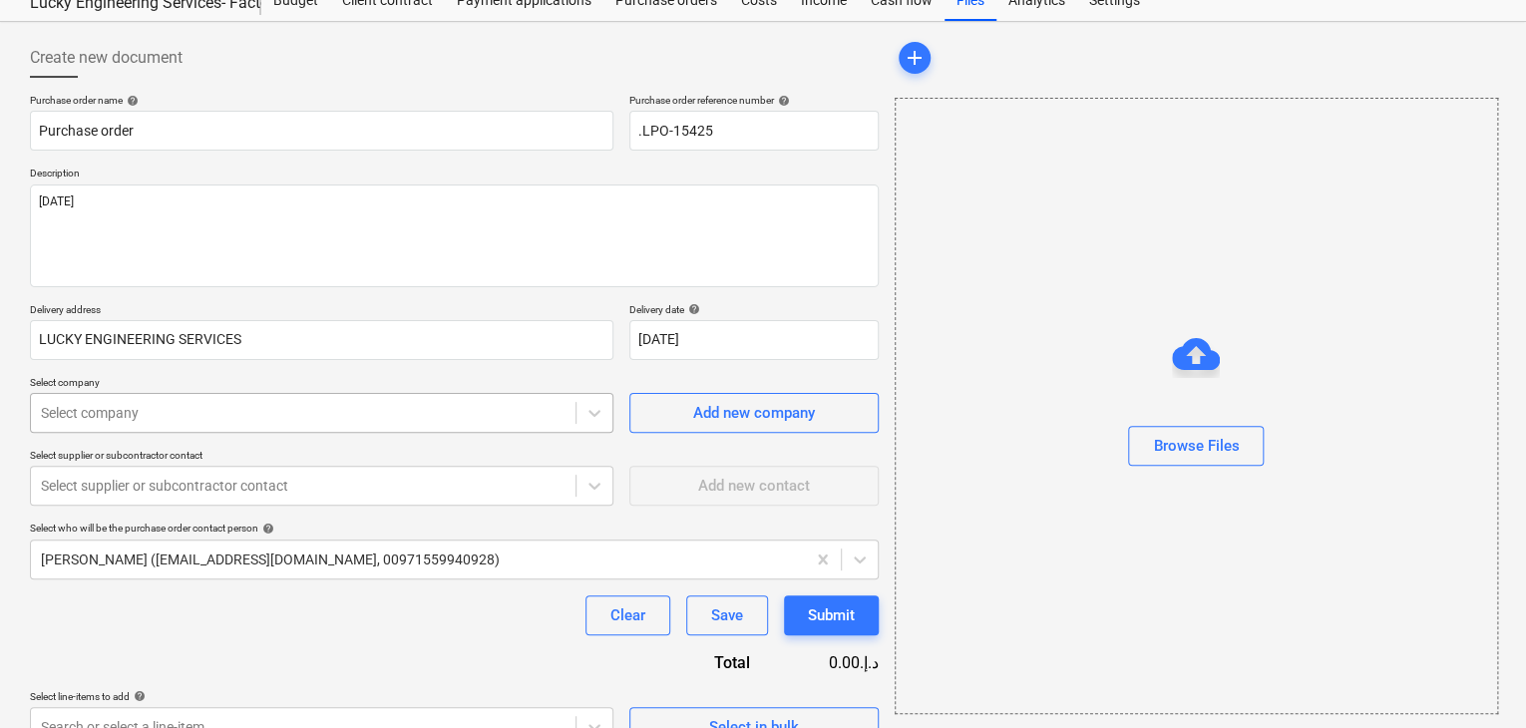
click at [243, 484] on body "Sales Projects Contacts Company Inbox format_size keyboard_arrow_down help sear…" at bounding box center [763, 294] width 1526 height 728
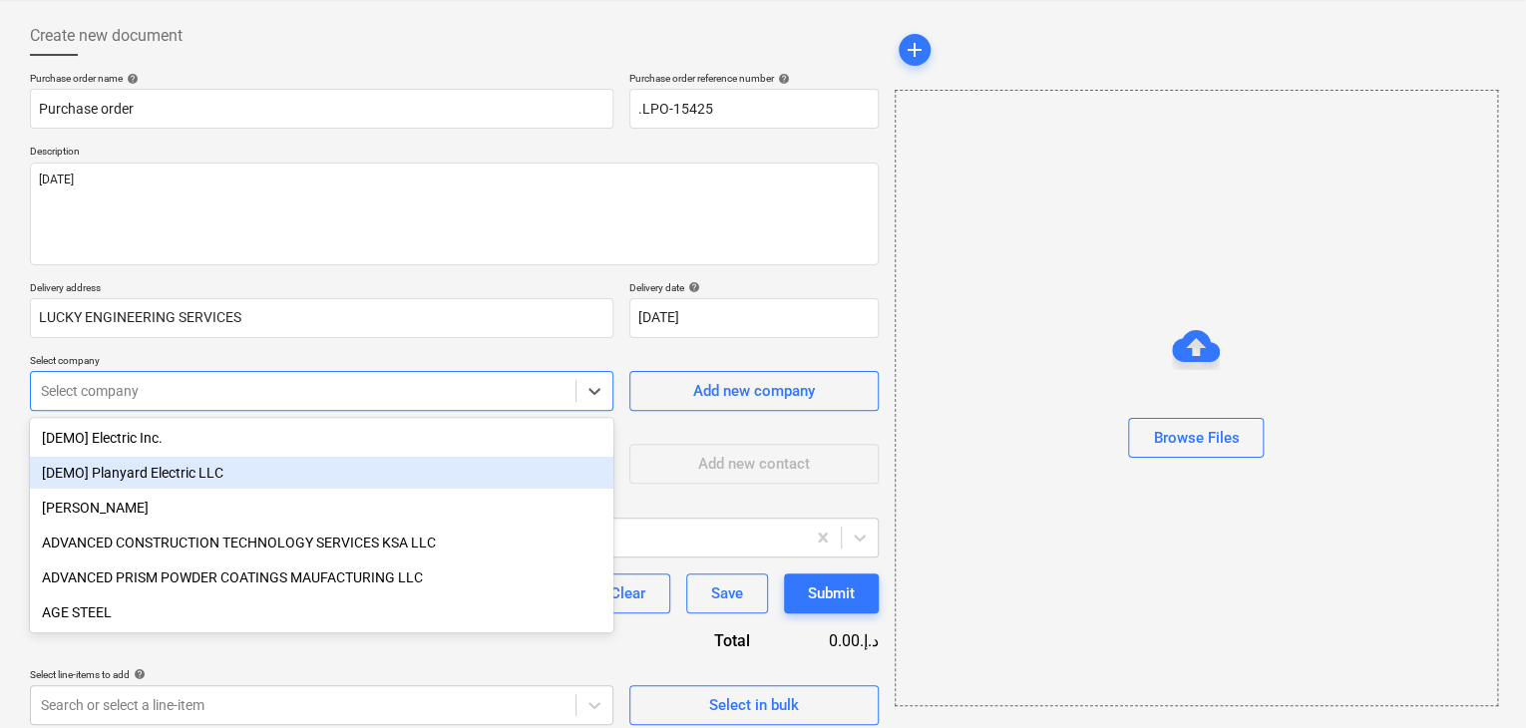
scroll to position [93, 0]
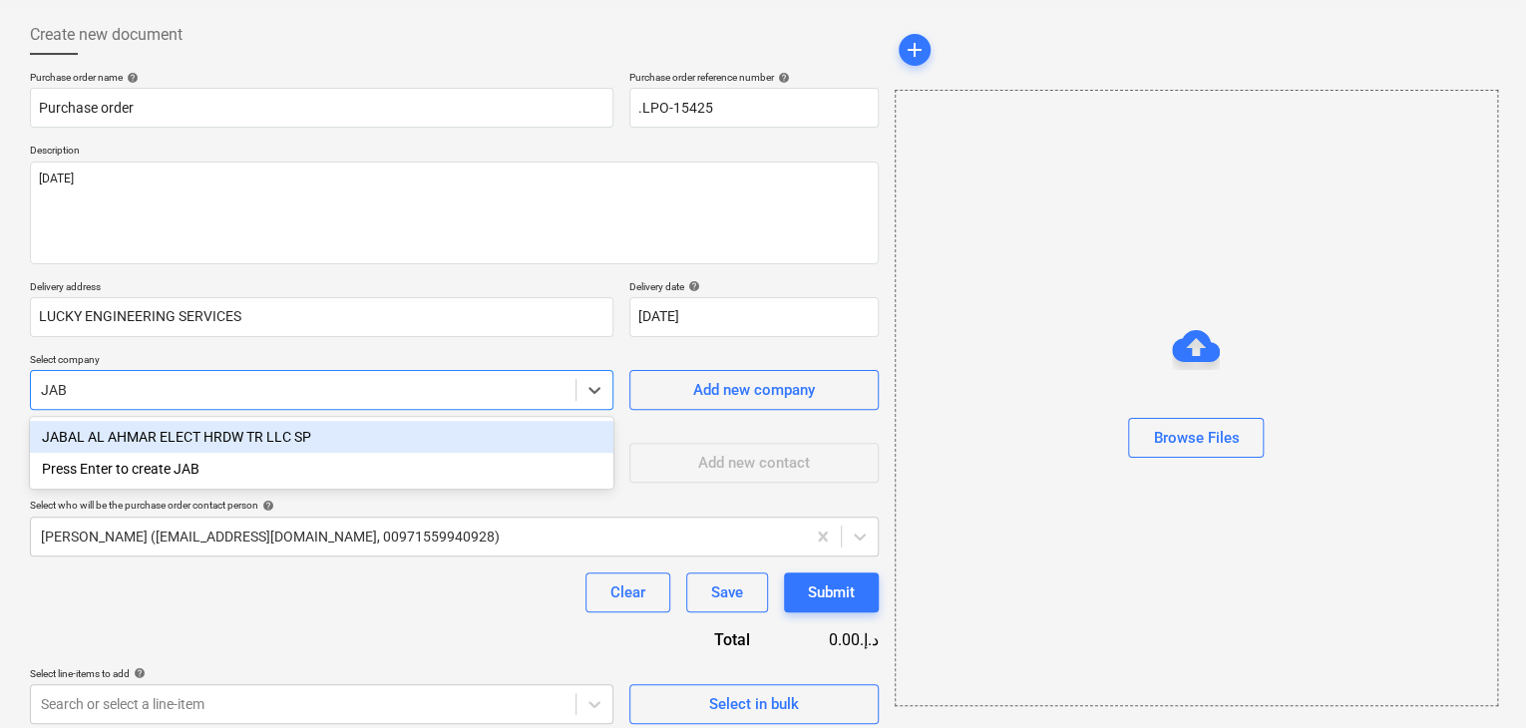
click at [267, 424] on div "JABAL AL AHMAR ELECT HRDW TR LLC SP" at bounding box center [322, 437] width 584 height 32
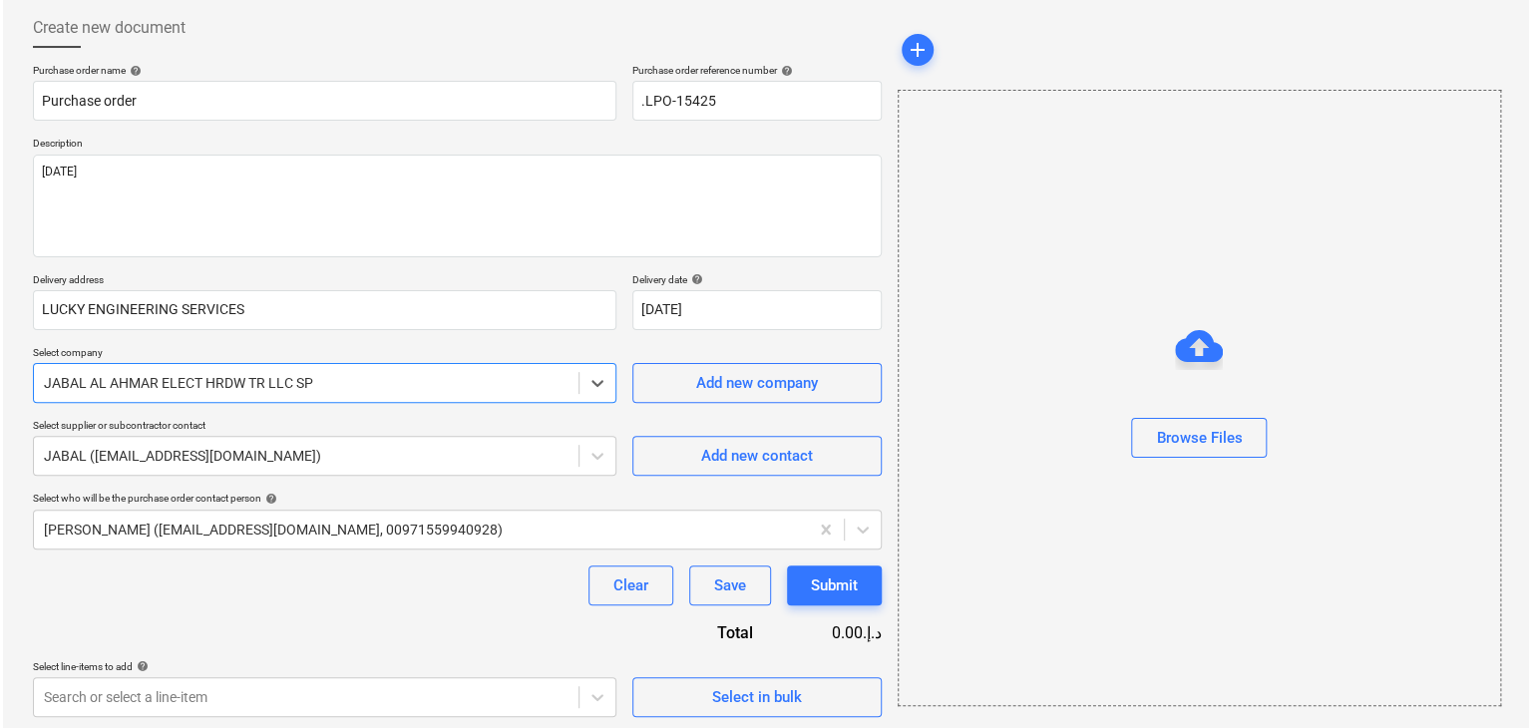
scroll to position [104, 0]
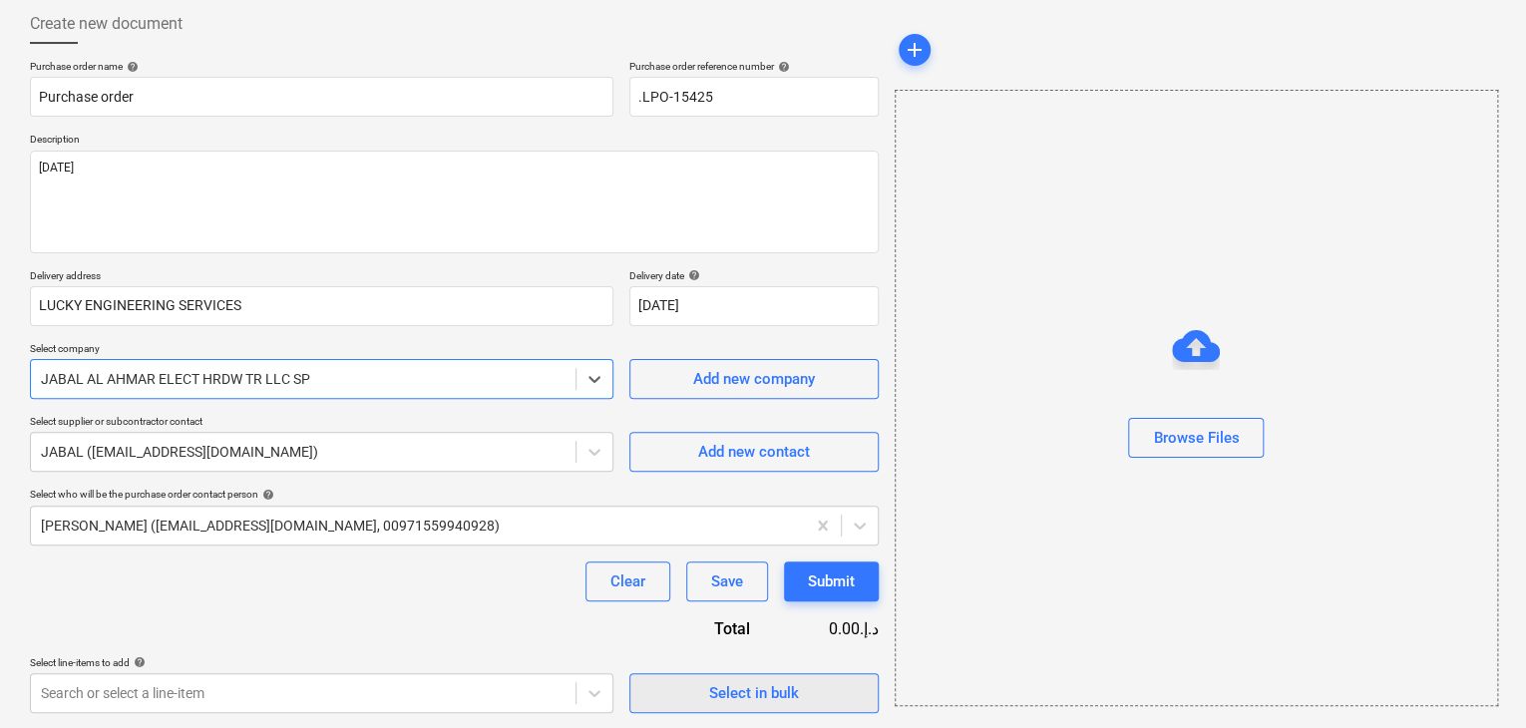
click at [669, 691] on span "Select in bulk" at bounding box center [754, 693] width 200 height 26
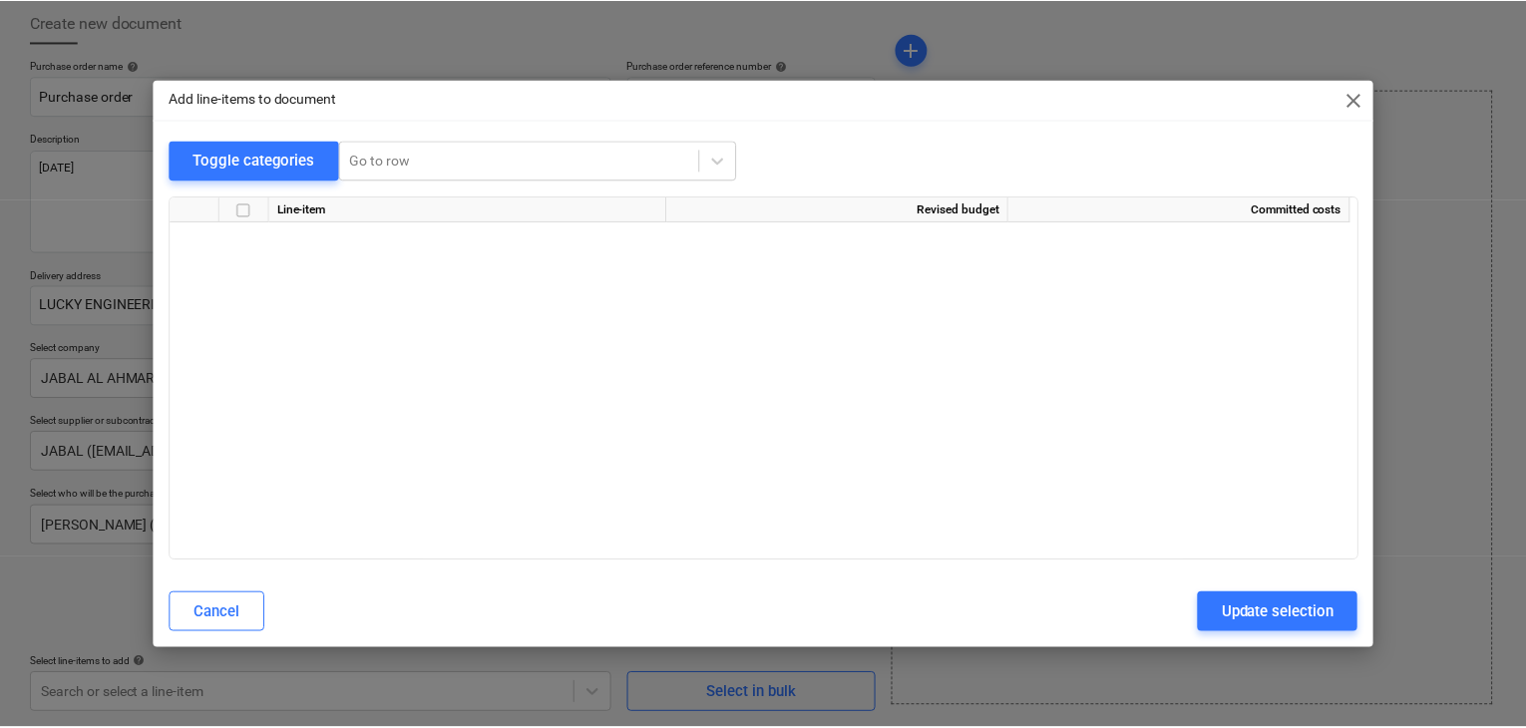
scroll to position [40068, 0]
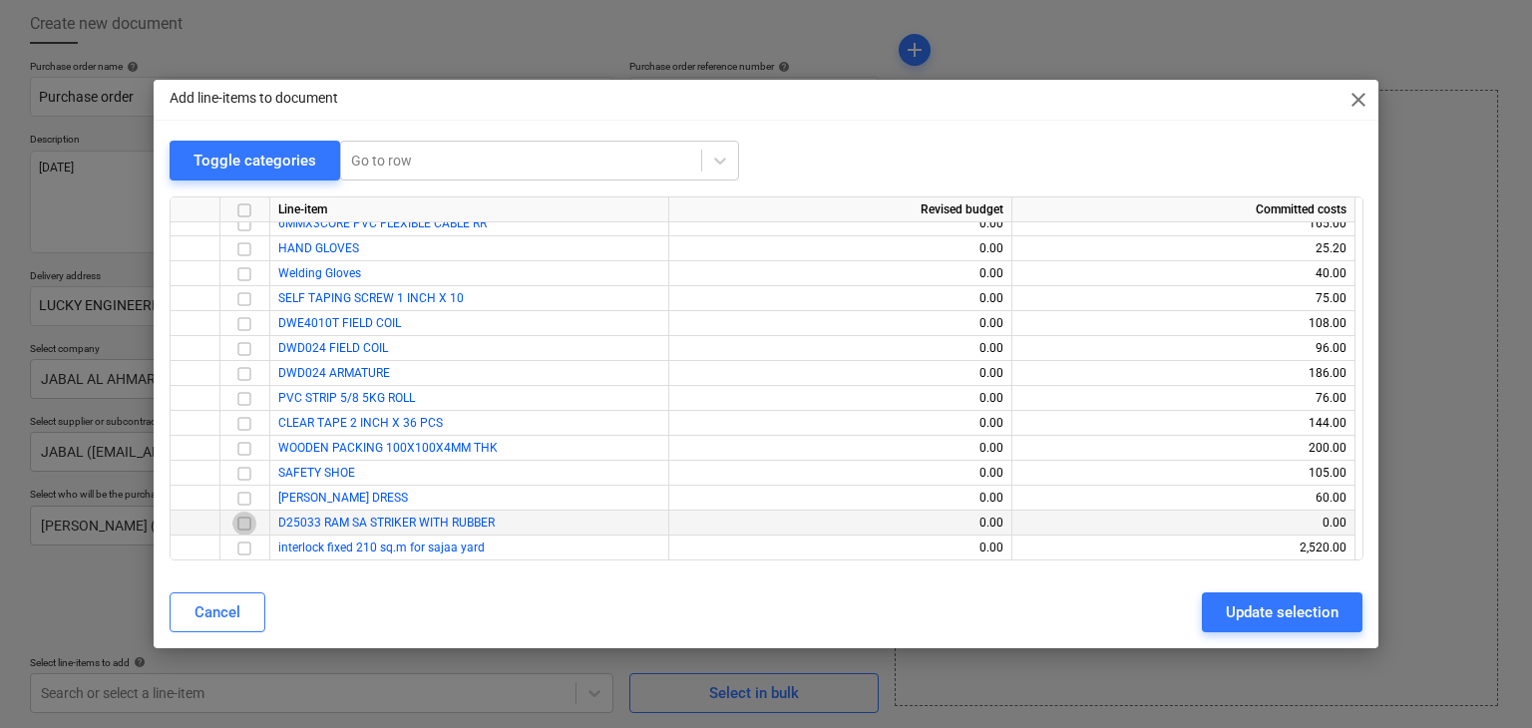
click at [249, 520] on input "checkbox" at bounding box center [244, 524] width 24 height 24
drag, startPoint x: 1237, startPoint y: 600, endPoint x: 763, endPoint y: 600, distance: 473.9
click at [1230, 601] on div "Update selection" at bounding box center [1282, 613] width 113 height 26
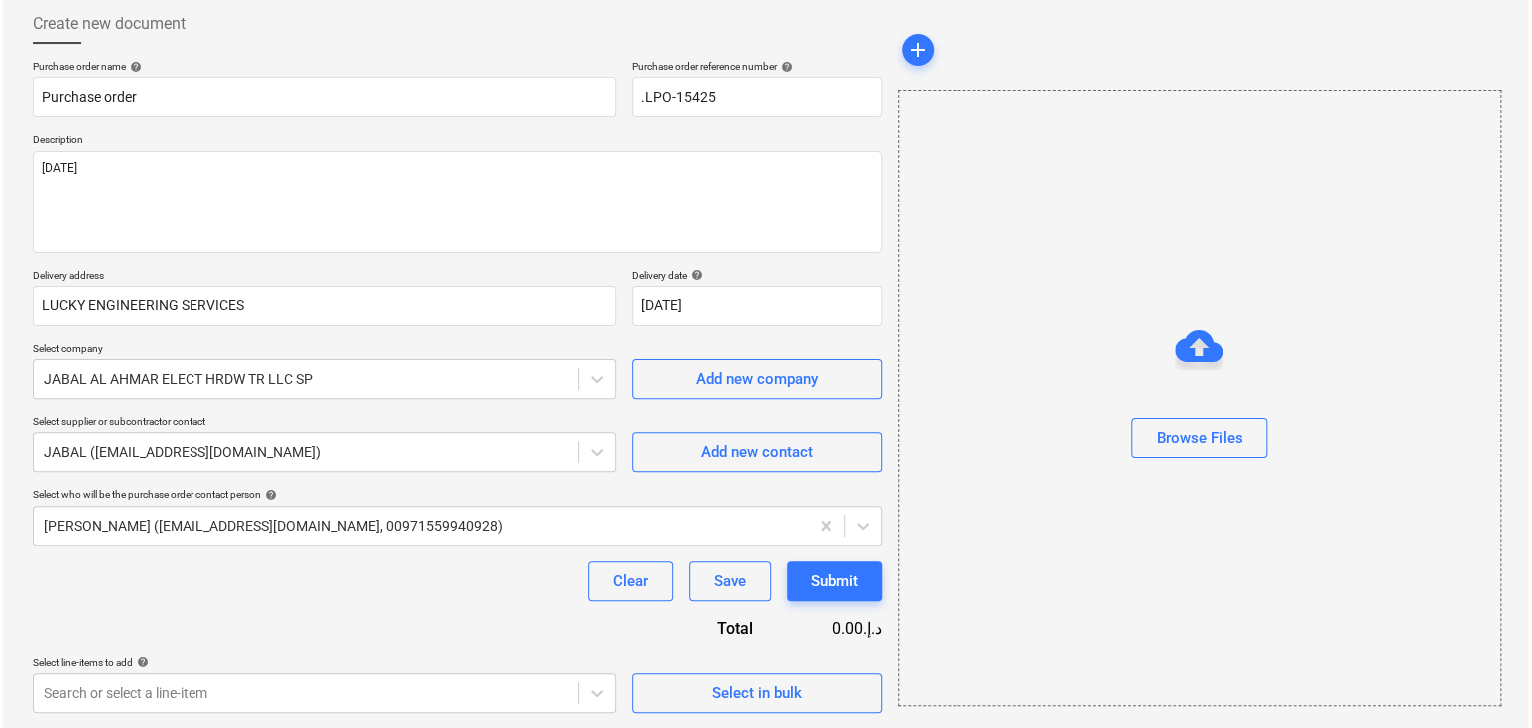
scroll to position [291, 0]
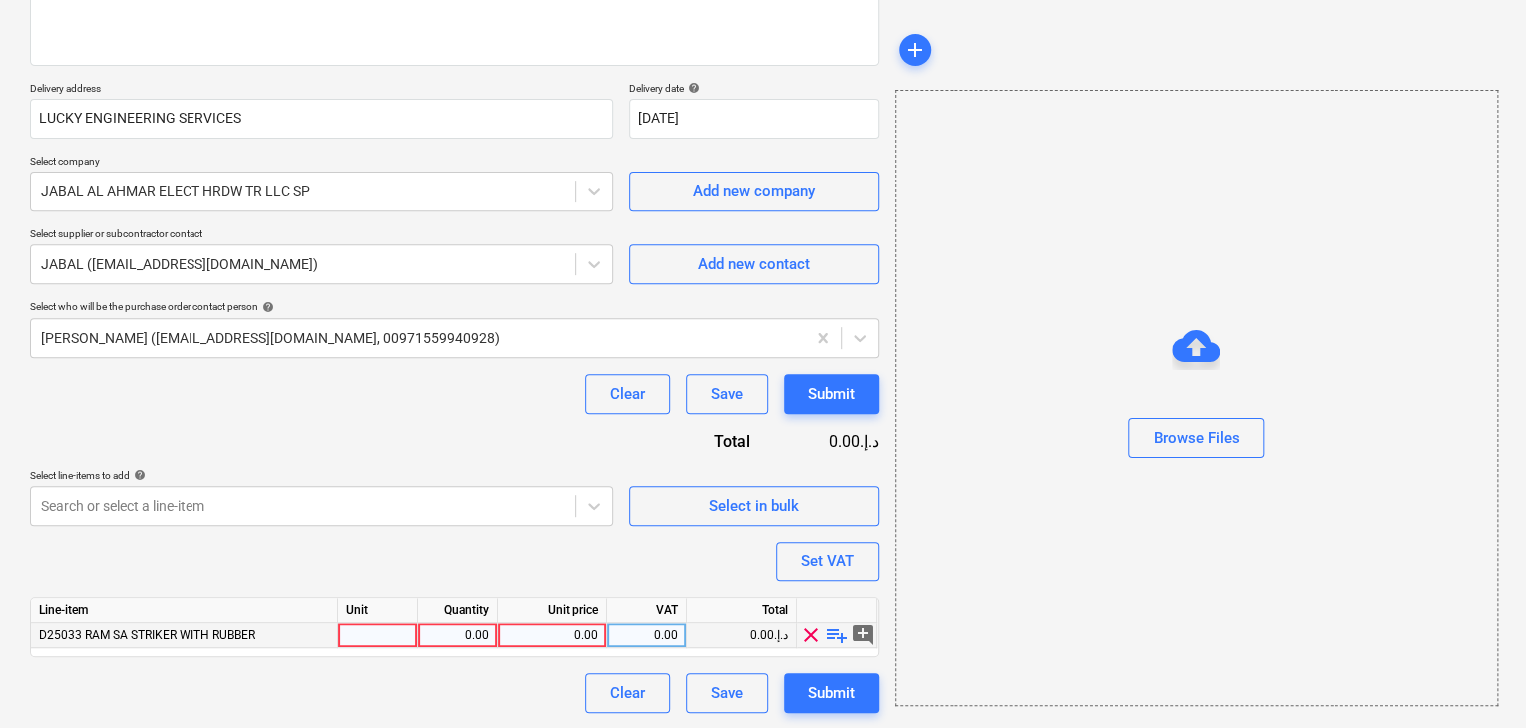
click at [366, 628] on div at bounding box center [378, 636] width 80 height 25
click at [459, 645] on div "0.00" at bounding box center [457, 636] width 63 height 25
click at [559, 634] on div "0.00" at bounding box center [552, 636] width 93 height 25
drag, startPoint x: 1050, startPoint y: 564, endPoint x: 883, endPoint y: 560, distance: 166.7
click at [1042, 564] on div "Browse Files" at bounding box center [1197, 398] width 604 height 617
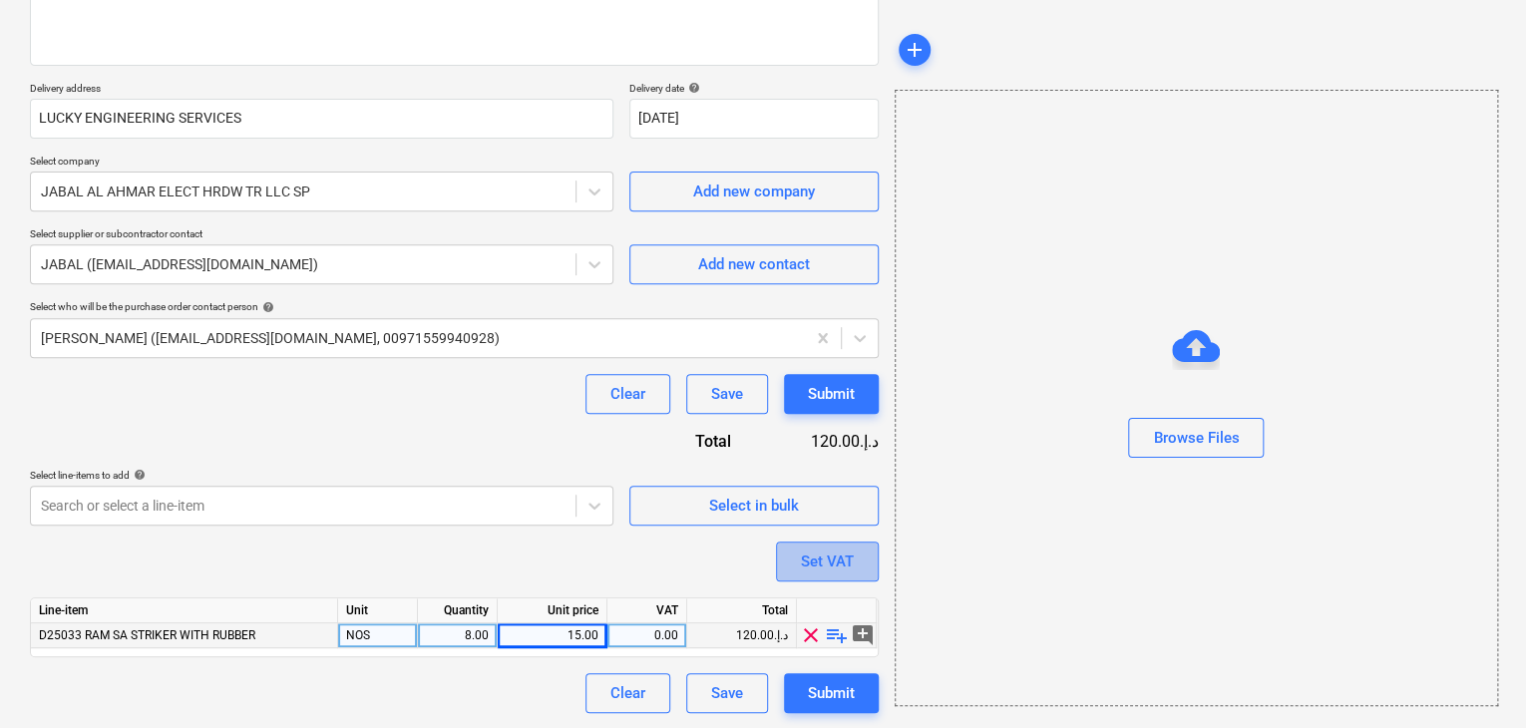
click at [821, 560] on div "Set VAT" at bounding box center [827, 562] width 53 height 26
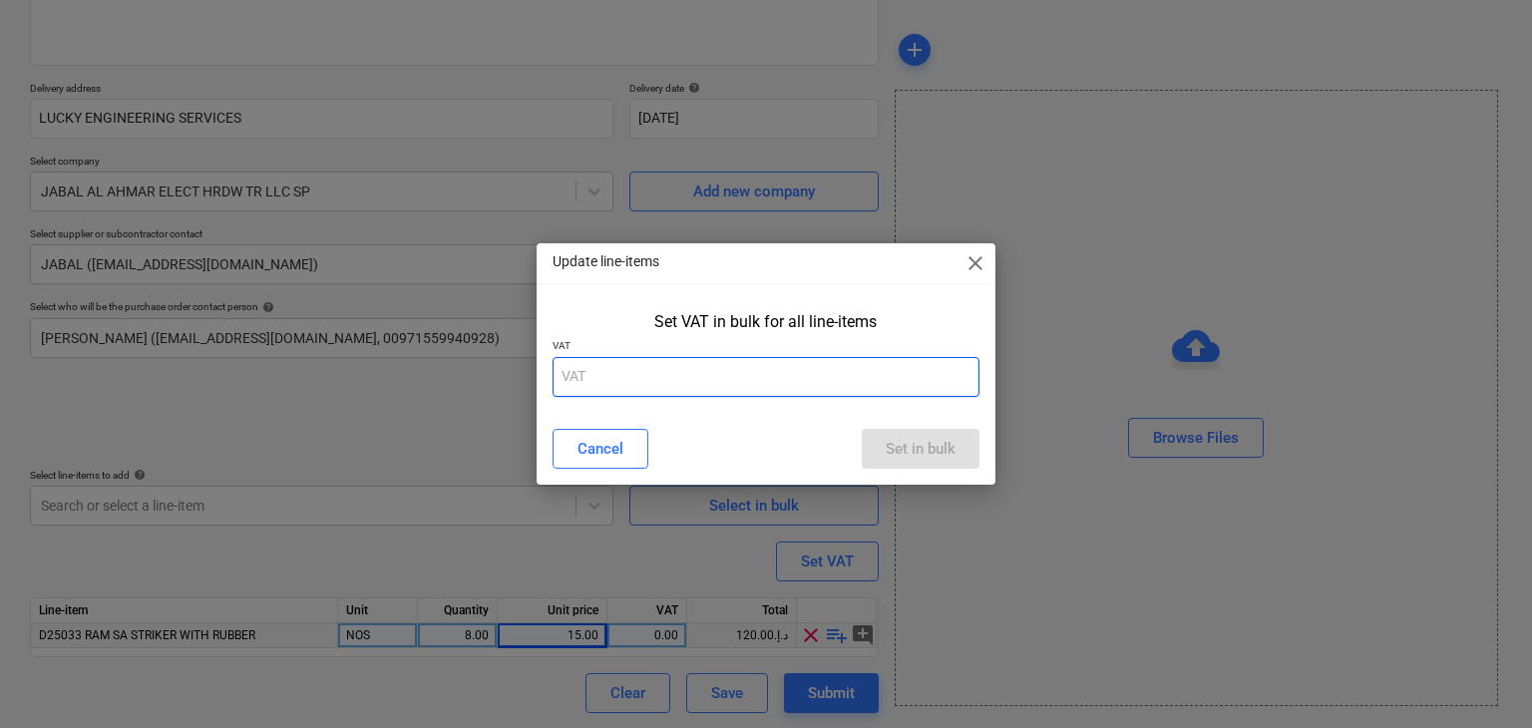
drag, startPoint x: 663, startPoint y: 373, endPoint x: 654, endPoint y: 382, distance: 12.7
click at [661, 376] on input "text" at bounding box center [767, 377] width 428 height 40
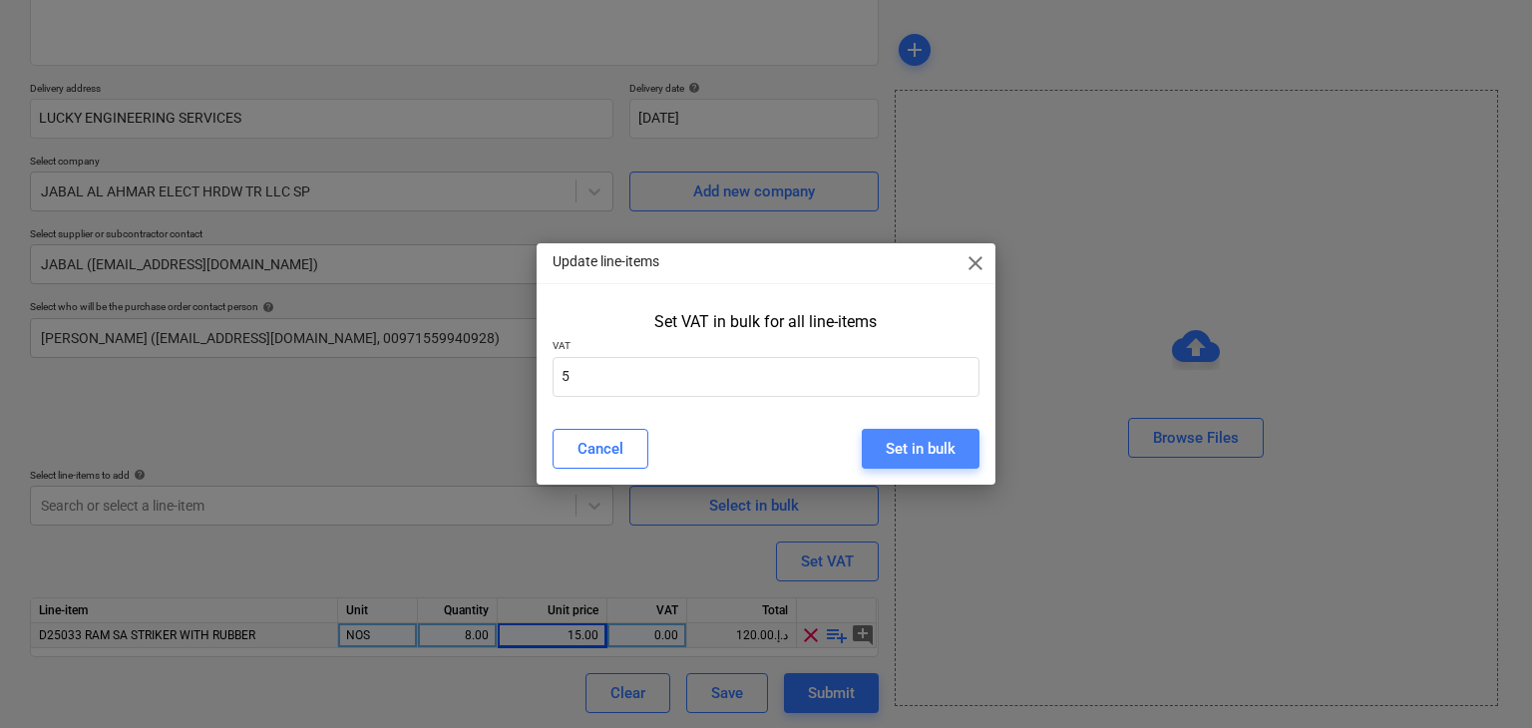
click at [962, 455] on button "Set in bulk" at bounding box center [921, 449] width 118 height 40
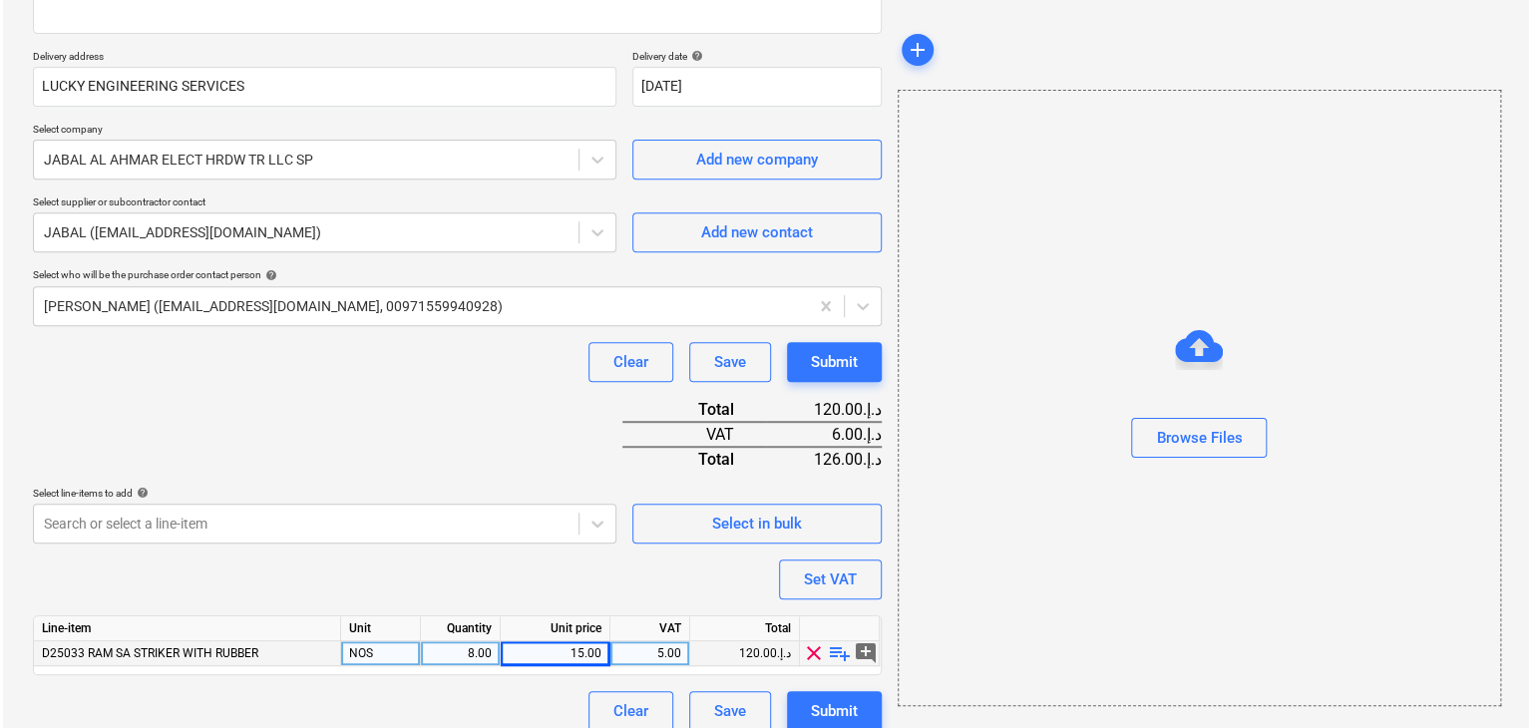
scroll to position [341, 0]
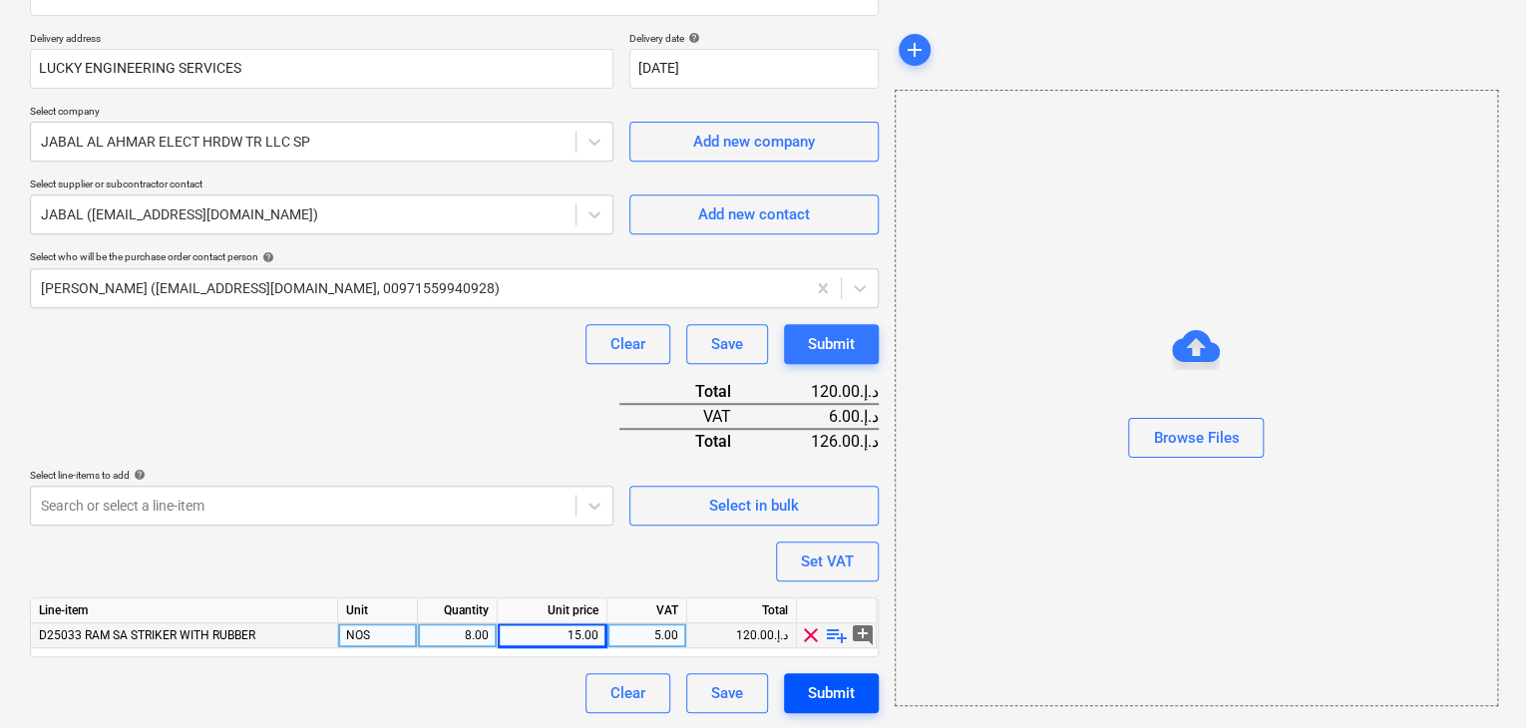
click at [823, 699] on div "Submit" at bounding box center [831, 693] width 47 height 26
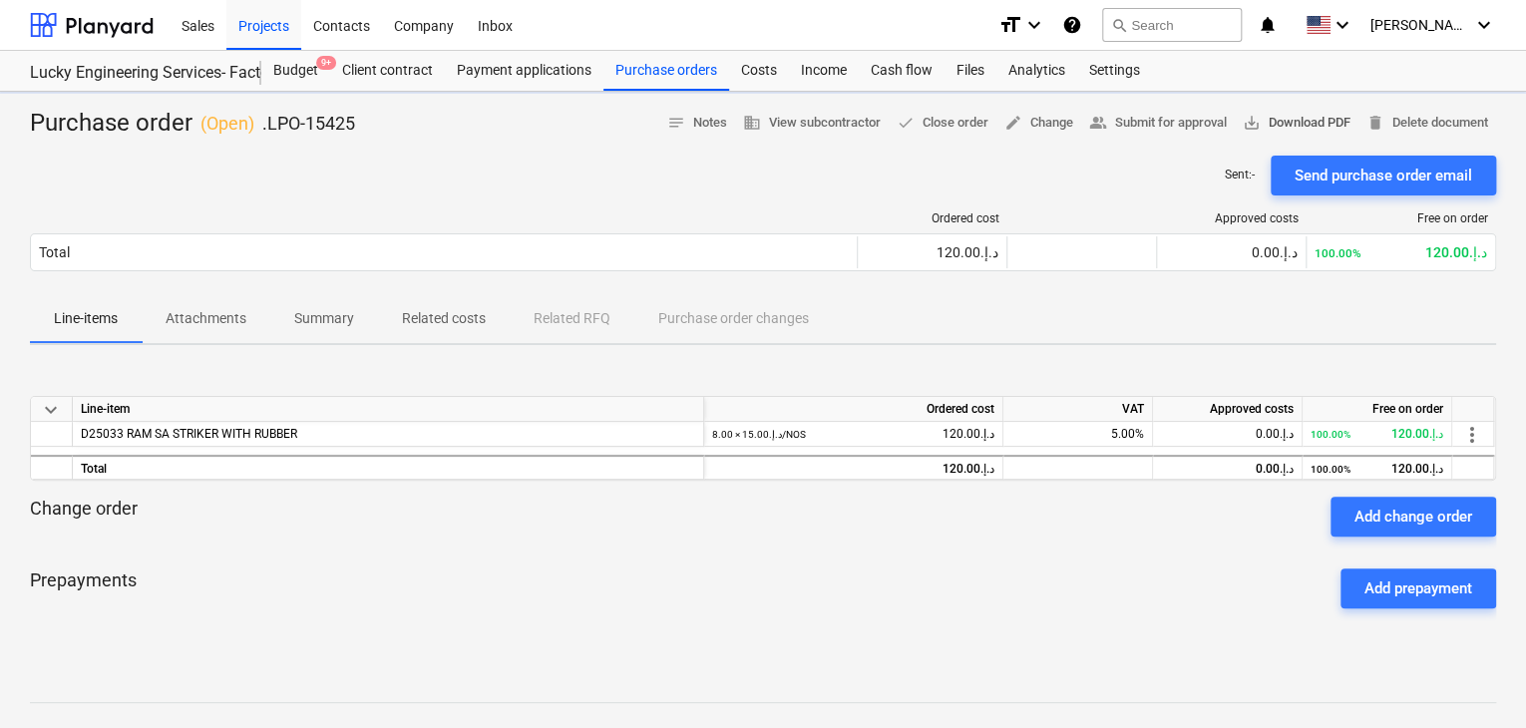
click at [1305, 114] on span "save_alt Download PDF" at bounding box center [1297, 123] width 108 height 23
click at [267, 21] on div "Projects" at bounding box center [263, 24] width 75 height 51
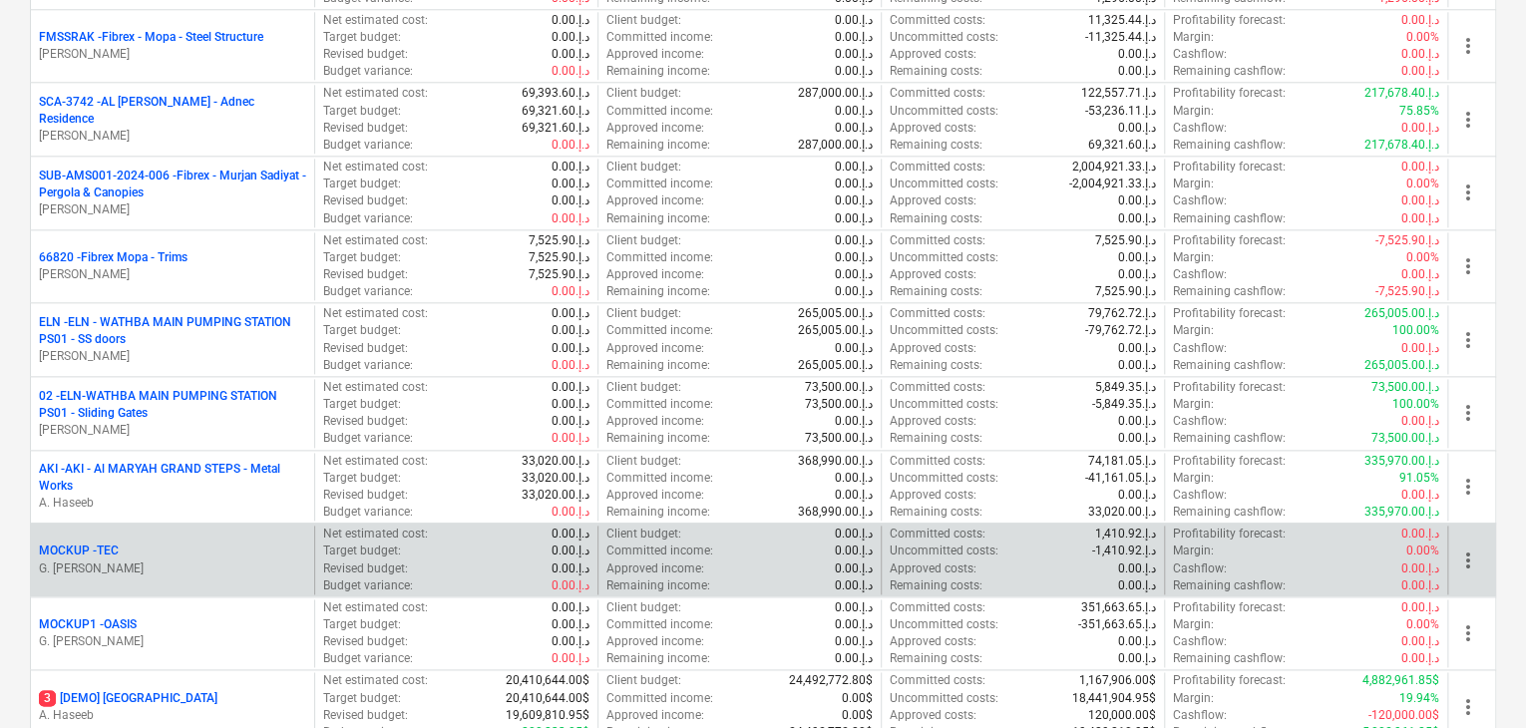
scroll to position [998, 0]
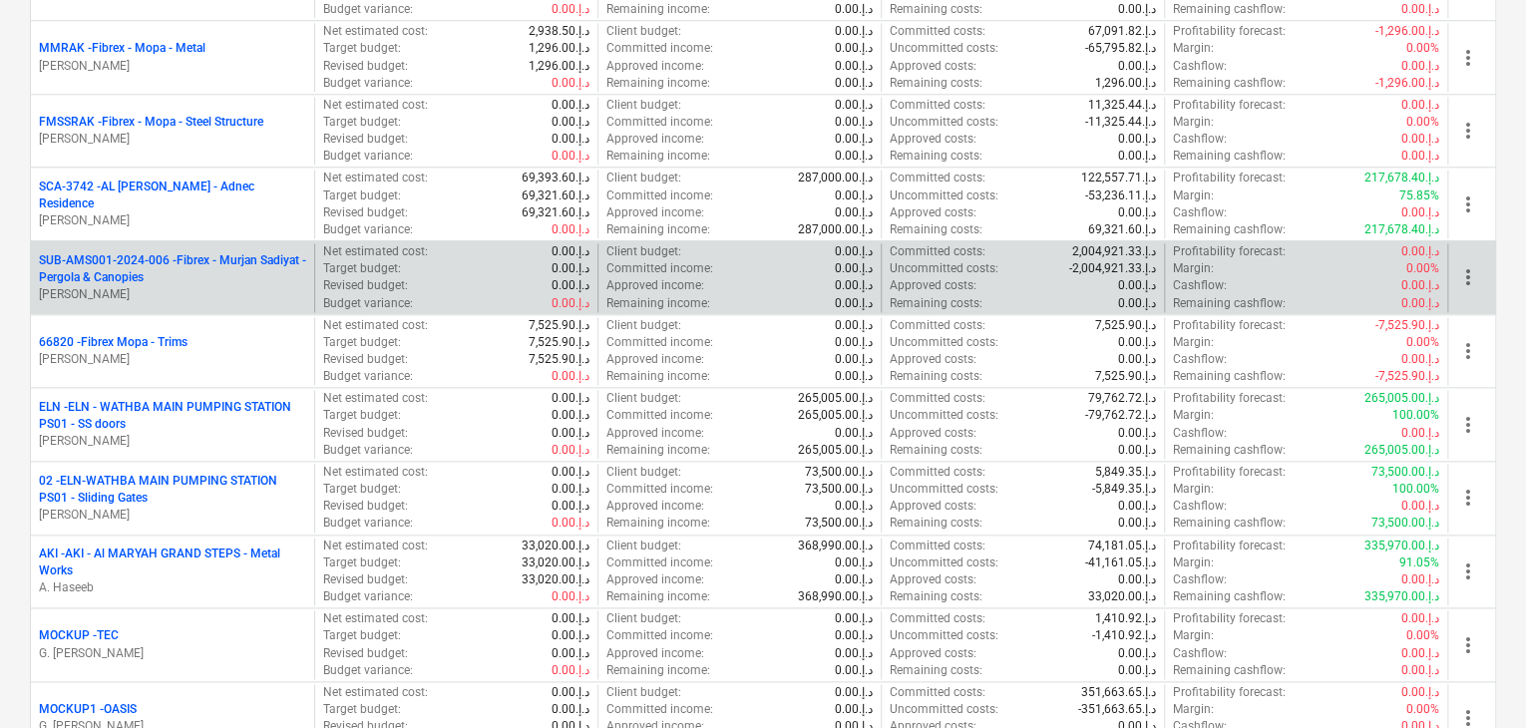
click at [211, 263] on p "SUB-AMS001-2024-006 - Fibrex - Murjan Sadiyat - Pergola & Canopies" at bounding box center [172, 269] width 267 height 34
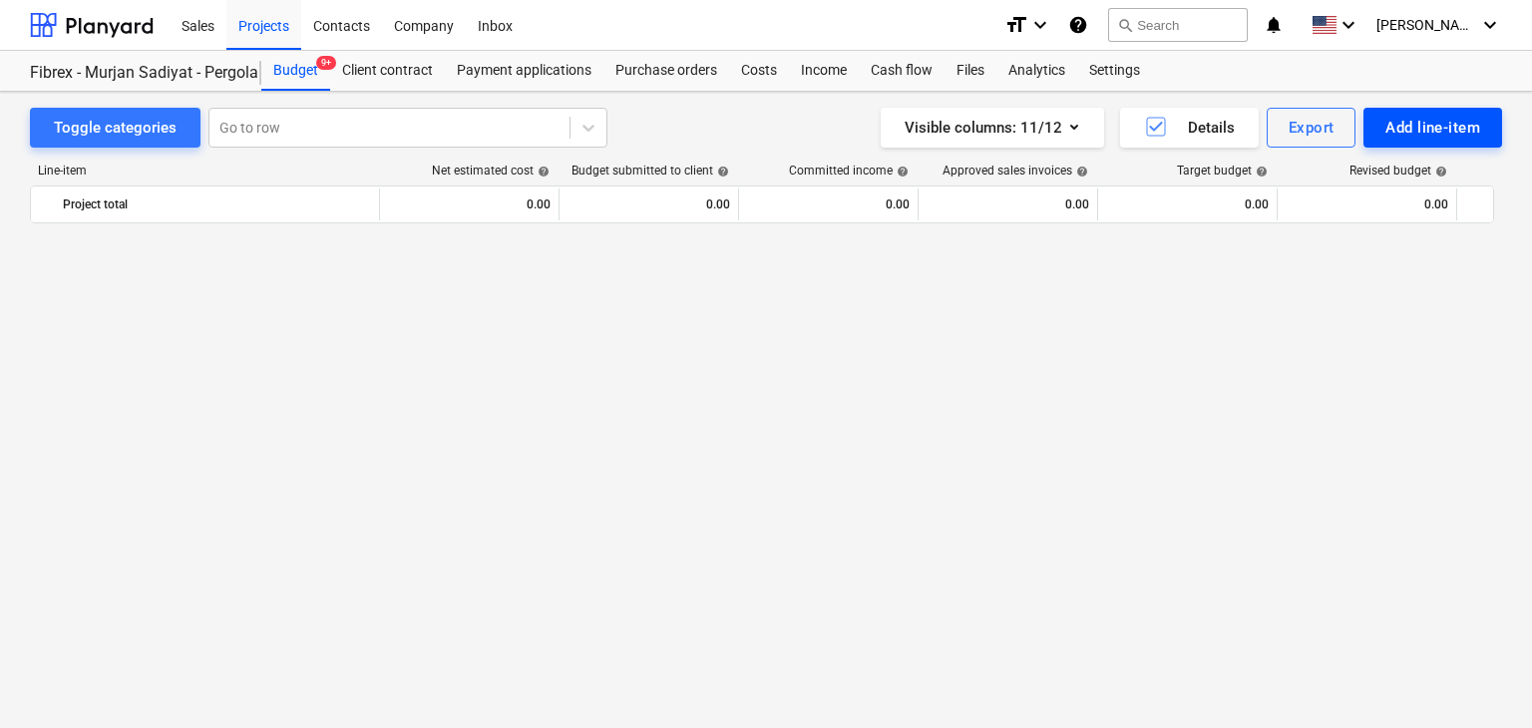
click at [1425, 128] on div "Add line-item" at bounding box center [1433, 128] width 95 height 26
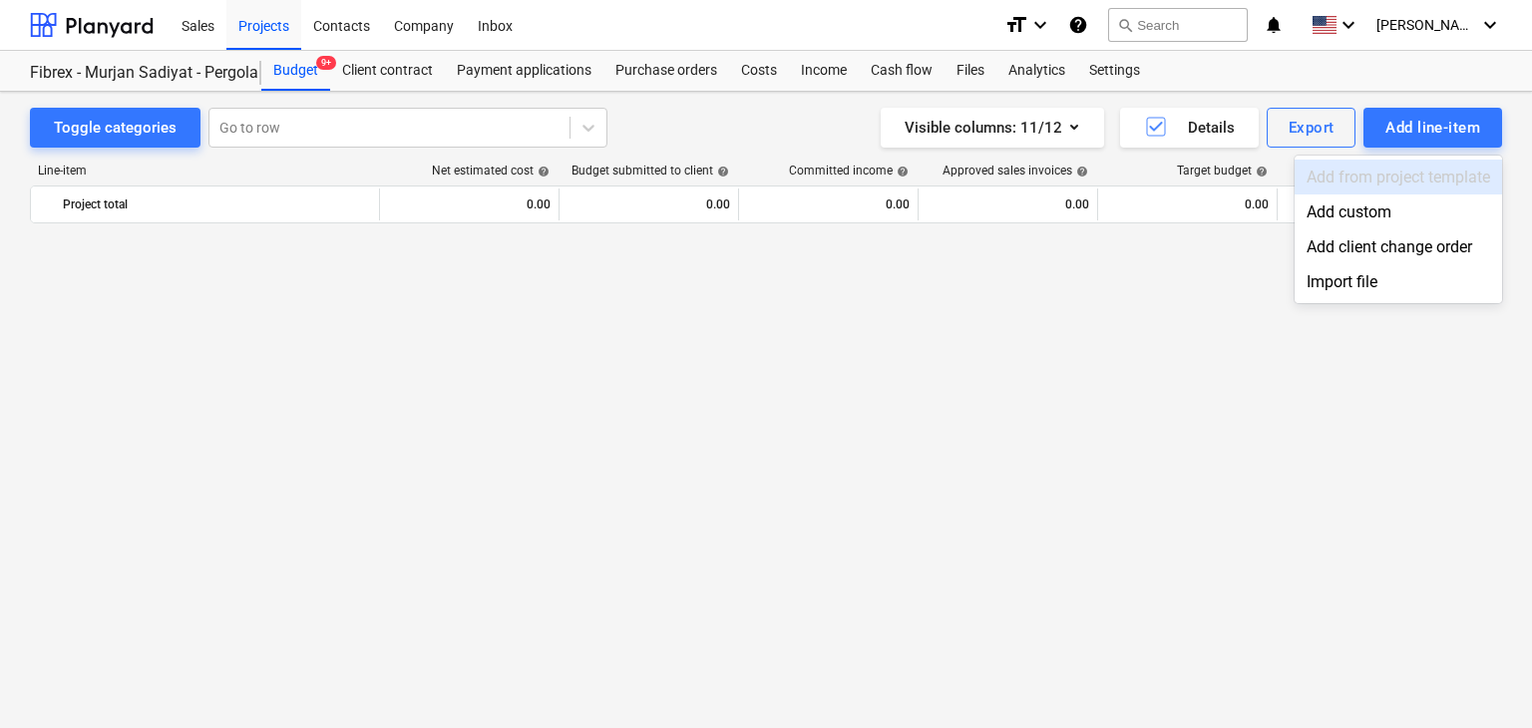
scroll to position [12925, 0]
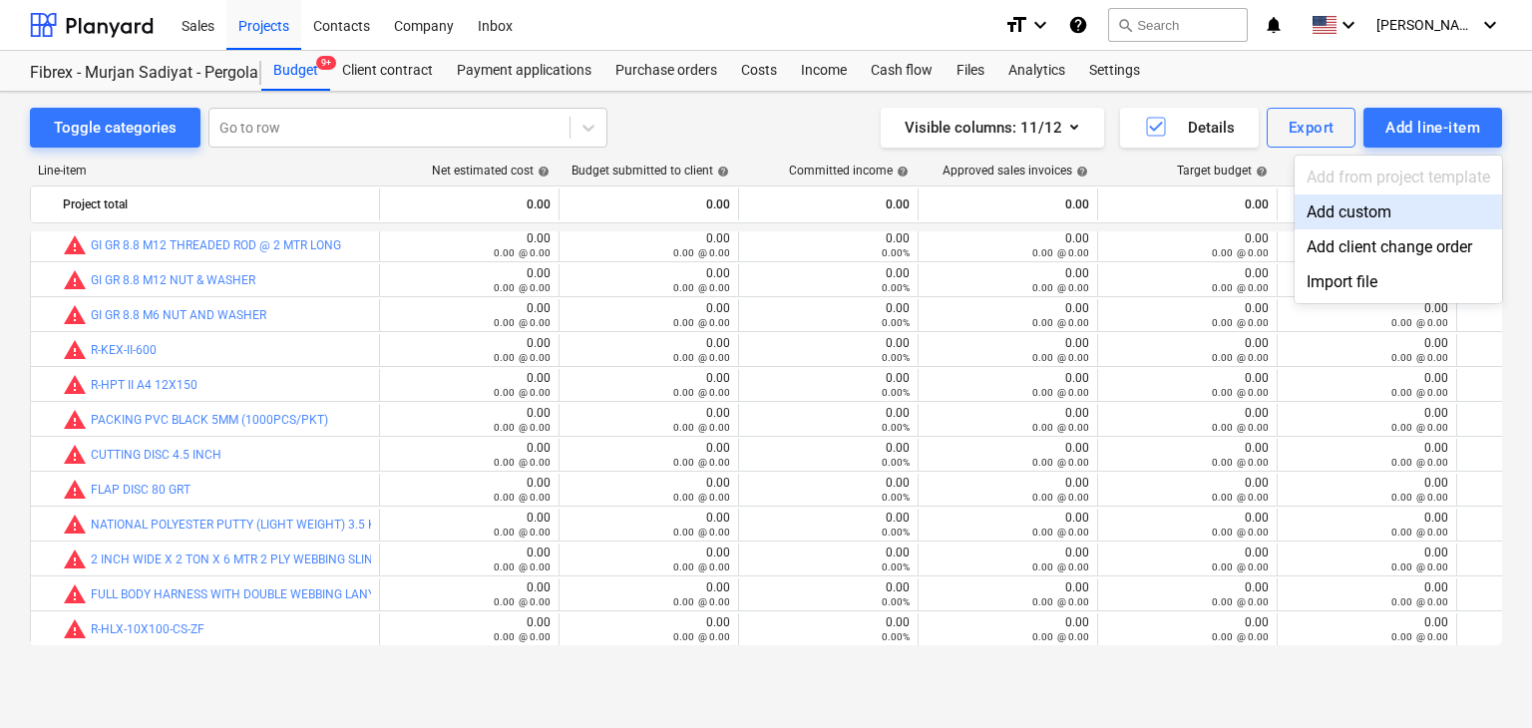
click at [1342, 209] on div "Add custom" at bounding box center [1399, 212] width 208 height 35
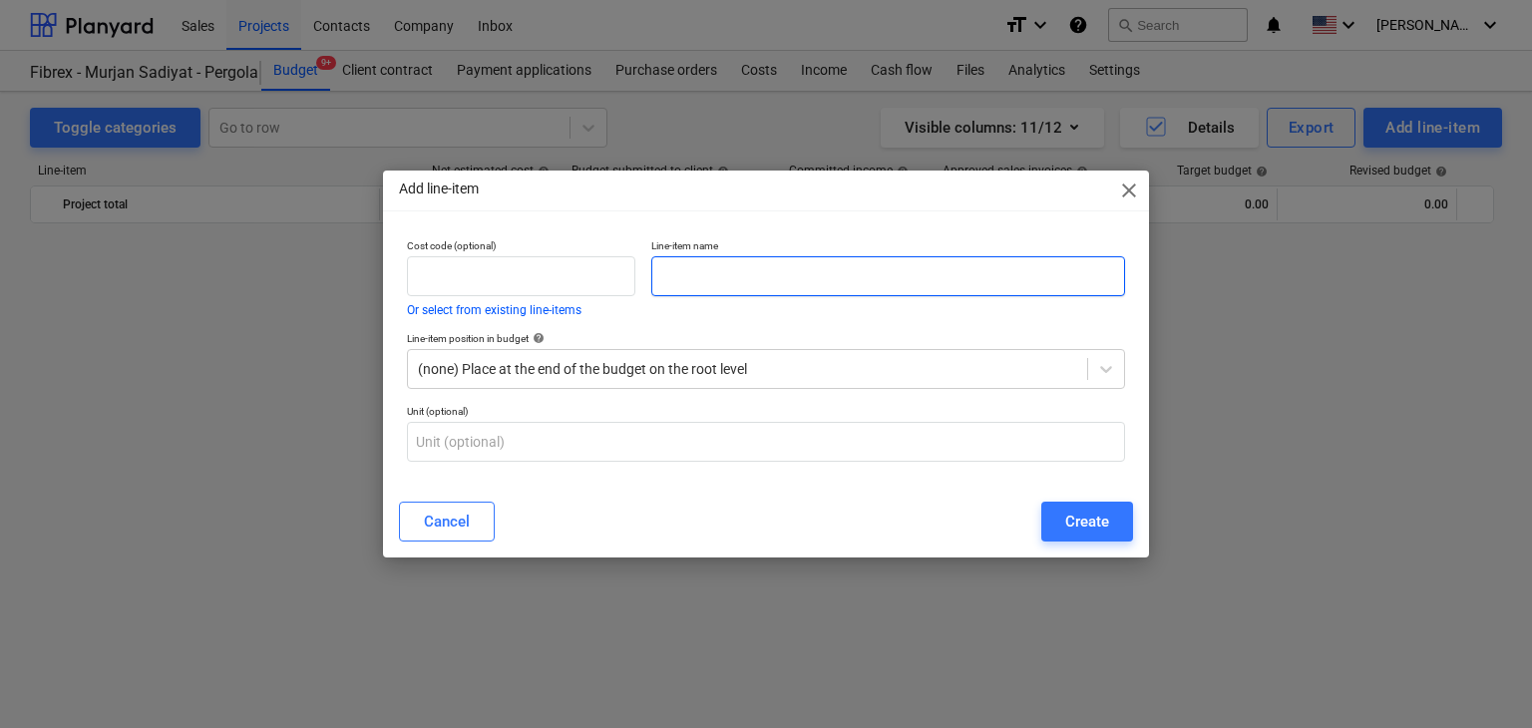
click at [776, 291] on input "text" at bounding box center [888, 276] width 474 height 40
paste input "ALUMINIUM RHS 200X100X2MM THK @ 6 MTR LENGTH"
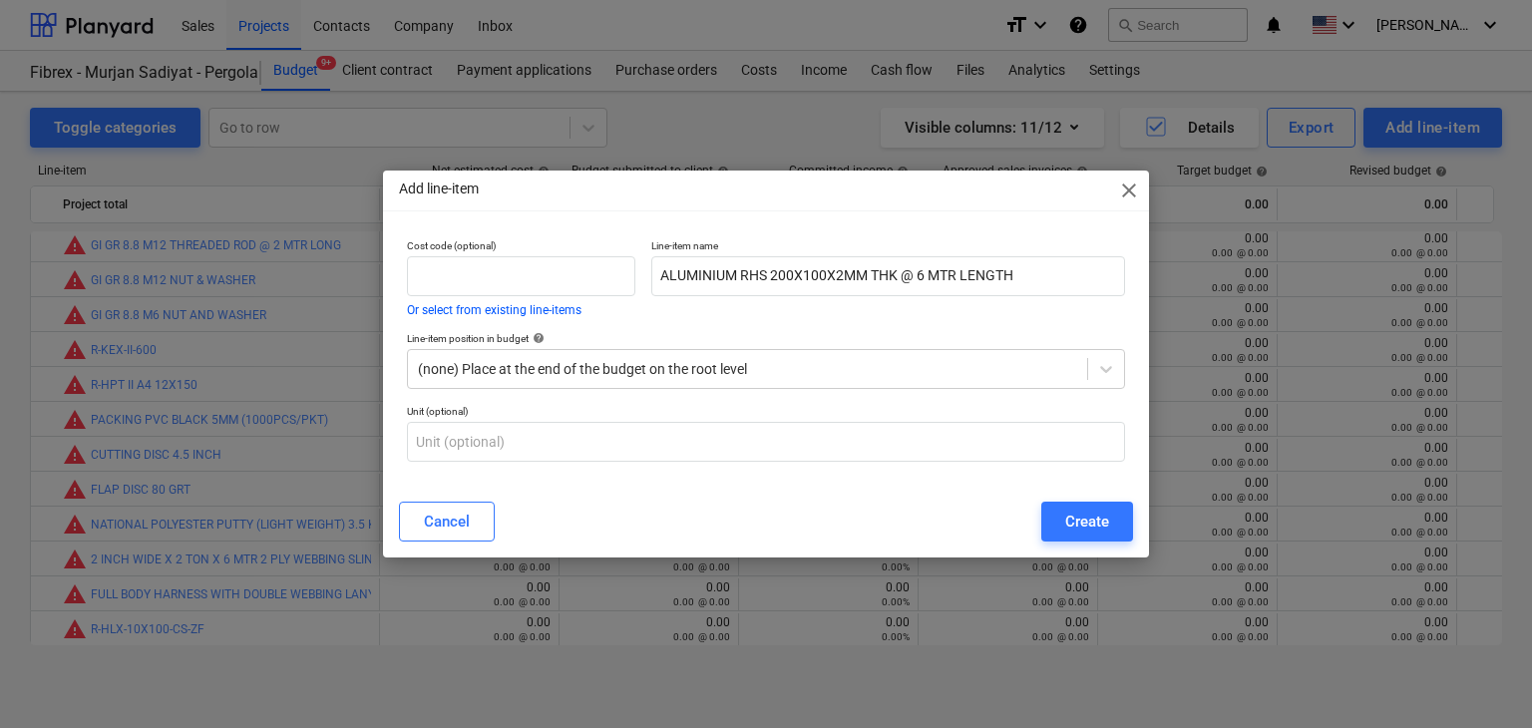
click at [1055, 500] on div "Cancel Create" at bounding box center [766, 522] width 758 height 56
click at [1066, 517] on div "Create" at bounding box center [1088, 522] width 44 height 26
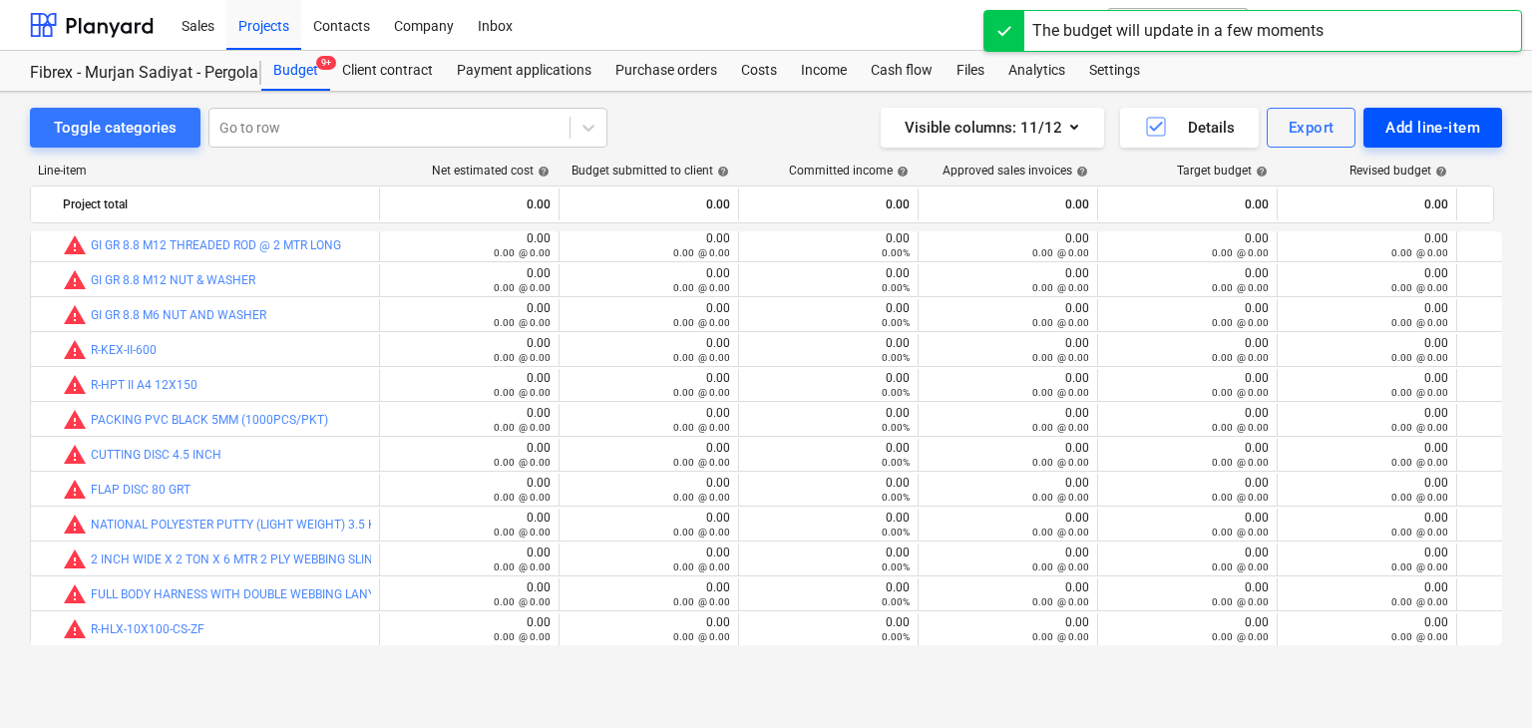
click at [1423, 129] on div "Add line-item" at bounding box center [1433, 128] width 95 height 26
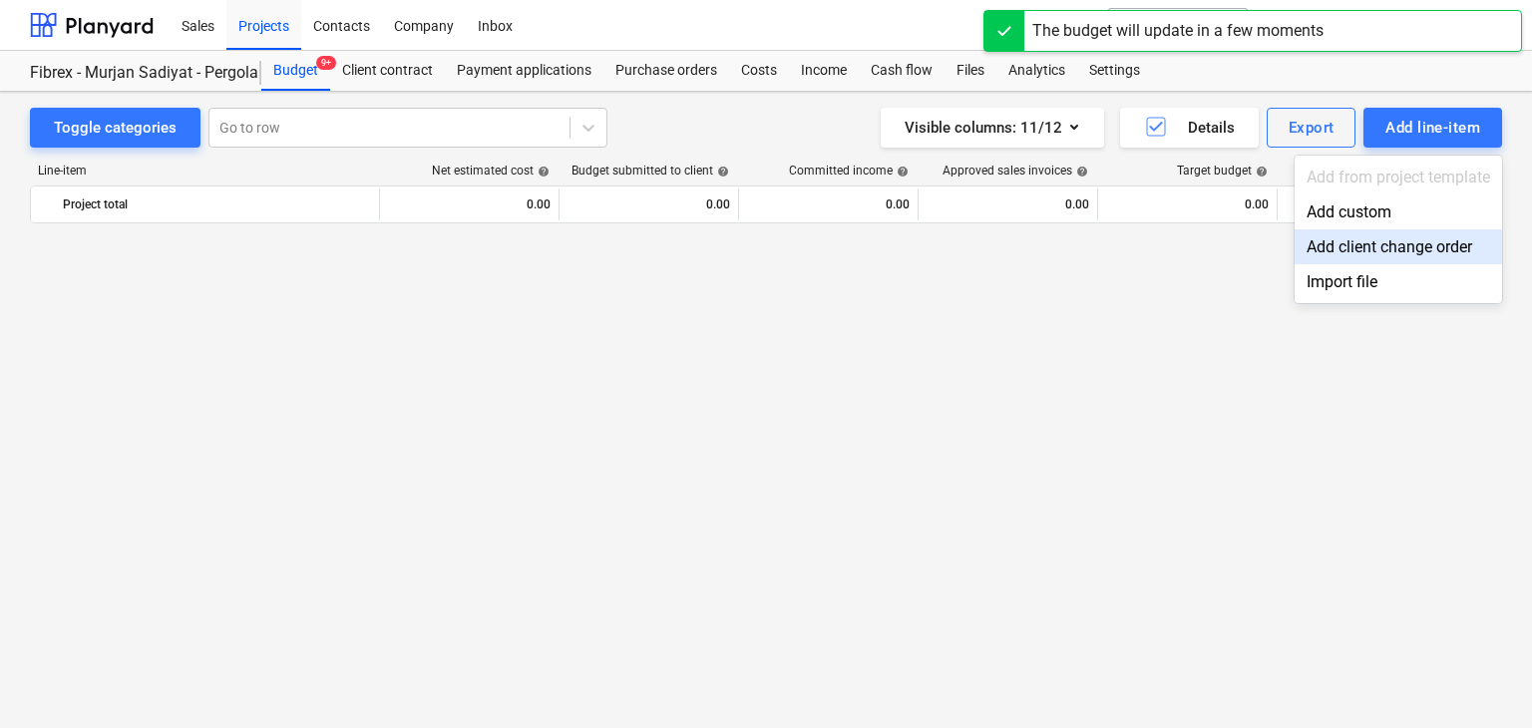
scroll to position [12925, 0]
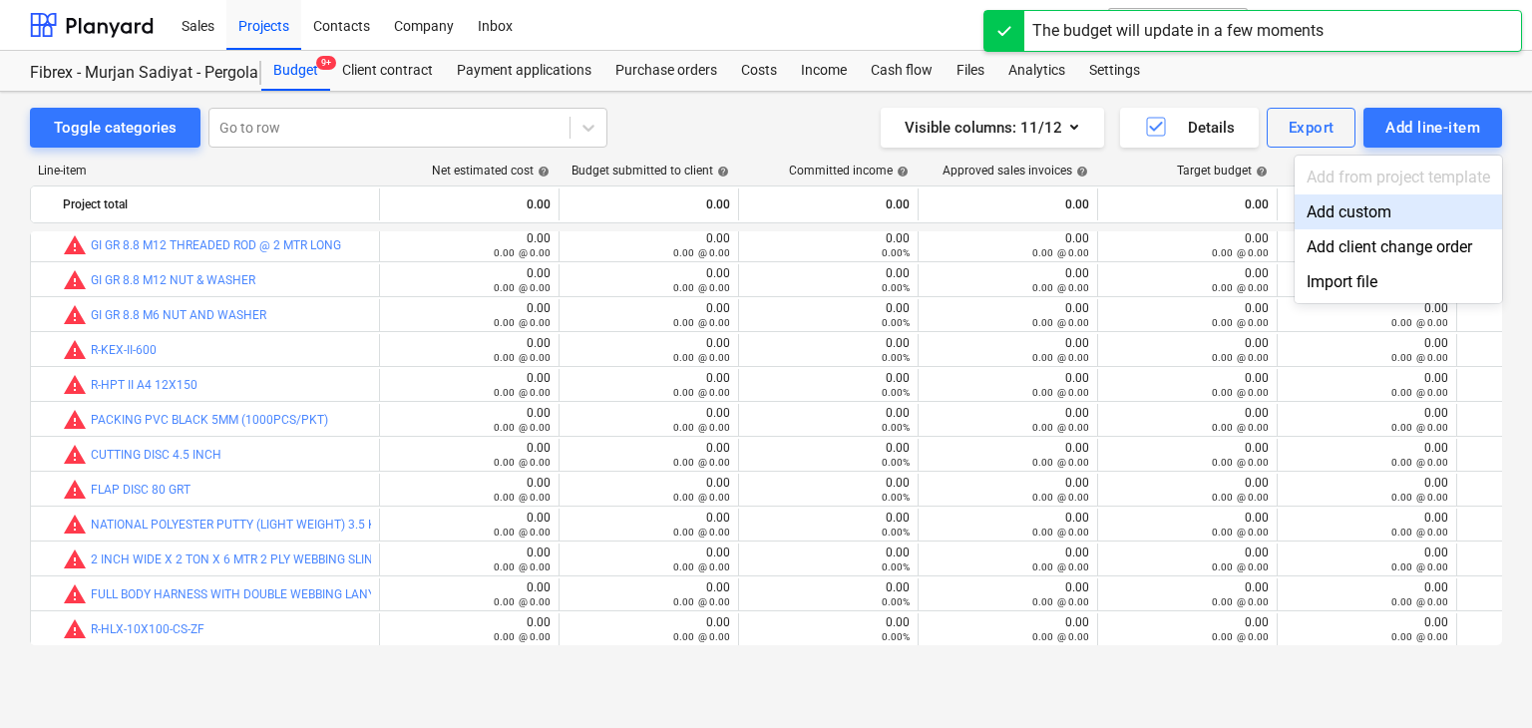
click at [1337, 210] on div "Add custom" at bounding box center [1399, 212] width 208 height 35
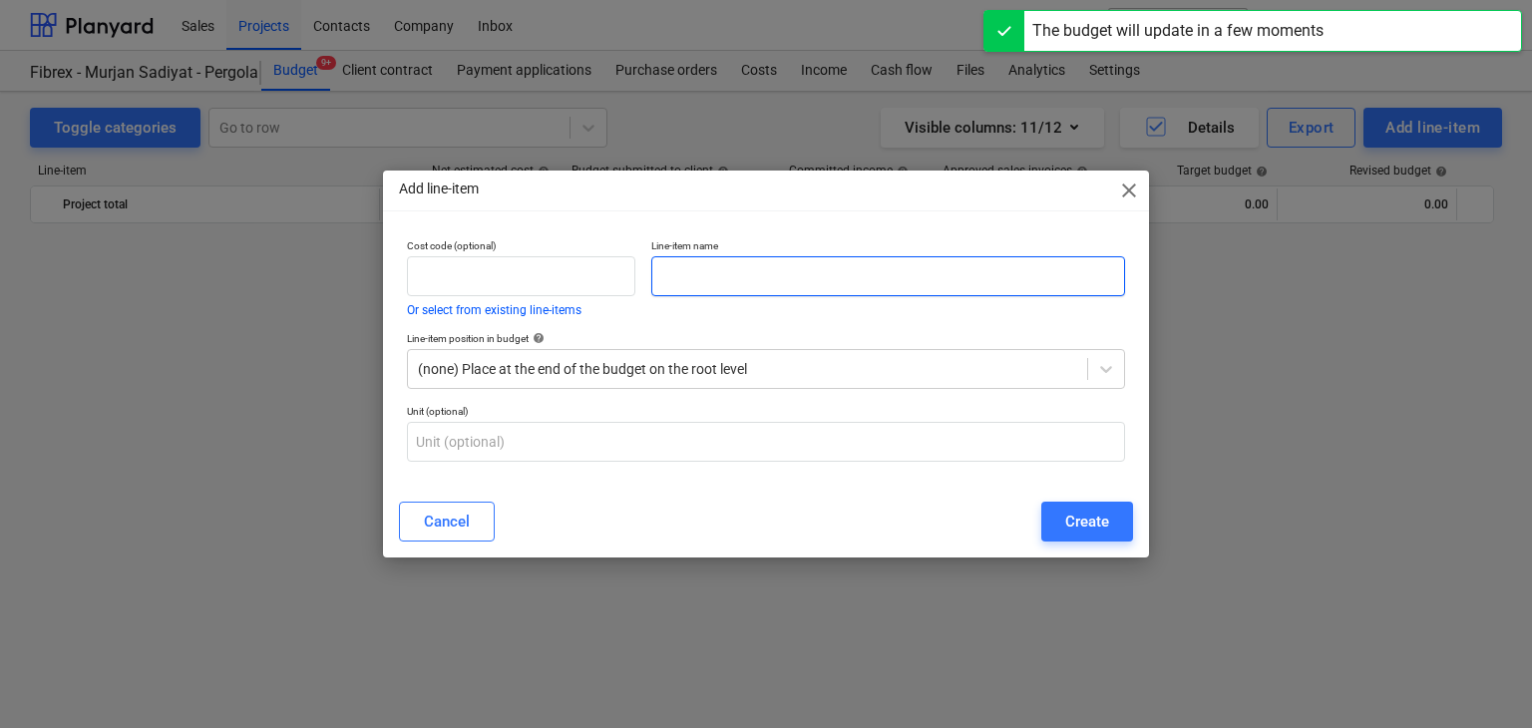
click at [750, 259] on input "text" at bounding box center [888, 276] width 474 height 40
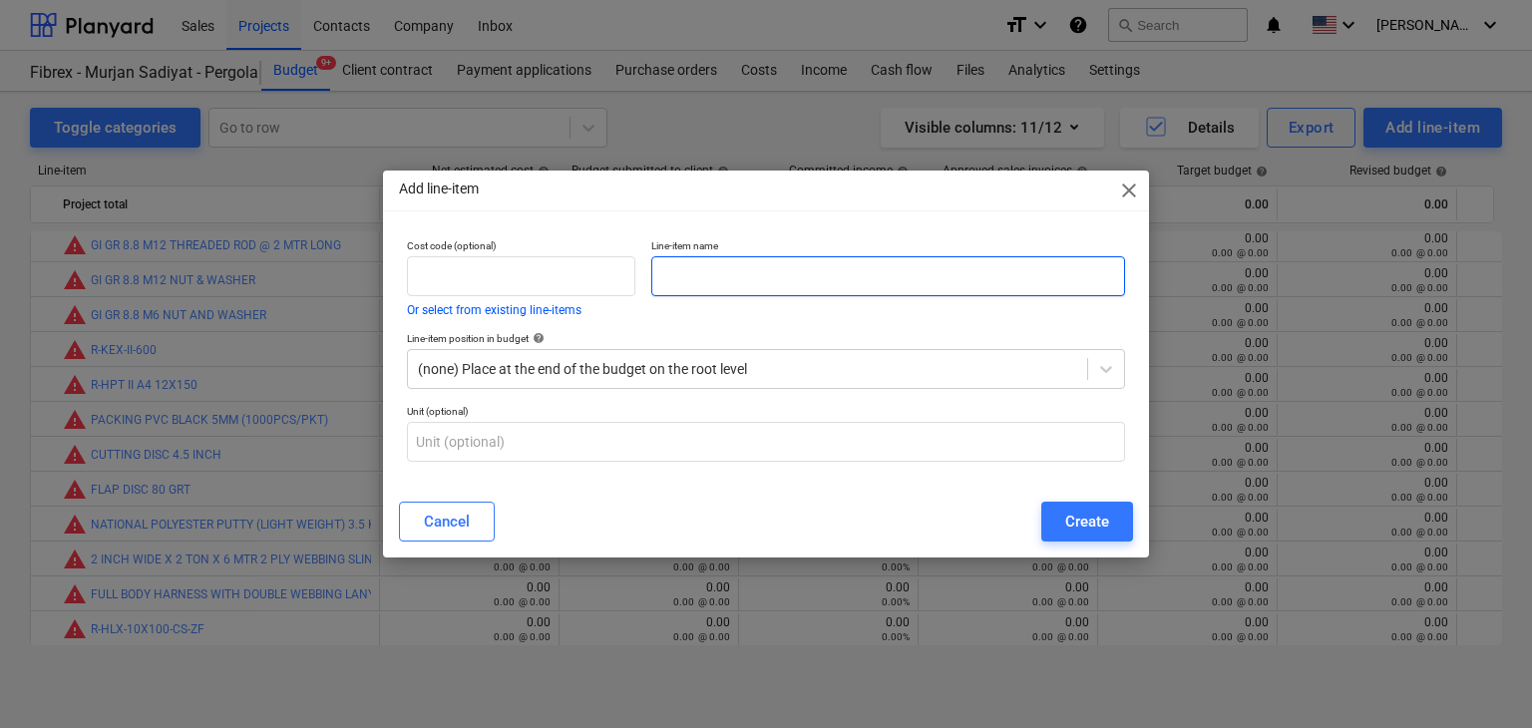
paste input "ALUMINIUM RHS 200X50X3MM THK @ 6 MTR LENGTH"
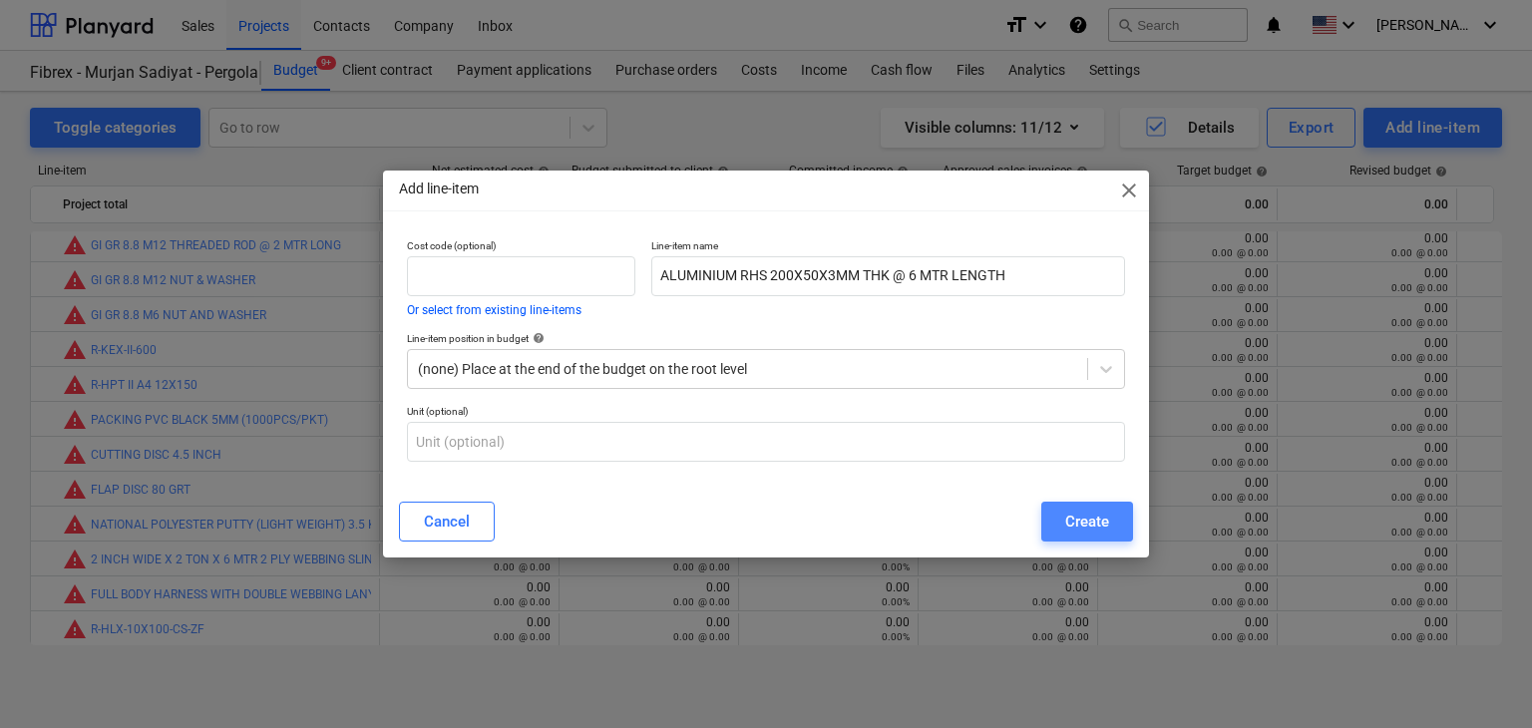
click at [1085, 520] on div "Create" at bounding box center [1088, 522] width 44 height 26
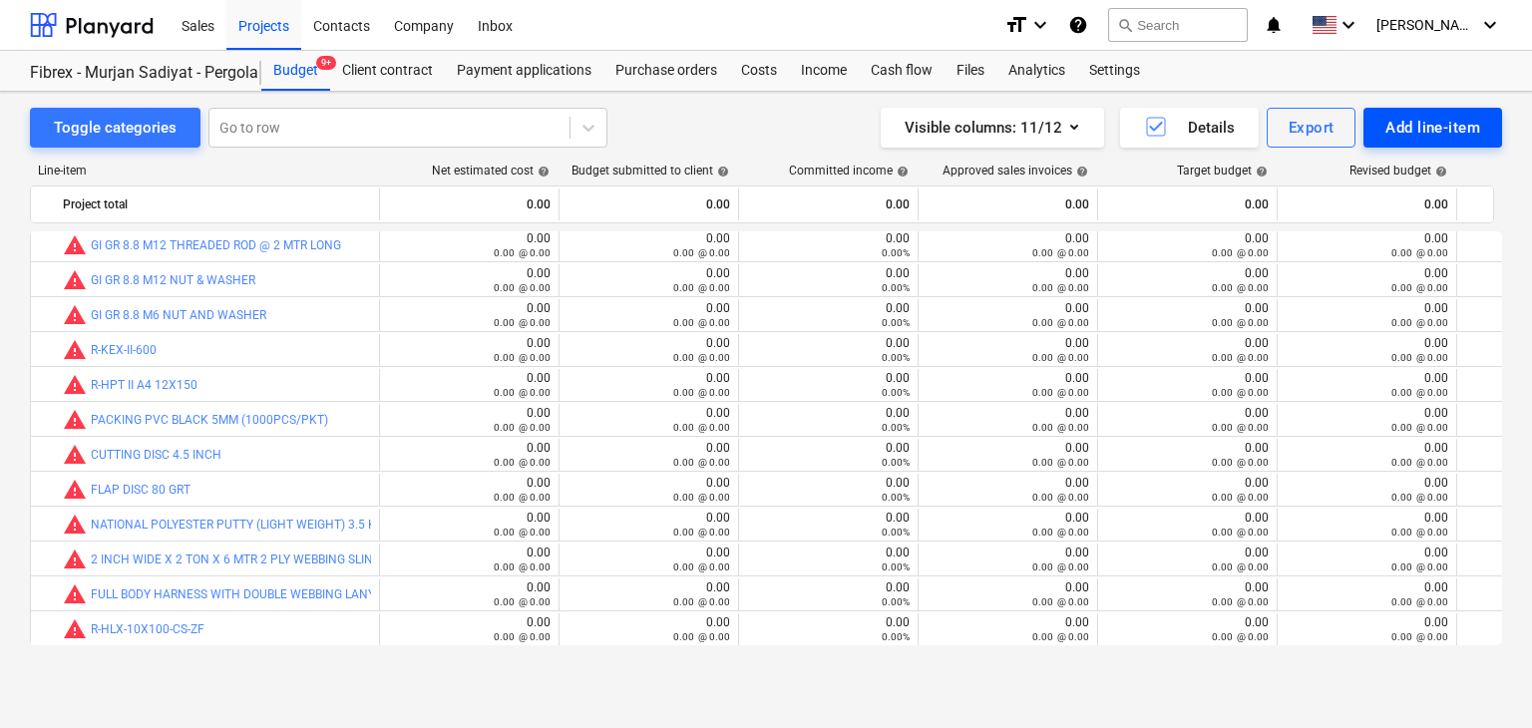
click at [1406, 125] on div "Add line-item" at bounding box center [1433, 128] width 95 height 26
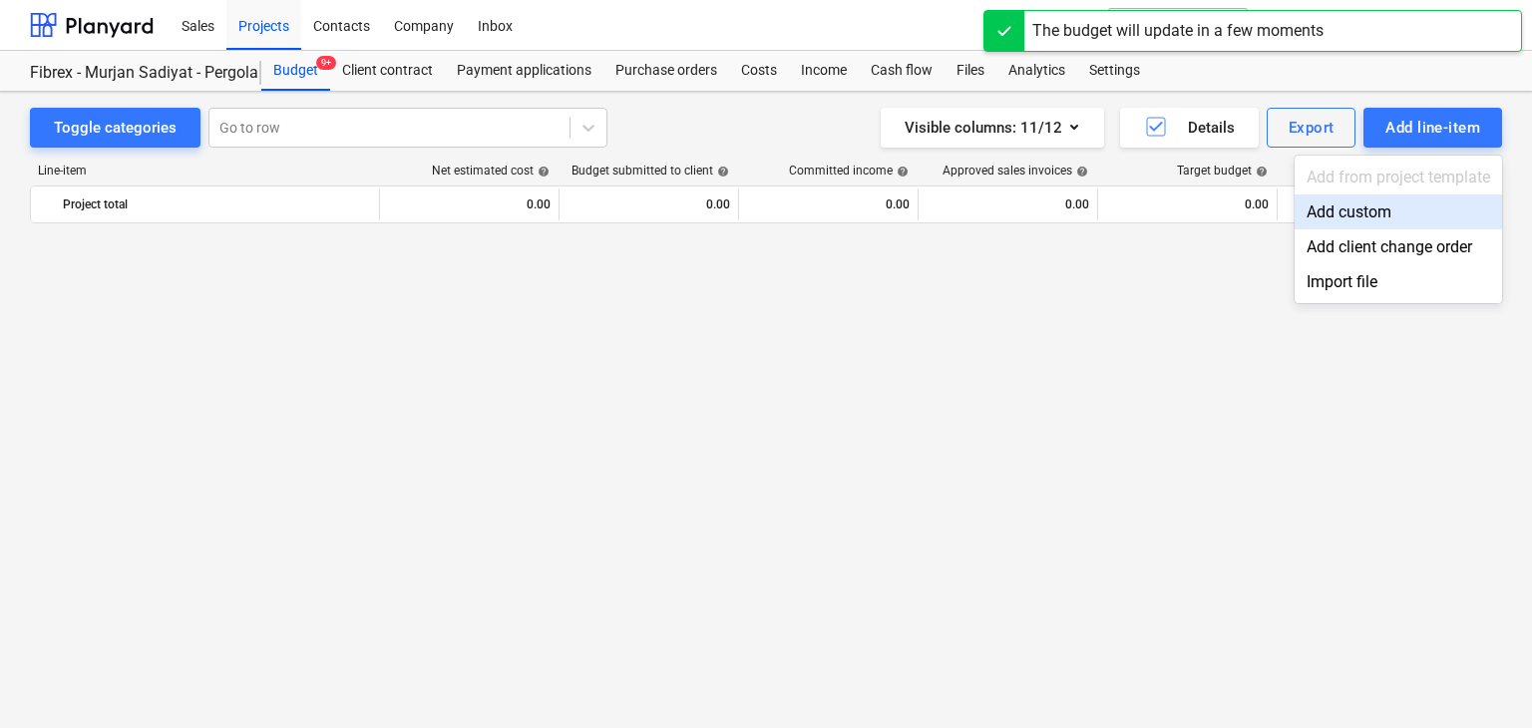
scroll to position [12925, 0]
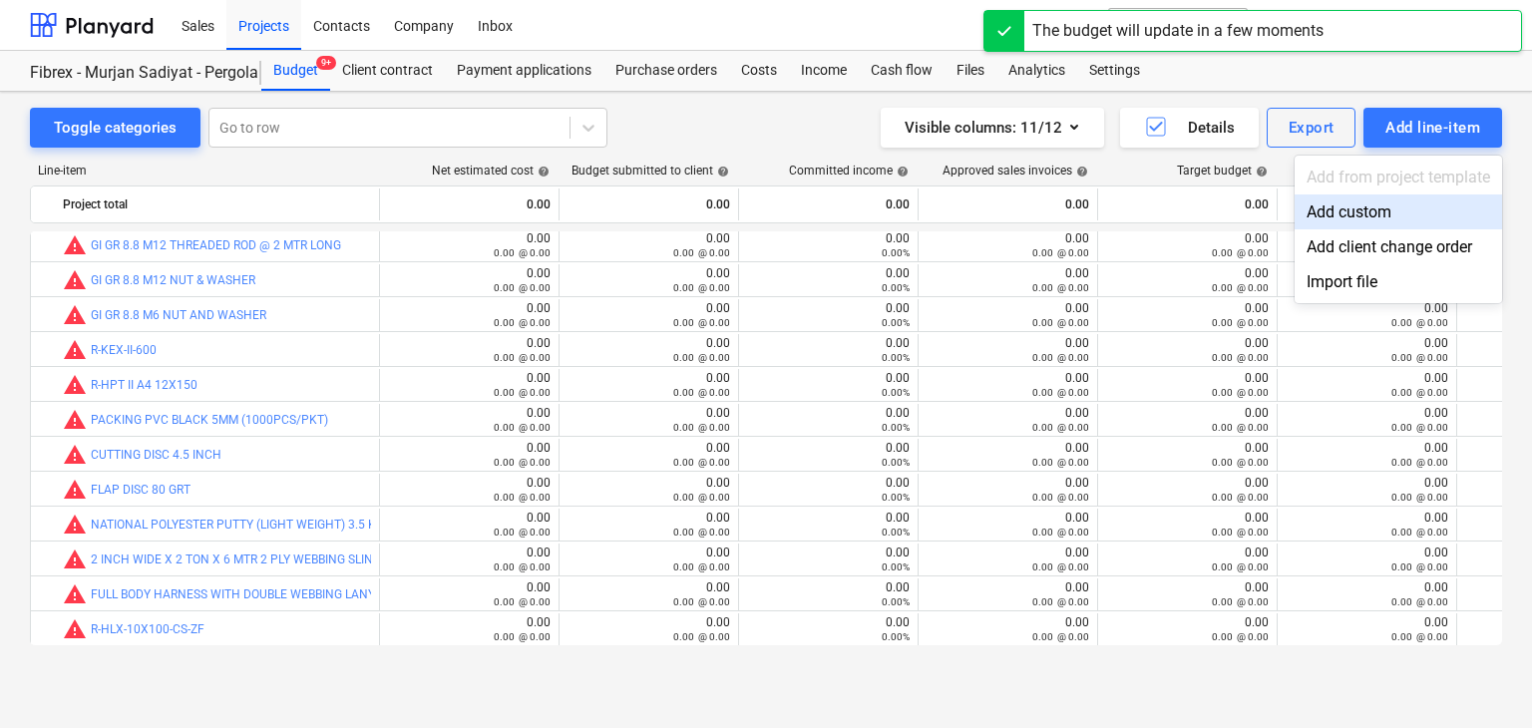
click at [1313, 213] on div "Add custom" at bounding box center [1399, 212] width 208 height 35
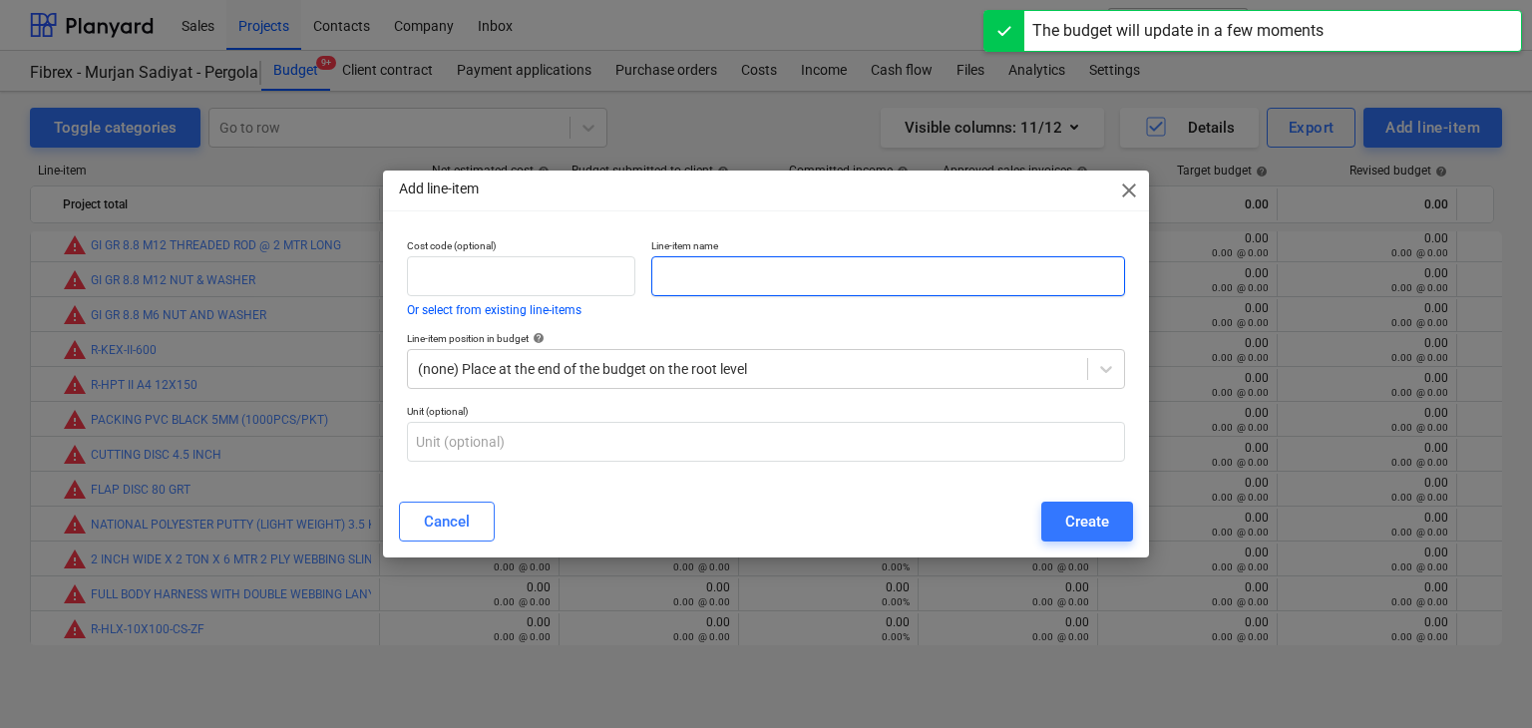
click at [668, 291] on input "text" at bounding box center [888, 276] width 474 height 40
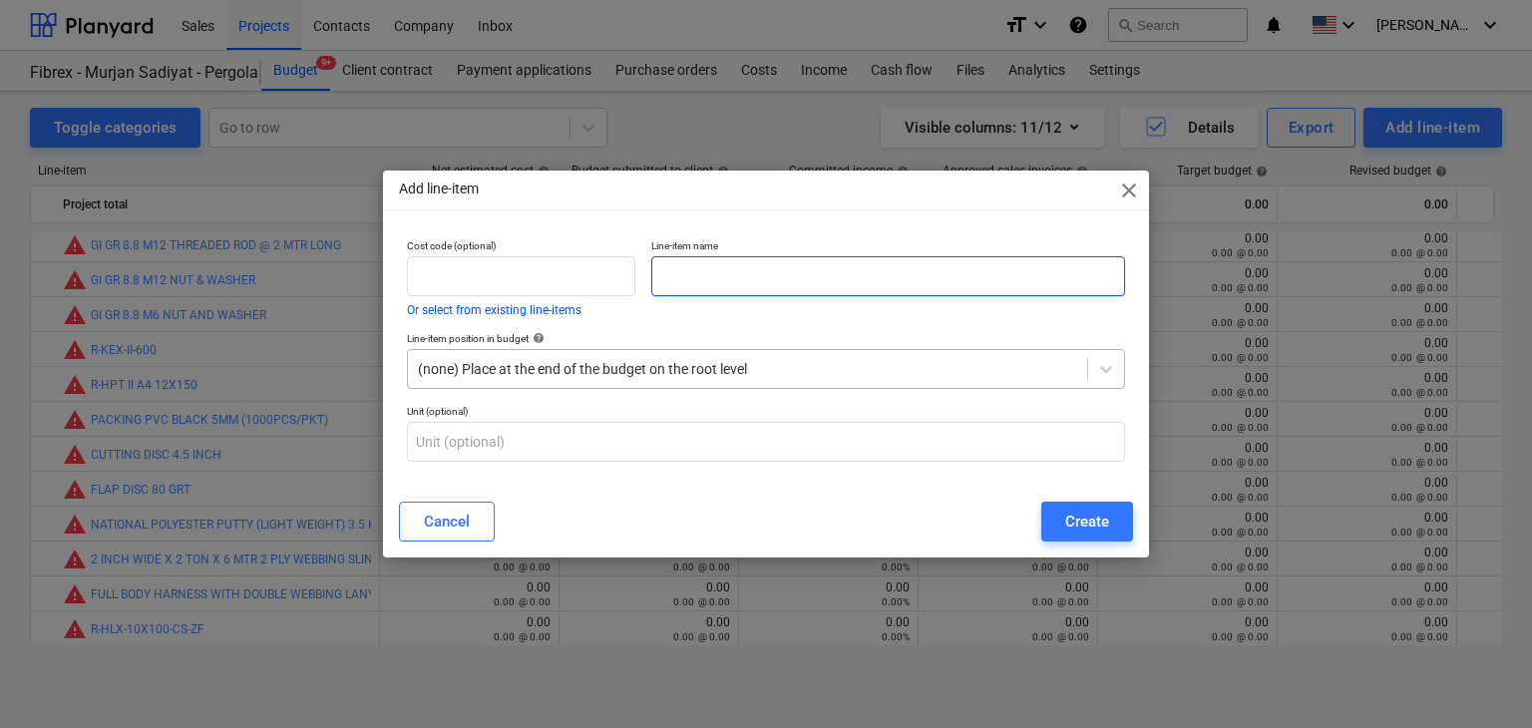
paste input "ALUMINIUM PIPE DIA 42X2MM THK @ 6 MTR LENGTH"
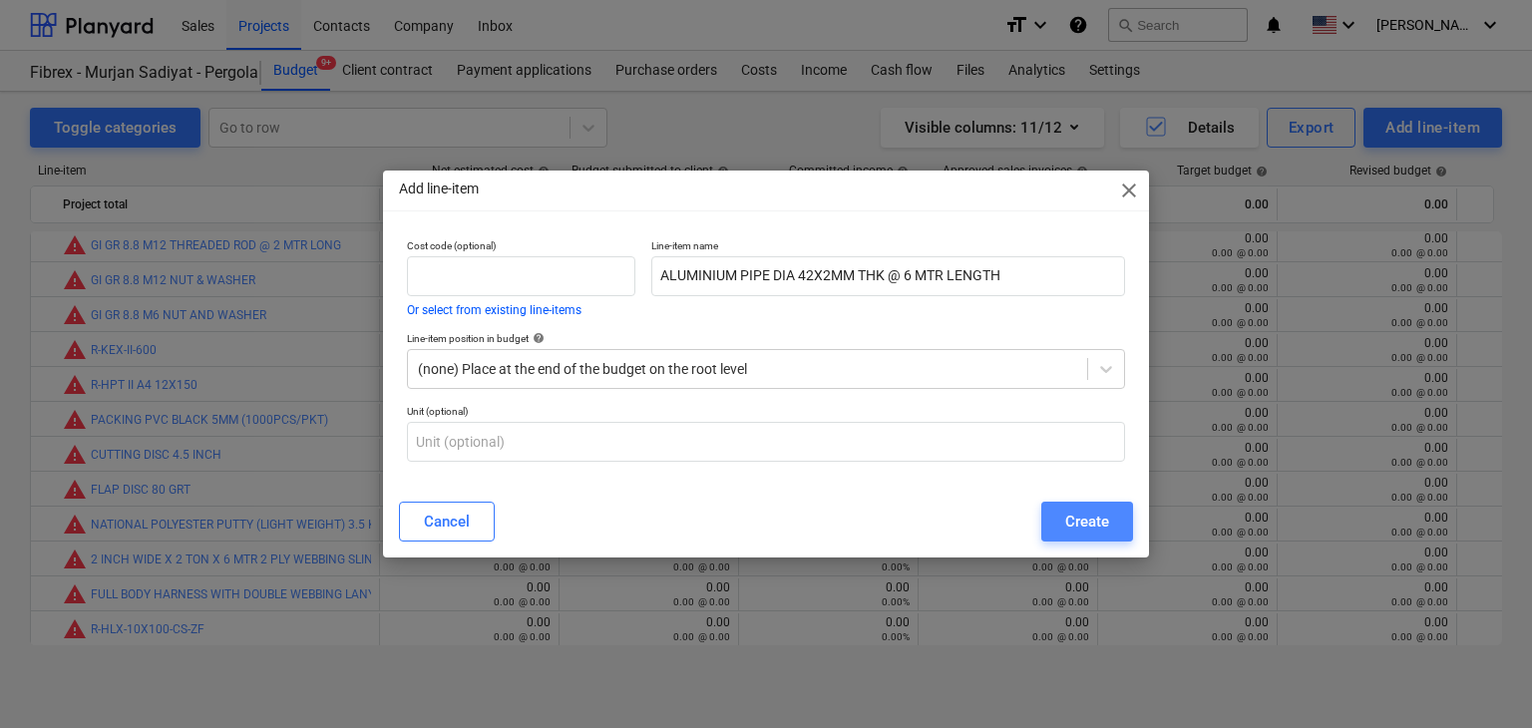
click at [1112, 520] on button "Create" at bounding box center [1088, 522] width 92 height 40
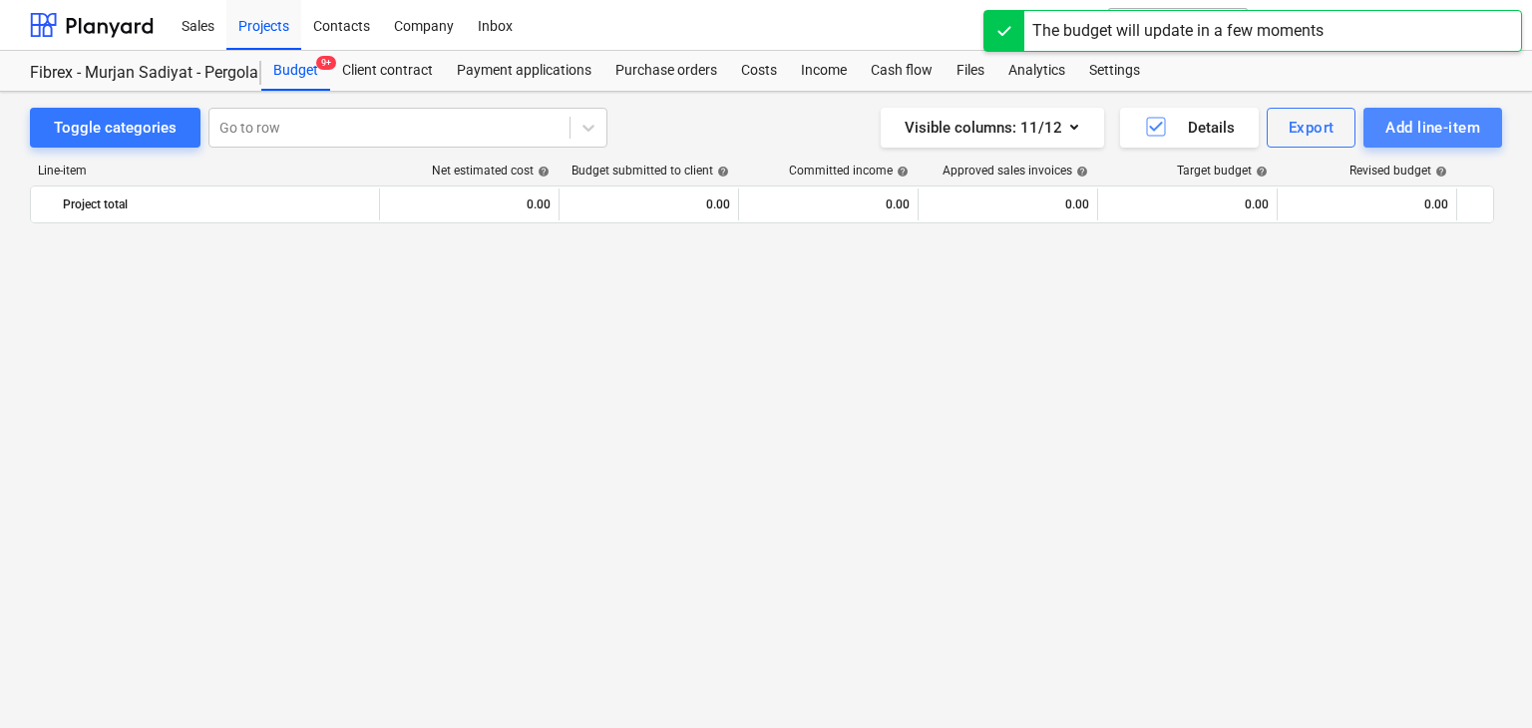
click at [1392, 117] on div "Add line-item" at bounding box center [1433, 128] width 95 height 26
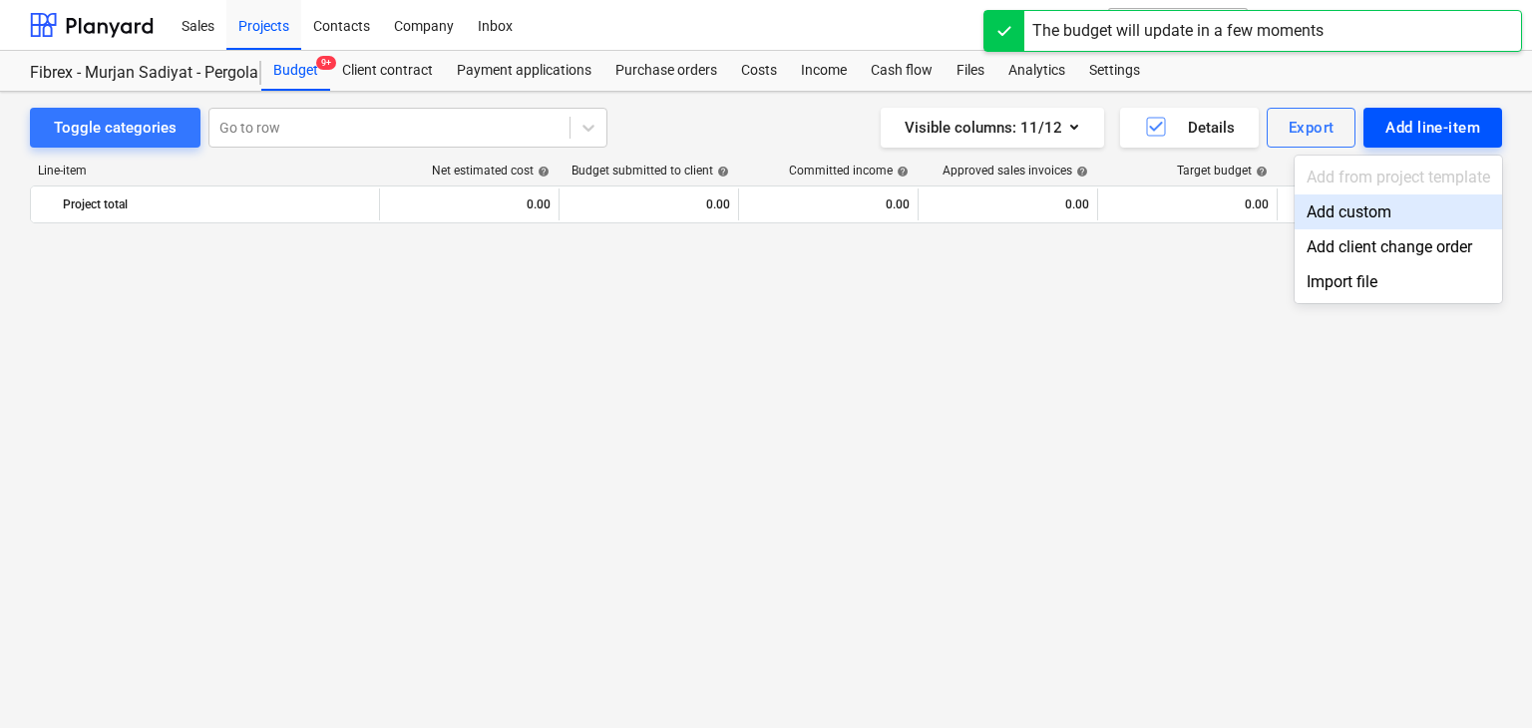
scroll to position [12925, 0]
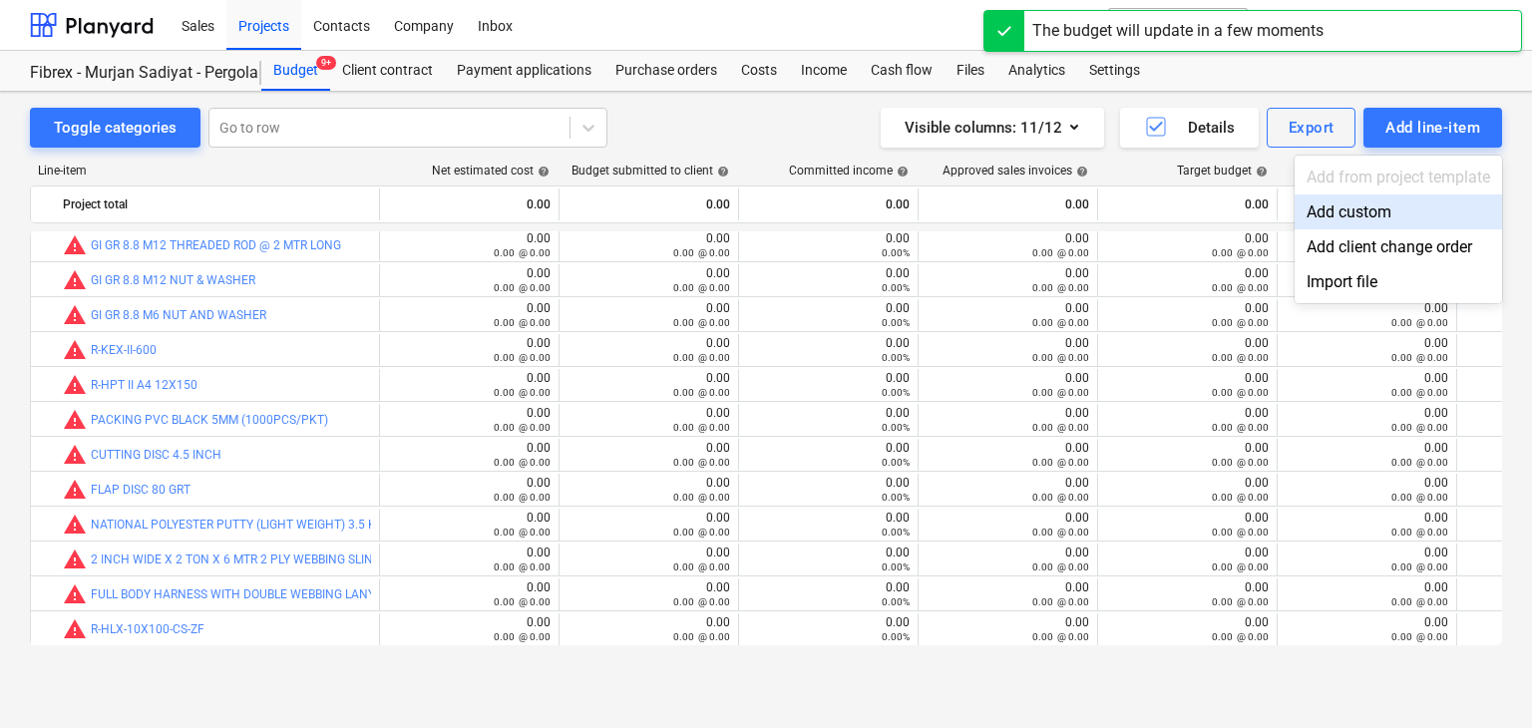
click at [1341, 205] on div "Add custom" at bounding box center [1399, 212] width 208 height 35
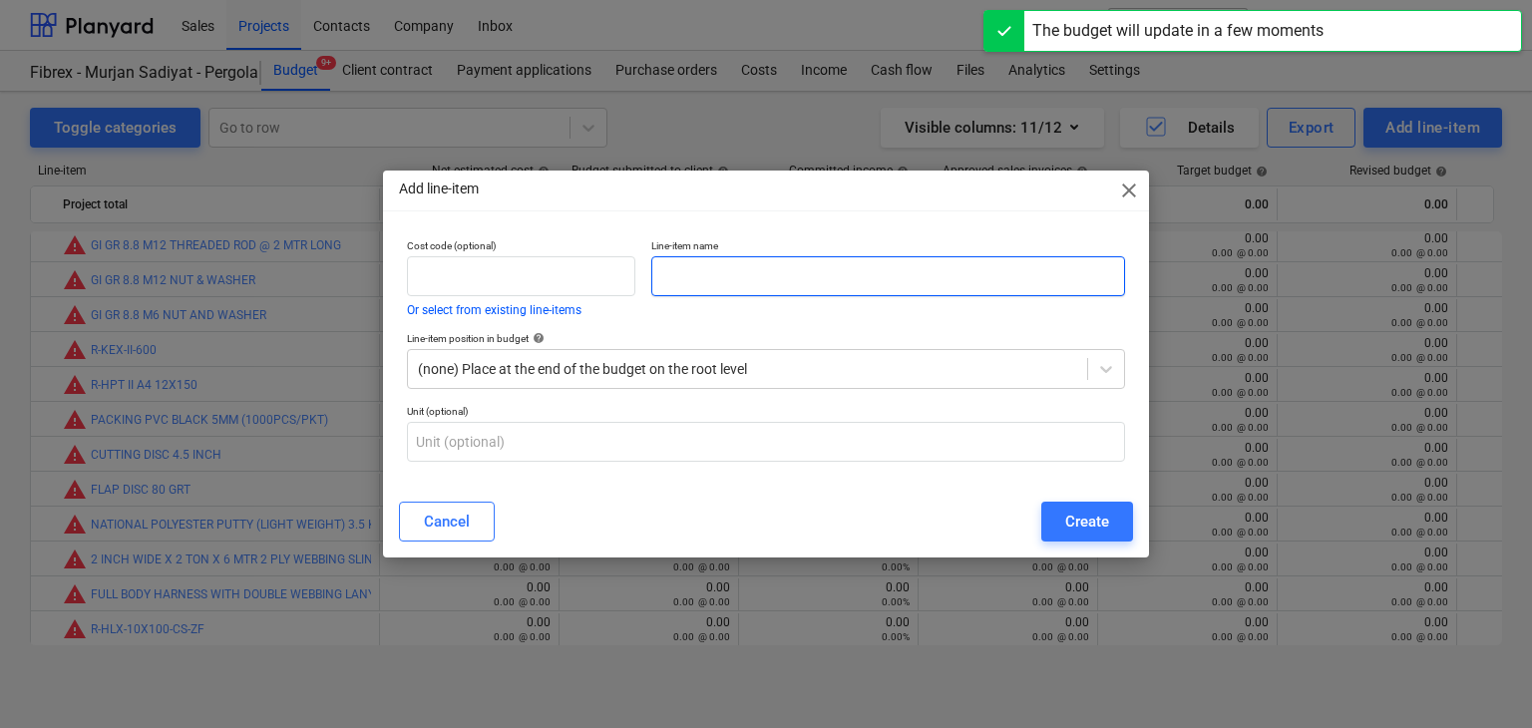
drag, startPoint x: 675, startPoint y: 287, endPoint x: 531, endPoint y: 420, distance: 196.3
click at [674, 287] on input "text" at bounding box center [888, 276] width 474 height 40
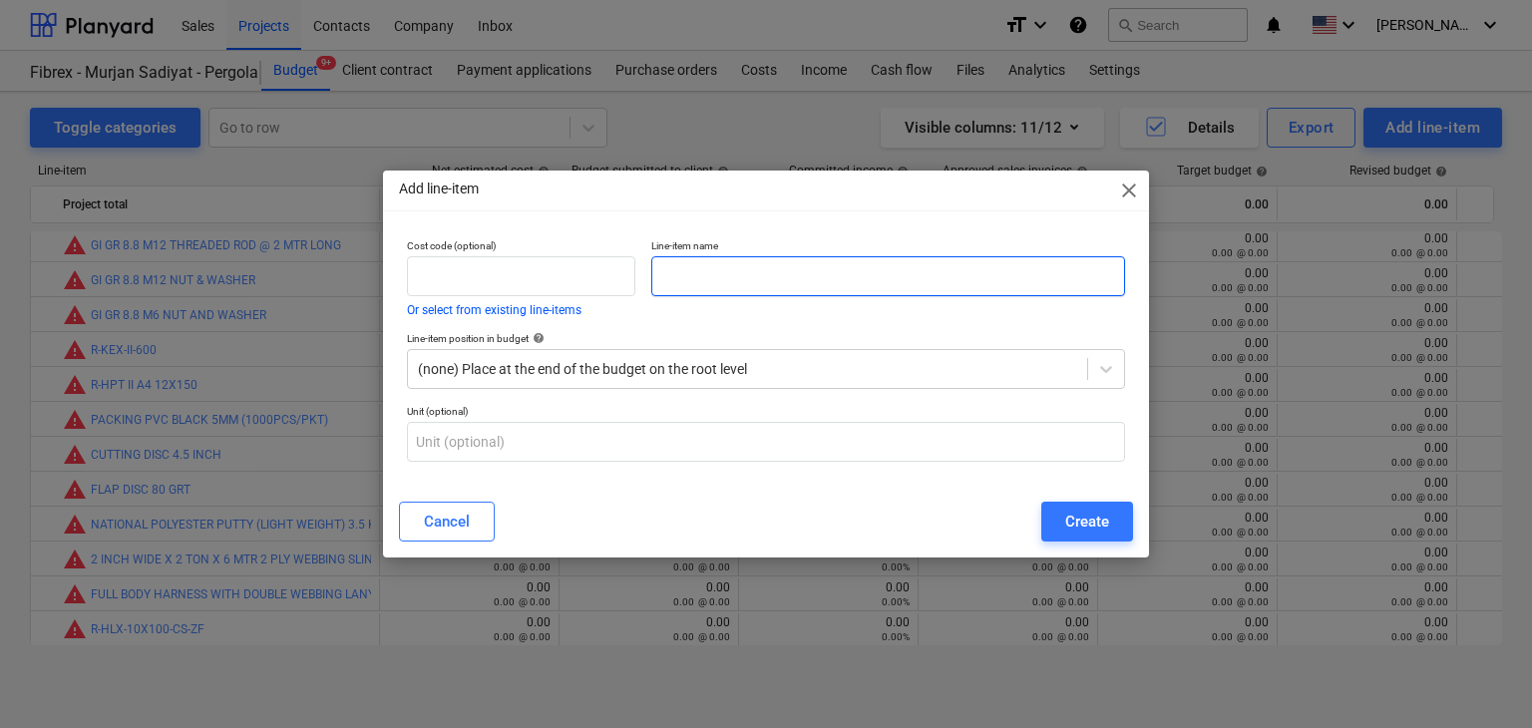
paste input "ALUMINIUM PLATE 10MM THK X 1.5 X3 MTR"
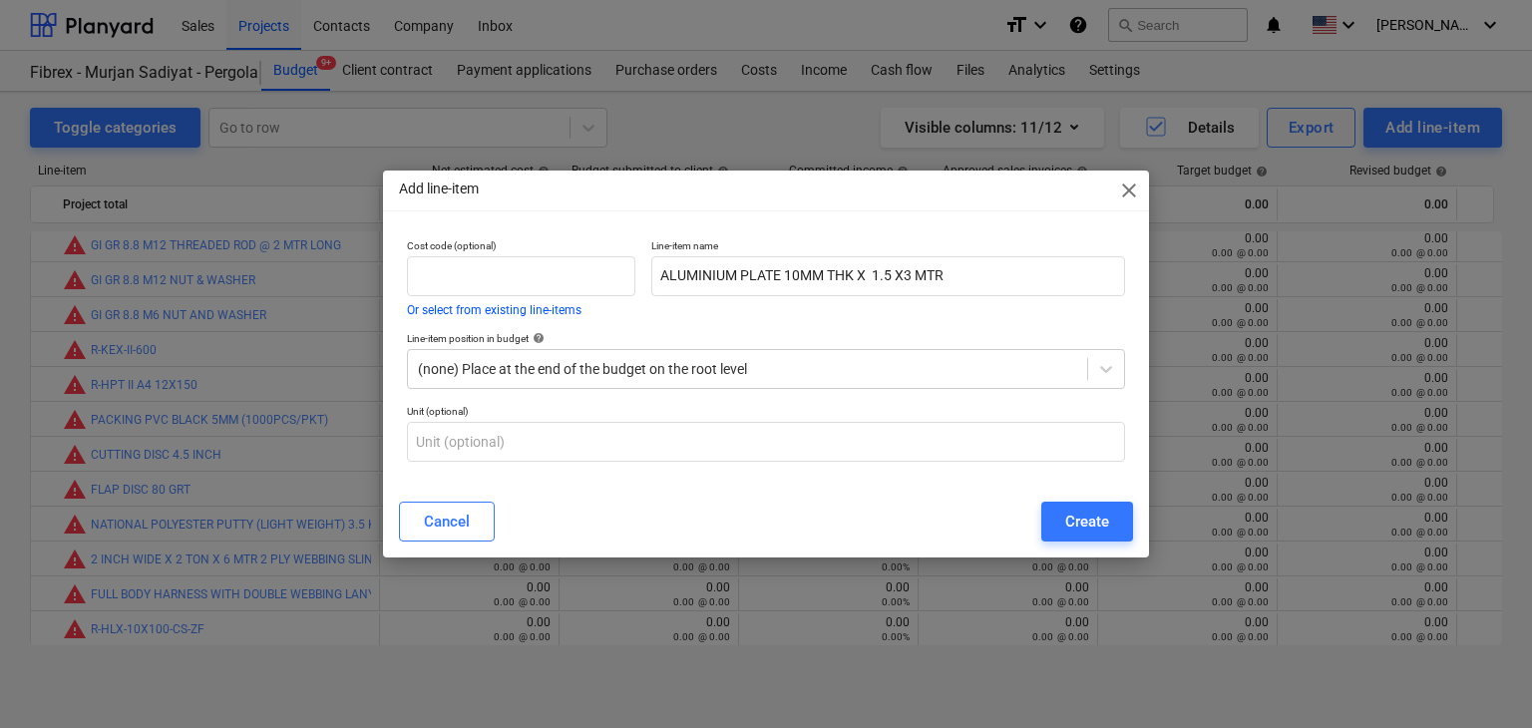
click at [1078, 497] on div "Cancel Create" at bounding box center [766, 522] width 758 height 56
click at [1079, 512] on div "Create" at bounding box center [1088, 522] width 44 height 26
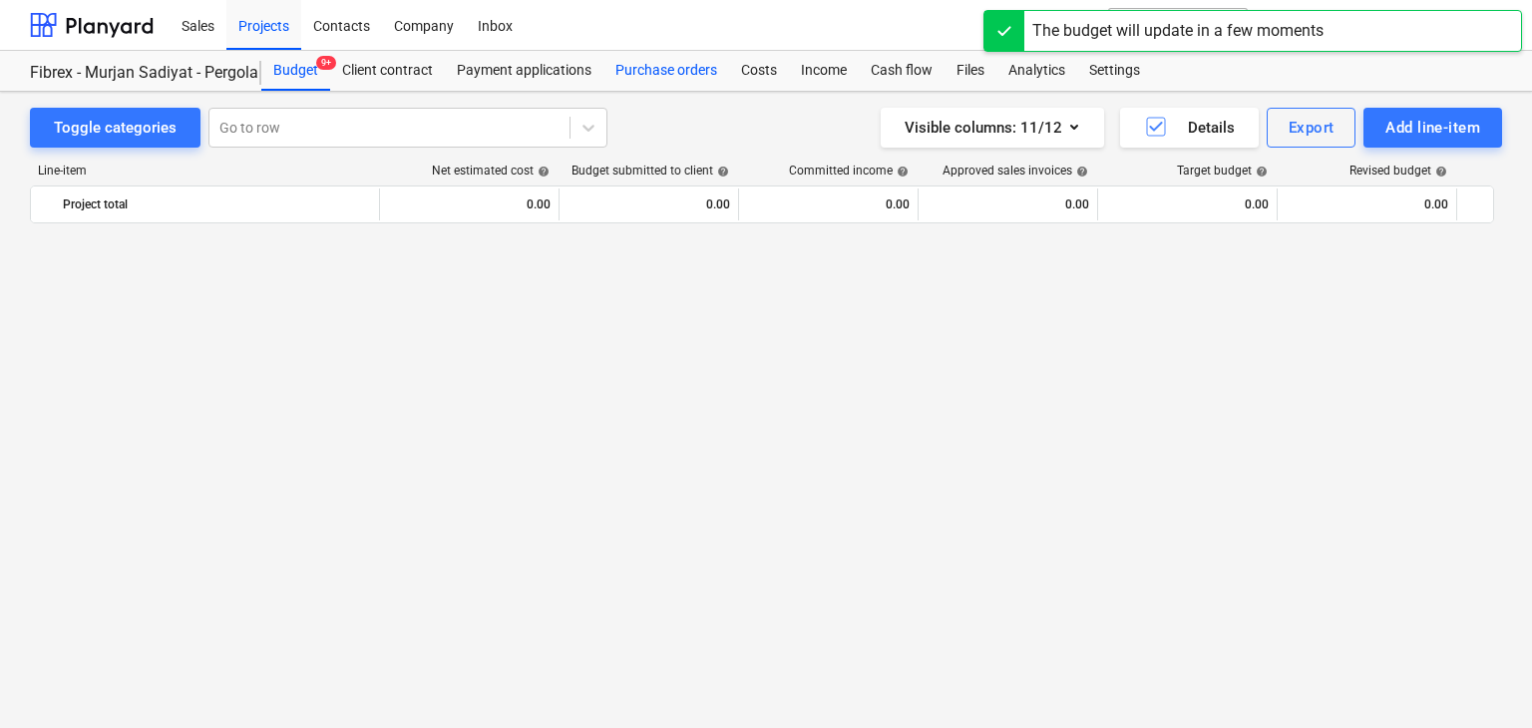
scroll to position [12925, 0]
